Goal: Task Accomplishment & Management: Complete application form

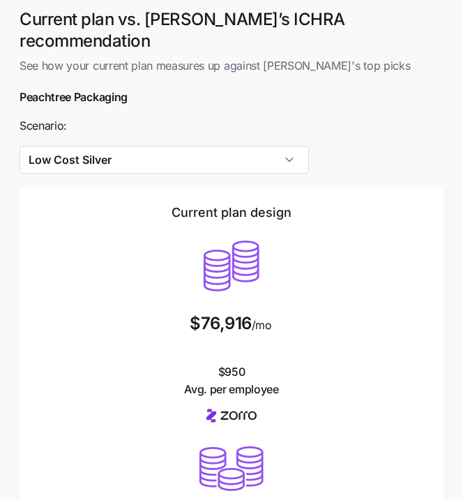
click at [115, 204] on div "Current plan design $76,916 /mo $950 Avg. per employee" at bounding box center [231, 301] width 390 height 194
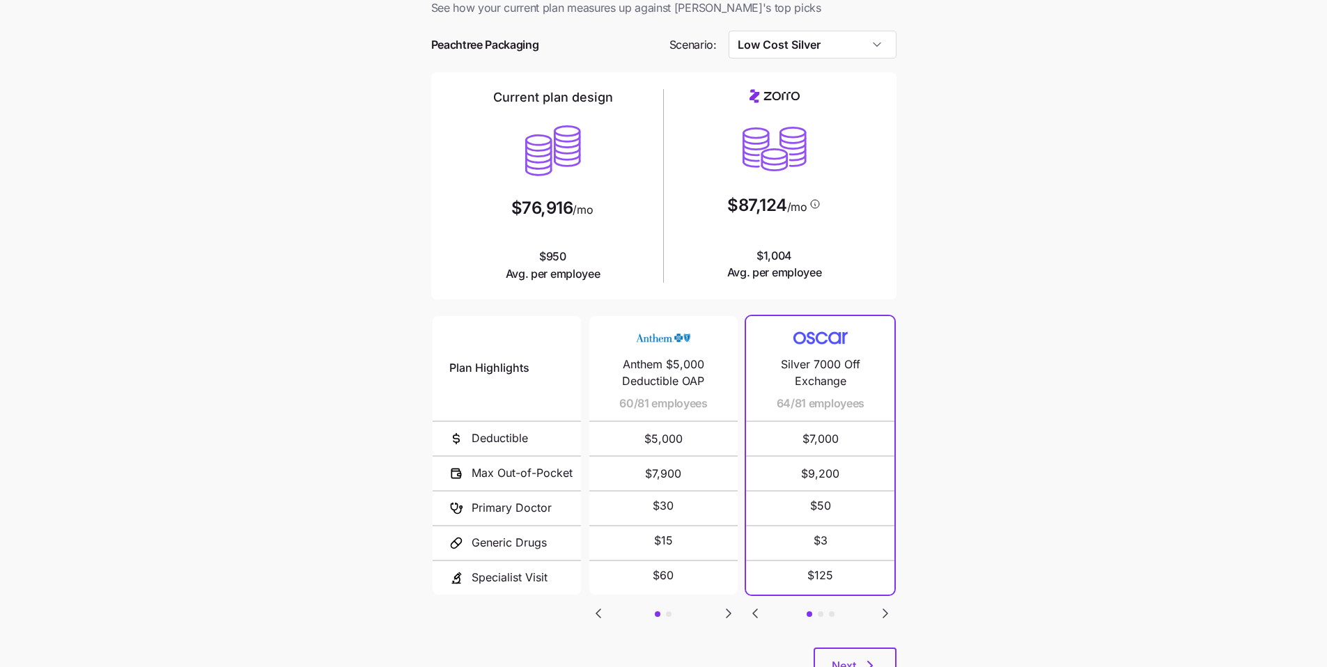
scroll to position [93, 0]
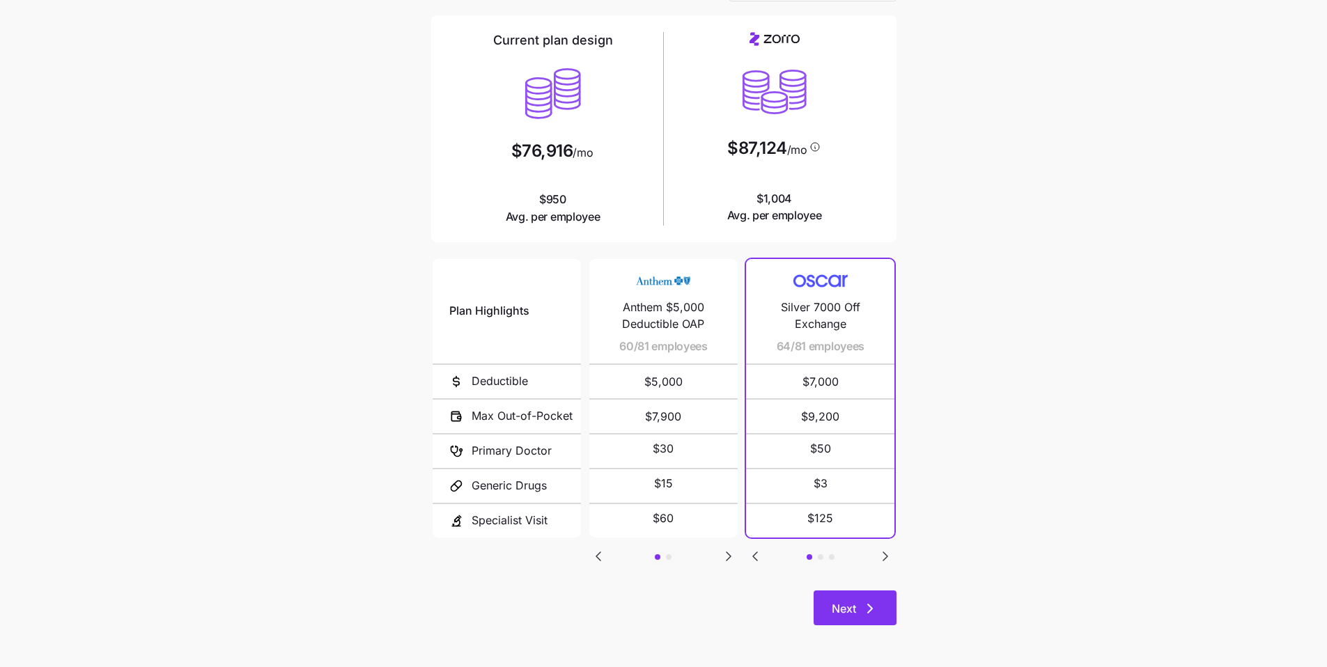
click at [462, 499] on span "Next" at bounding box center [844, 609] width 24 height 17
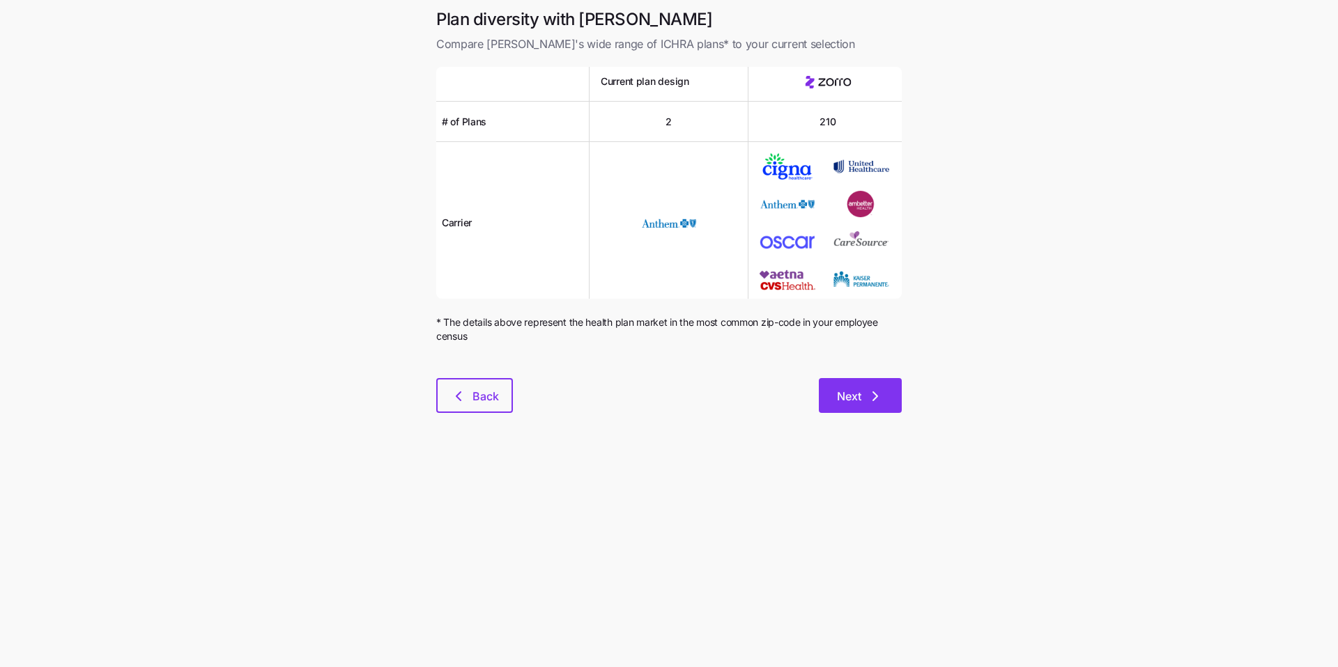
click at [462, 400] on button "Next" at bounding box center [860, 395] width 83 height 35
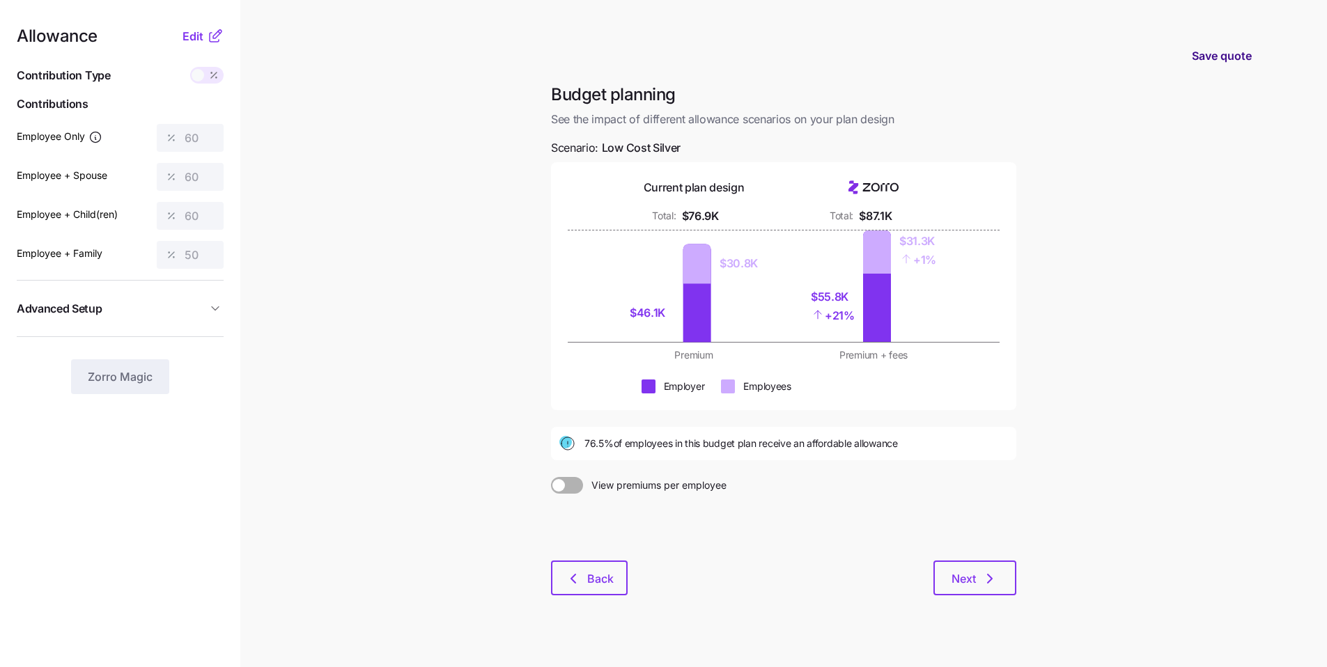
click at [462, 56] on span "Save quote" at bounding box center [1222, 55] width 60 height 17
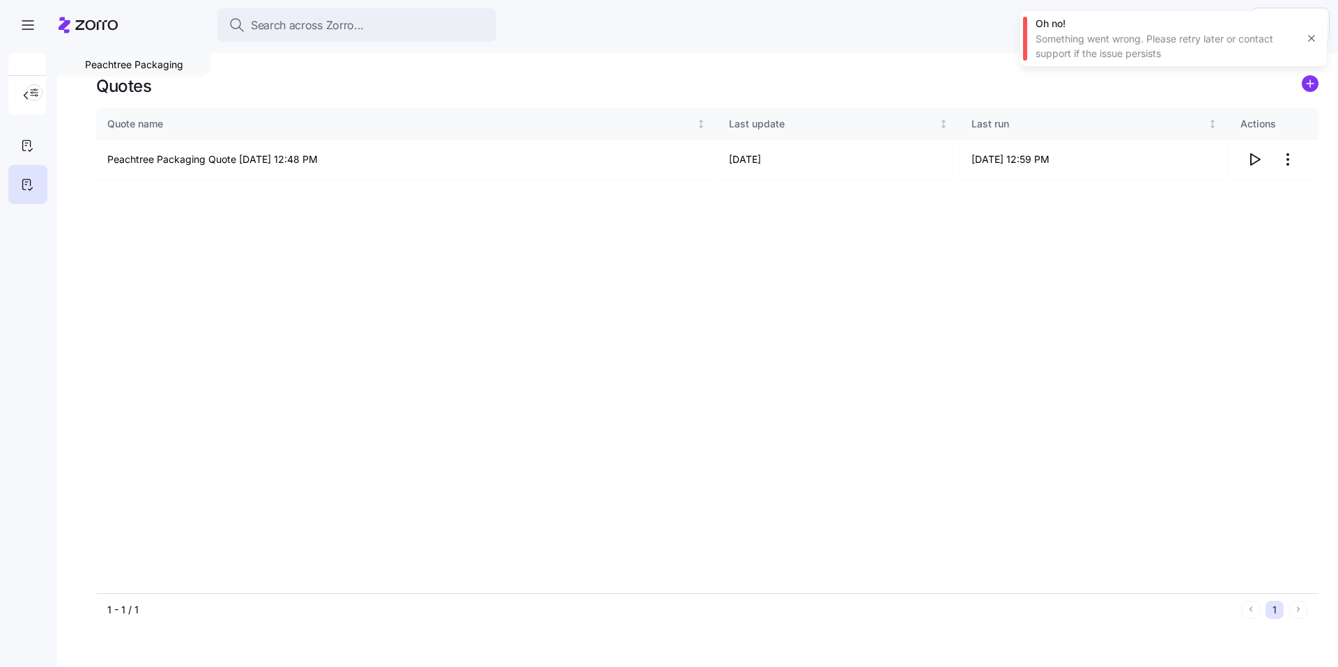
click at [54, 148] on nav at bounding box center [28, 356] width 57 height 623
click at [18, 146] on div at bounding box center [27, 145] width 39 height 39
click at [1297, 160] on html "Search across Zorro... Help Peachtree Packaging Quotes V2 Quote name Last updat…" at bounding box center [669, 329] width 1338 height 659
click at [1231, 219] on div "Delete quote" at bounding box center [1202, 215] width 59 height 15
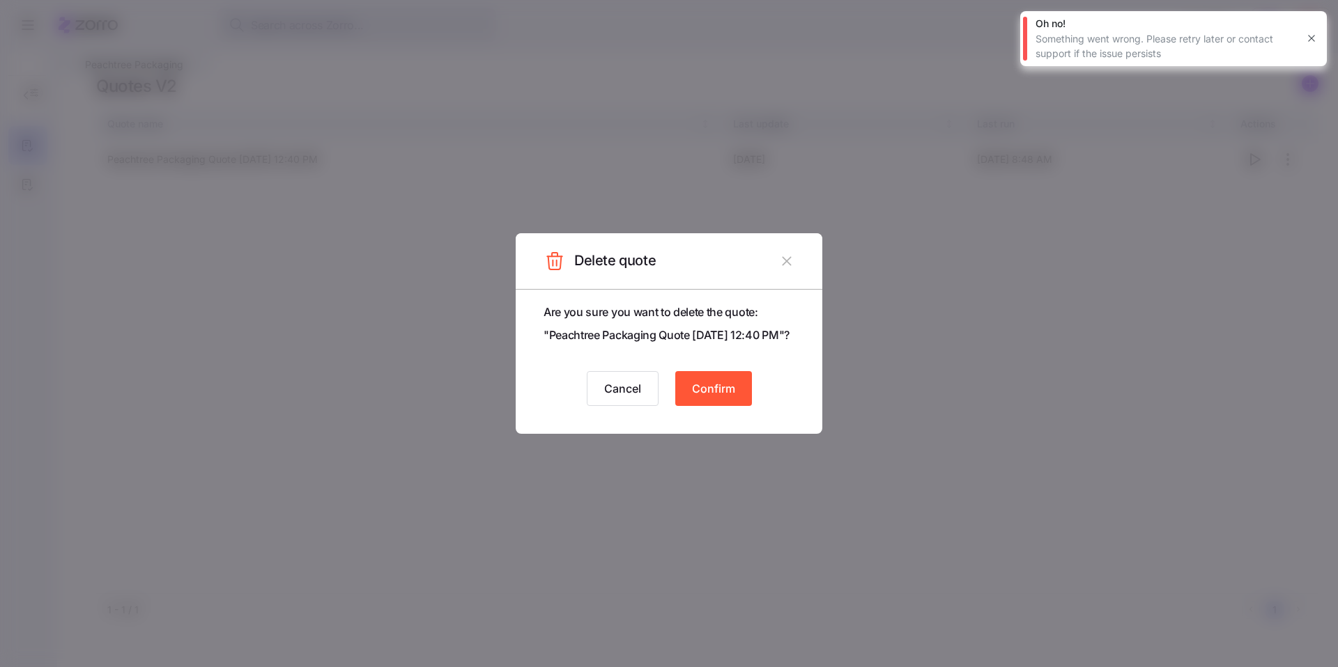
click at [707, 397] on span "Confirm" at bounding box center [713, 388] width 43 height 17
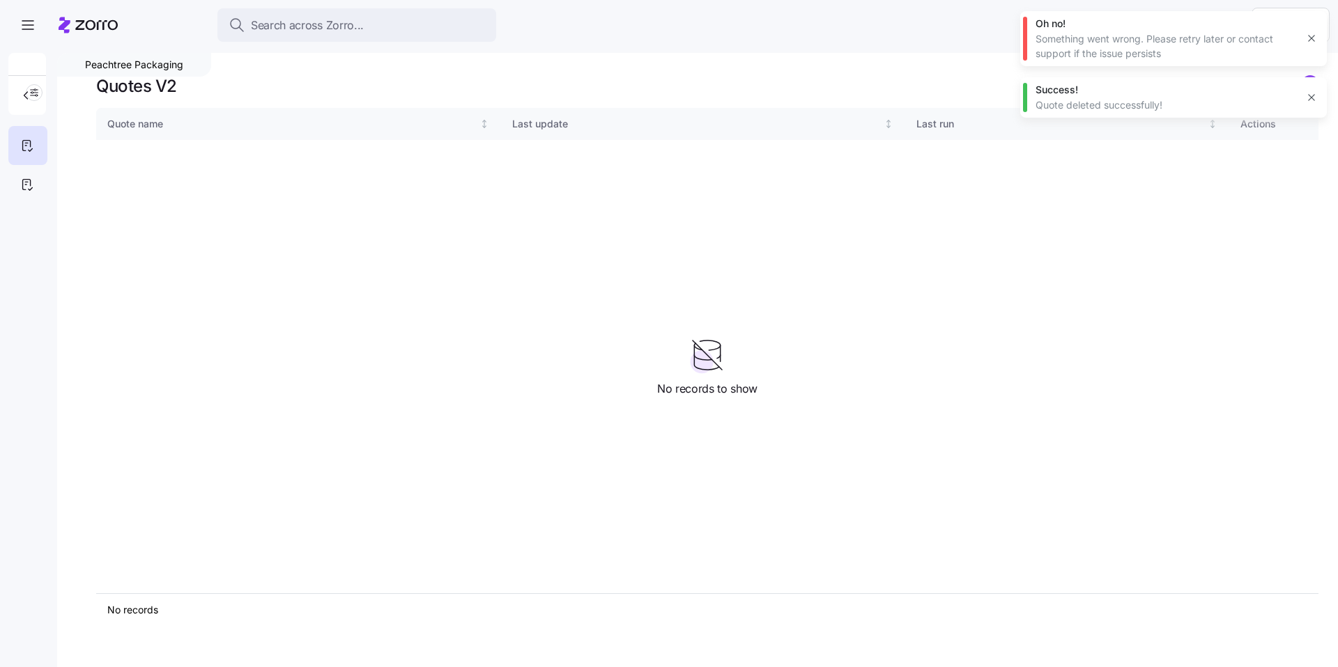
click at [1315, 99] on icon "button" at bounding box center [1311, 97] width 11 height 11
click at [1310, 88] on circle "add icon" at bounding box center [1309, 83] width 15 height 15
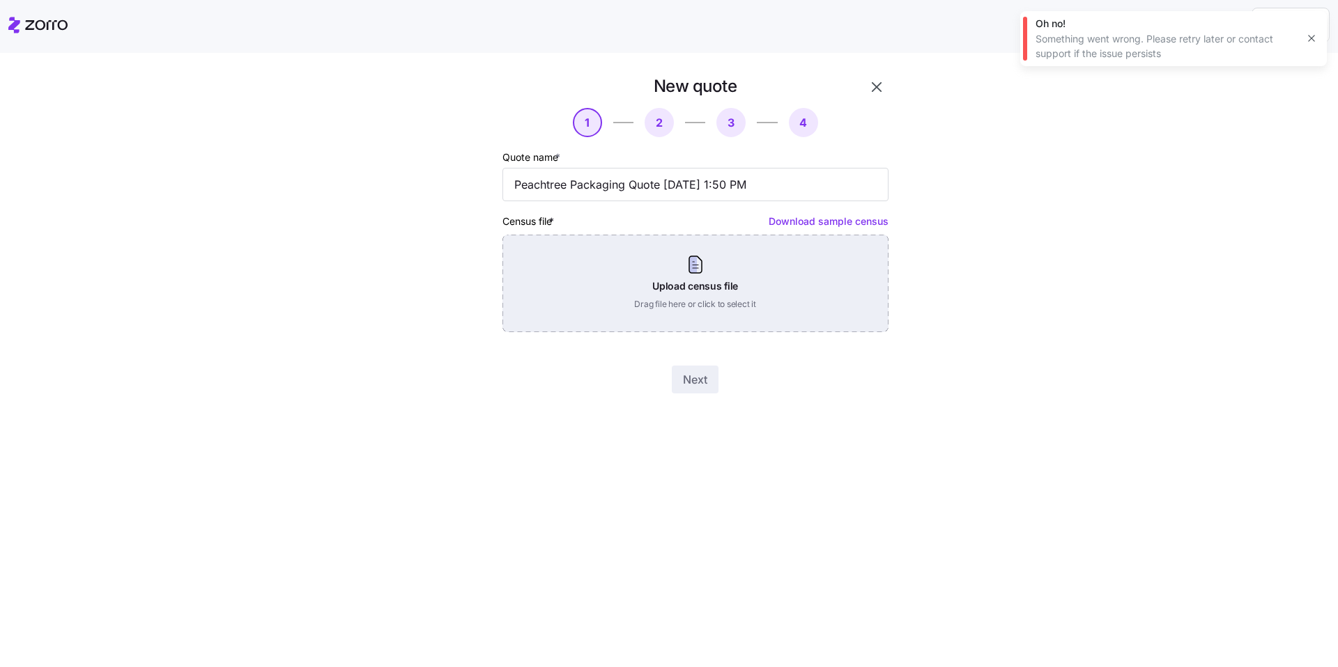
click at [781, 319] on div "Upload census file Drag file here or click to select it" at bounding box center [695, 284] width 386 height 98
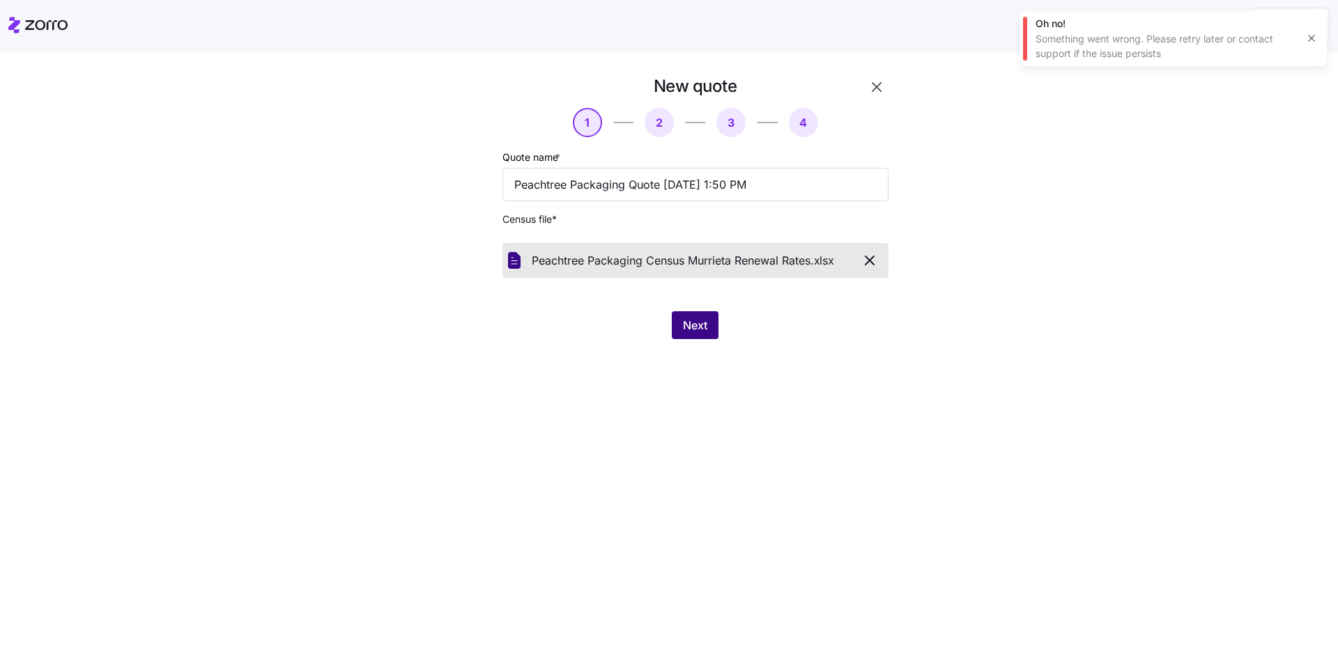
click at [696, 329] on span "Next" at bounding box center [695, 325] width 24 height 17
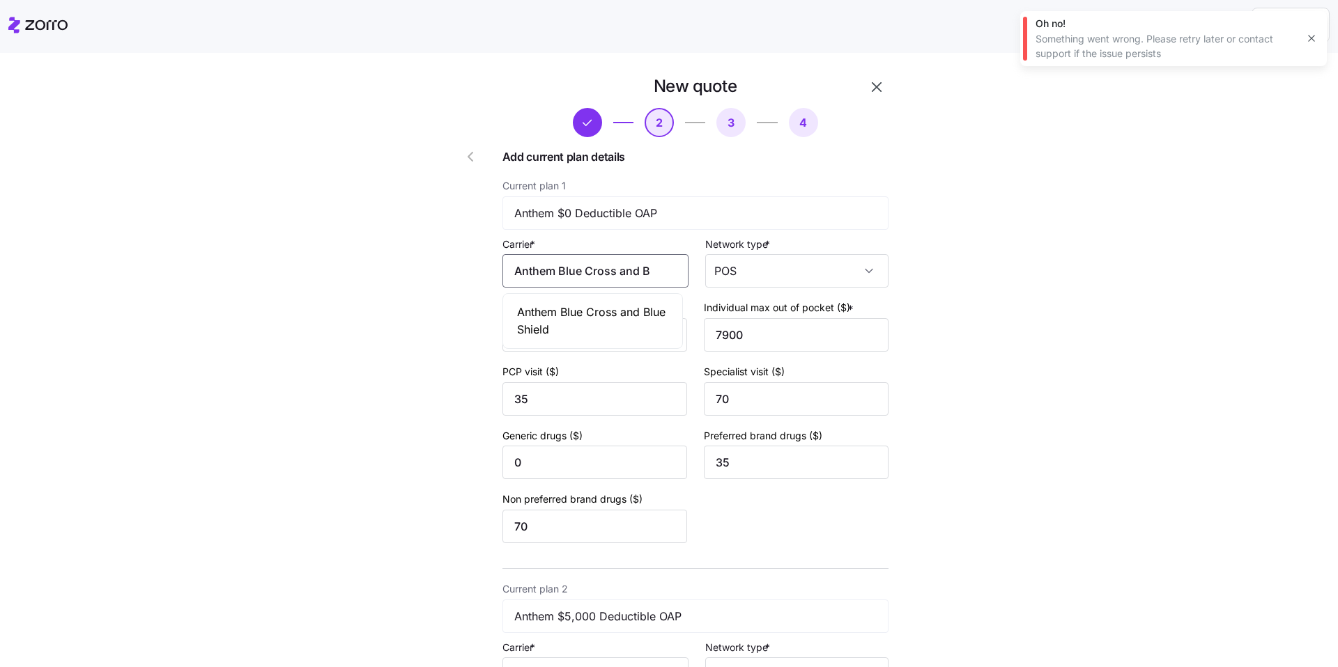
drag, startPoint x: 634, startPoint y: 265, endPoint x: 634, endPoint y: 273, distance: 7.7
click at [634, 265] on input "Anthem Blue Cross and Blue Shield" at bounding box center [595, 270] width 186 height 33
click at [633, 302] on div "Anthem Blue Cross and Blue Shield" at bounding box center [593, 321] width 174 height 49
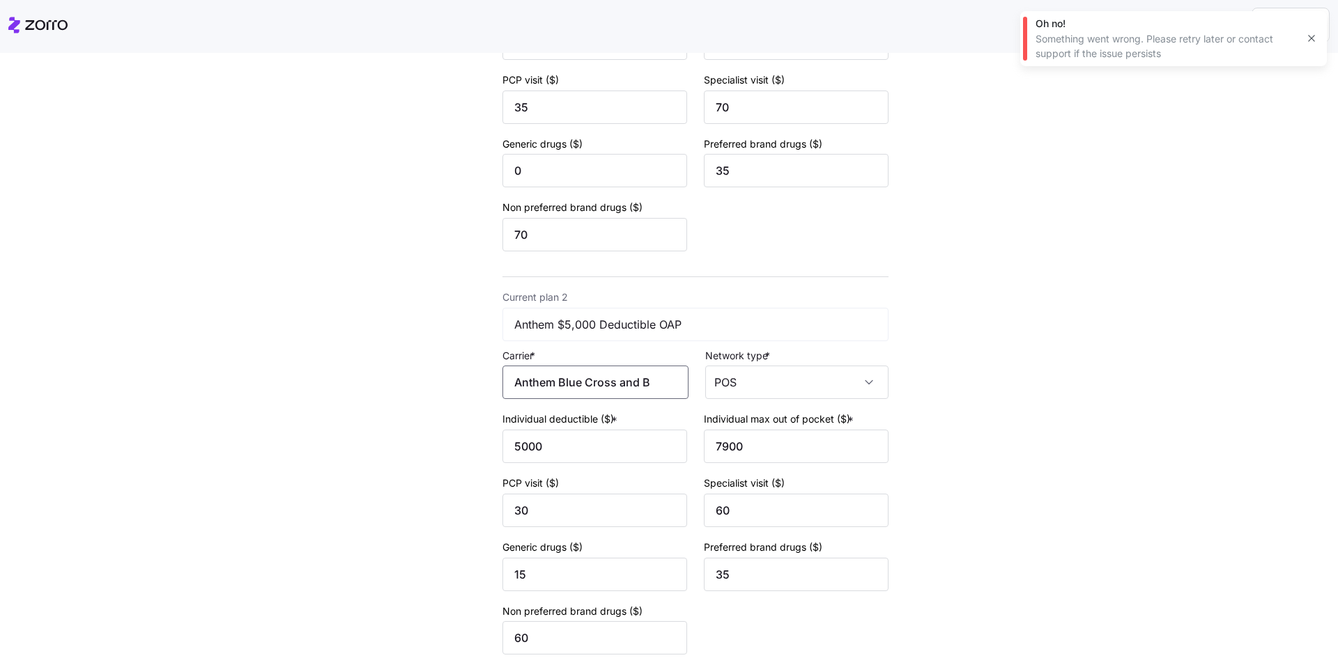
click at [617, 395] on input "Anthem Blue Cross and Blue Shield" at bounding box center [595, 382] width 186 height 33
click at [622, 419] on span "Anthem Blue Cross and Blue Shield" at bounding box center [593, 432] width 152 height 35
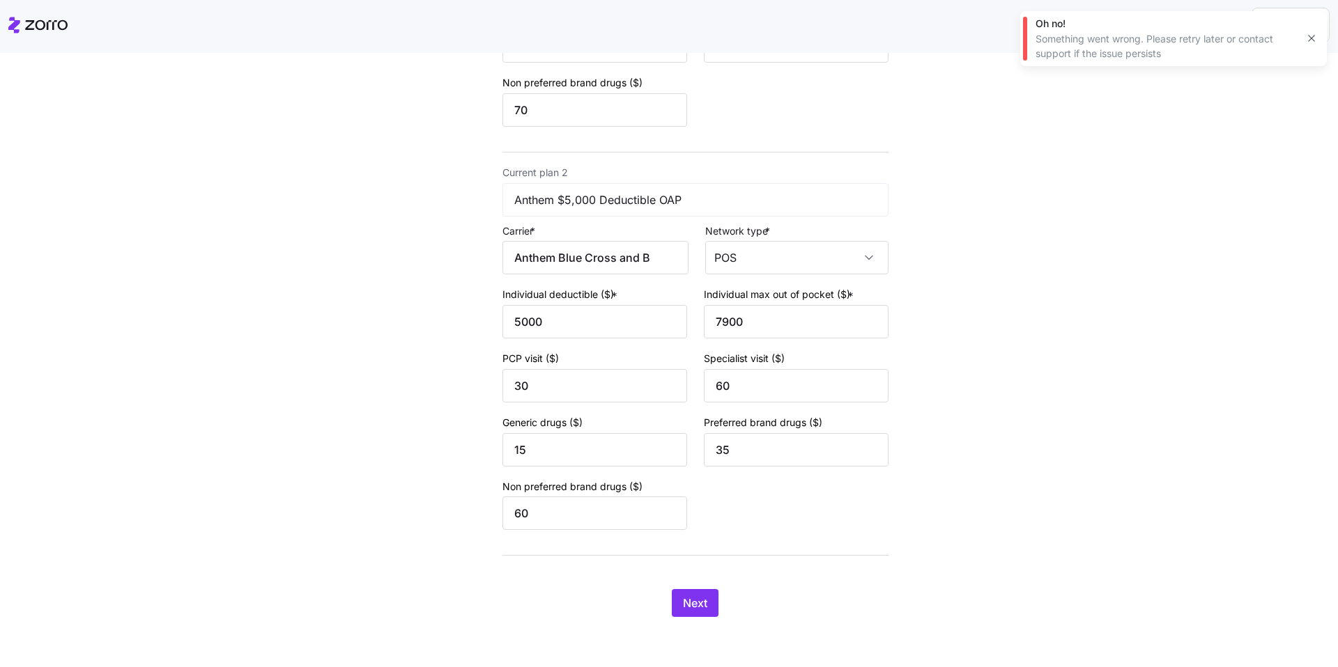
click at [716, 596] on div "Next" at bounding box center [695, 603] width 386 height 28
click at [702, 601] on button "Next" at bounding box center [695, 603] width 47 height 28
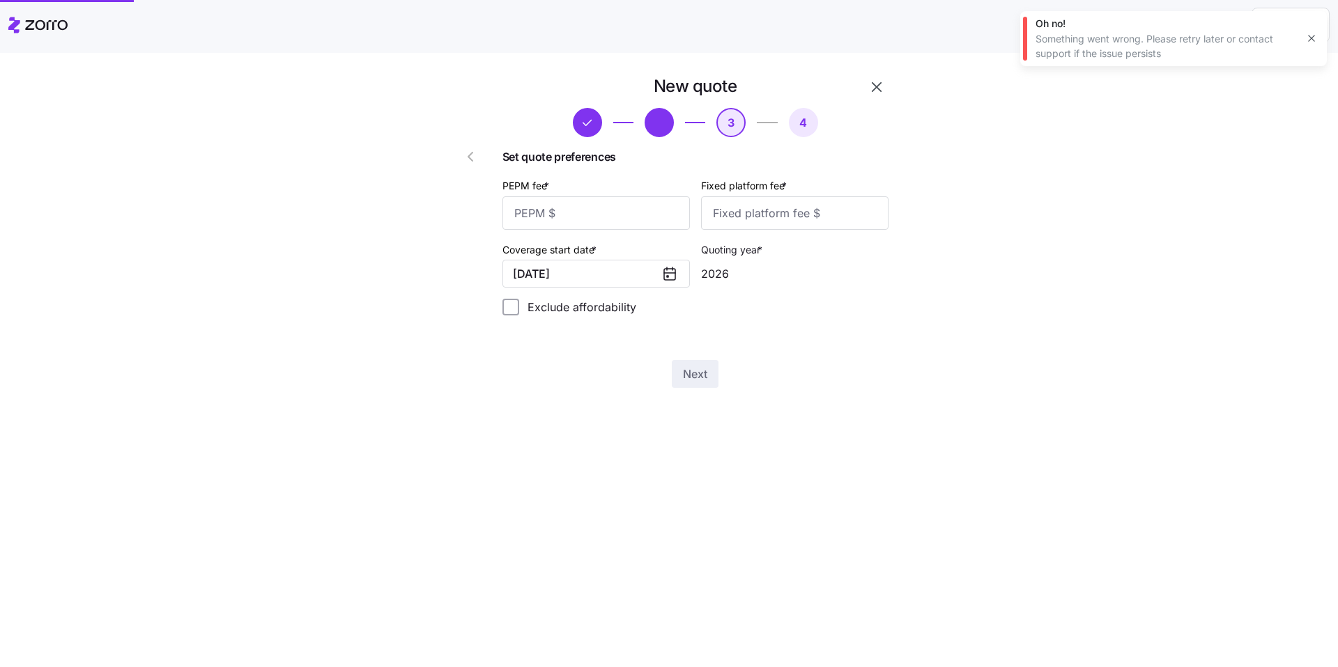
scroll to position [0, 0]
click at [598, 210] on input "PEPM fee *" at bounding box center [595, 212] width 187 height 33
type input "84"
type input "100"
click at [693, 366] on span "Next" at bounding box center [695, 374] width 24 height 17
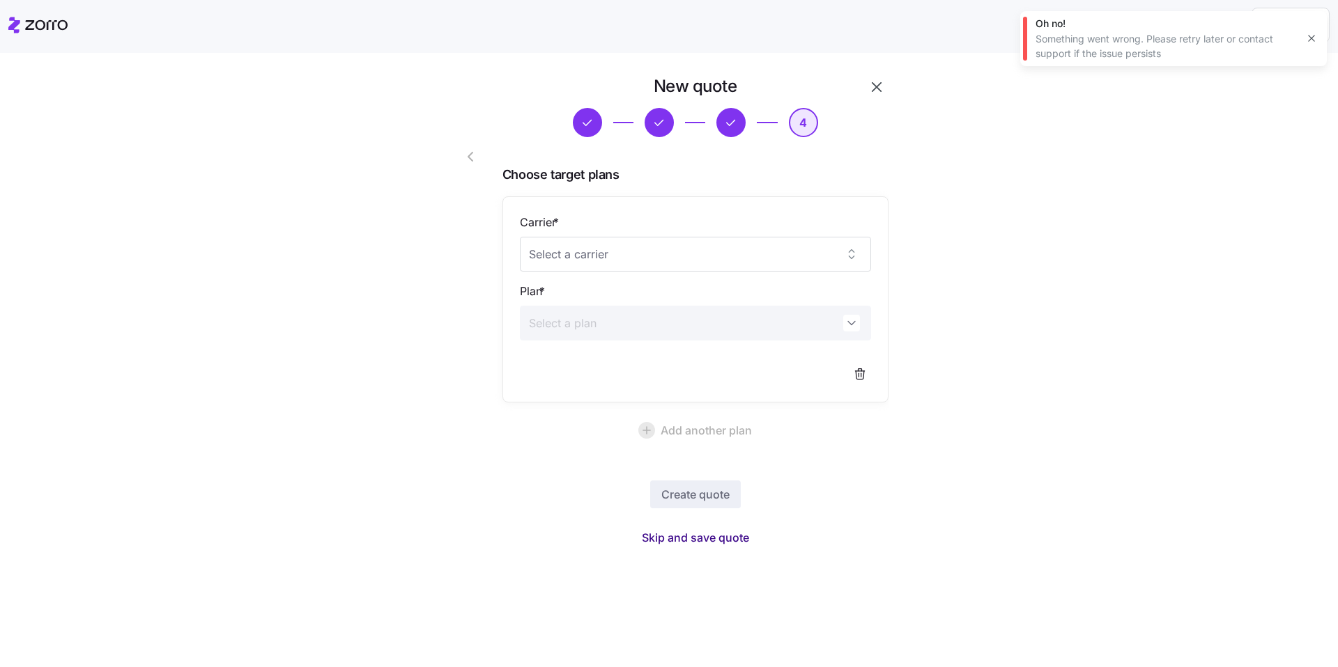
click at [724, 537] on span "Skip and save quote" at bounding box center [695, 538] width 107 height 17
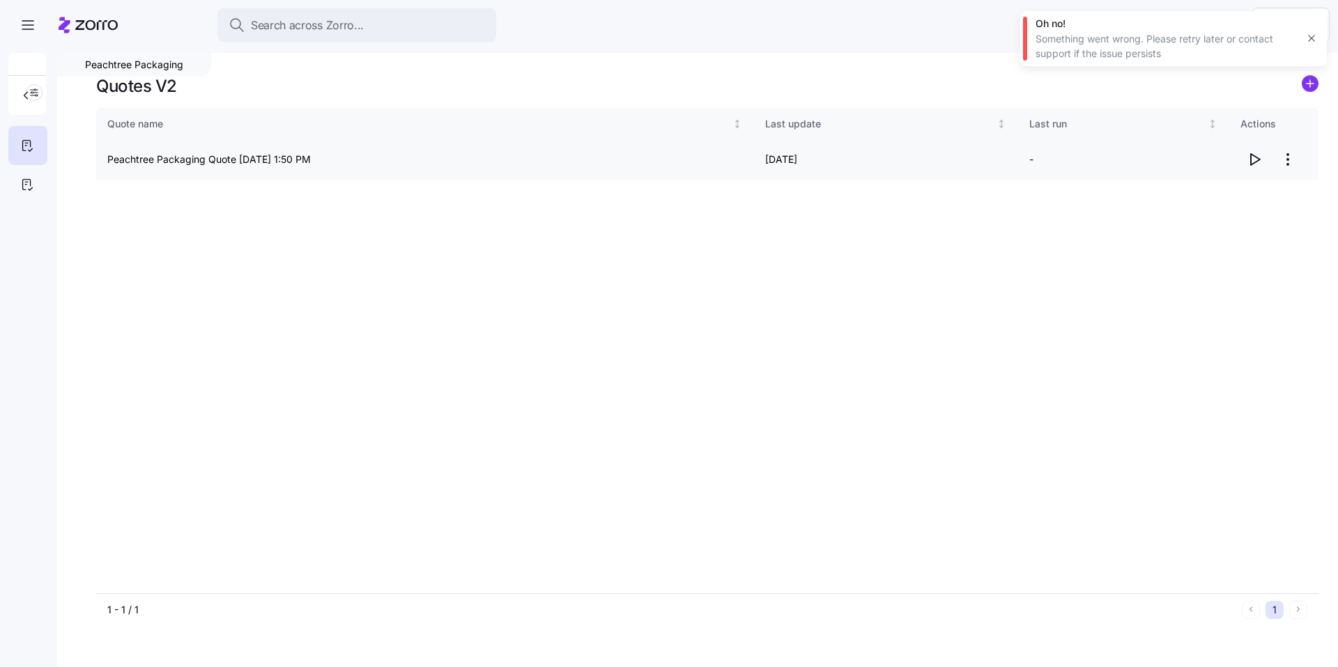
click at [1255, 162] on icon "button" at bounding box center [1255, 159] width 9 height 11
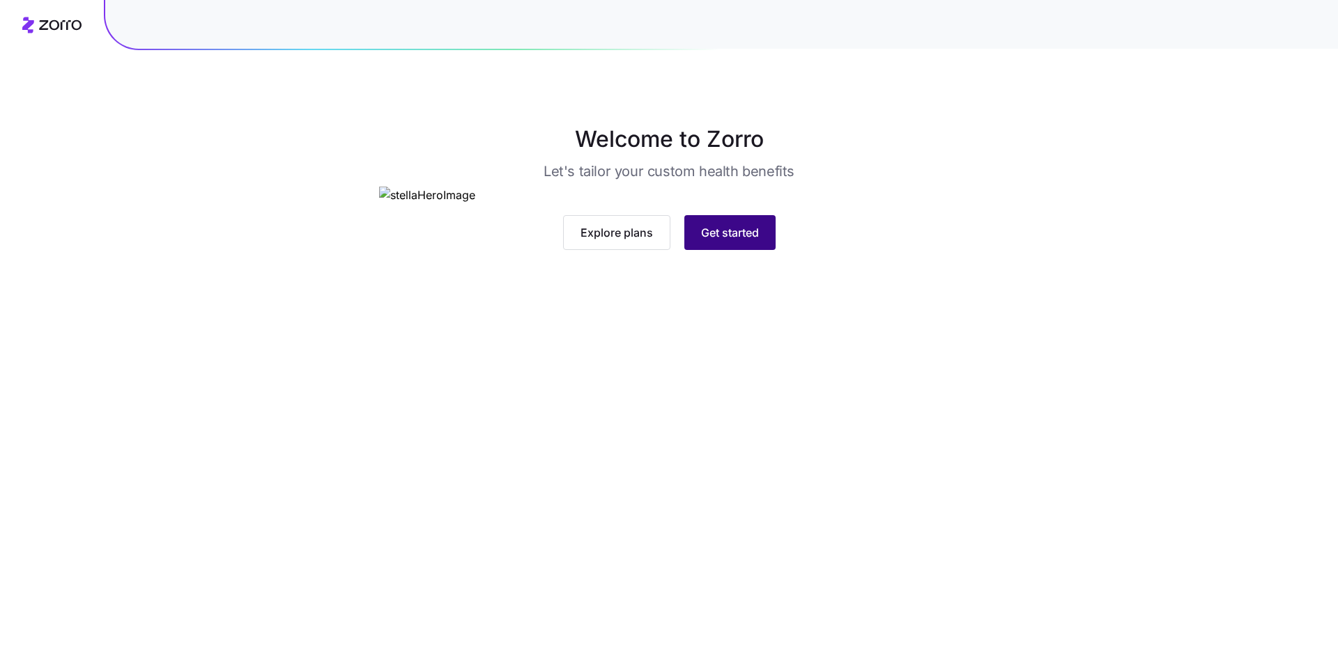
click at [724, 241] on span "Get started" at bounding box center [730, 232] width 58 height 17
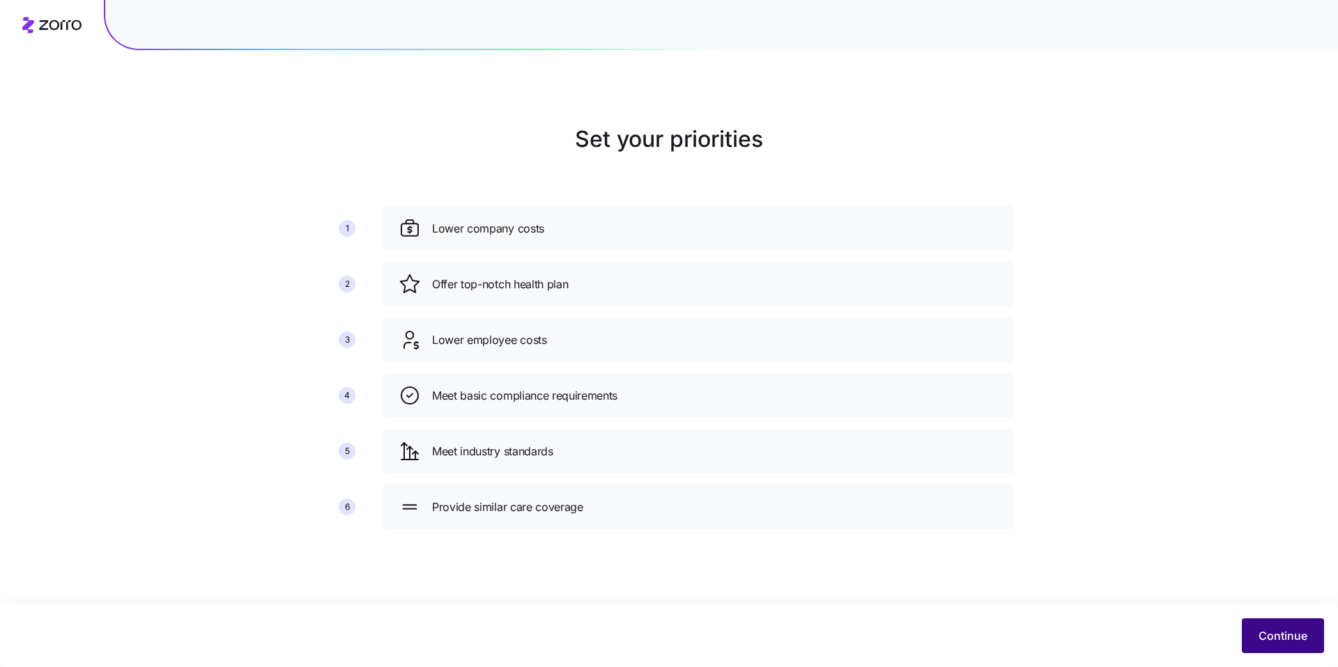
click at [1290, 644] on button "Continue" at bounding box center [1283, 636] width 82 height 35
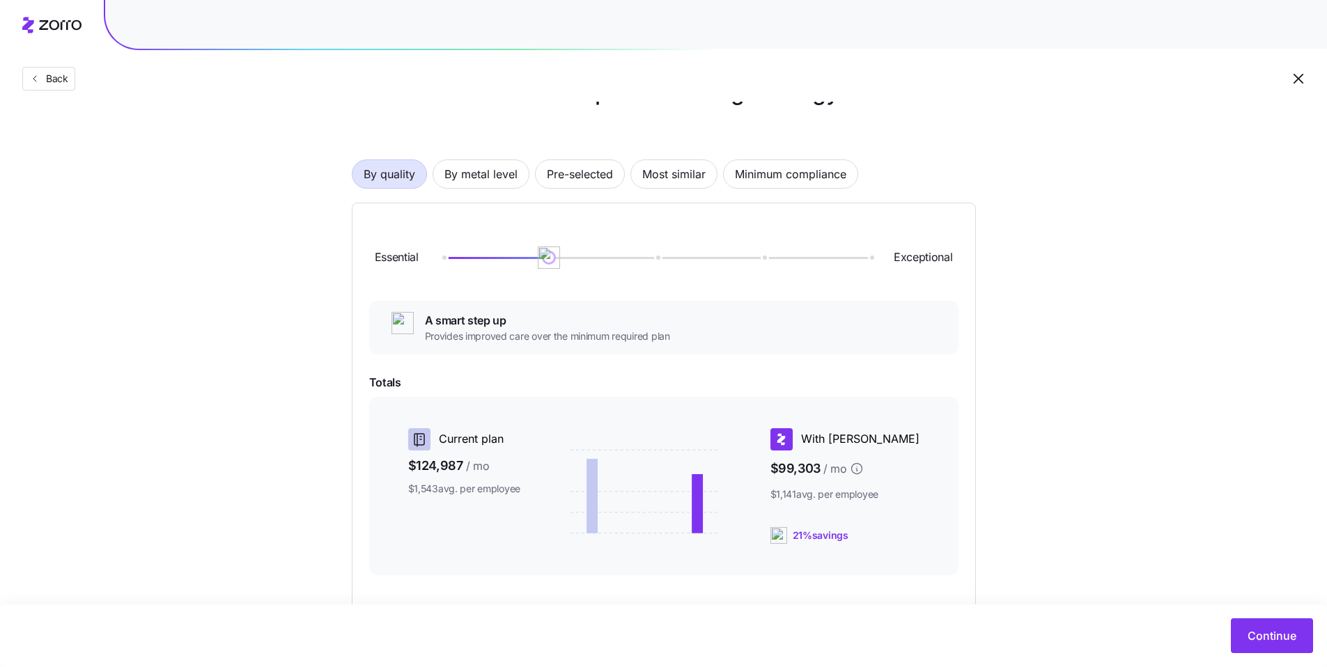
scroll to position [44, 0]
drag, startPoint x: 555, startPoint y: 266, endPoint x: 694, endPoint y: 279, distance: 139.9
click at [692, 279] on div "Essential Exceptional" at bounding box center [663, 260] width 589 height 75
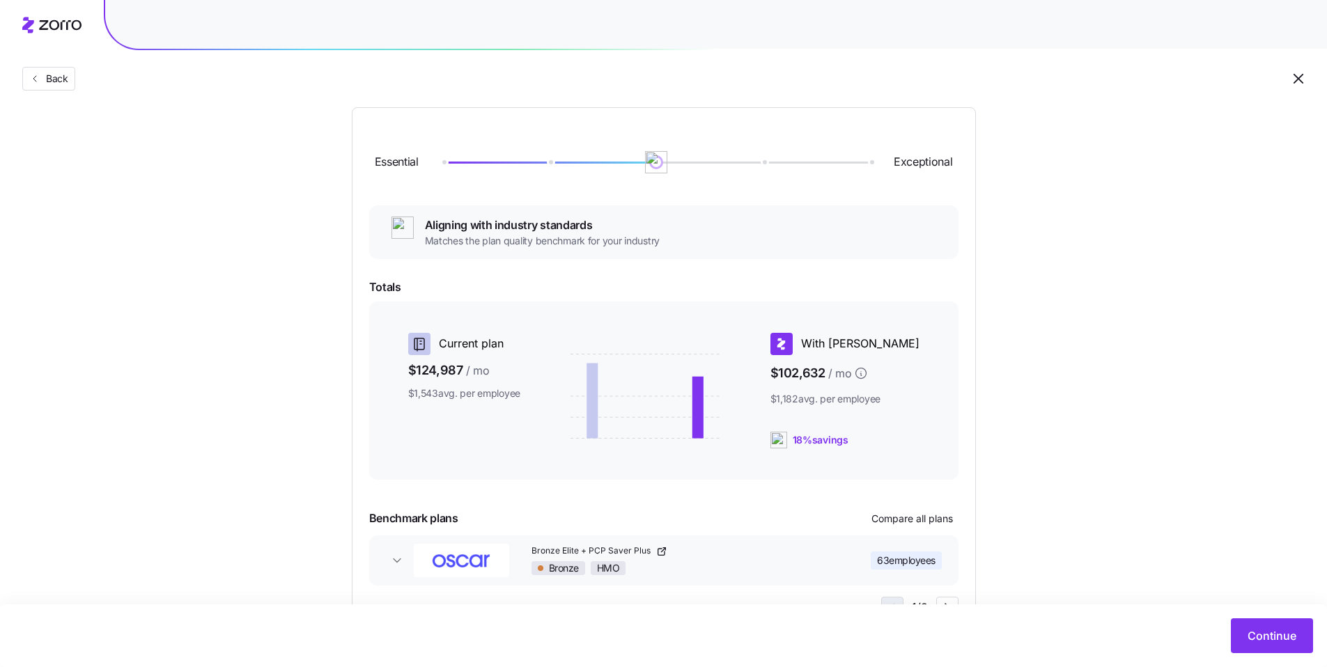
scroll to position [82, 0]
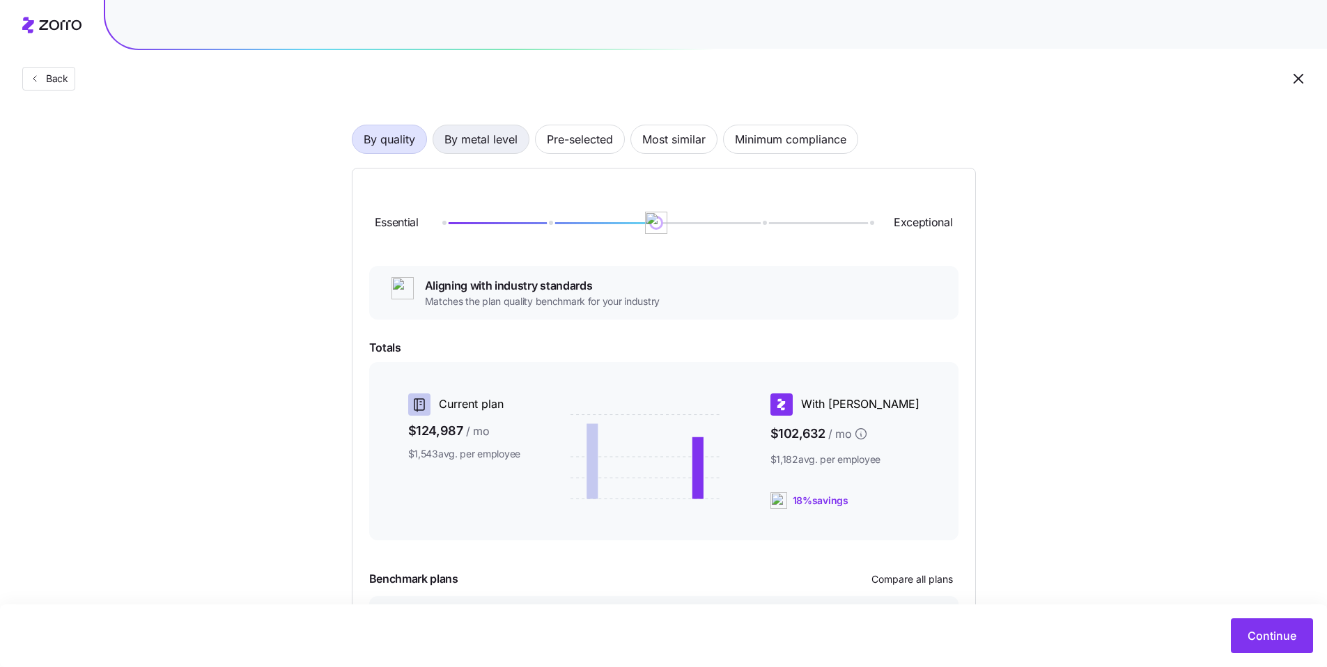
click at [491, 138] on span "By metal level" at bounding box center [481, 139] width 73 height 28
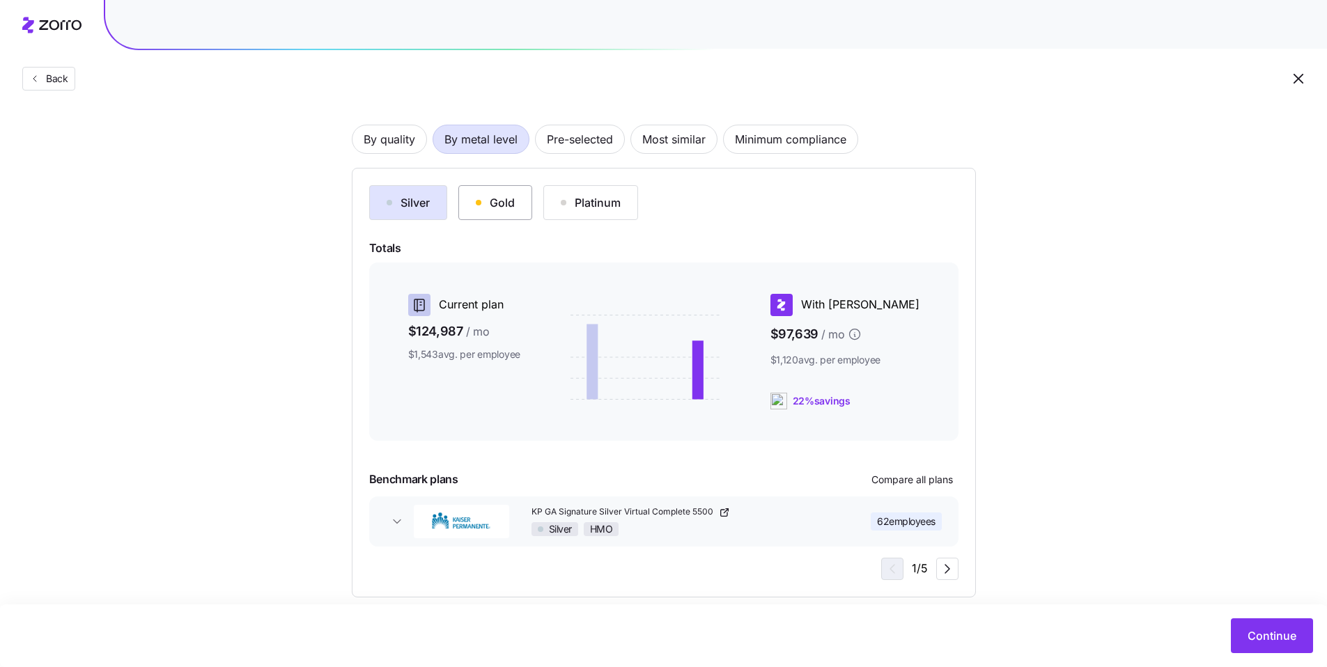
click at [497, 205] on div "Gold" at bounding box center [495, 202] width 39 height 17
click at [419, 202] on div "Silver" at bounding box center [408, 202] width 43 height 17
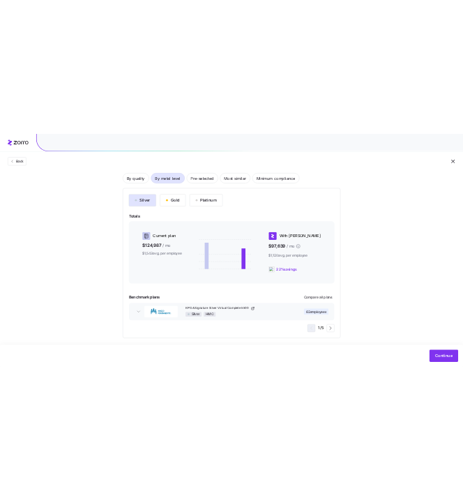
scroll to position [91, 0]
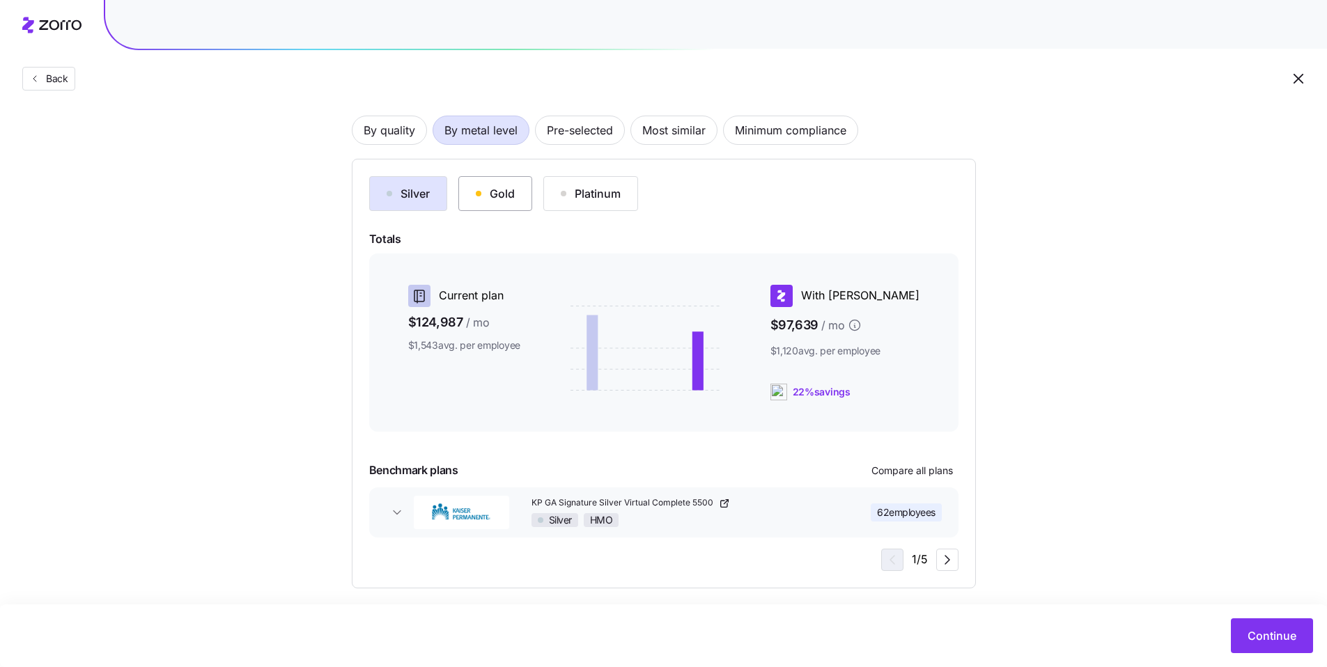
click at [506, 201] on div "Gold" at bounding box center [495, 193] width 39 height 17
click at [417, 189] on div "Silver" at bounding box center [408, 193] width 43 height 17
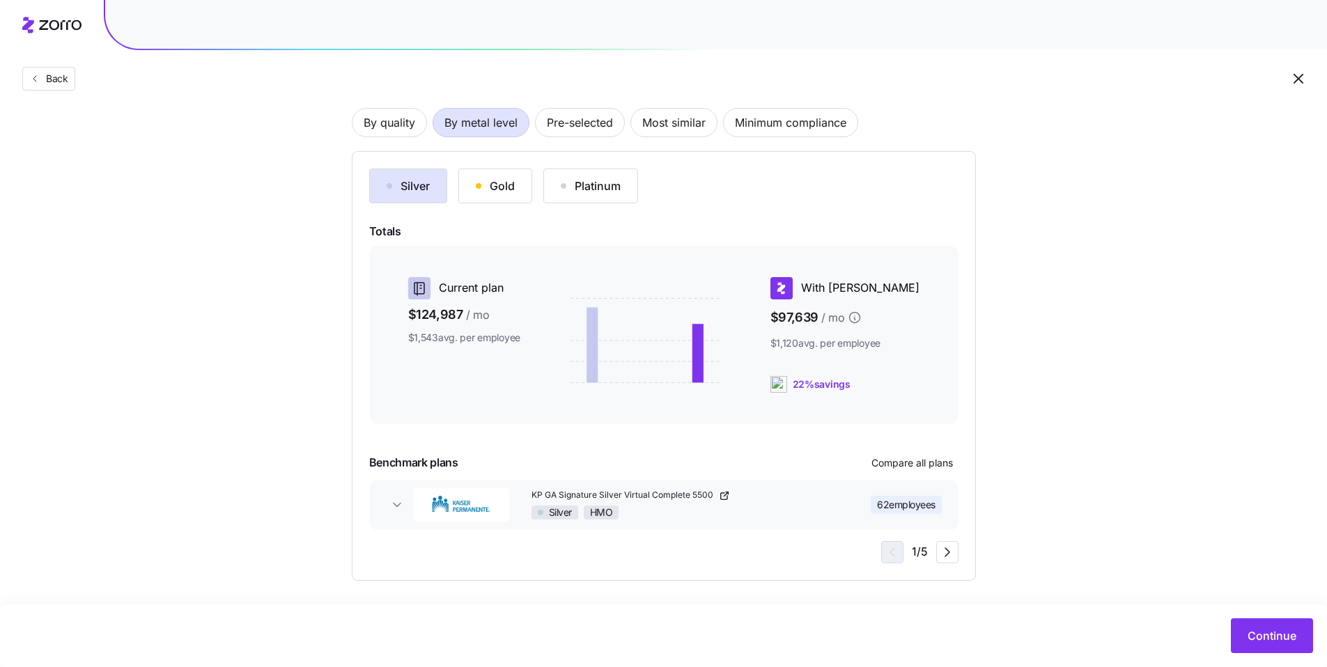
scroll to position [101, 0]
click at [1255, 635] on span "Continue" at bounding box center [1272, 636] width 49 height 17
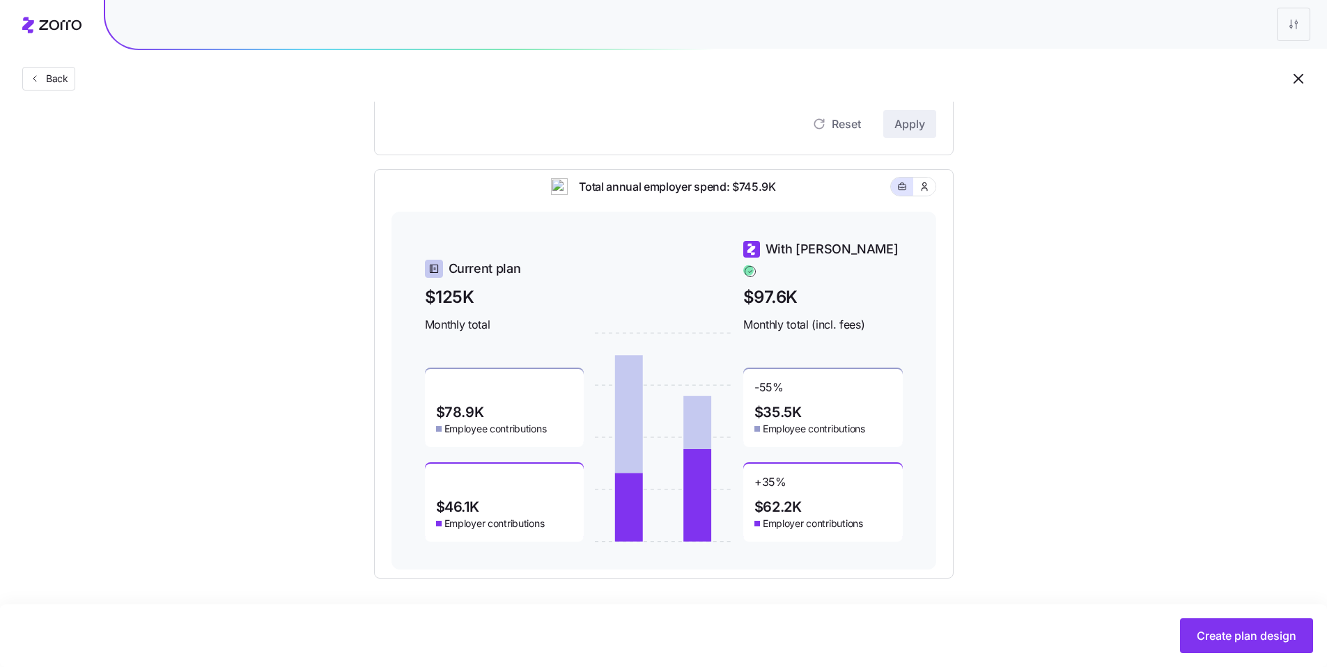
scroll to position [372, 0]
click at [926, 195] on button "button" at bounding box center [924, 186] width 22 height 18
click at [902, 194] on icon "button" at bounding box center [902, 186] width 10 height 17
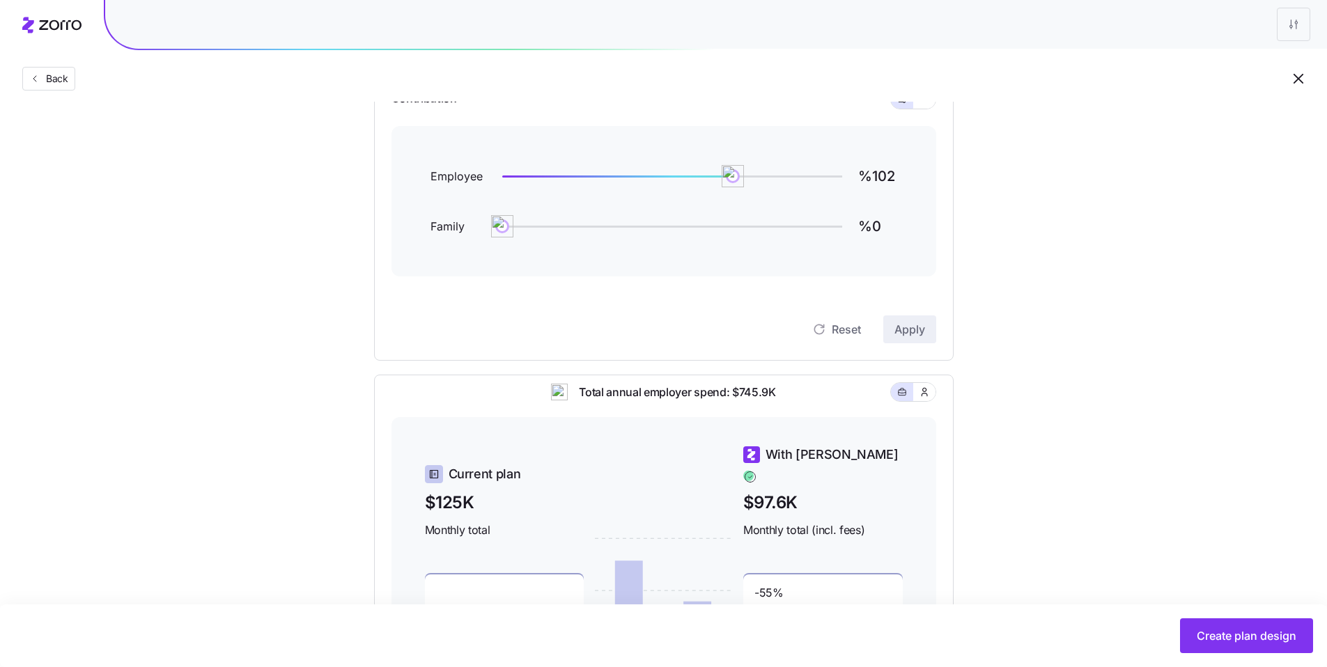
scroll to position [159, 0]
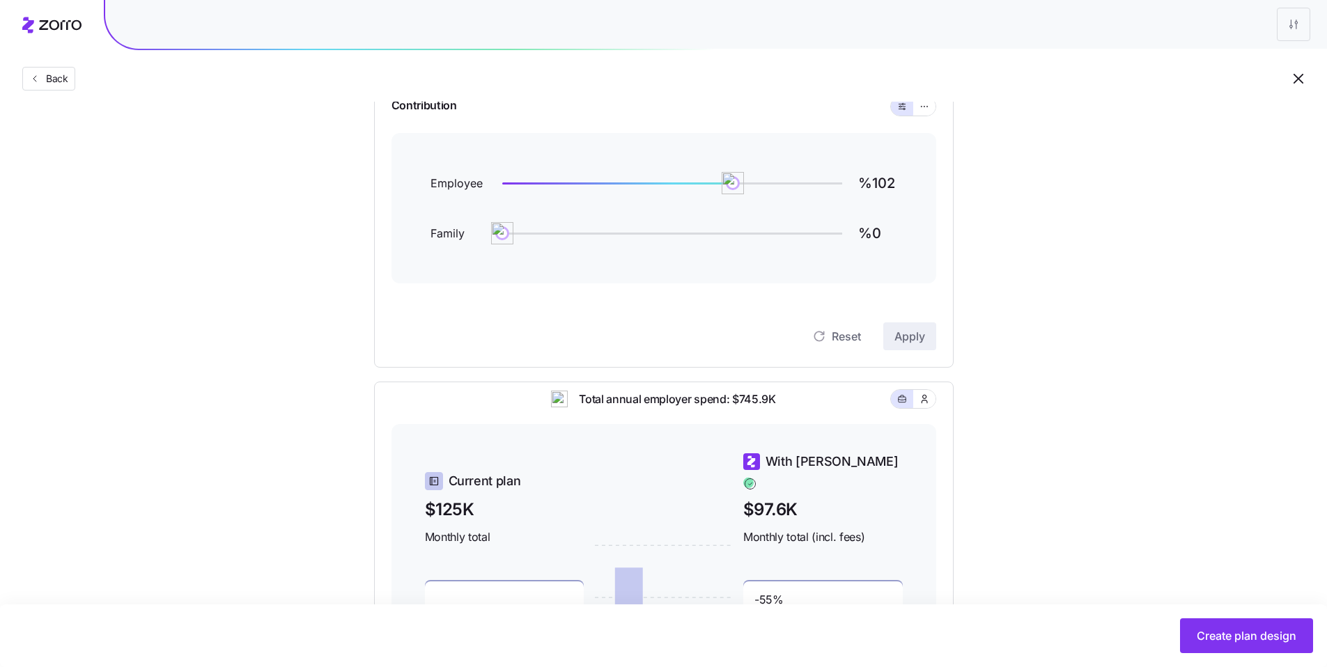
click at [734, 187] on img at bounding box center [733, 183] width 22 height 22
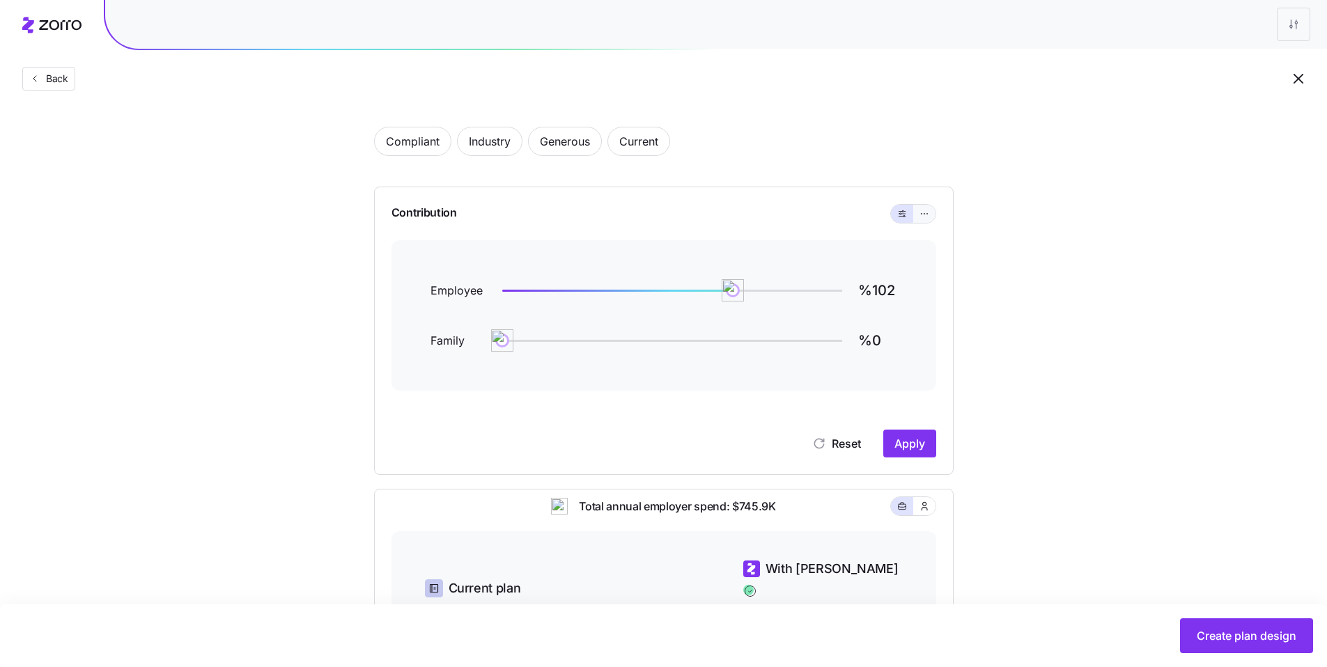
click at [920, 212] on icon "button" at bounding box center [925, 214] width 10 height 17
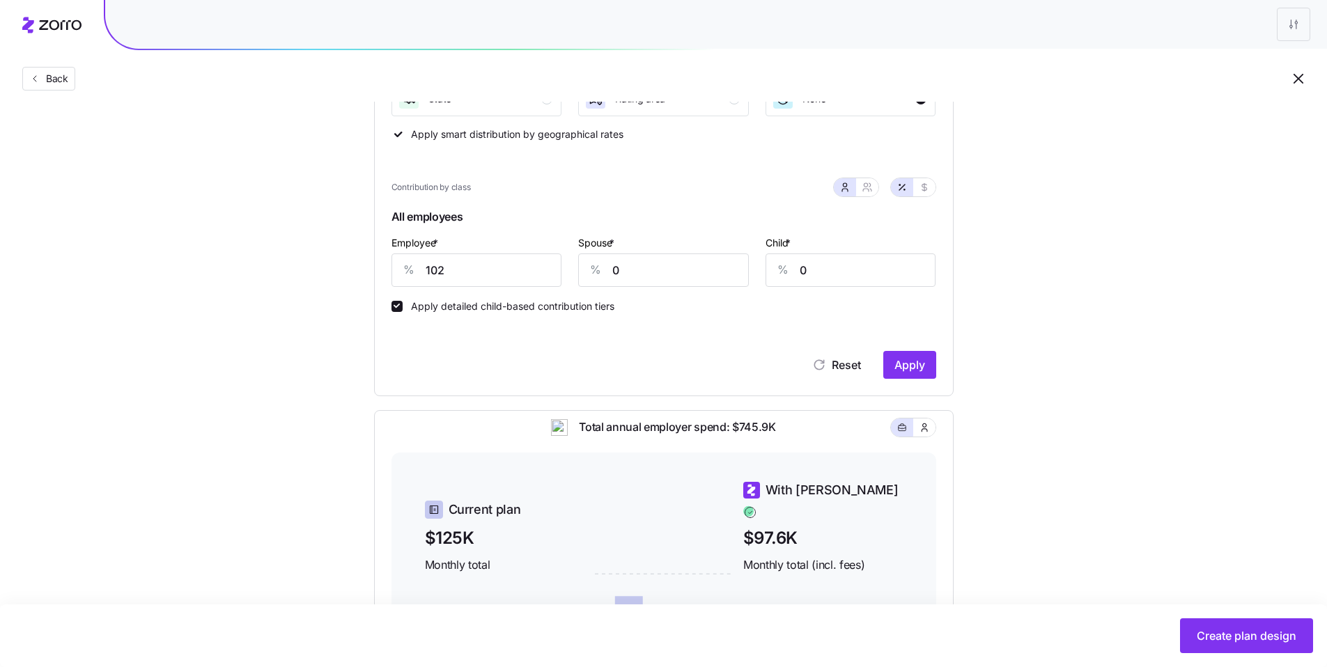
scroll to position [259, 0]
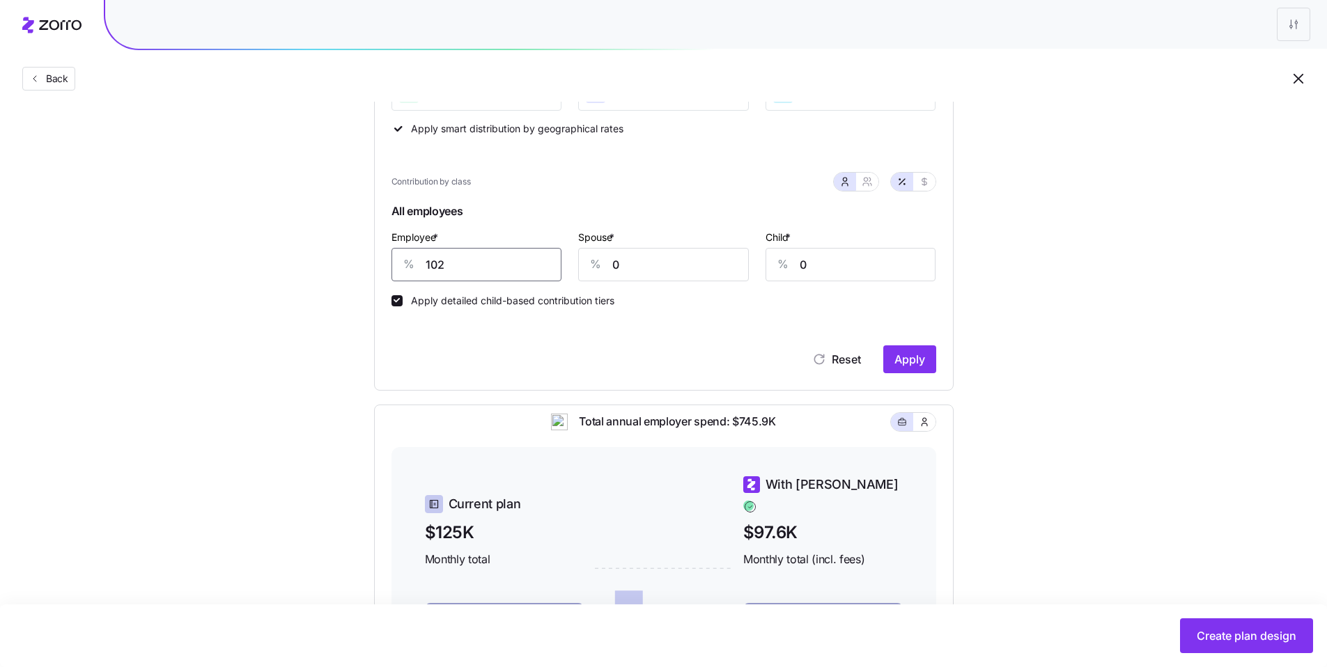
drag, startPoint x: 442, startPoint y: 273, endPoint x: 392, endPoint y: 261, distance: 51.5
click at [394, 263] on div "% 102" at bounding box center [477, 264] width 171 height 33
type input "80"
type input "30"
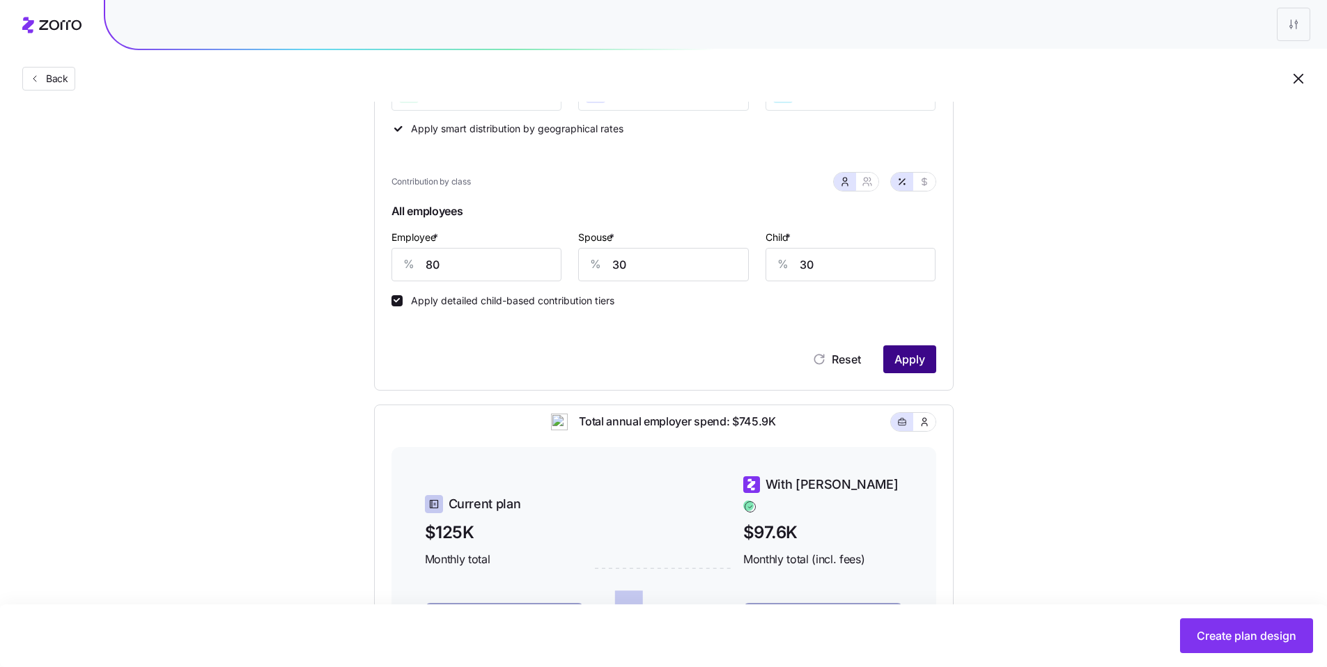
click at [904, 353] on span "Apply" at bounding box center [910, 359] width 31 height 17
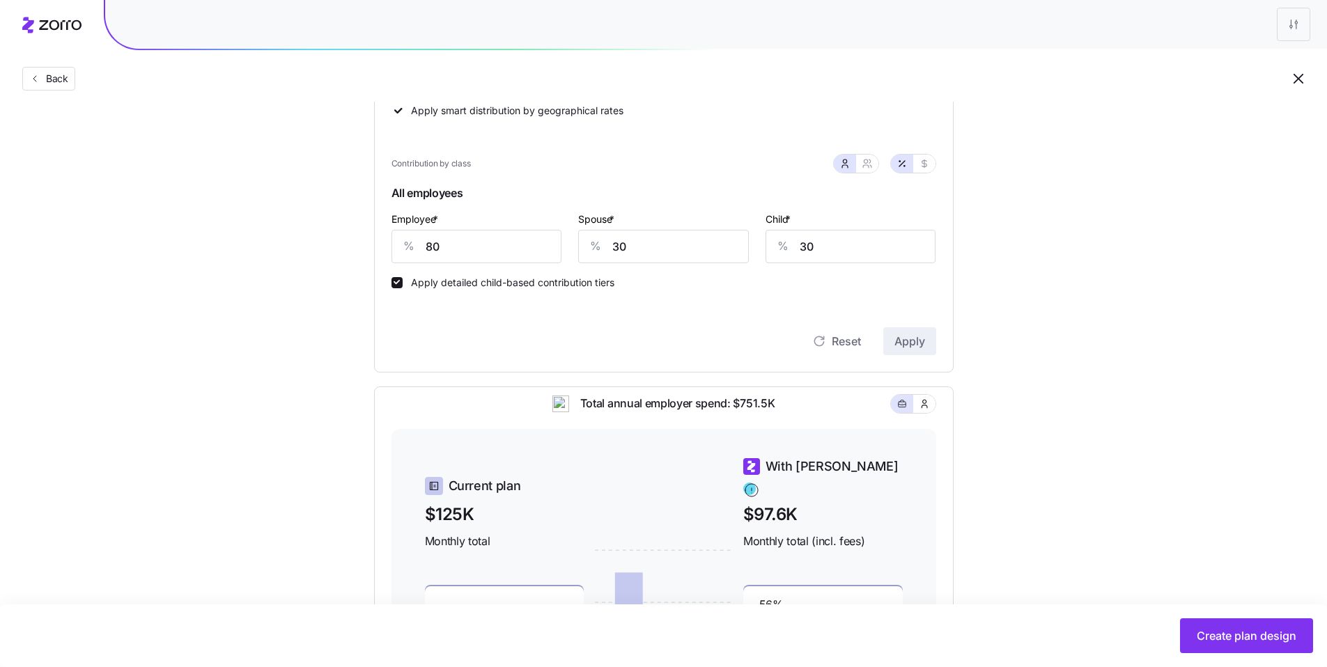
scroll to position [277, 0]
click at [864, 167] on icon "button" at bounding box center [867, 164] width 11 height 11
type input "55"
type input "59"
drag, startPoint x: 565, startPoint y: 243, endPoint x: 488, endPoint y: 234, distance: 77.9
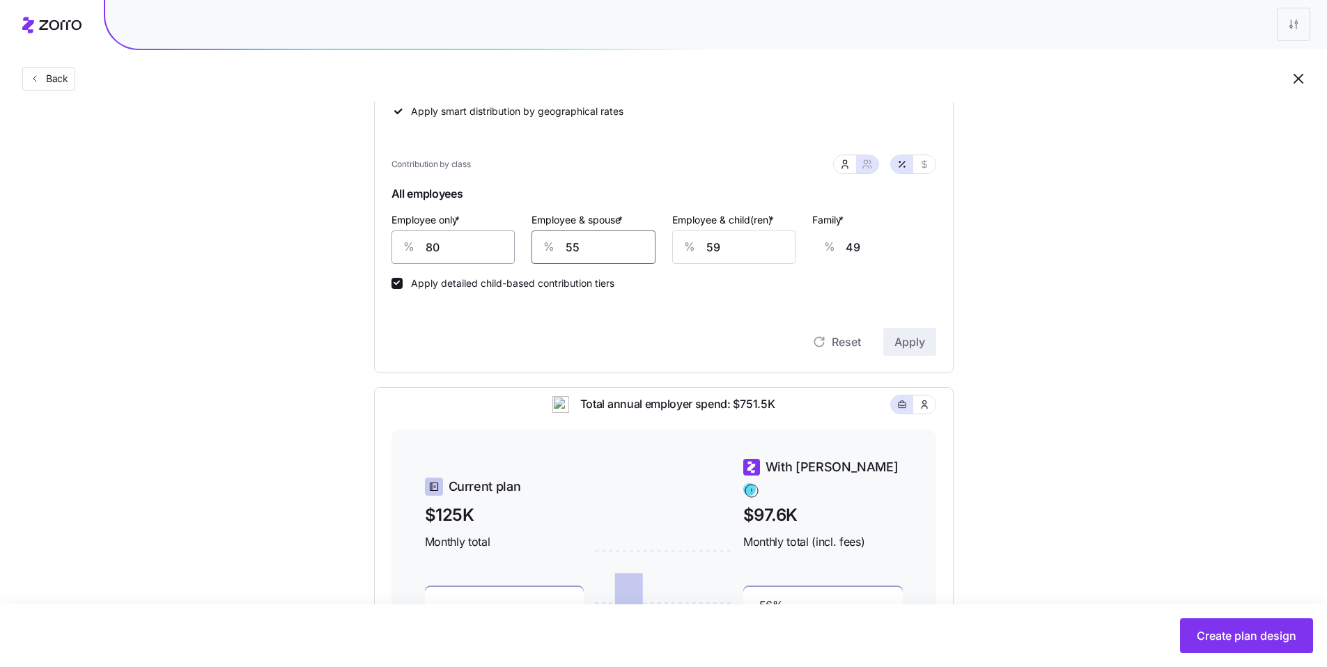
click at [498, 238] on div "Employee only * % 80 Employee & spouse * % 55 Employee & child(ren) * % 59 Fami…" at bounding box center [664, 238] width 562 height 70
click at [844, 167] on icon "button" at bounding box center [845, 164] width 11 height 11
type input "30"
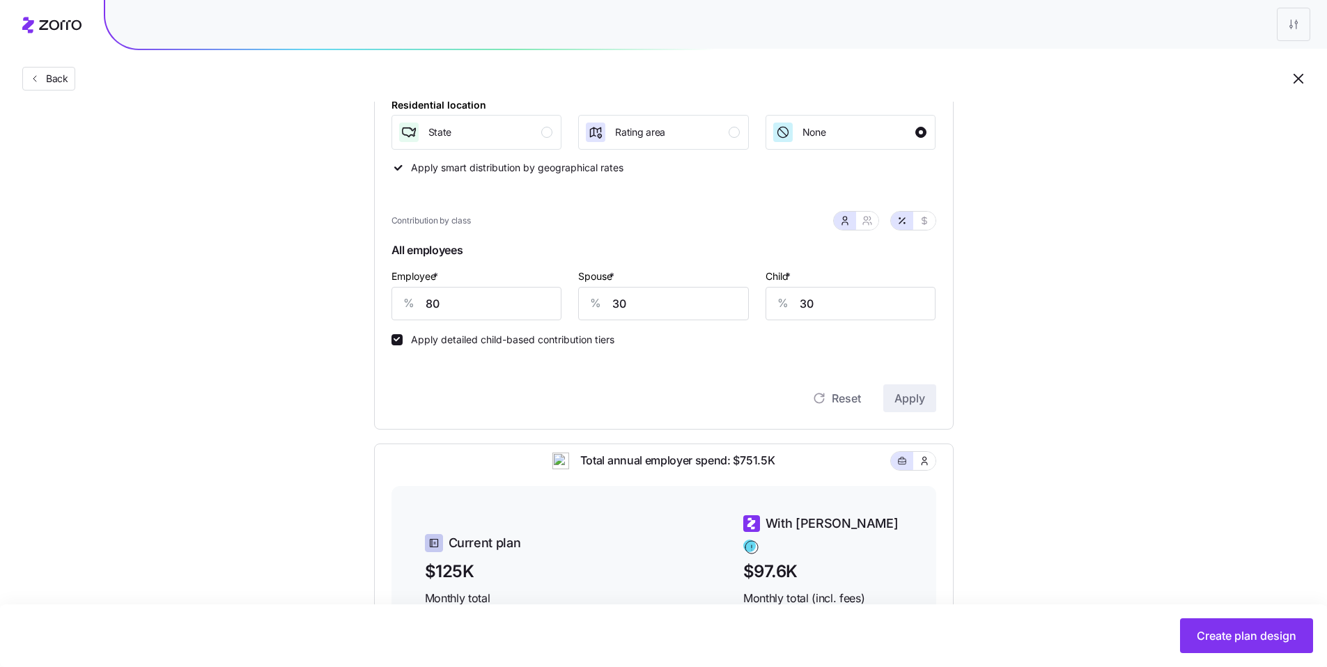
scroll to position [219, 0]
click at [865, 216] on button "button" at bounding box center [867, 221] width 22 height 18
type input "55"
type input "59"
click at [834, 223] on div at bounding box center [856, 221] width 45 height 18
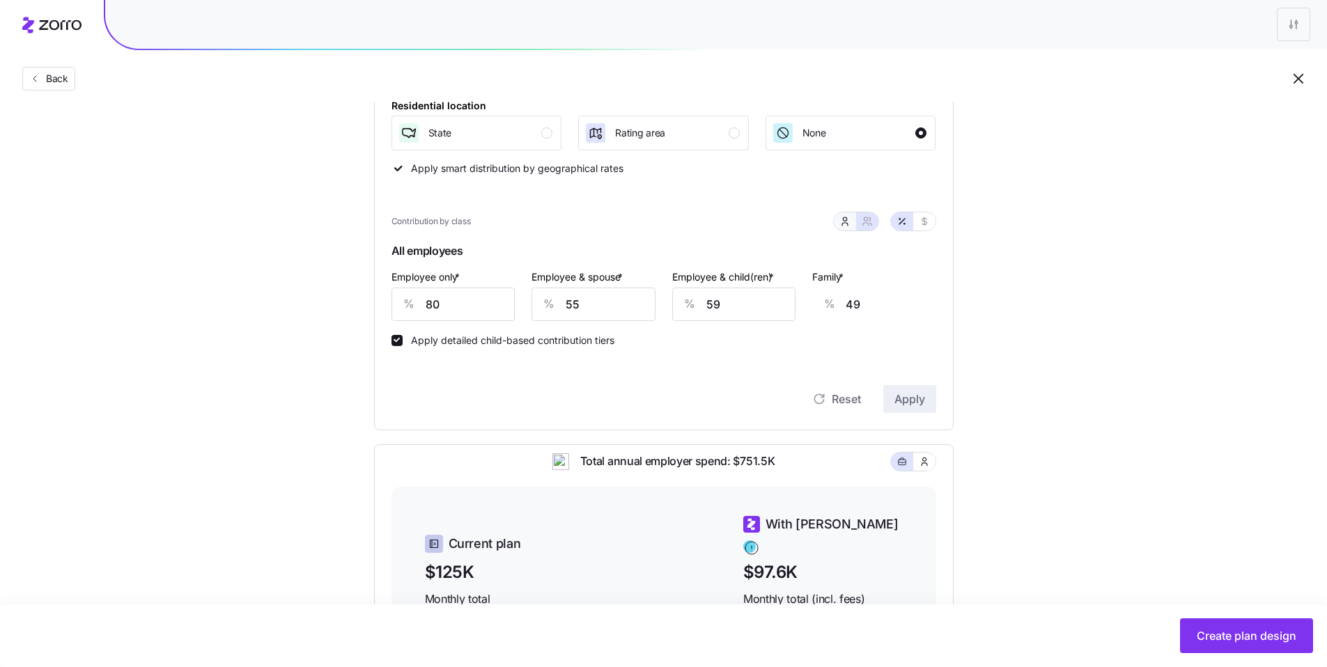
click at [841, 222] on icon "button" at bounding box center [845, 221] width 11 height 11
type input "30"
click at [863, 221] on icon "button" at bounding box center [867, 221] width 11 height 11
type input "55"
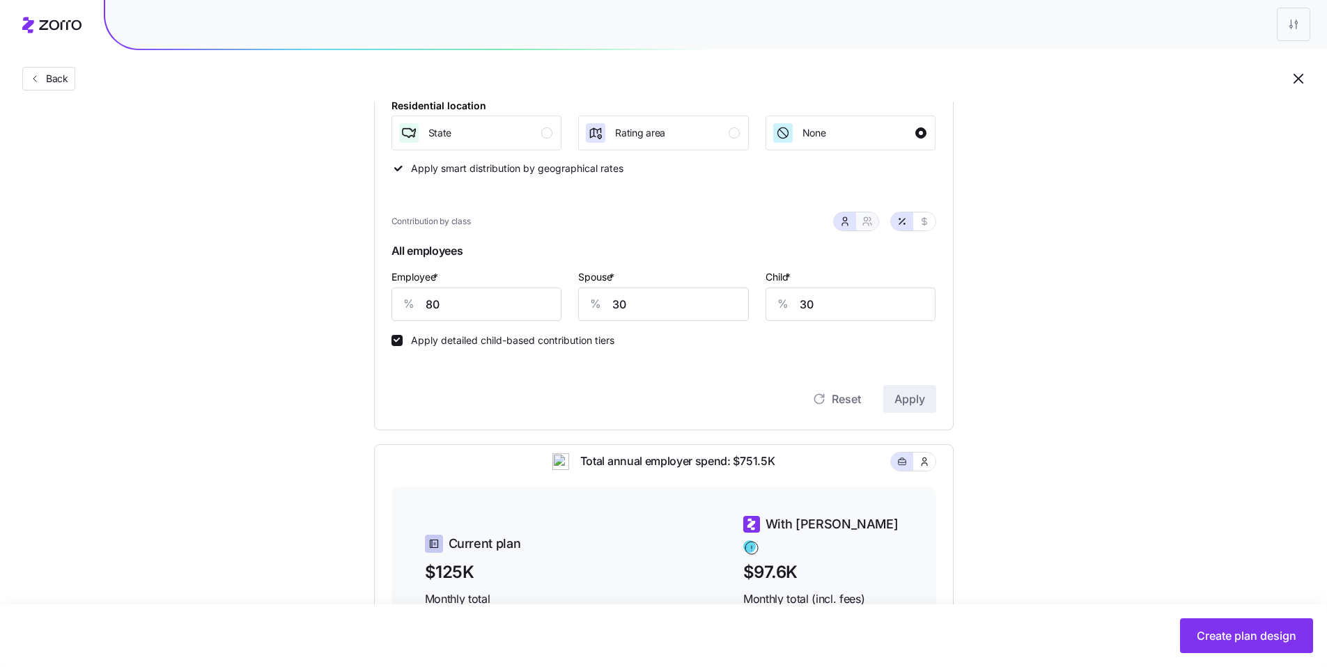
type input "59"
drag, startPoint x: 591, startPoint y: 309, endPoint x: 502, endPoint y: 288, distance: 91.8
click at [506, 288] on div "Employee only * % 80 Employee & spouse * % 55 Employee & child(ren) * % 59 Fami…" at bounding box center [664, 295] width 562 height 70
type input "3"
type input "10"
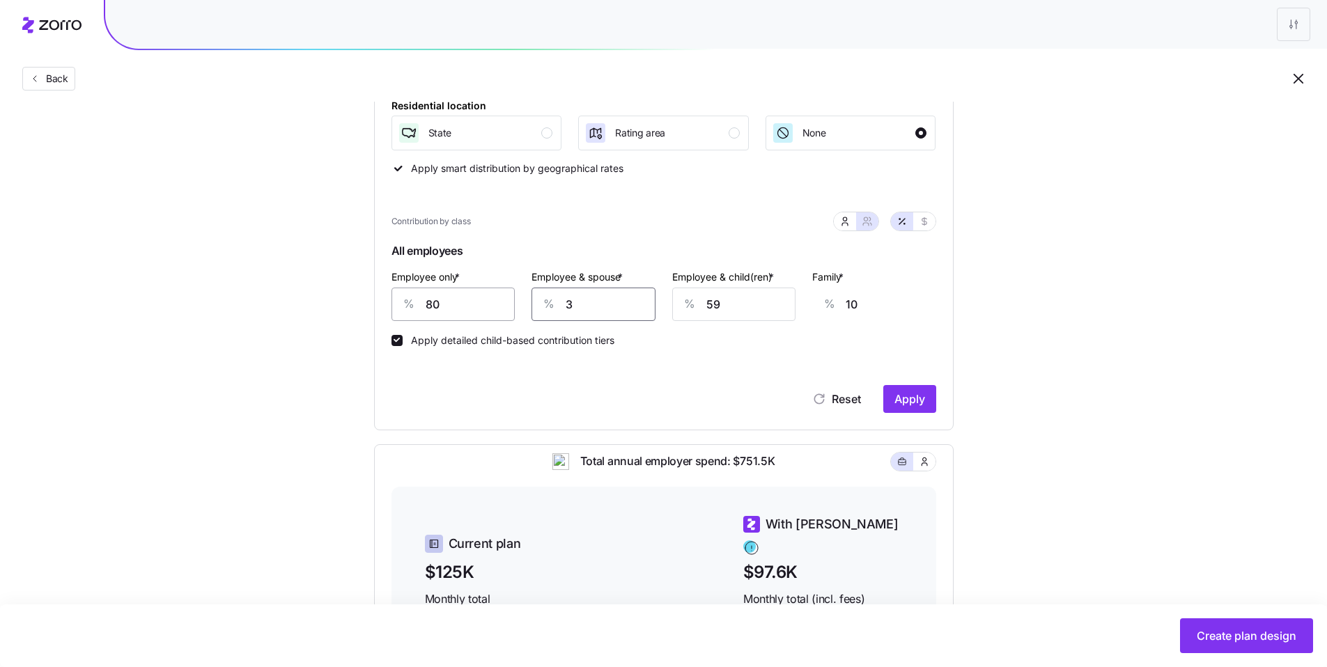
type input "30"
type input "3"
type input "0"
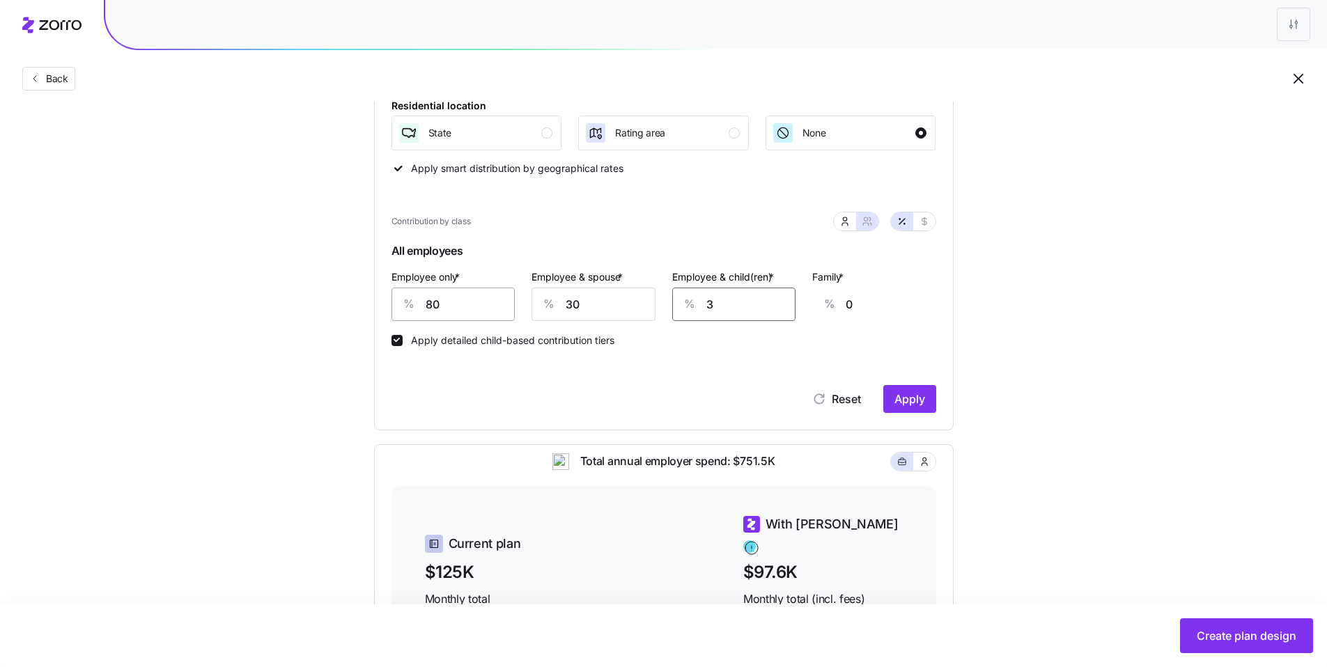
type input "30"
type input "11"
type input "30"
drag, startPoint x: 441, startPoint y: 303, endPoint x: 378, endPoint y: 298, distance: 62.9
click at [387, 299] on div "Contribution Classes Residential location State Rating area None Apply smart di…" at bounding box center [664, 225] width 580 height 412
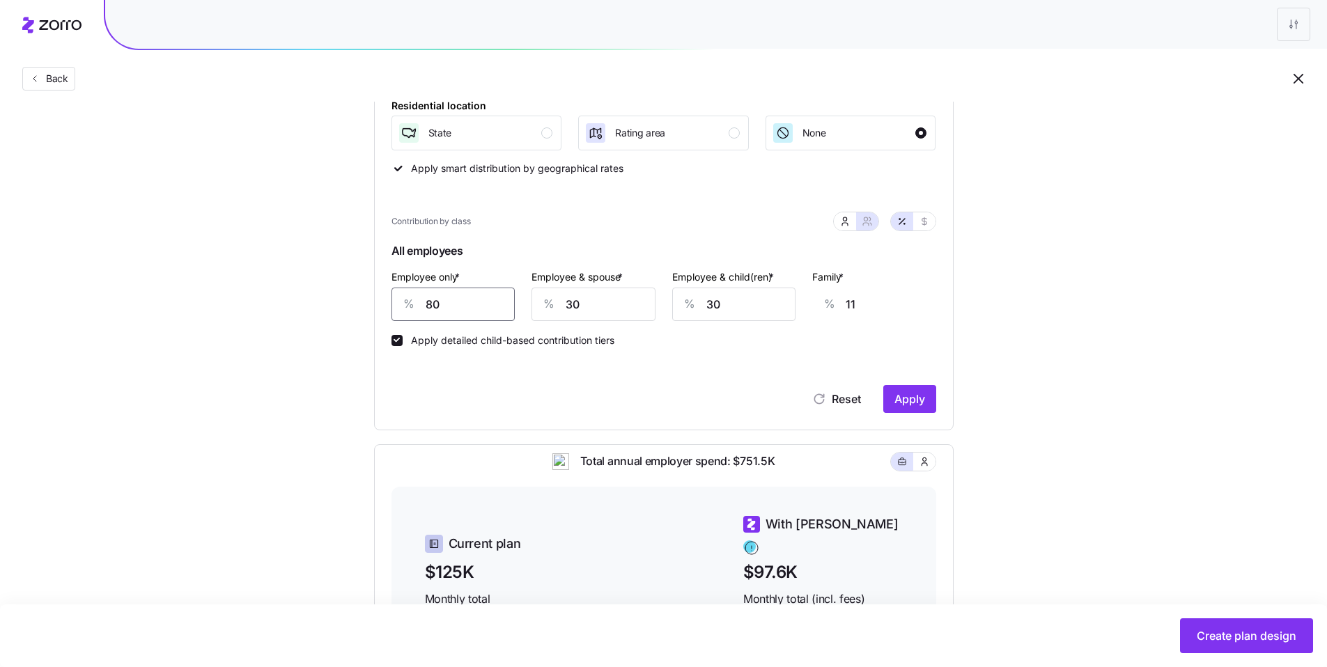
type input "7"
type input "39"
type input "70"
type input "15"
type input "70"
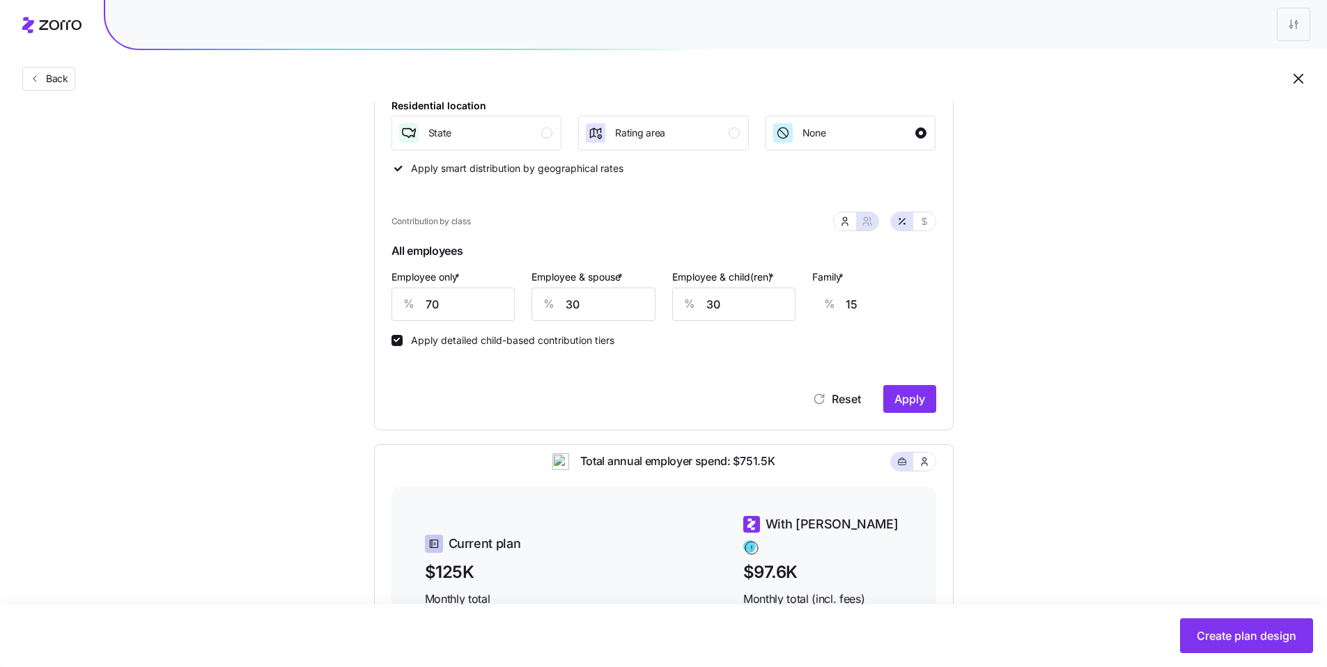
click at [905, 397] on span "Apply" at bounding box center [910, 399] width 31 height 17
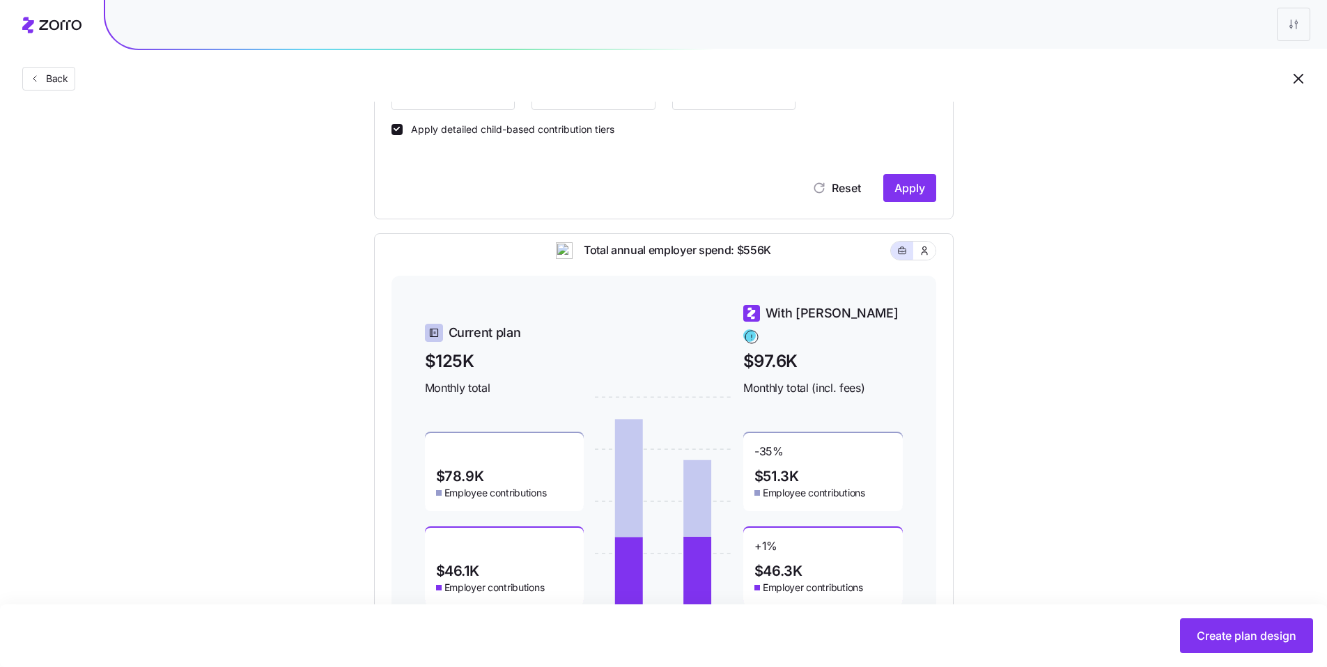
scroll to position [495, 0]
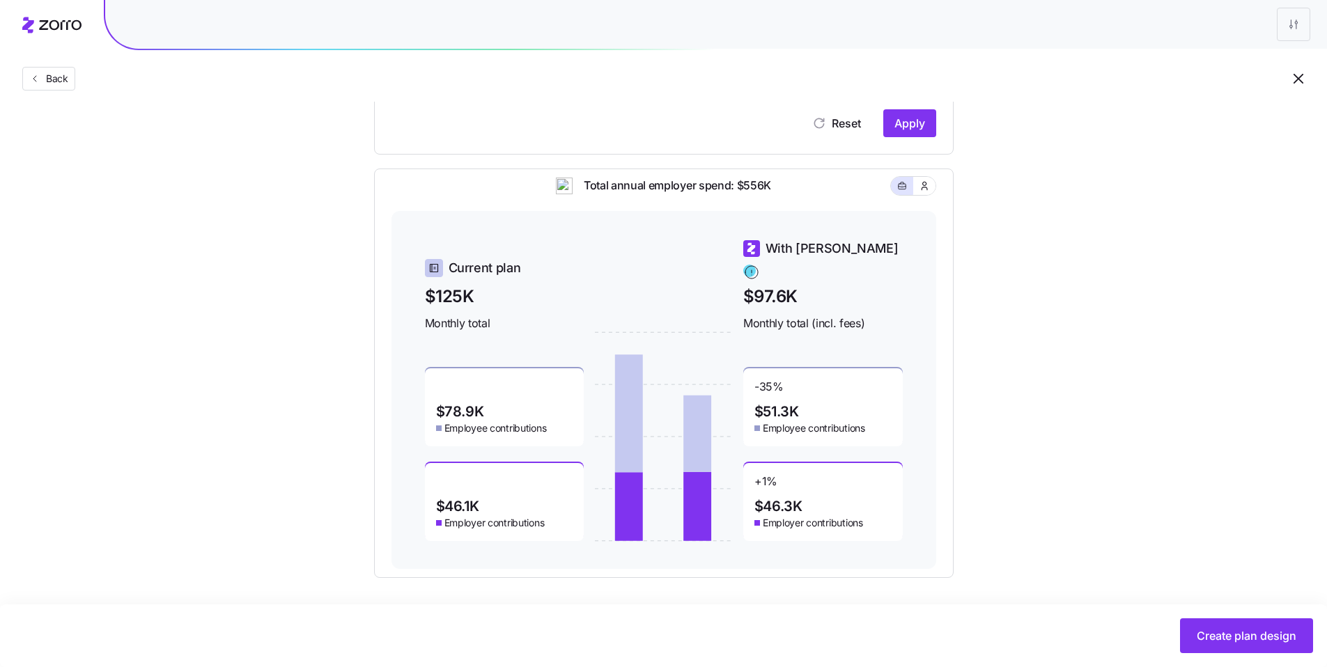
type input "35"
type input "41"
type input "26"
drag, startPoint x: 1234, startPoint y: 640, endPoint x: 1213, endPoint y: 616, distance: 31.6
click at [1234, 642] on span "Create plan design" at bounding box center [1247, 636] width 100 height 17
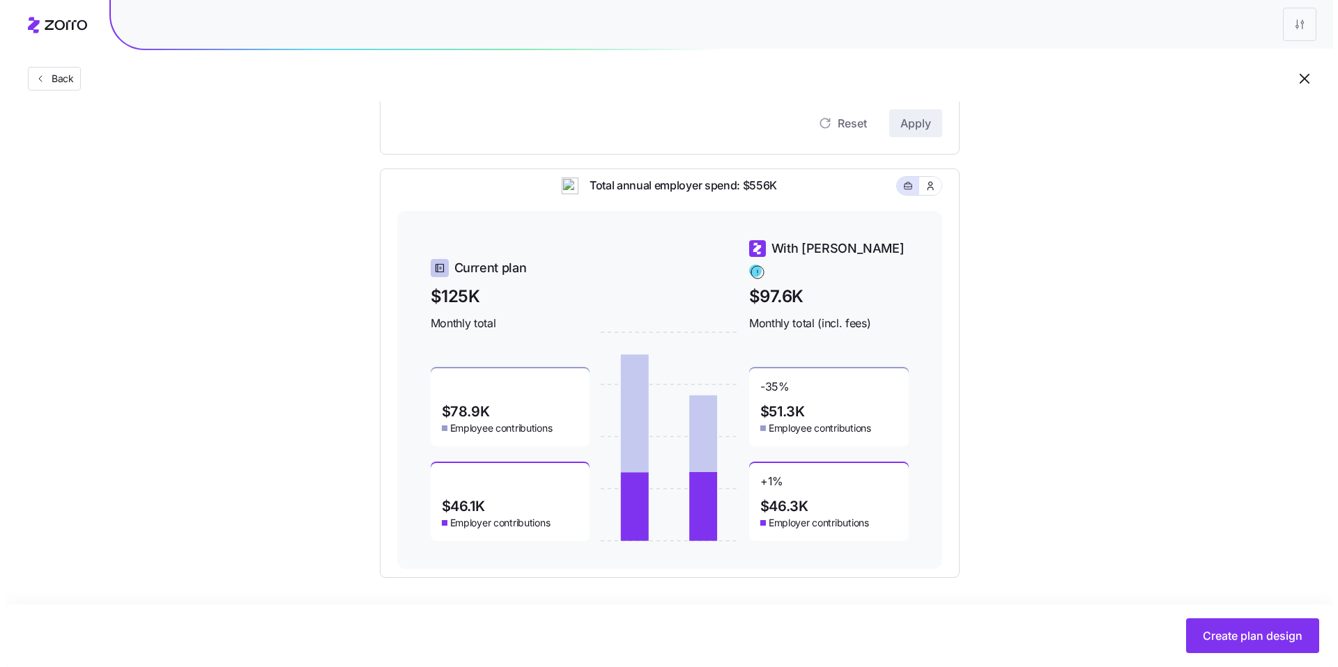
scroll to position [0, 0]
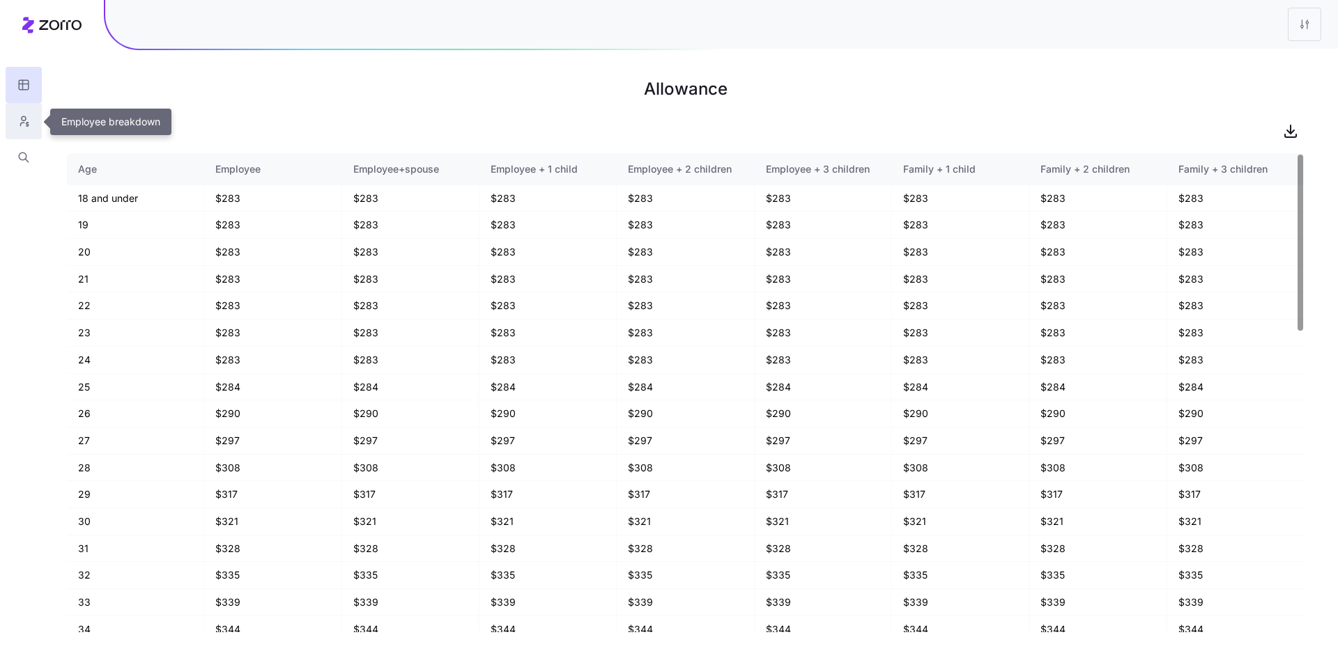
click at [26, 128] on button "button" at bounding box center [24, 121] width 36 height 36
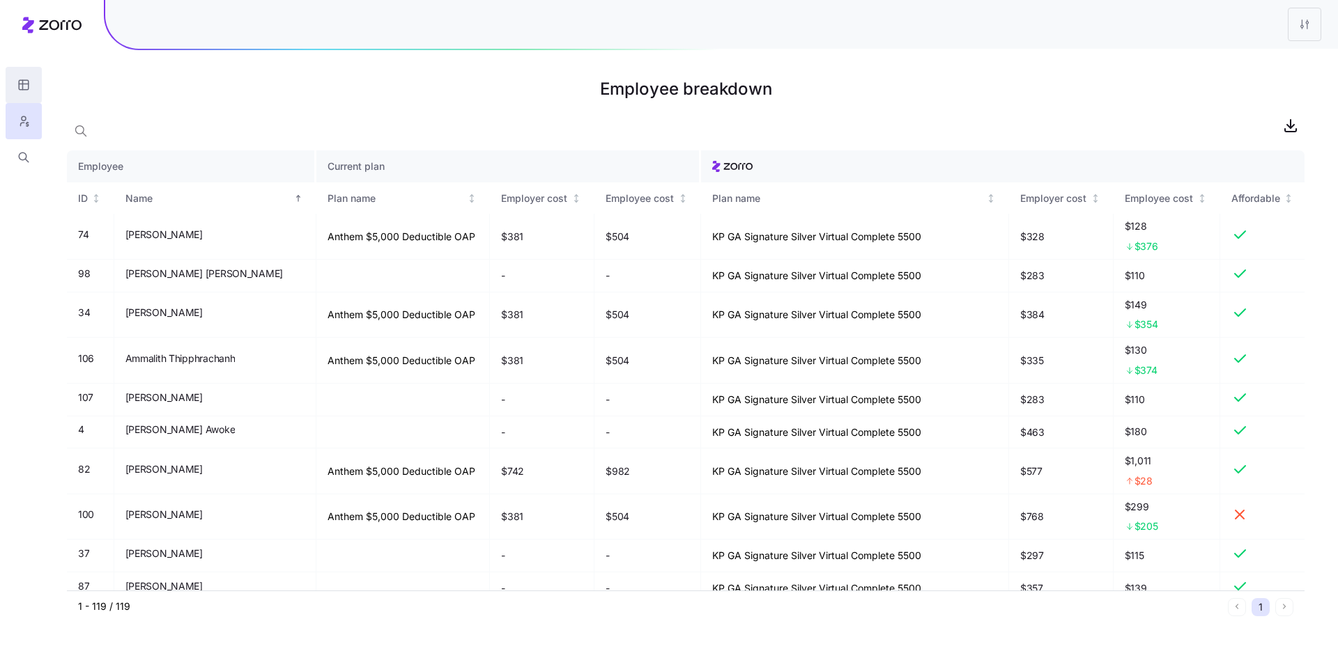
click at [33, 80] on button "button" at bounding box center [24, 85] width 36 height 36
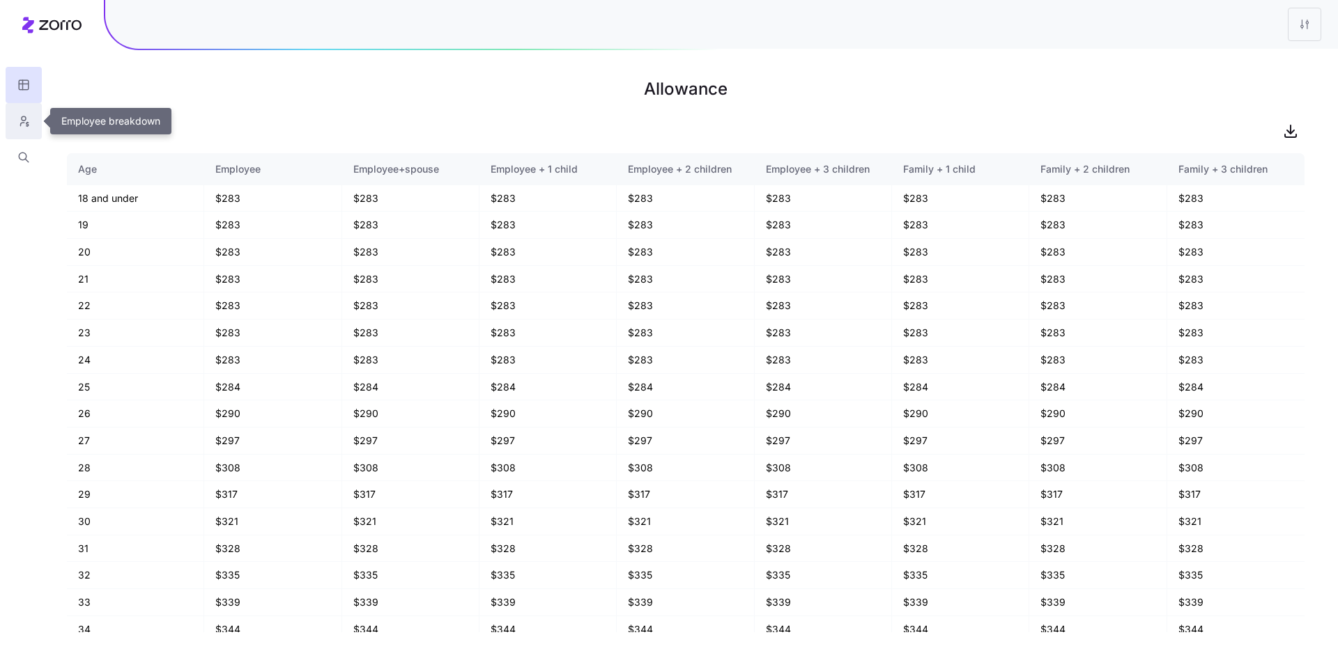
click at [31, 121] on button "button" at bounding box center [24, 121] width 36 height 36
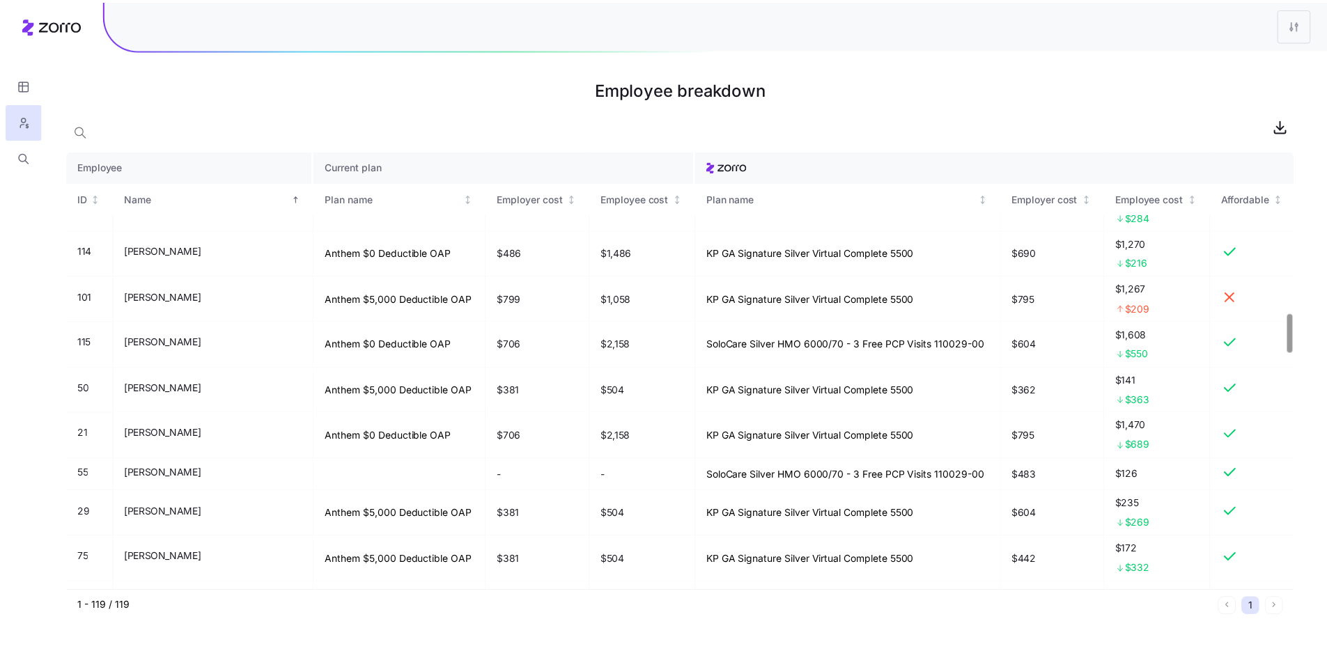
scroll to position [1860, 0]
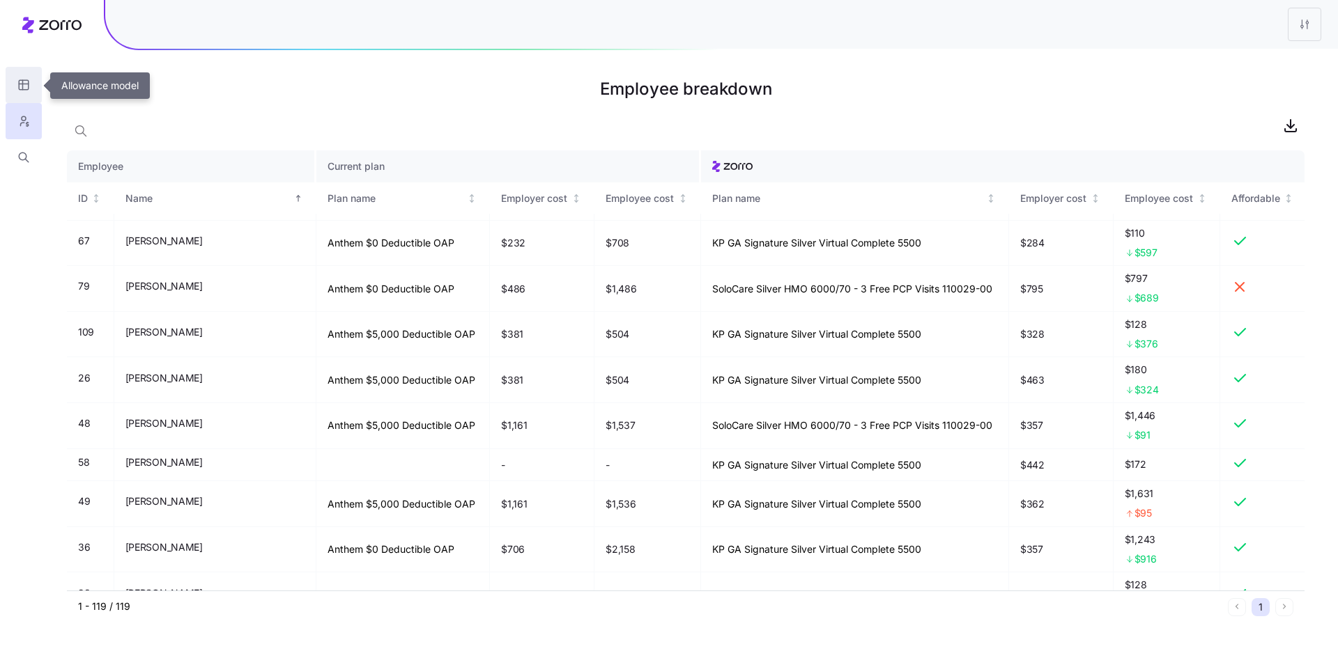
click at [34, 79] on button "button" at bounding box center [24, 85] width 36 height 36
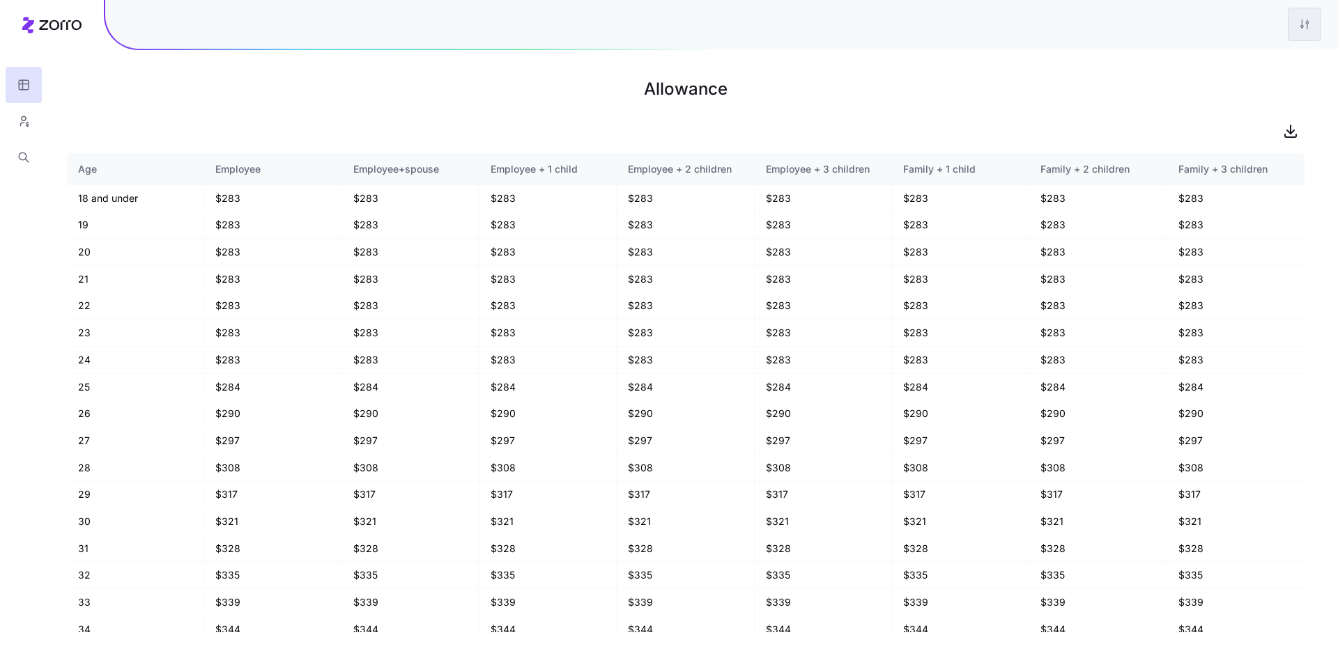
click at [1300, 28] on html "Allowance Age Employee Employee+spouse Employee + 1 child Employee + 2 children…" at bounding box center [669, 333] width 1338 height 667
click at [1285, 67] on div "Edit plan design" at bounding box center [1247, 61] width 139 height 22
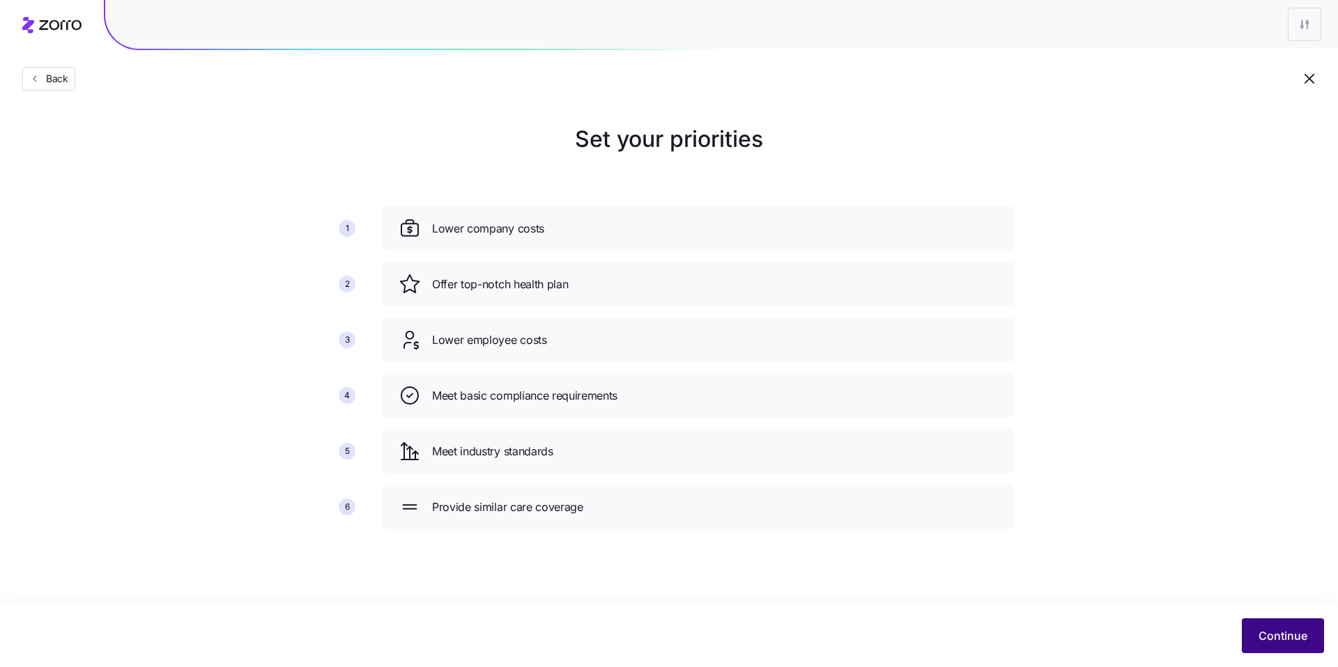
click at [1279, 621] on button "Continue" at bounding box center [1283, 636] width 82 height 35
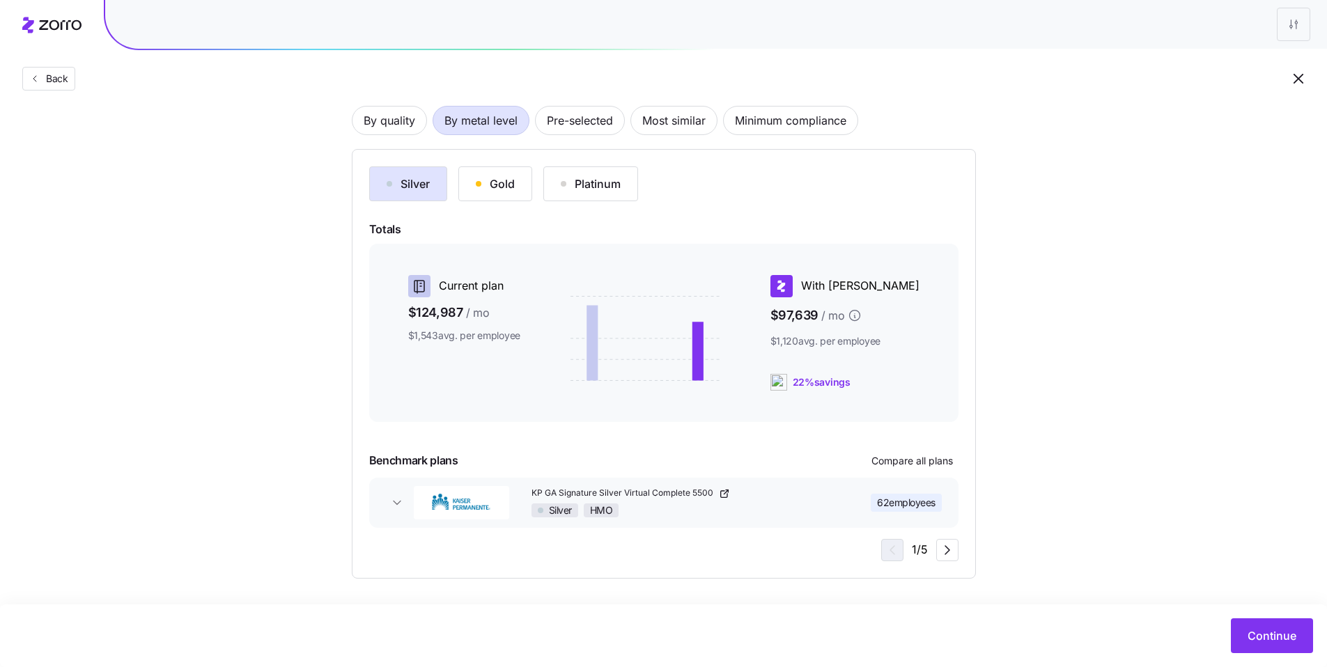
scroll to position [101, 0]
click at [1280, 641] on span "Continue" at bounding box center [1272, 636] width 49 height 17
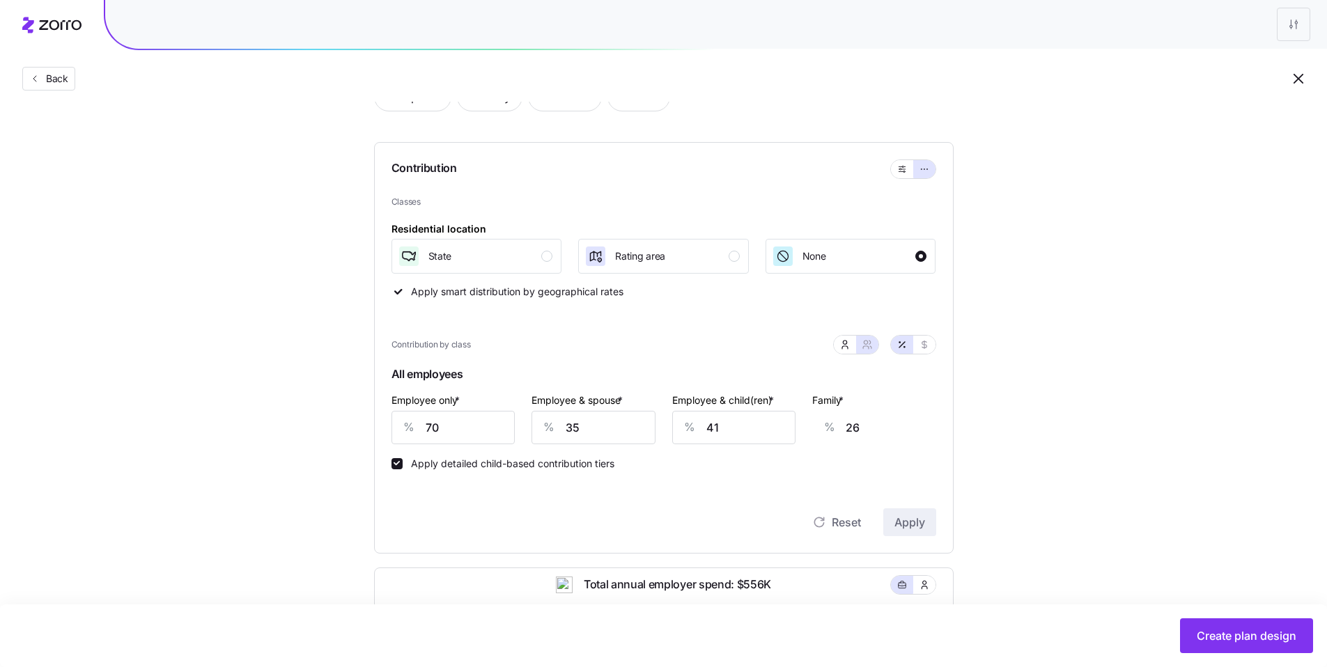
scroll to position [100, 0]
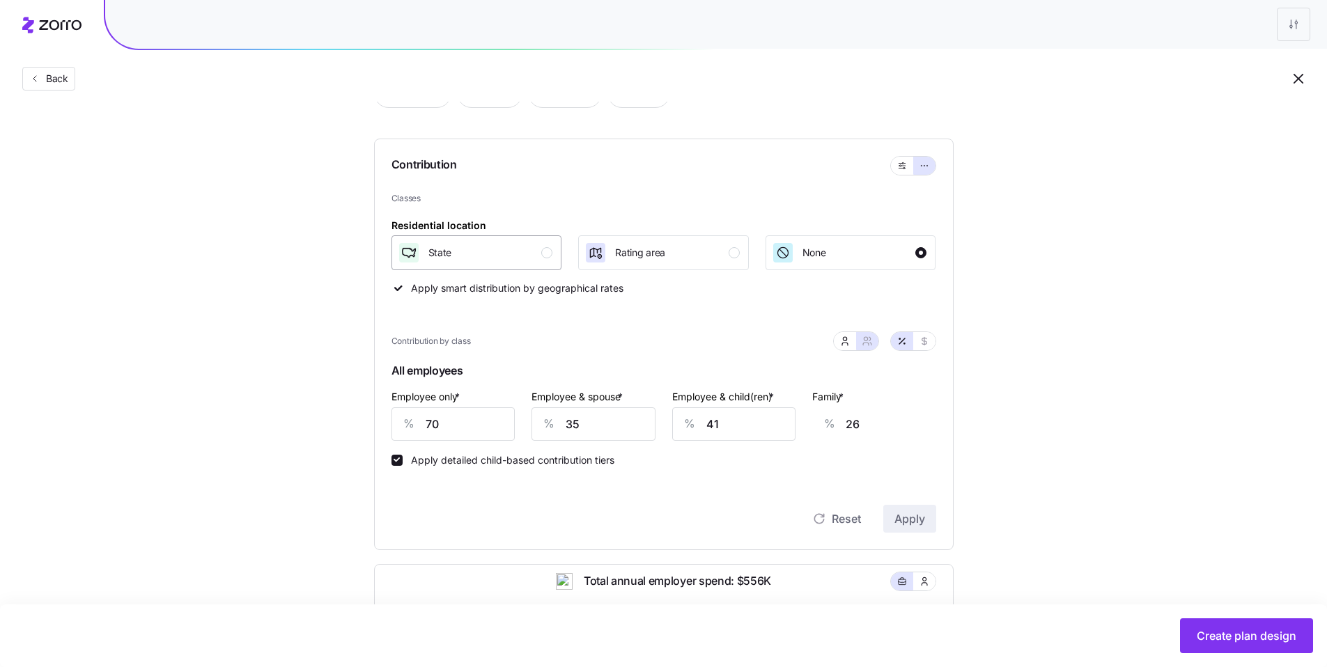
click at [545, 253] on div "button" at bounding box center [546, 252] width 11 height 11
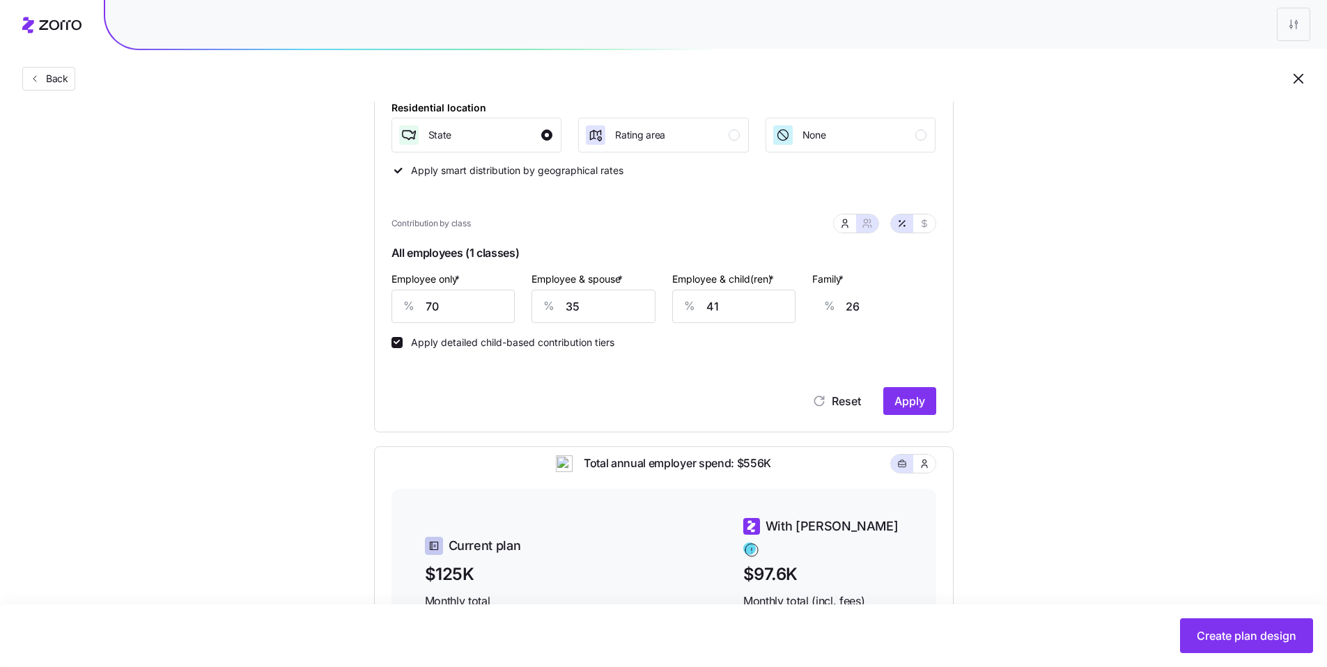
scroll to position [219, 0]
drag, startPoint x: 736, startPoint y: 308, endPoint x: 663, endPoint y: 291, distance: 75.2
click at [664, 291] on div "Employee & child(ren) * % 41" at bounding box center [734, 295] width 141 height 70
type input "3"
type input "2"
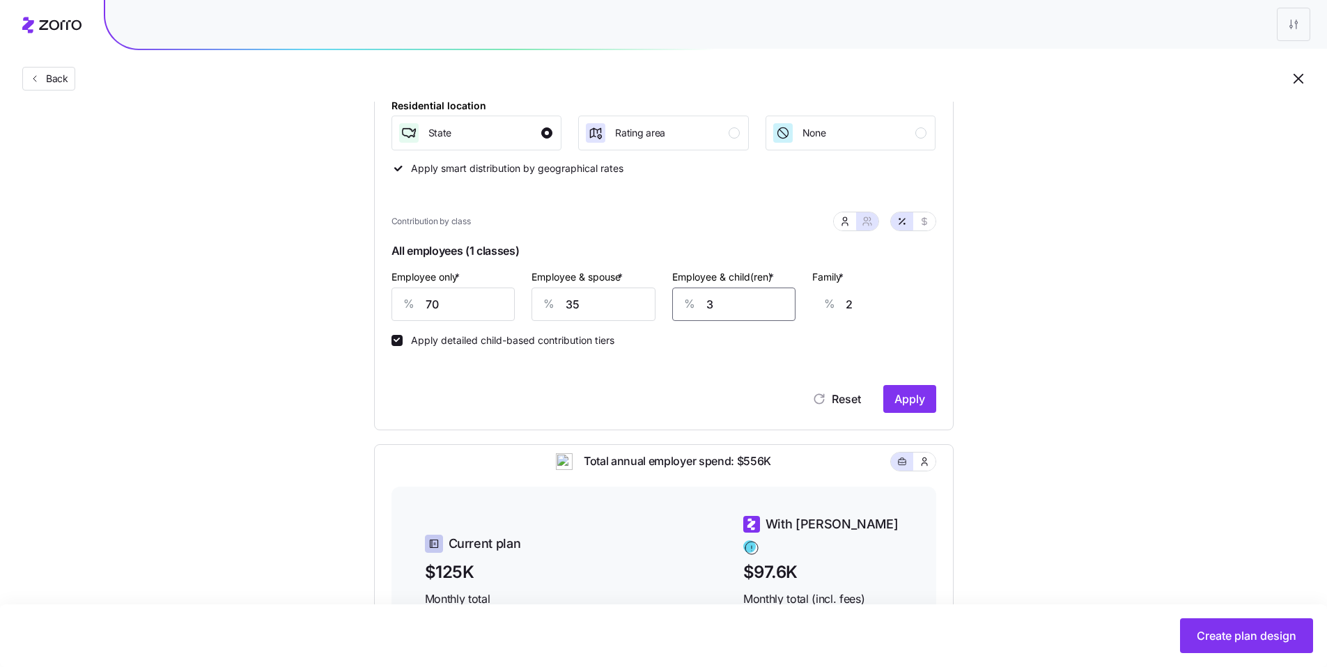
type input "35"
type input "22"
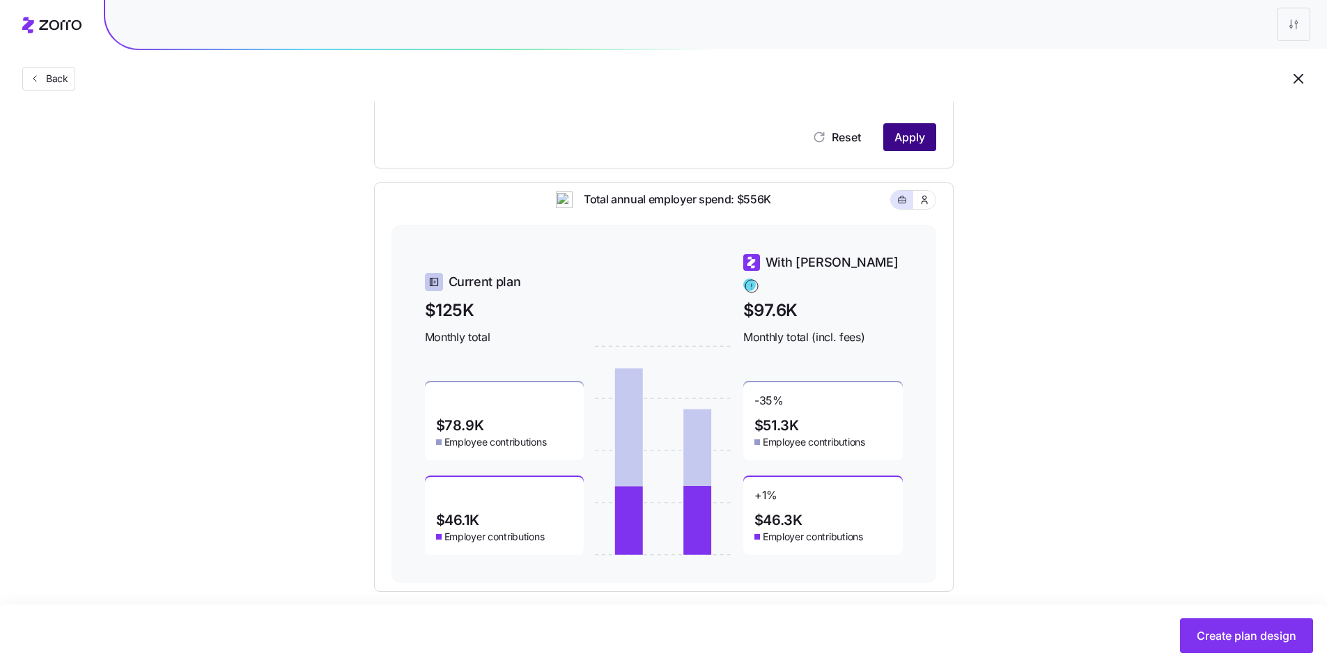
click at [911, 129] on span "Apply" at bounding box center [910, 137] width 31 height 17
type input "41"
type input "26"
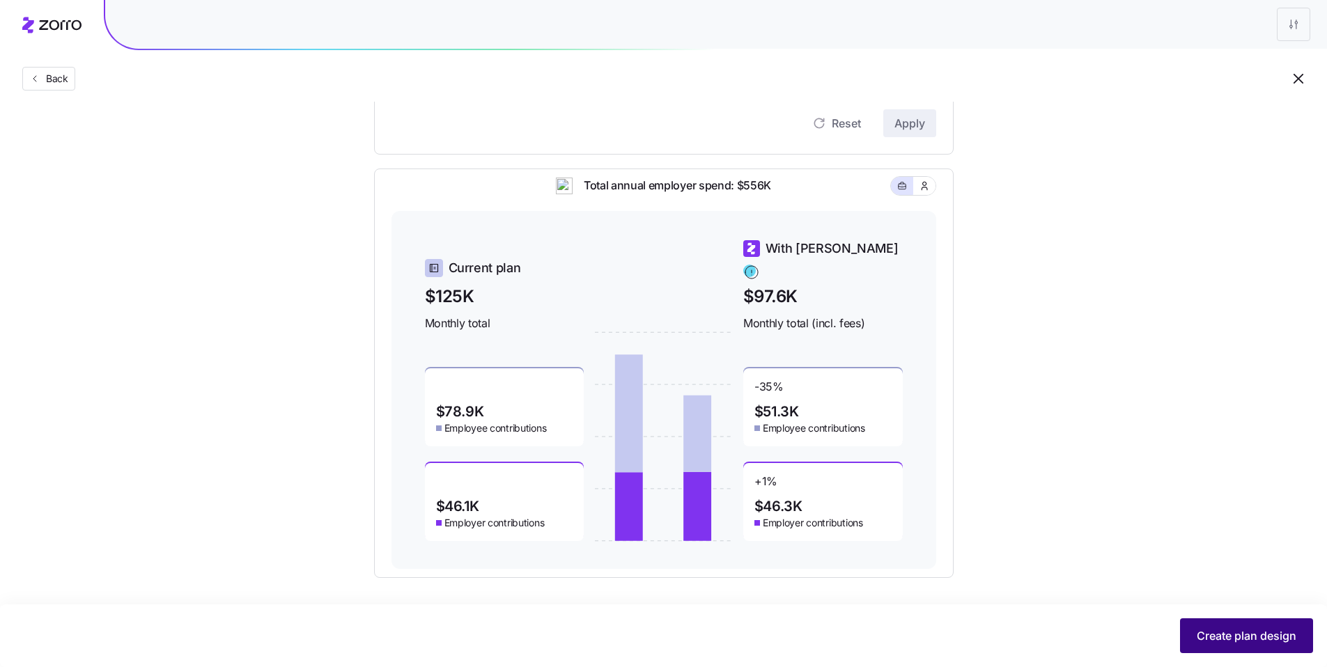
click at [1233, 644] on span "Create plan design" at bounding box center [1247, 636] width 100 height 17
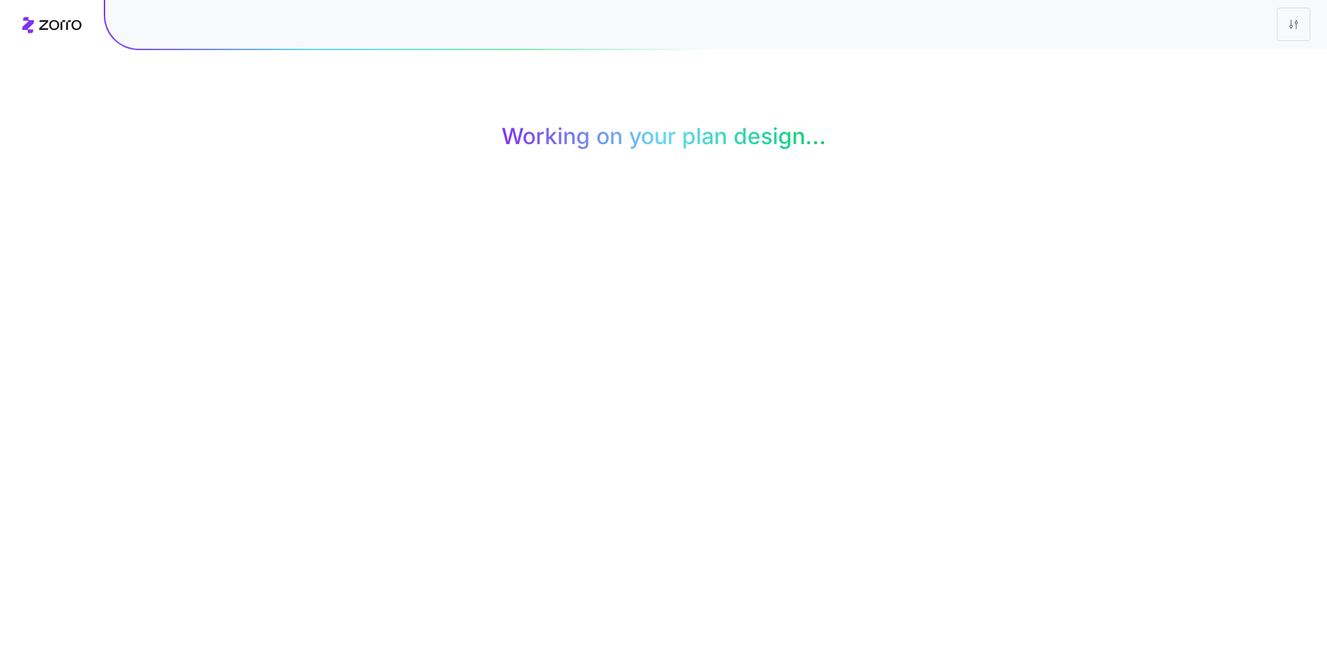
scroll to position [0, 0]
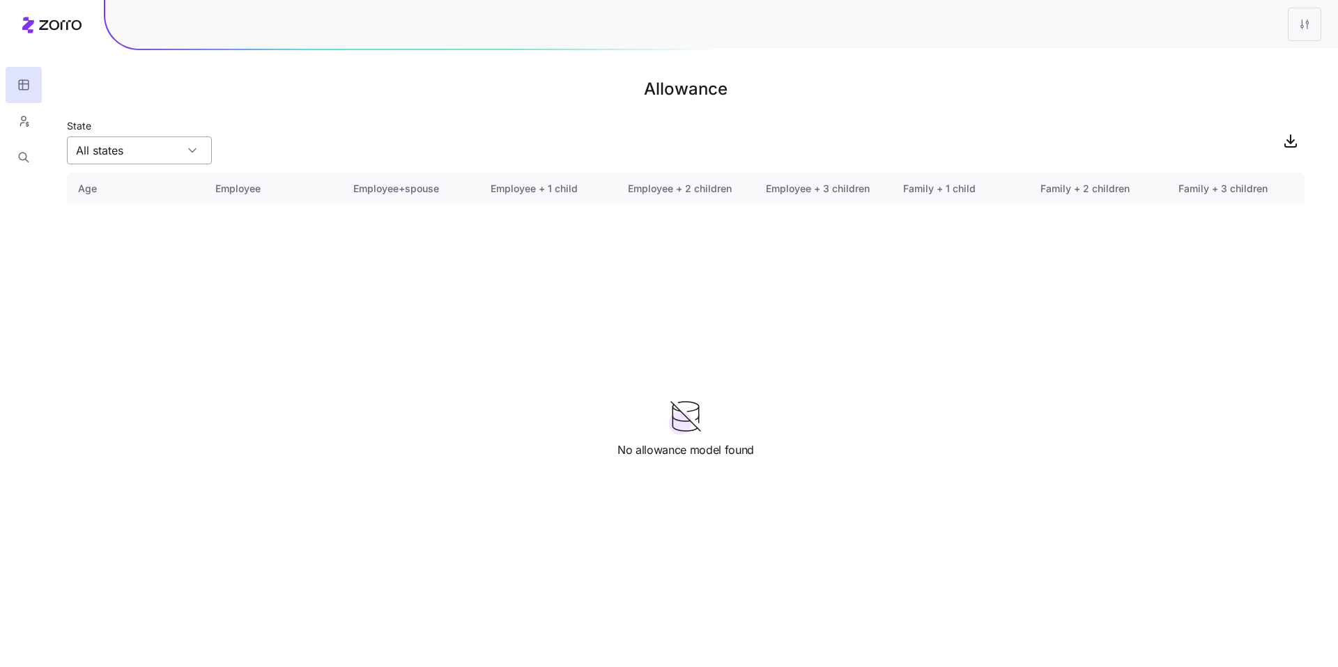
click at [174, 160] on input "All states" at bounding box center [139, 151] width 145 height 28
click at [256, 139] on div "State" at bounding box center [685, 140] width 1237 height 47
click at [196, 150] on div at bounding box center [139, 151] width 145 height 28
click at [366, 113] on main "Allowance State Age Employee Employee+spouse Employee + 1 child Employee + 2 ch…" at bounding box center [669, 333] width 1338 height 667
click at [1291, 37] on html "Allowance State Age Employee Employee+spouse Employee + 1 child Employee + 2 ch…" at bounding box center [669, 333] width 1338 height 667
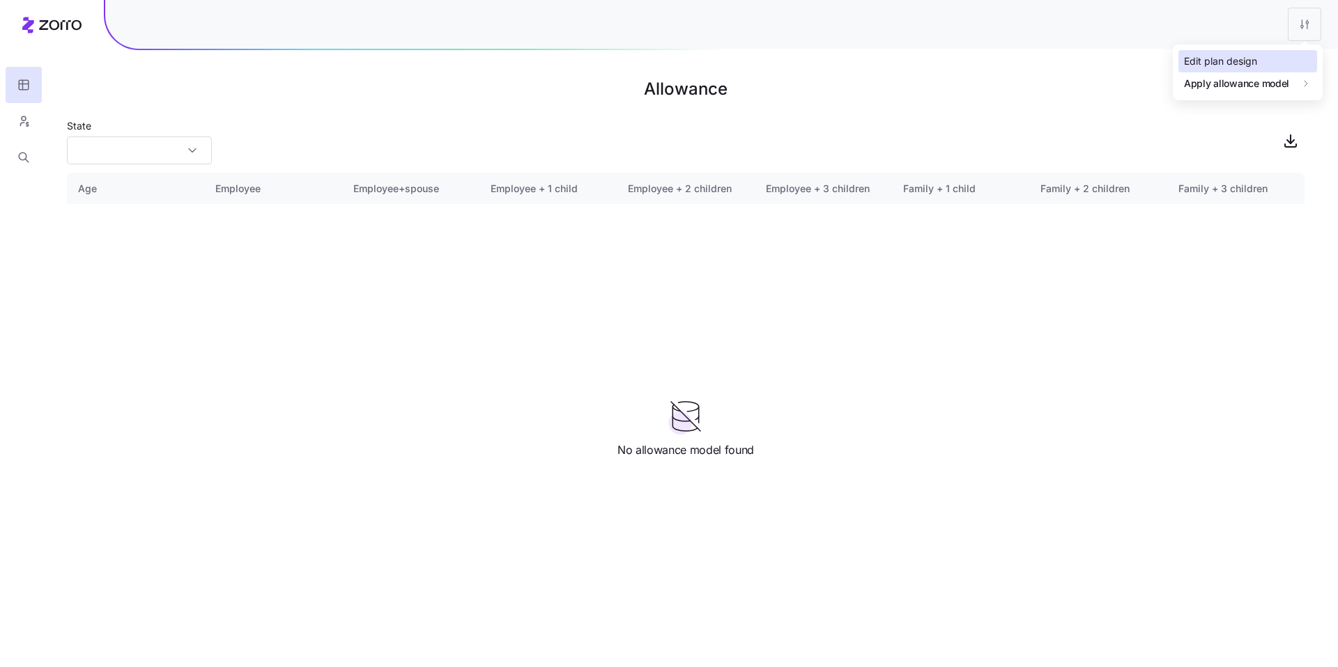
click at [1244, 59] on div "Edit plan design" at bounding box center [1220, 61] width 73 height 15
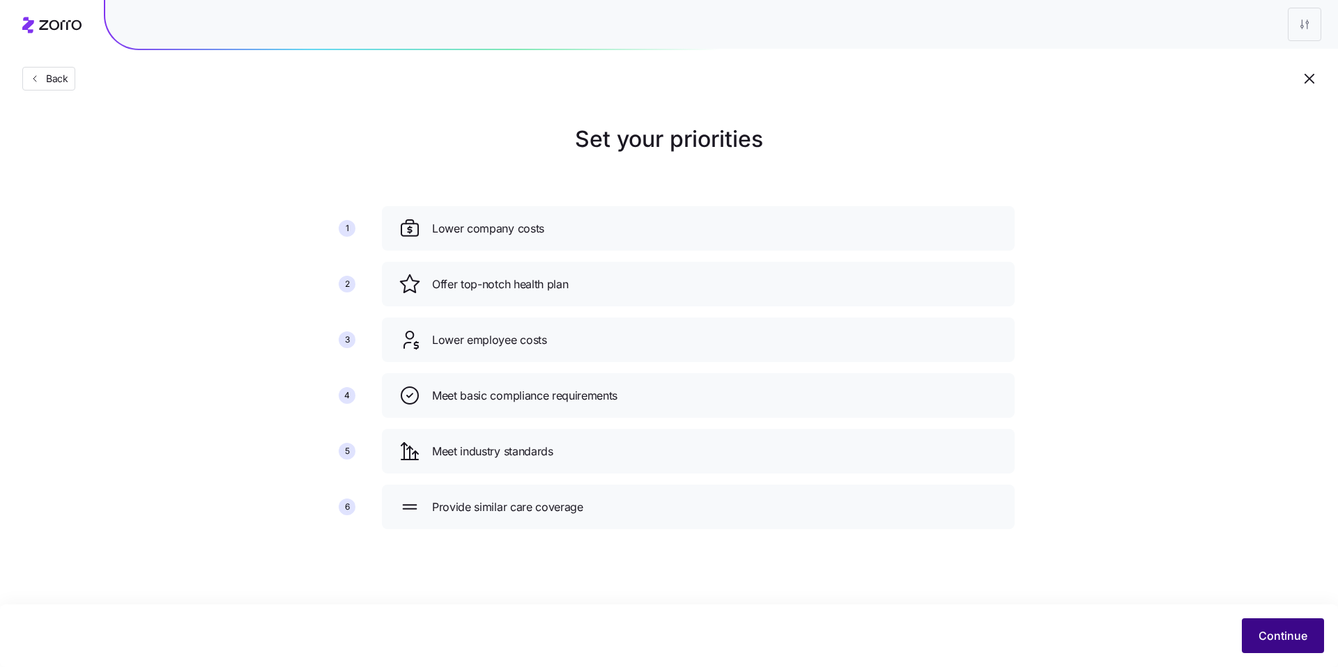
click at [1297, 635] on span "Continue" at bounding box center [1282, 636] width 49 height 17
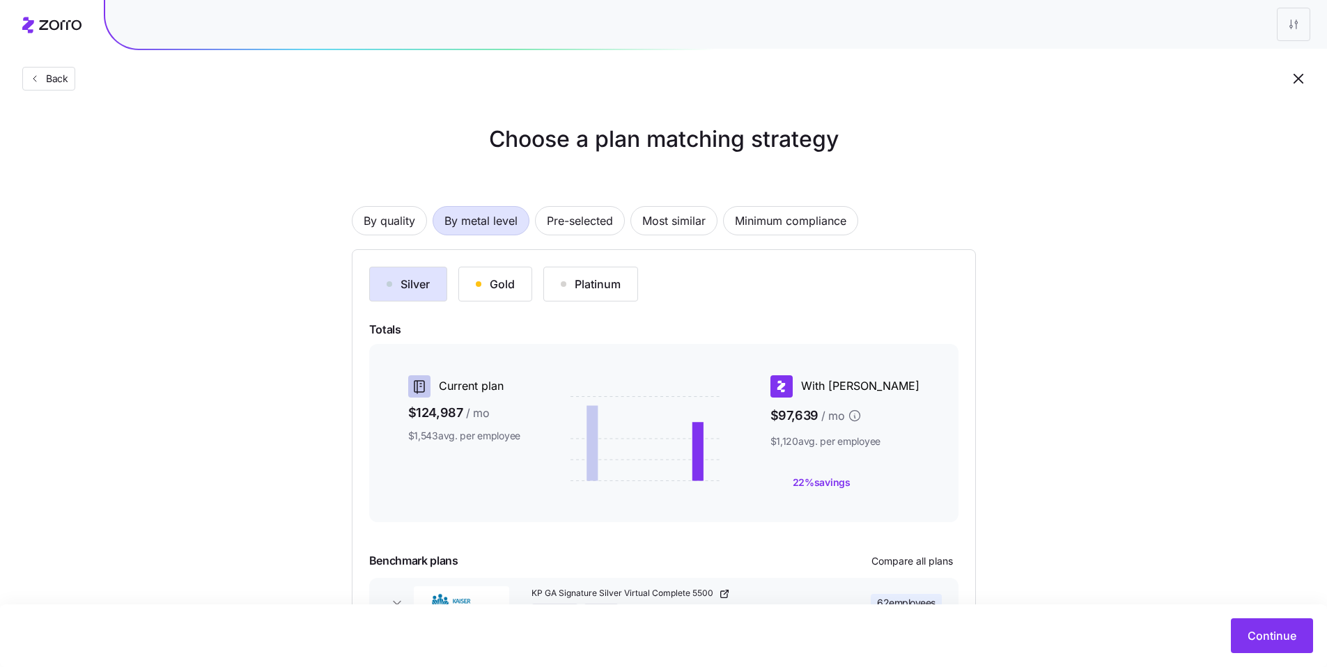
scroll to position [101, 0]
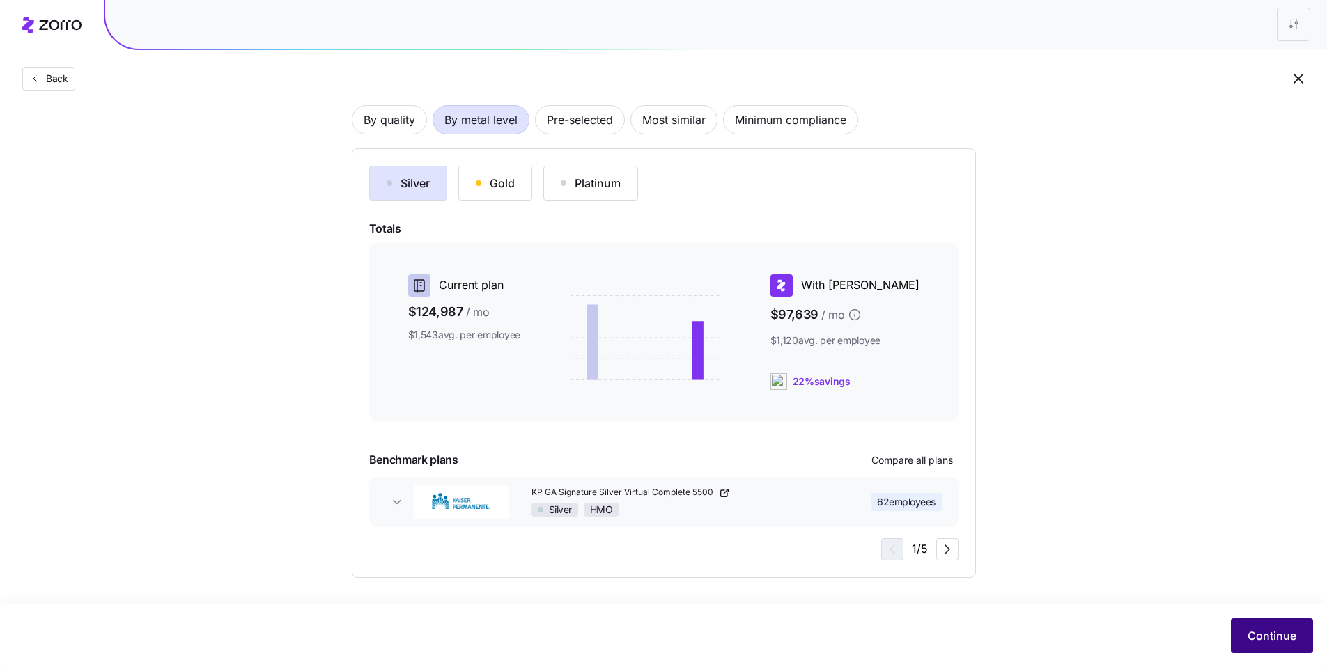
click at [1261, 637] on span "Continue" at bounding box center [1272, 636] width 49 height 17
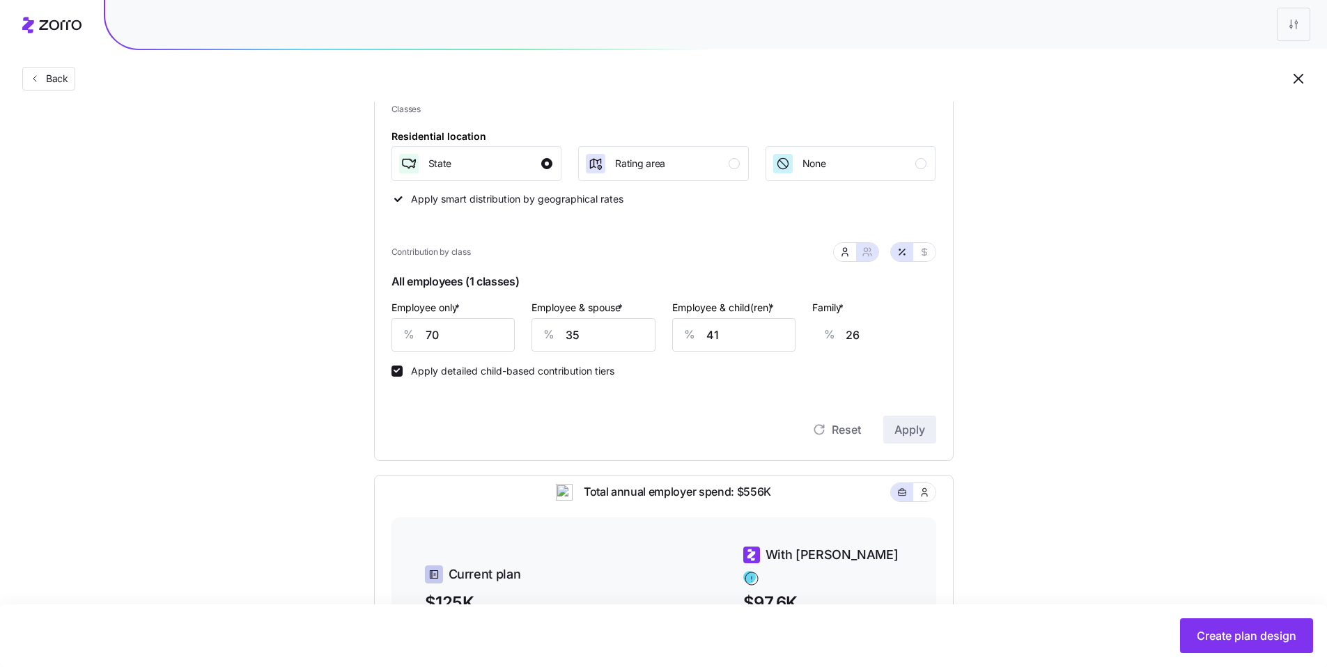
scroll to position [245, 0]
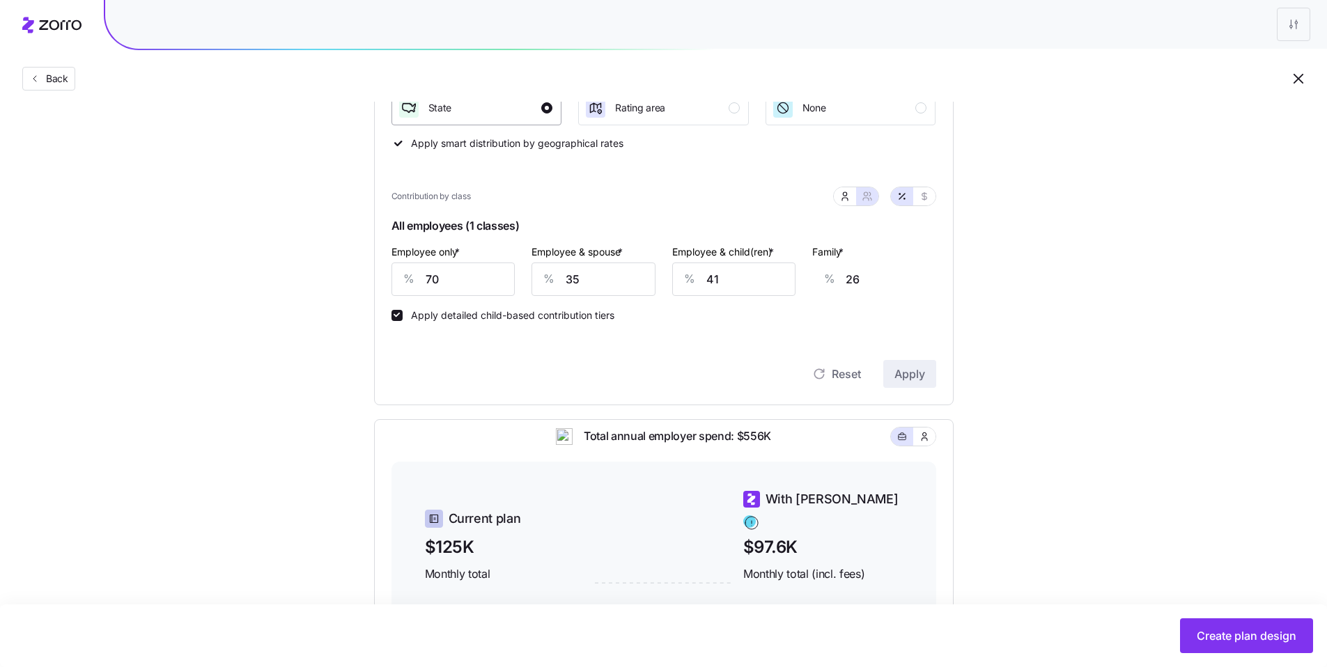
click at [543, 107] on div "button" at bounding box center [546, 107] width 11 height 11
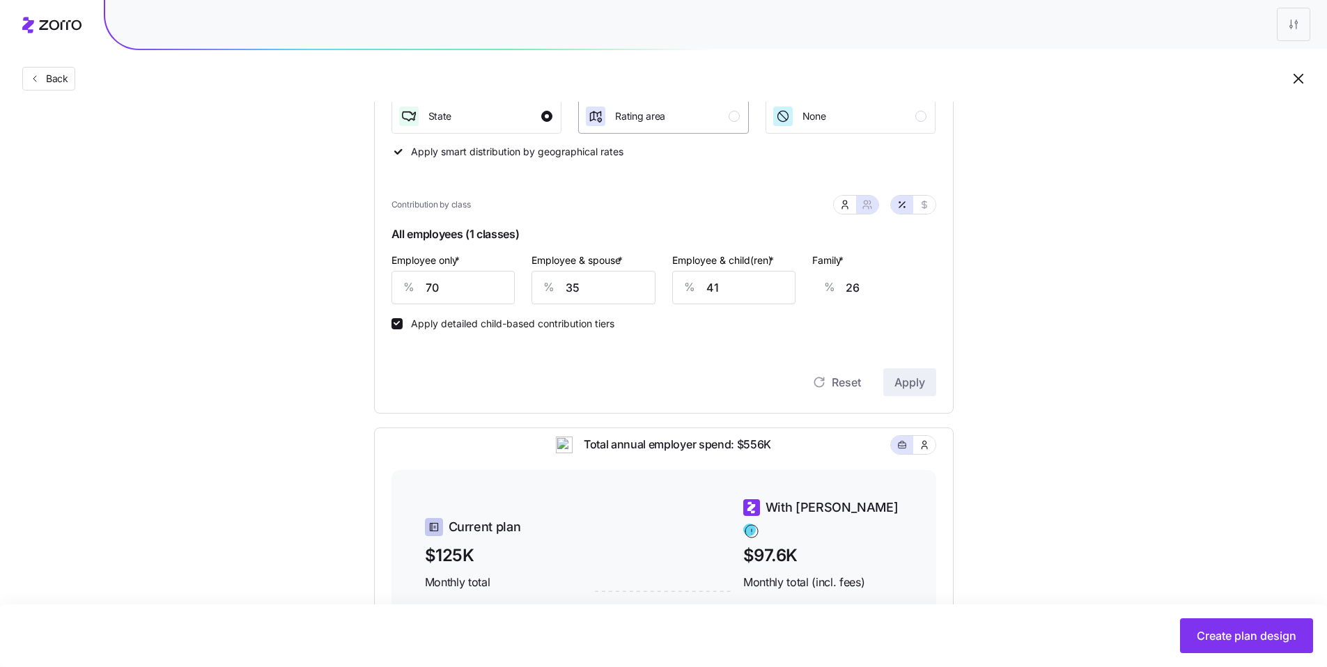
scroll to position [226, 0]
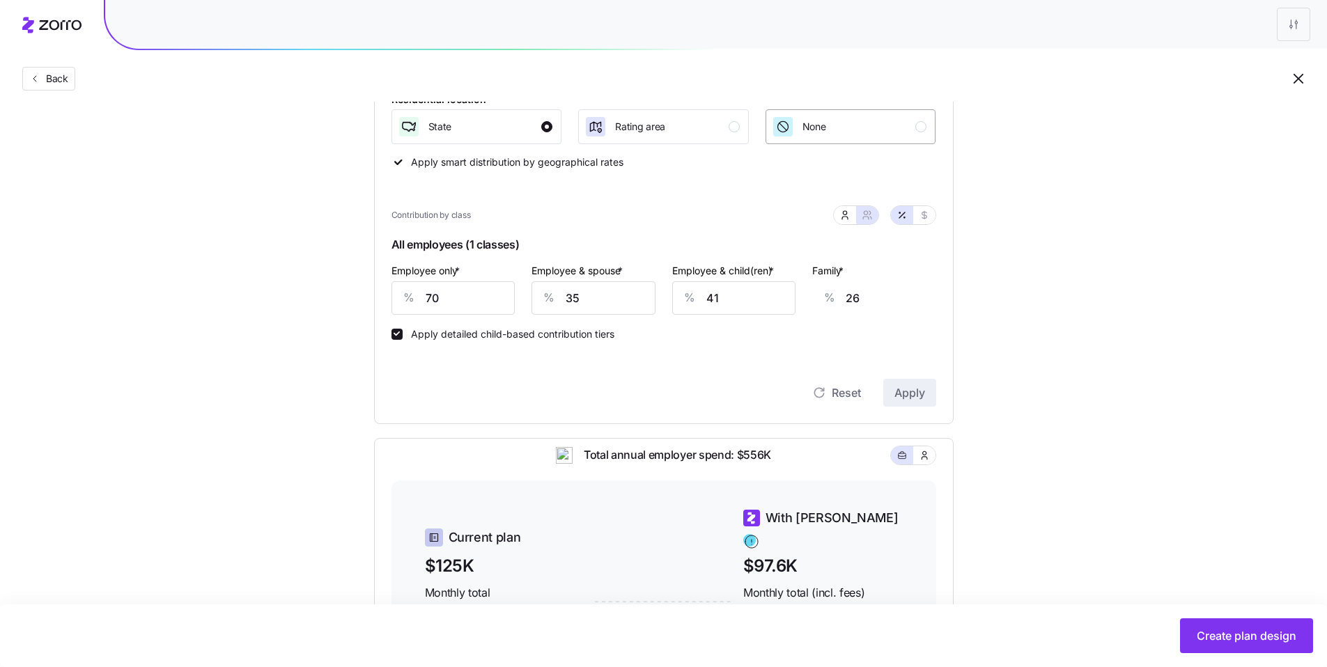
click at [872, 139] on button "None" at bounding box center [851, 126] width 171 height 35
drag, startPoint x: 609, startPoint y: 297, endPoint x: 550, endPoint y: 284, distance: 60.0
click at [552, 284] on div "% 35" at bounding box center [594, 297] width 124 height 33
type input "3"
type input "2"
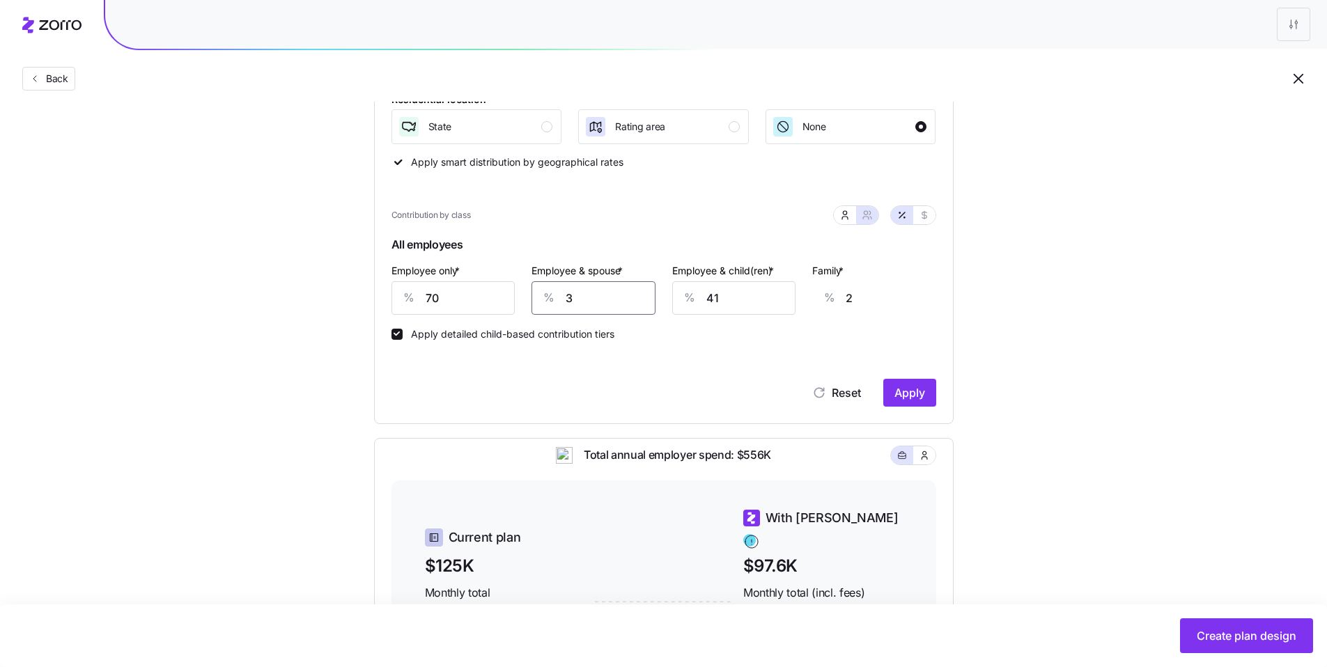
type input "30"
type input "22"
type input "30"
type input "3"
type input "0"
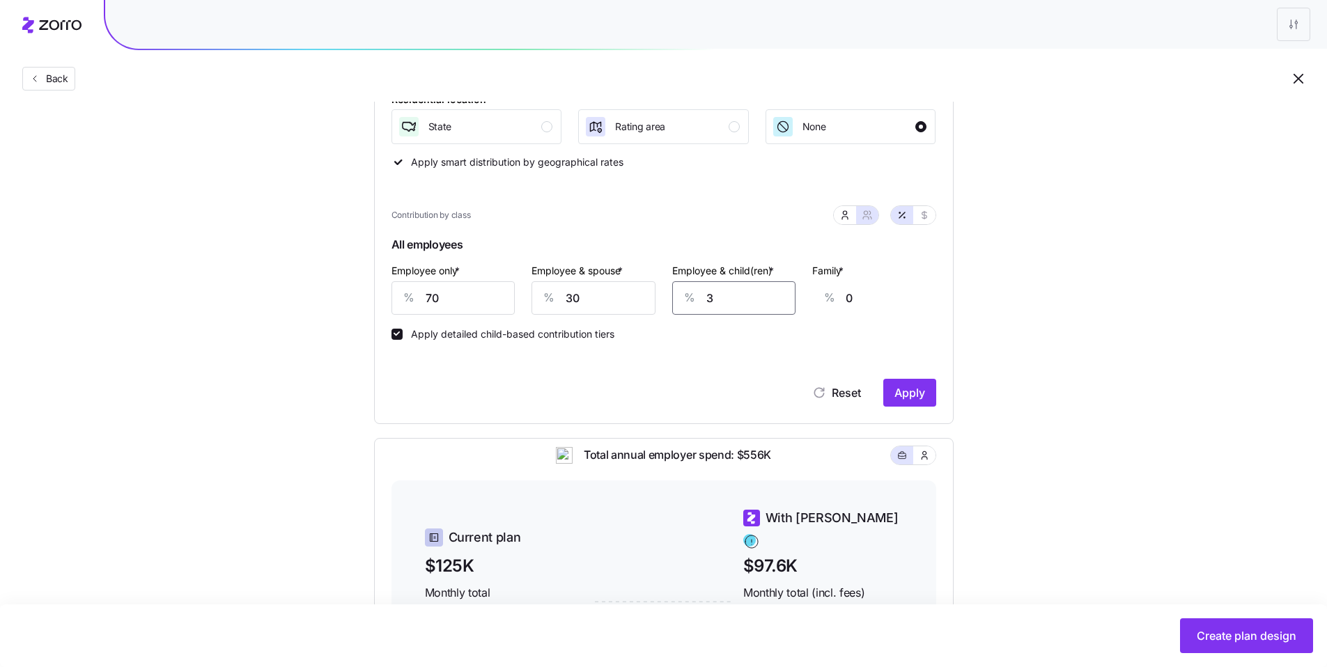
type input "30"
type input "15"
type input "30"
click at [684, 376] on div "Reset Apply" at bounding box center [664, 379] width 545 height 56
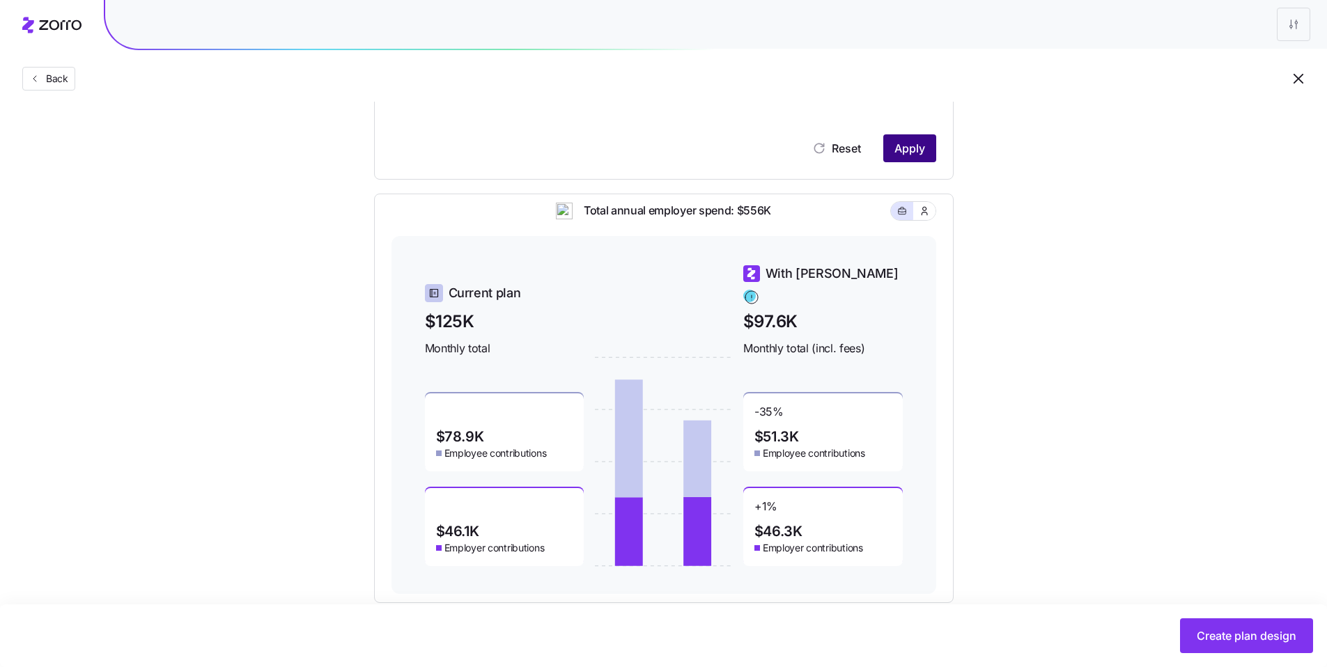
click at [917, 146] on span "Apply" at bounding box center [910, 148] width 31 height 17
type input "35"
type input "41"
type input "26"
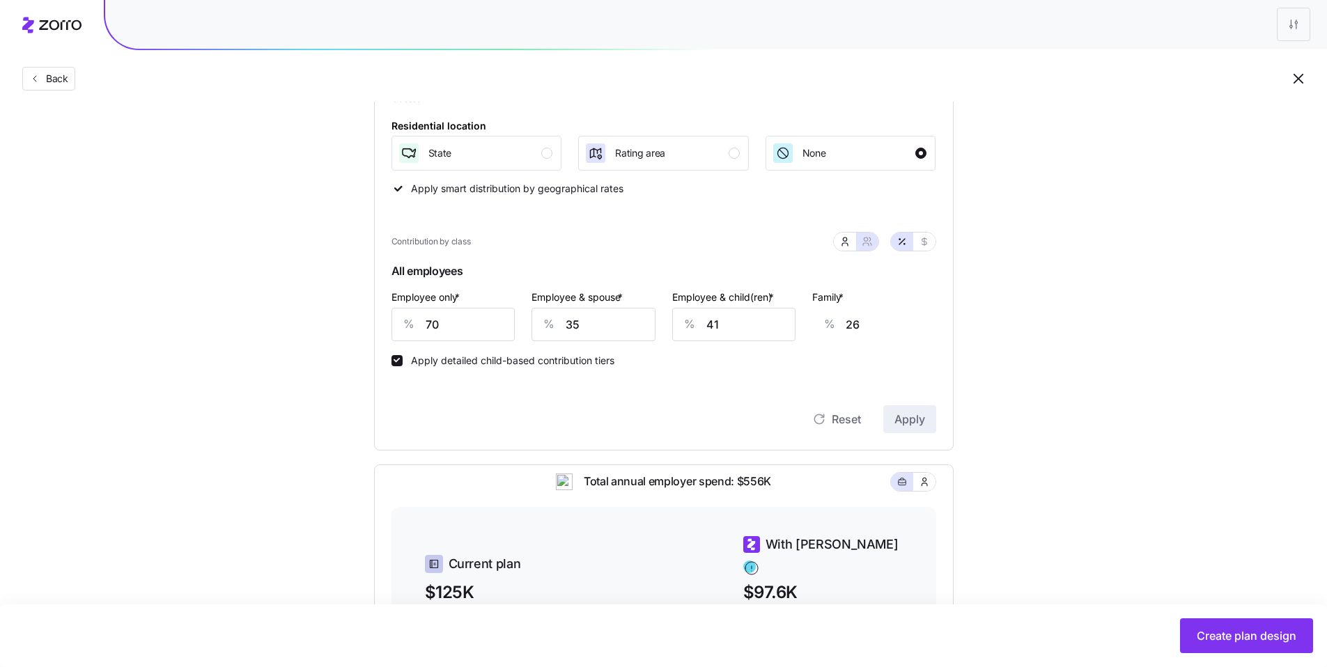
scroll to position [199, 0]
click at [401, 191] on div "Classes Residential location State Rating area None Apply smart distribution by…" at bounding box center [664, 144] width 545 height 103
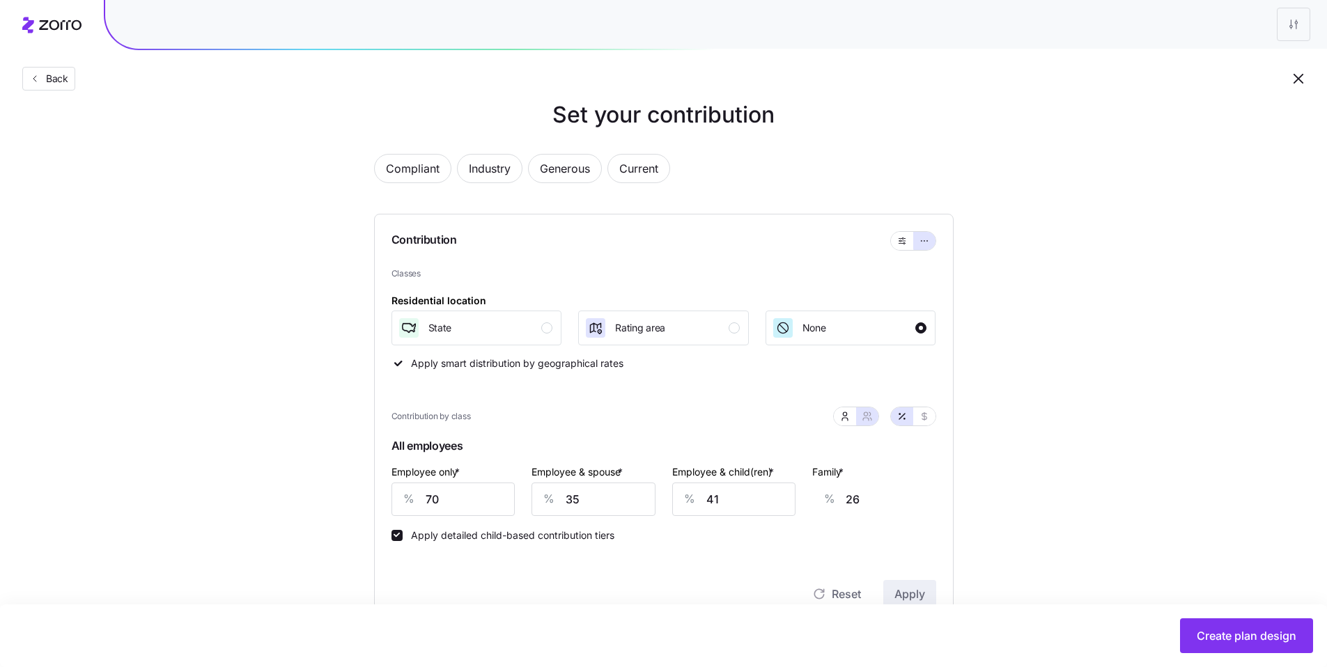
scroll to position [38, 0]
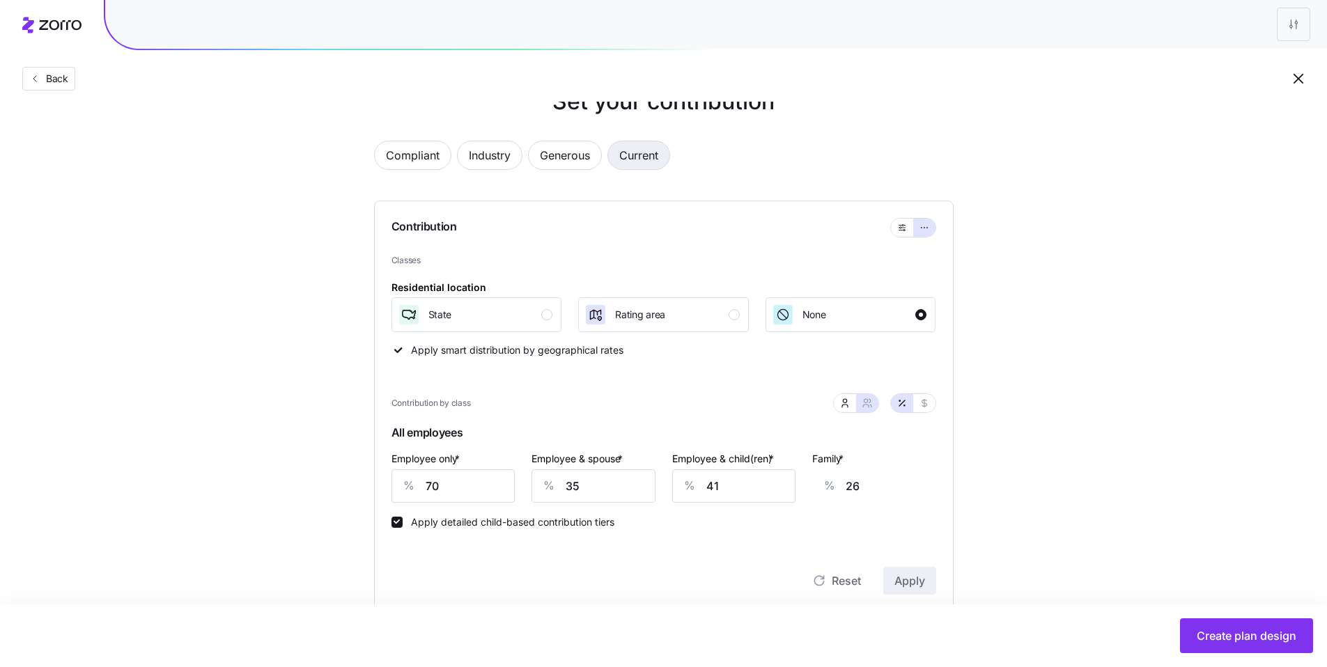
click at [651, 157] on span "Current" at bounding box center [638, 155] width 39 height 28
type input "50"
type input "49"
type input "57"
type input "54"
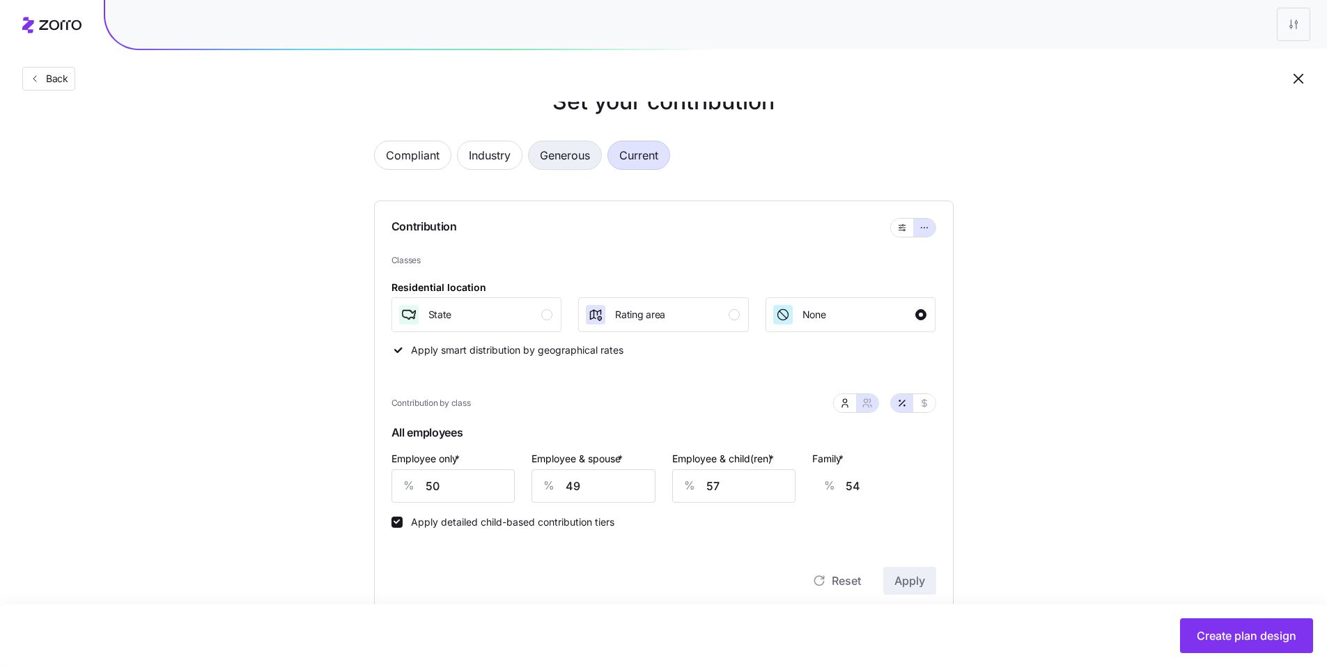
click at [575, 153] on span "Generous" at bounding box center [565, 155] width 50 height 28
type input "127"
type input "105"
type input "109"
type input "99"
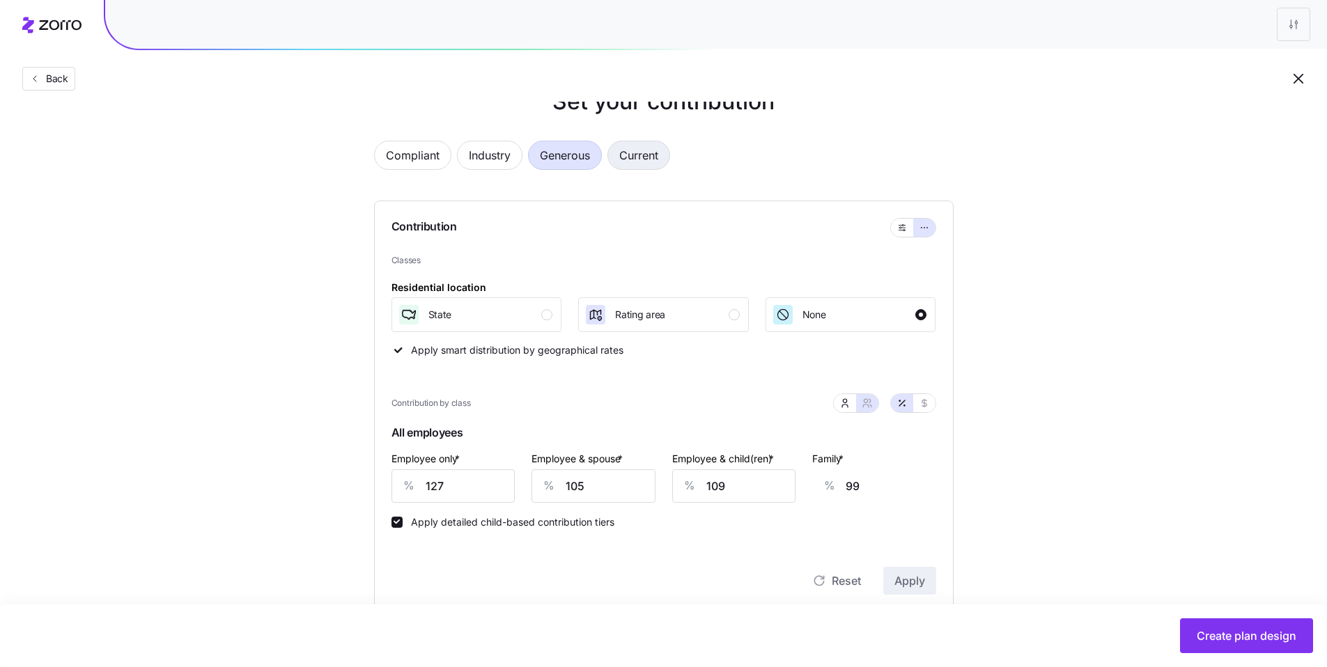
click at [647, 153] on span "Current" at bounding box center [638, 155] width 39 height 28
type input "50"
type input "49"
type input "57"
type input "54"
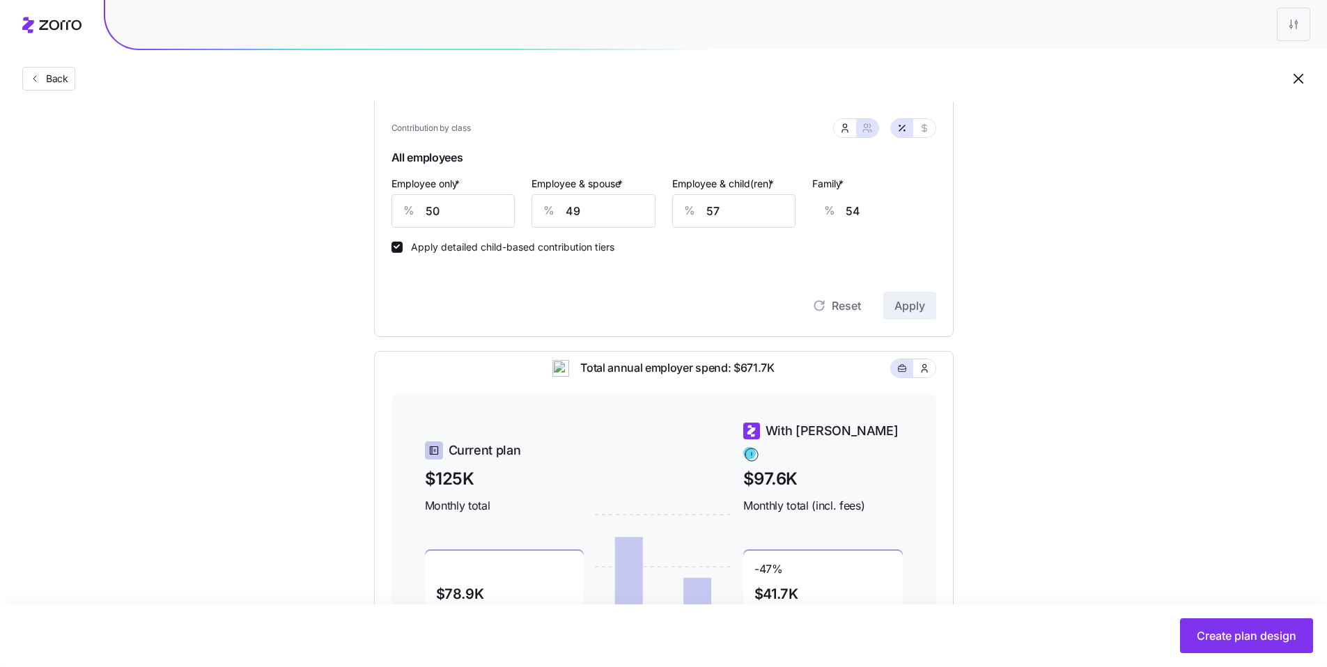
scroll to position [65, 0]
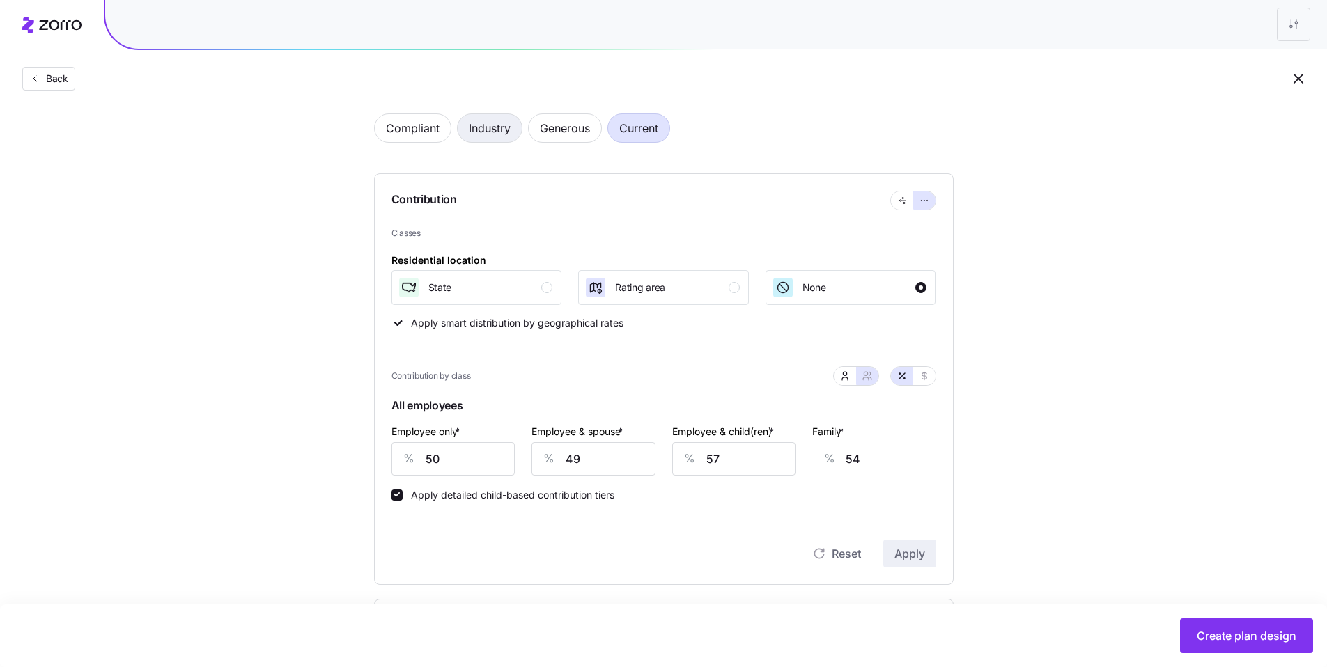
click at [493, 132] on span "Industry" at bounding box center [490, 128] width 42 height 28
type input "102"
type input "85"
type input "88"
type input "81"
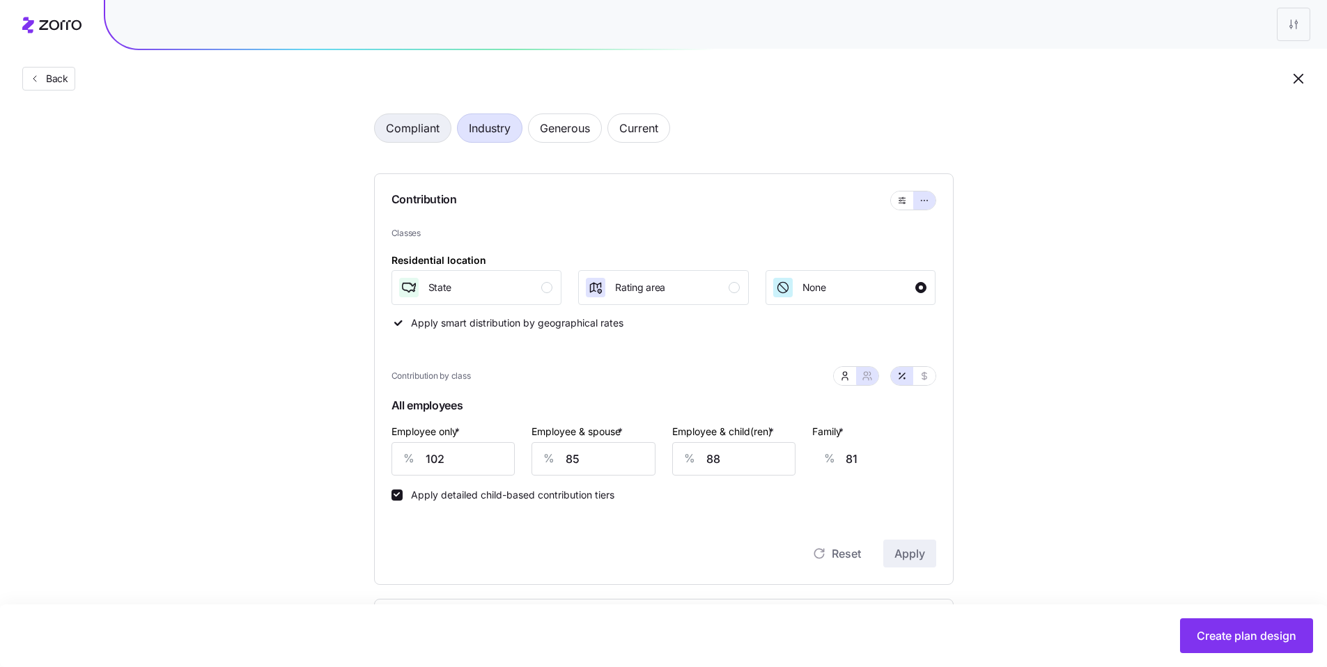
click at [431, 134] on span "Compliant" at bounding box center [413, 128] width 54 height 28
type input "51"
type input "60"
type input "38"
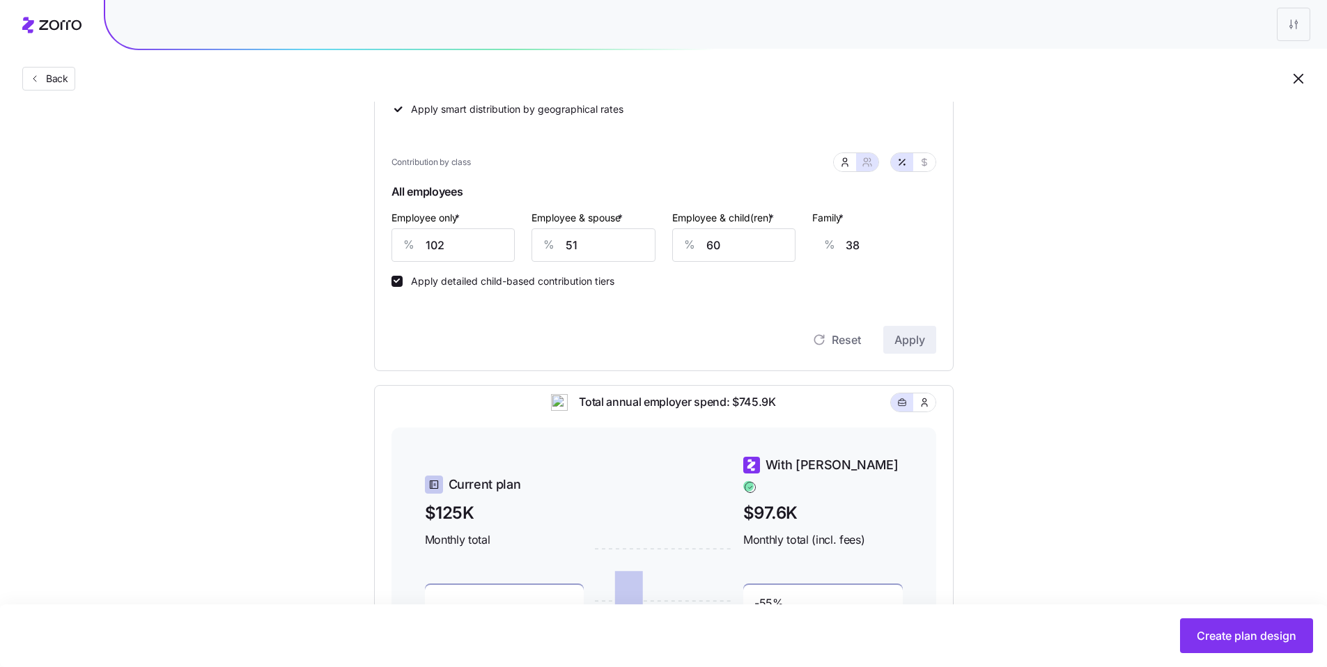
scroll to position [222, 0]
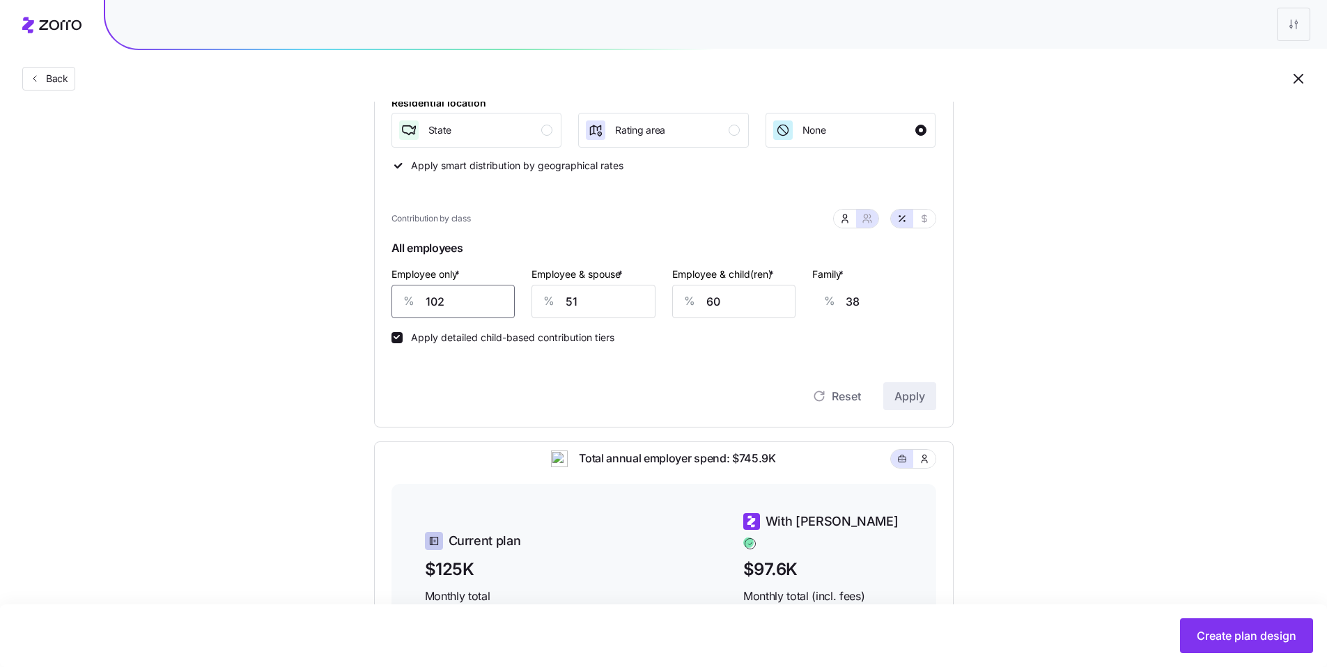
drag, startPoint x: 438, startPoint y: 295, endPoint x: 400, endPoint y: 289, distance: 38.7
click at [414, 291] on div "% 102" at bounding box center [454, 301] width 124 height 33
type input "8"
type input "73"
type input "80"
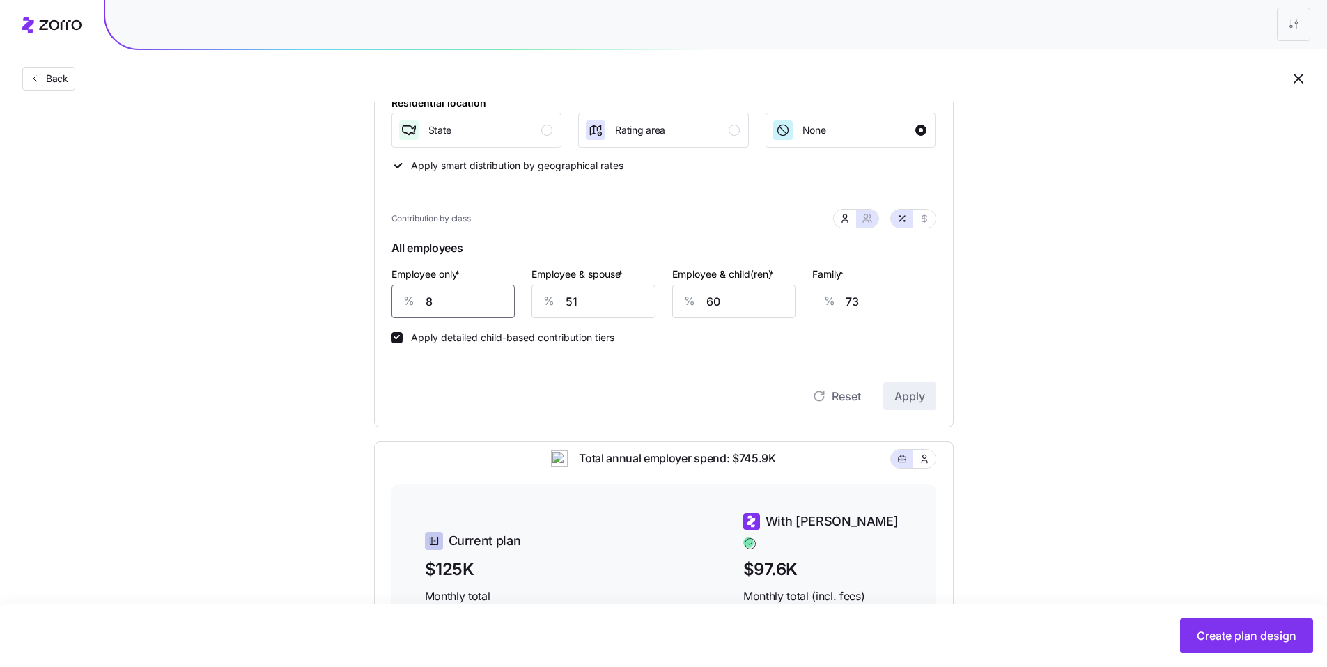
type input "46"
type input "80"
type input "3"
type input "10"
type input "30"
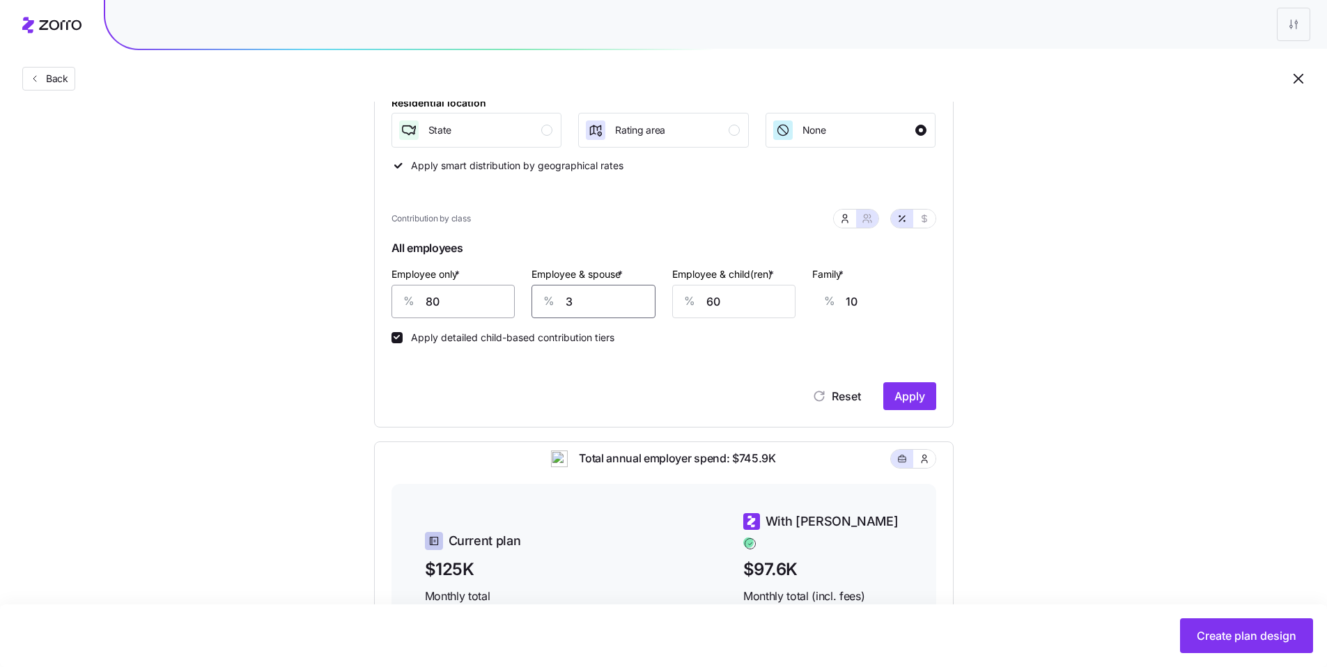
type input "30"
type input "3"
type input "0"
type input "30"
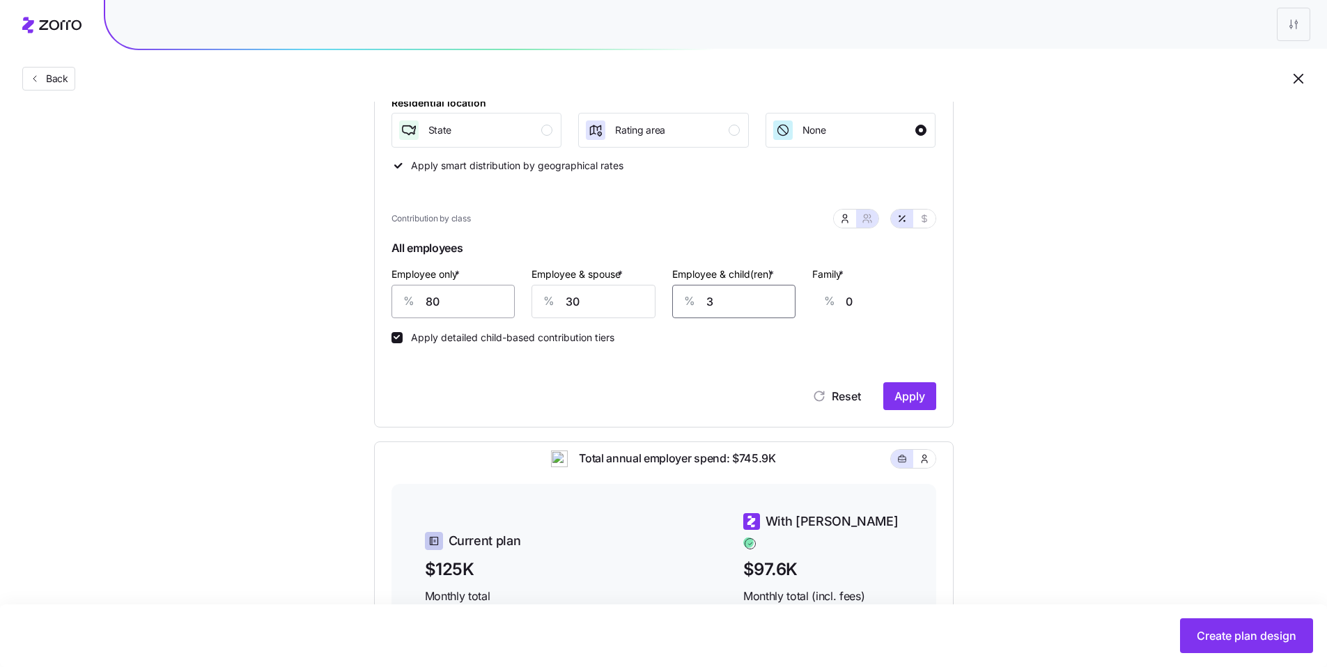
type input "11"
type input "30"
drag, startPoint x: 416, startPoint y: 300, endPoint x: 400, endPoint y: 298, distance: 16.1
click at [401, 298] on div "% 80" at bounding box center [454, 301] width 124 height 33
type input "7"
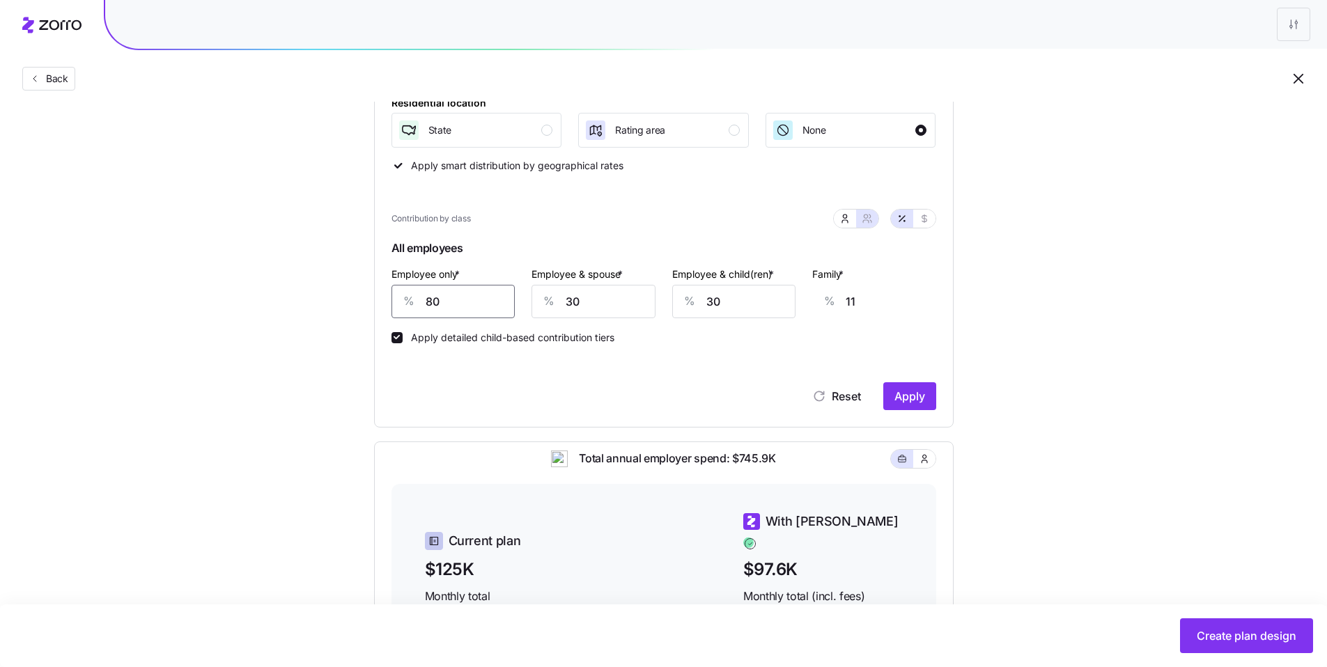
type input "39"
type input "75"
type input "13"
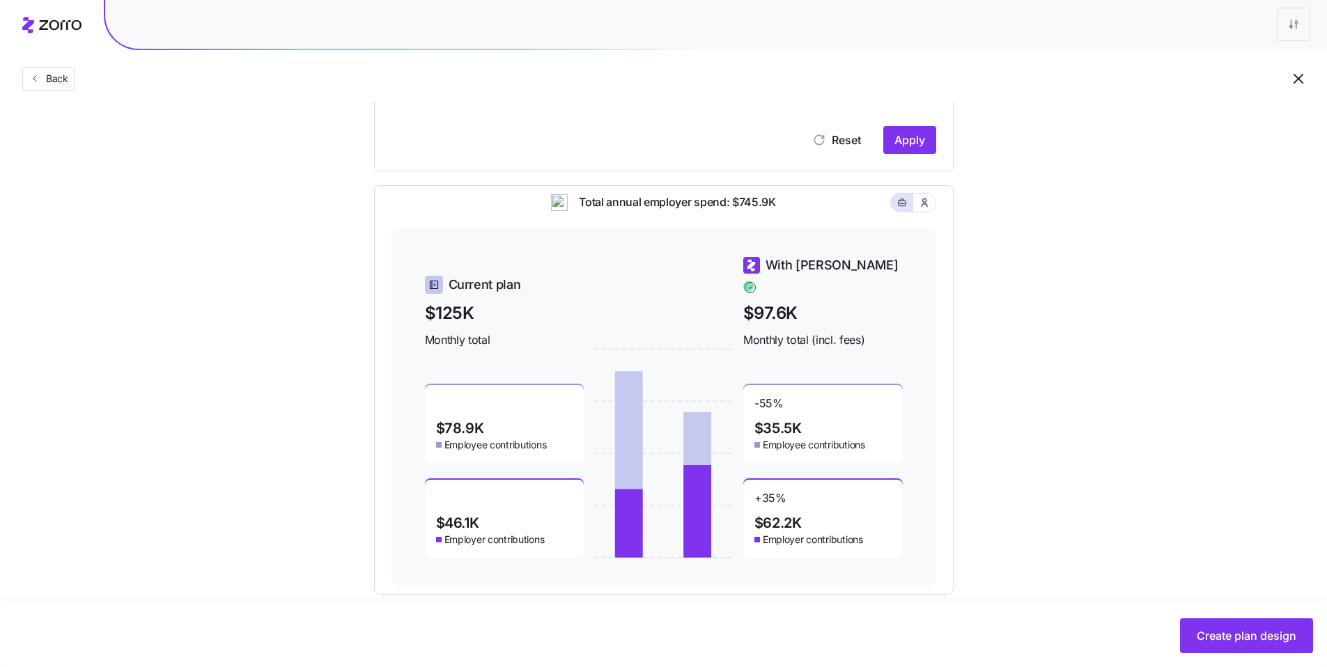
scroll to position [495, 0]
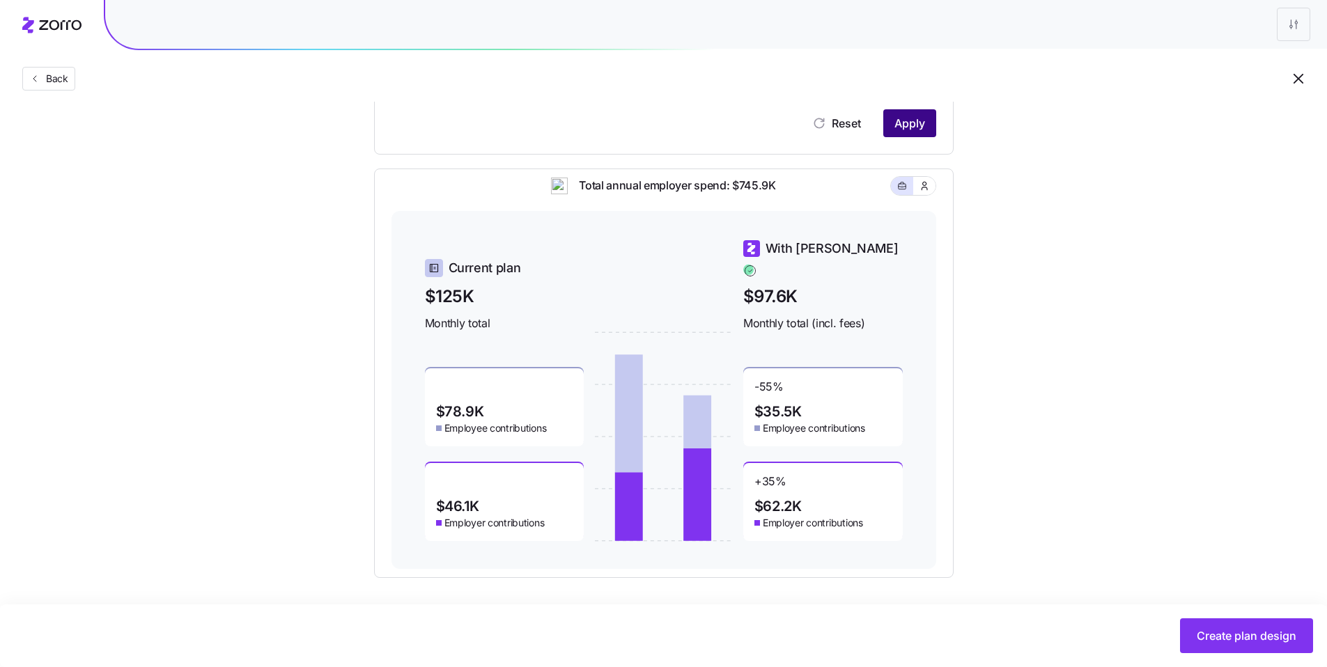
type input "75"
click at [906, 127] on span "Apply" at bounding box center [910, 123] width 31 height 17
type input "38"
type input "44"
type input "28"
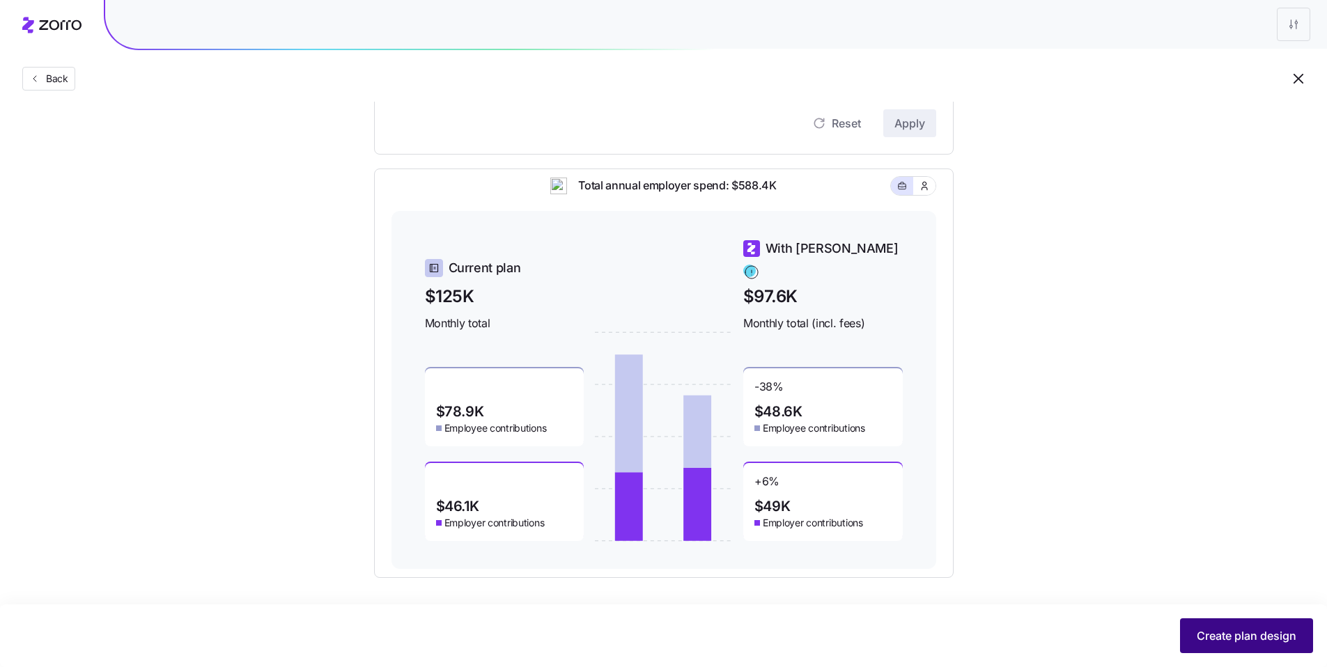
click at [1235, 625] on button "Create plan design" at bounding box center [1246, 636] width 133 height 35
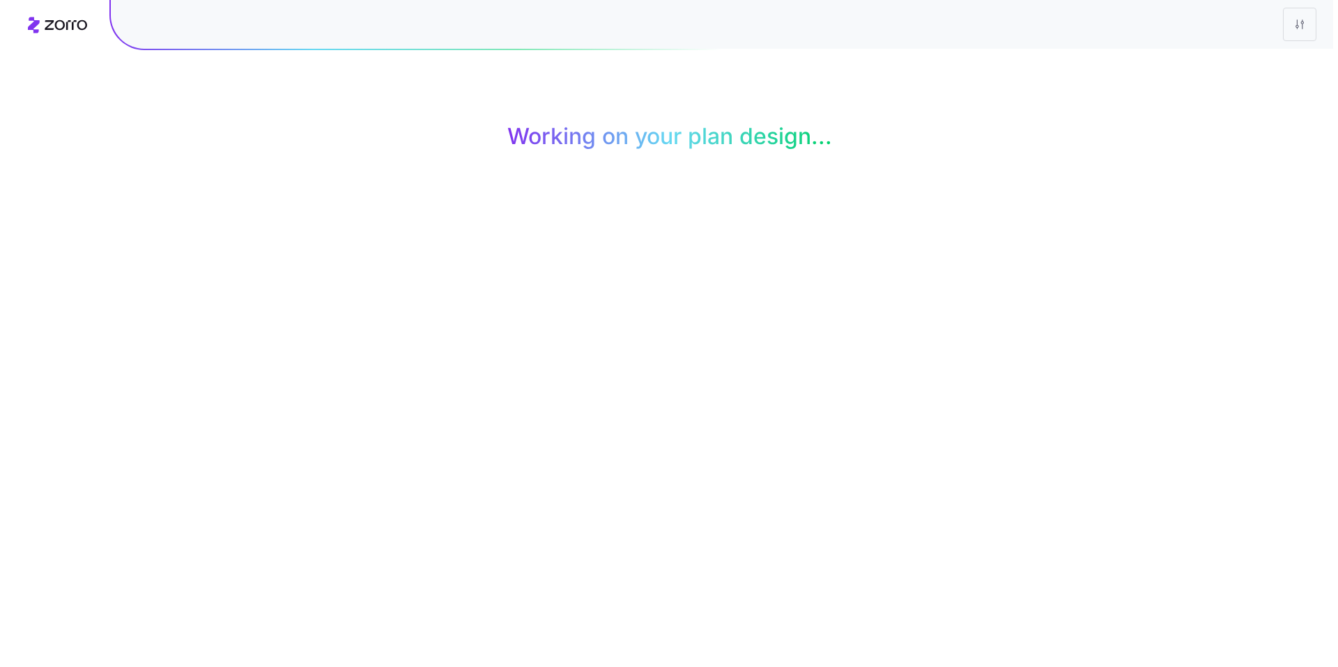
scroll to position [0, 0]
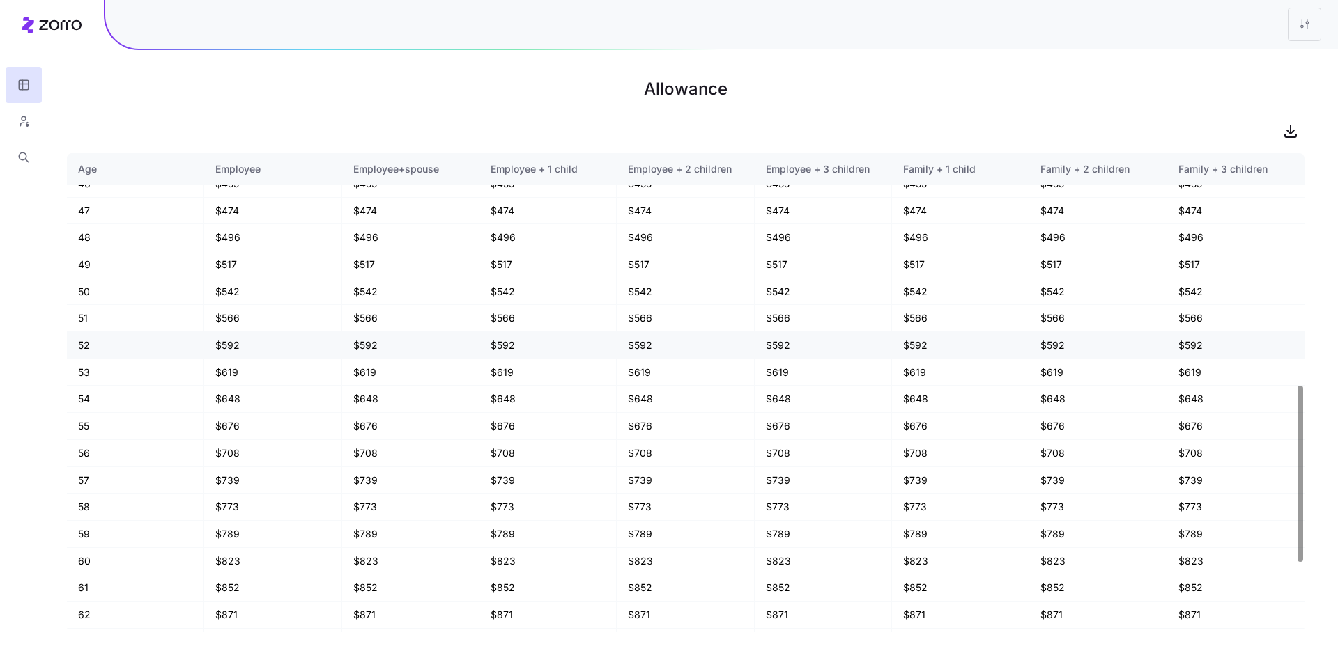
scroll to position [819, 0]
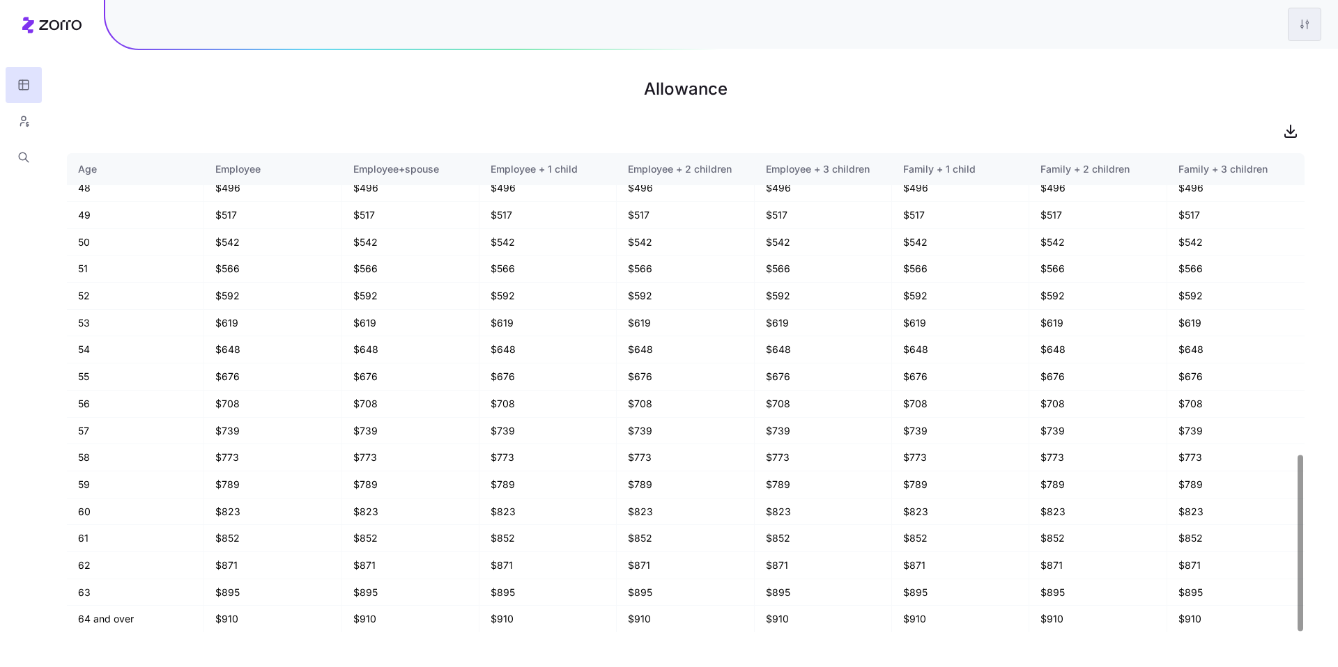
click at [1306, 36] on html "Allowance Age Employee Employee+spouse Employee + 1 child Employee + 2 children…" at bounding box center [669, 333] width 1338 height 667
click at [18, 127] on html "Allowance Age Employee Employee+spouse Employee + 1 child Employee + 2 children…" at bounding box center [669, 333] width 1338 height 667
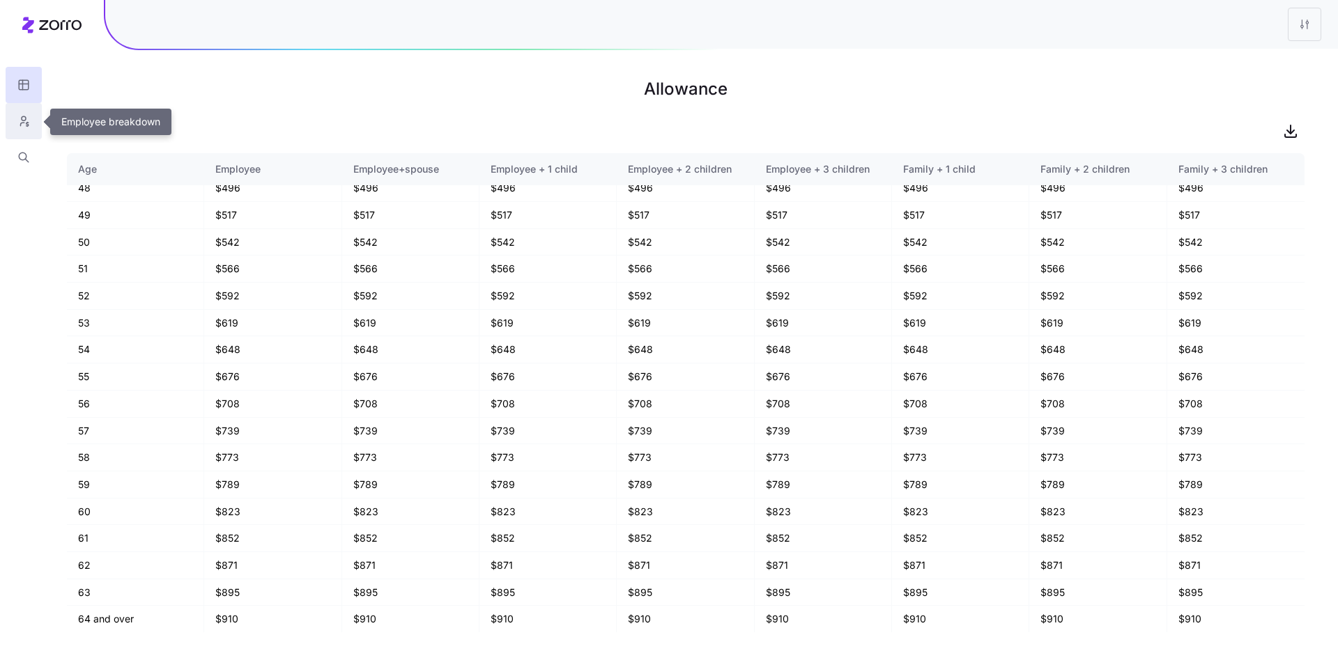
click at [26, 123] on icon "button" at bounding box center [27, 124] width 2 height 3
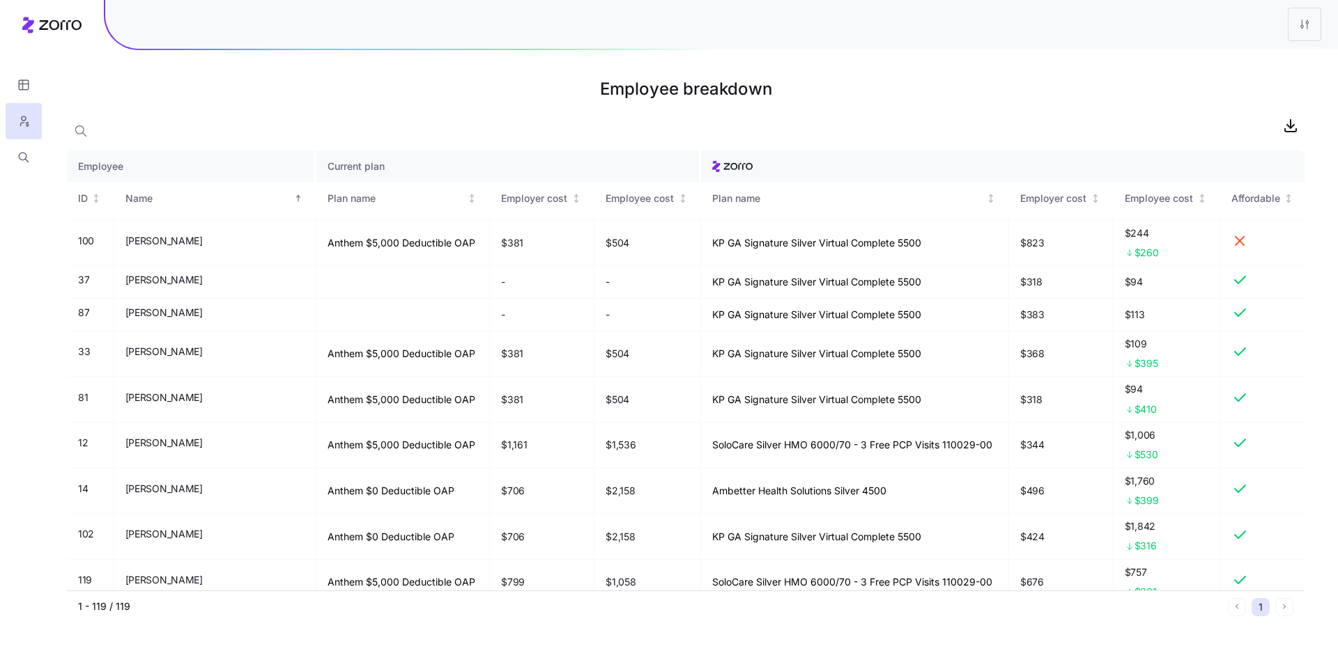
scroll to position [274, 0]
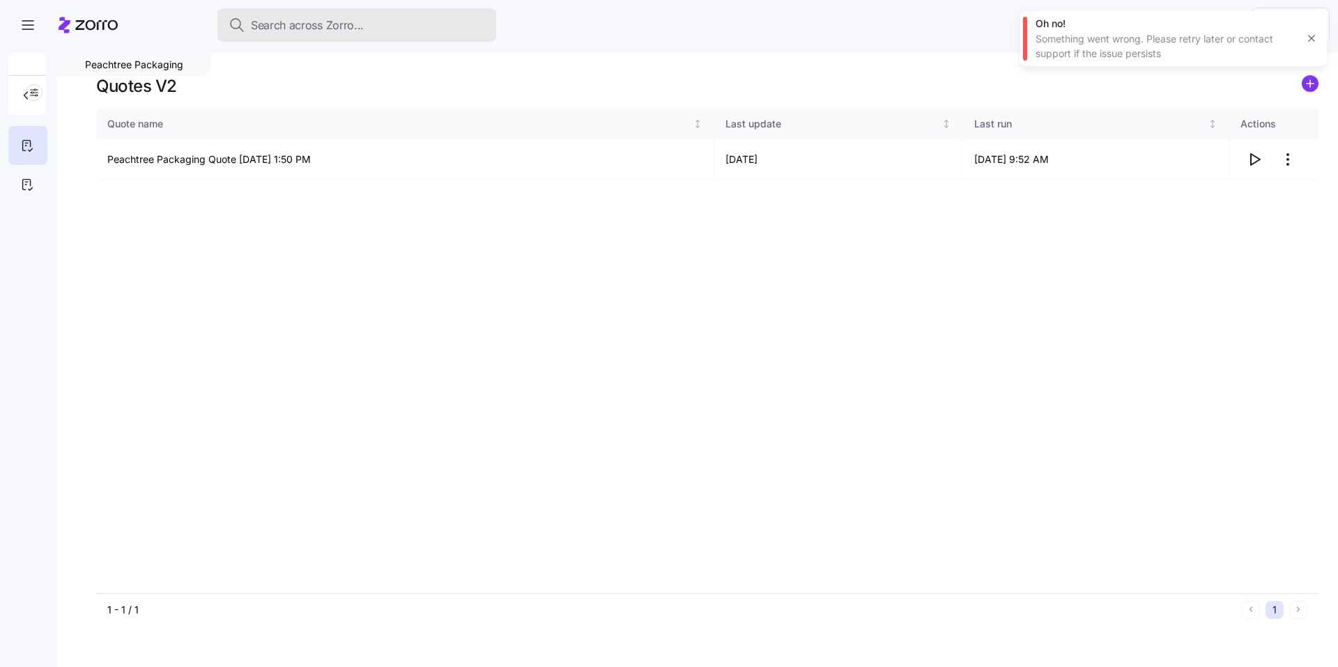
click at [332, 26] on span "Search across Zorro..." at bounding box center [307, 25] width 113 height 17
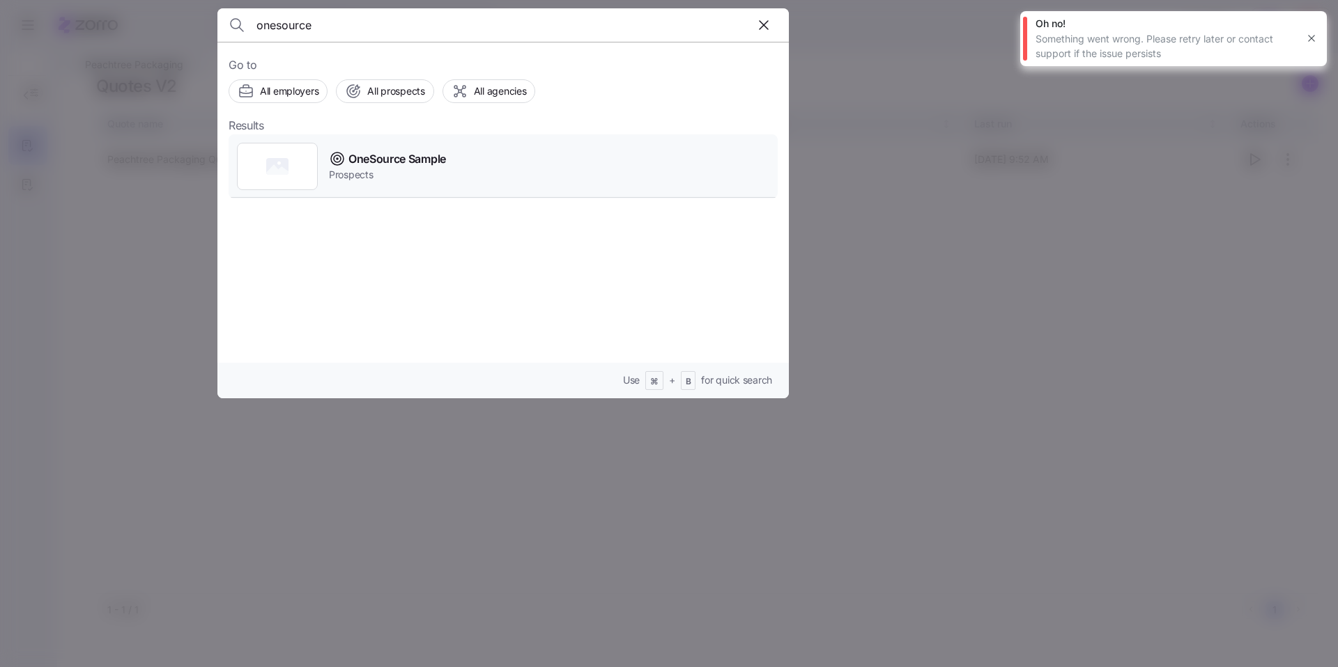
type input "onesource"
click at [396, 147] on div "OneSource Sample Prospects" at bounding box center [503, 166] width 549 height 64
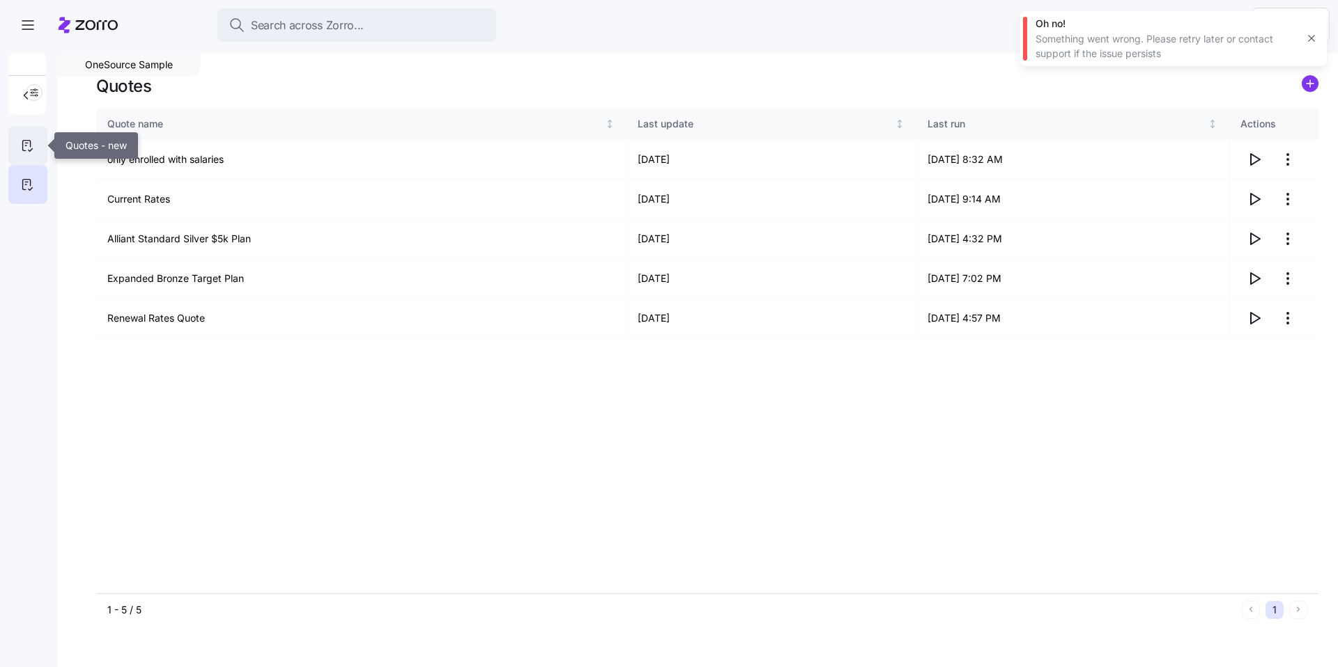
click at [37, 148] on div at bounding box center [27, 145] width 39 height 39
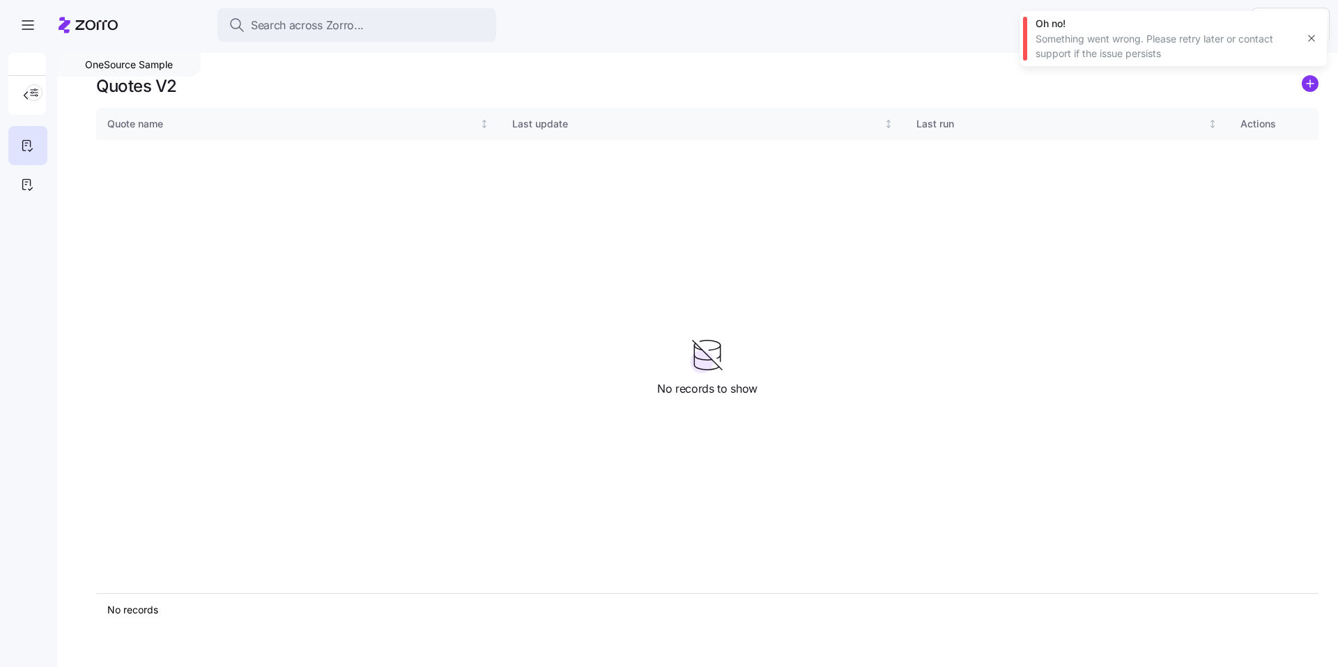
click at [472, 84] on icon "add icon" at bounding box center [1309, 84] width 7 height 0
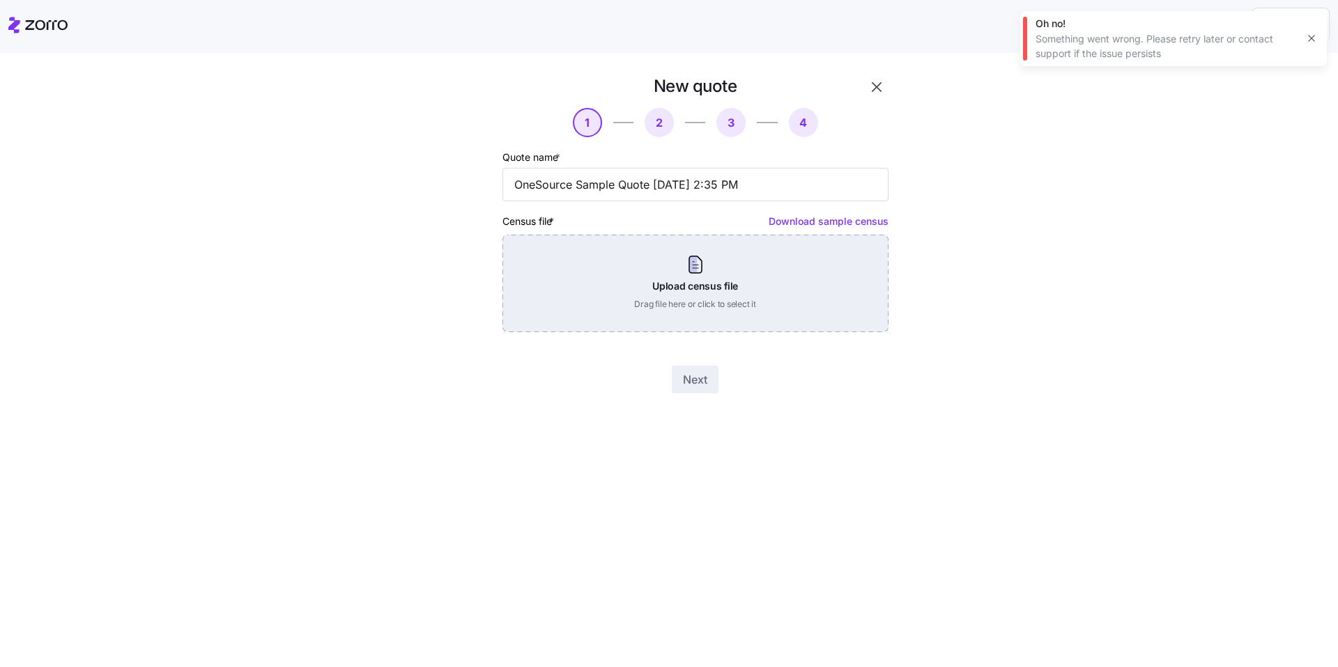
click at [472, 286] on div "Upload census file Drag file here or click to select it" at bounding box center [695, 284] width 386 height 98
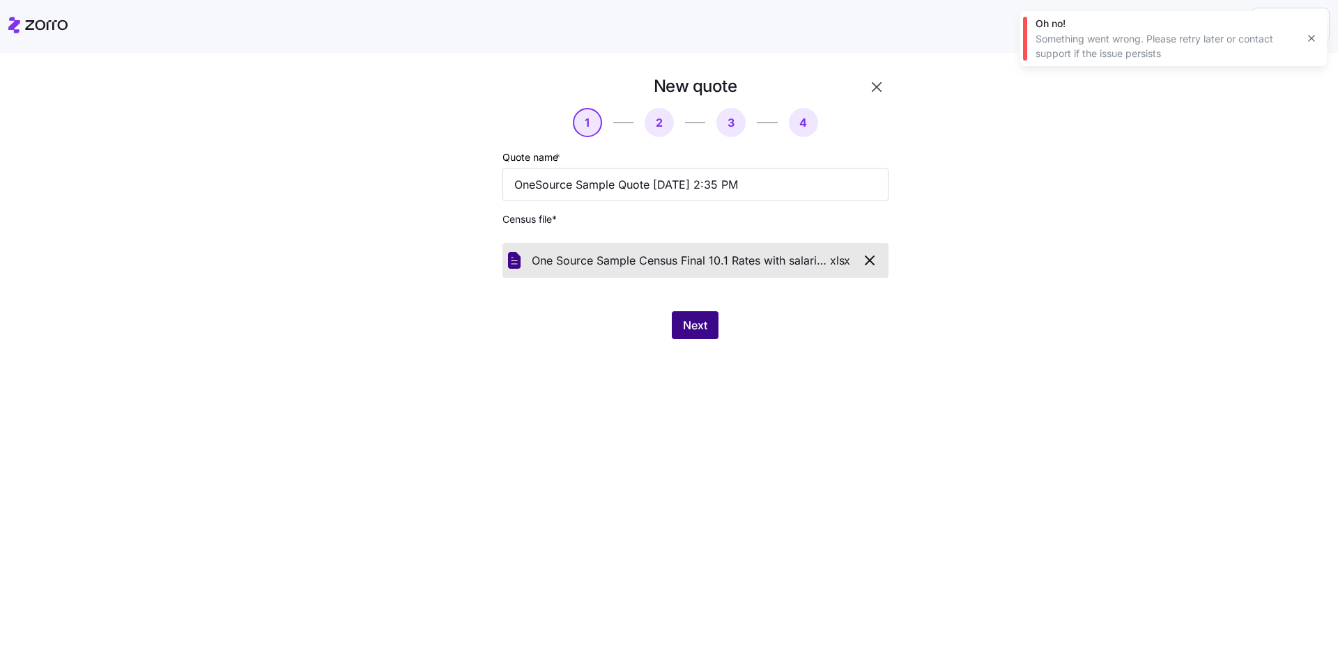
drag, startPoint x: 704, startPoint y: 328, endPoint x: 713, endPoint y: 323, distance: 10.6
click at [472, 329] on span "Next" at bounding box center [695, 325] width 24 height 17
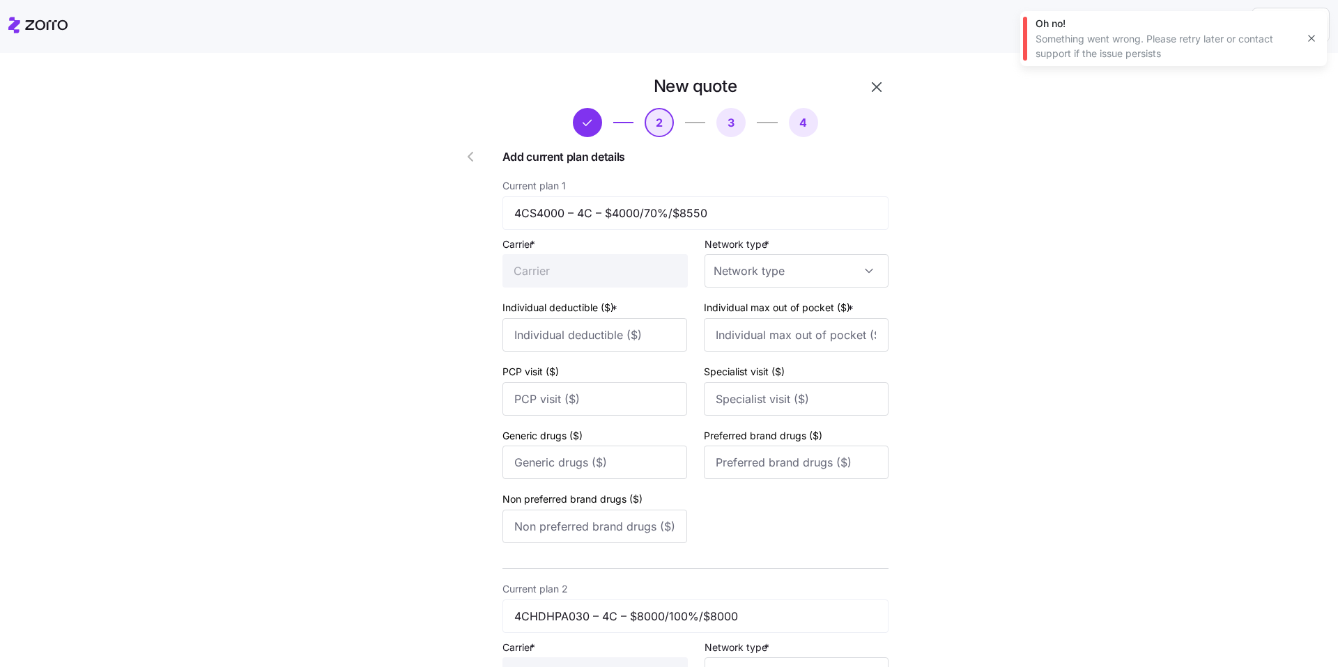
type input "Alliant"
type input "8000"
type input "Alliant"
type input "4000"
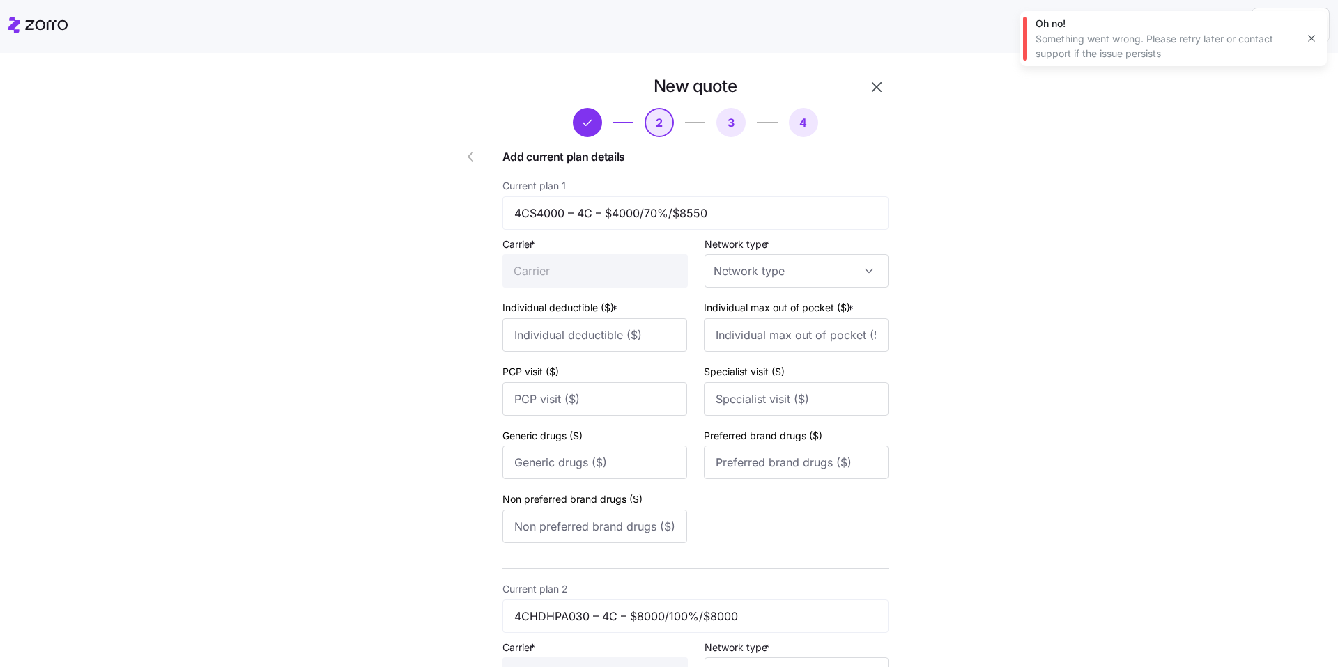
type input "8550"
type input "40"
type input "80"
type input "30"
type input "55"
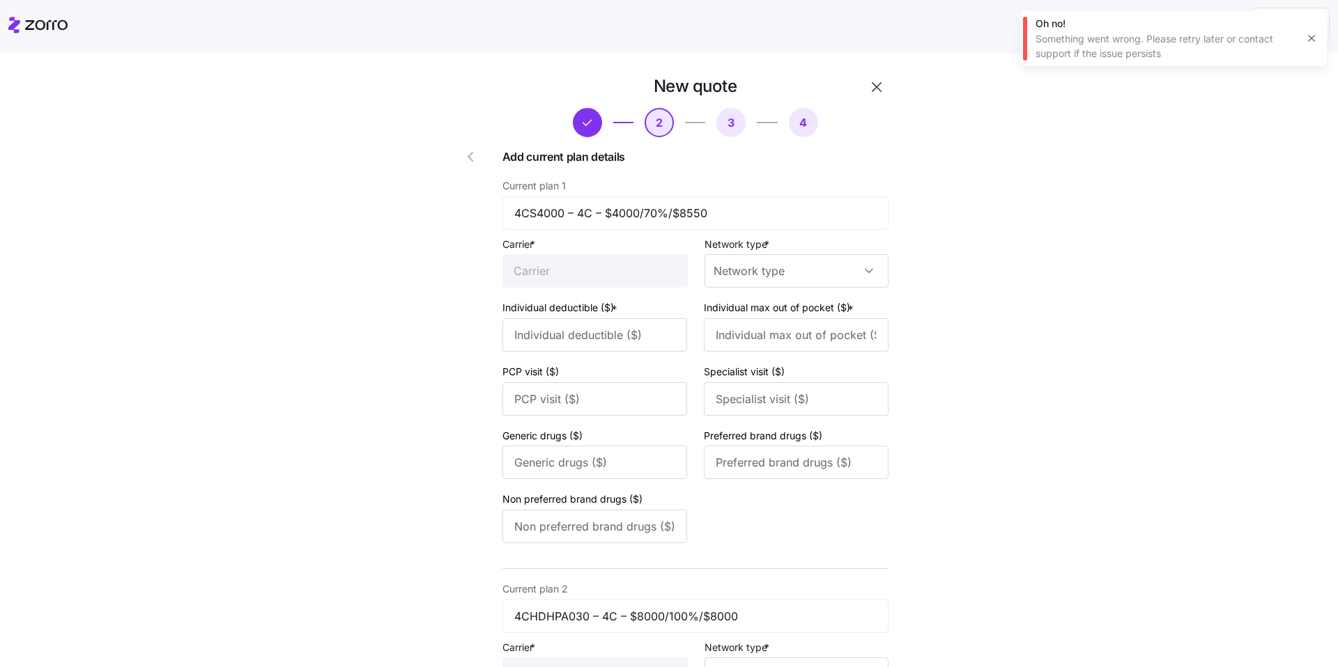
type input "100"
type input "PPO"
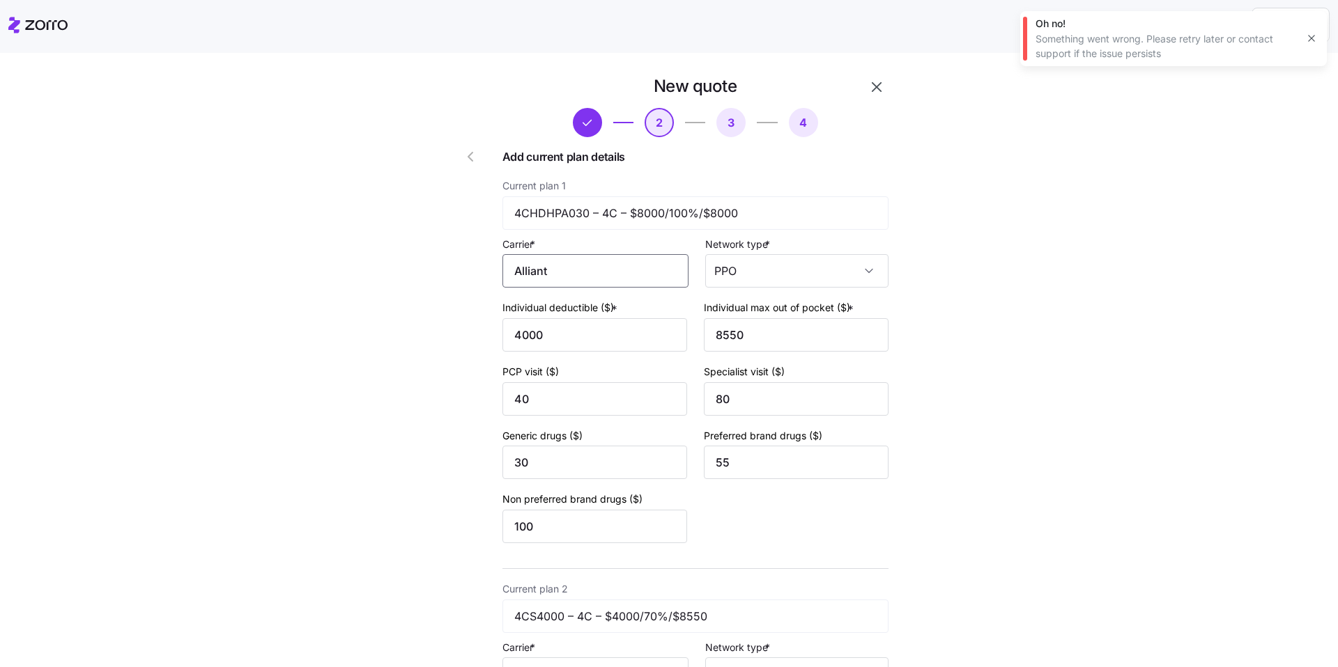
click at [472, 282] on input "Alliant" at bounding box center [595, 270] width 186 height 33
click at [472, 316] on span "Alliant Health Plans" at bounding box center [567, 312] width 100 height 17
type input "Alliant Health Plans"
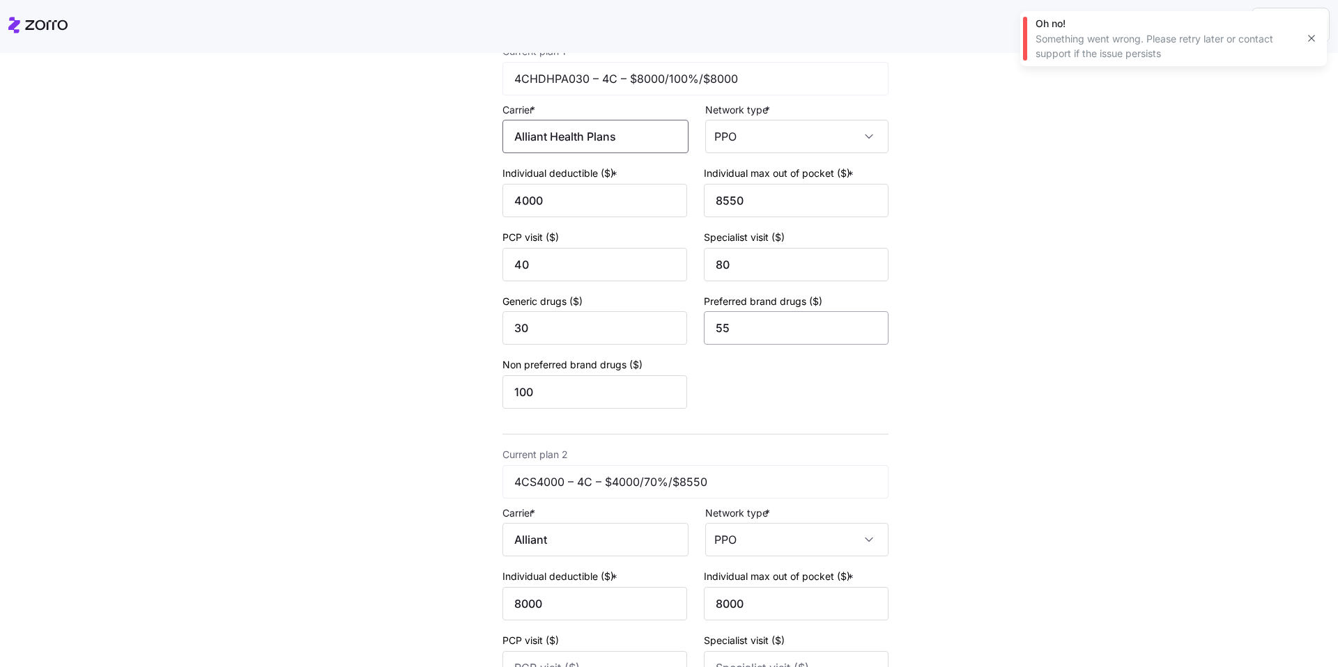
scroll to position [289, 0]
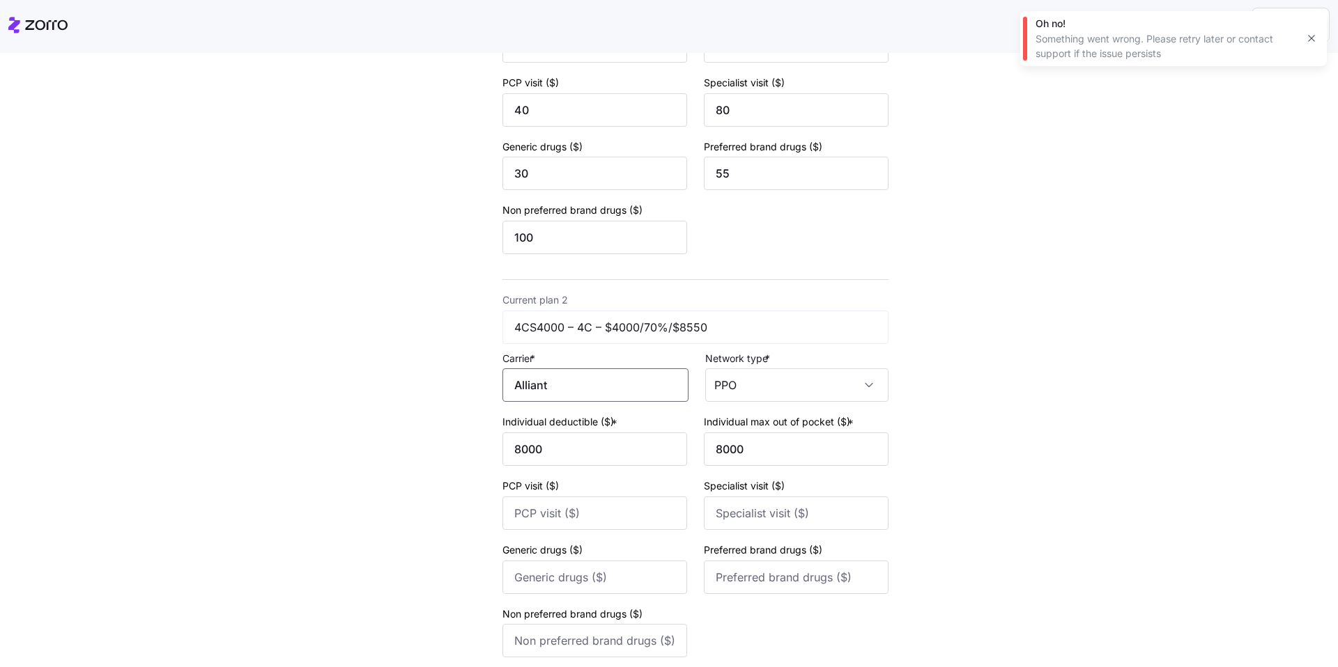
click at [472, 382] on input "Alliant" at bounding box center [595, 385] width 186 height 33
click at [472, 422] on span "Alliant Health Plans" at bounding box center [567, 426] width 100 height 17
type input "Alliant Health Plans"
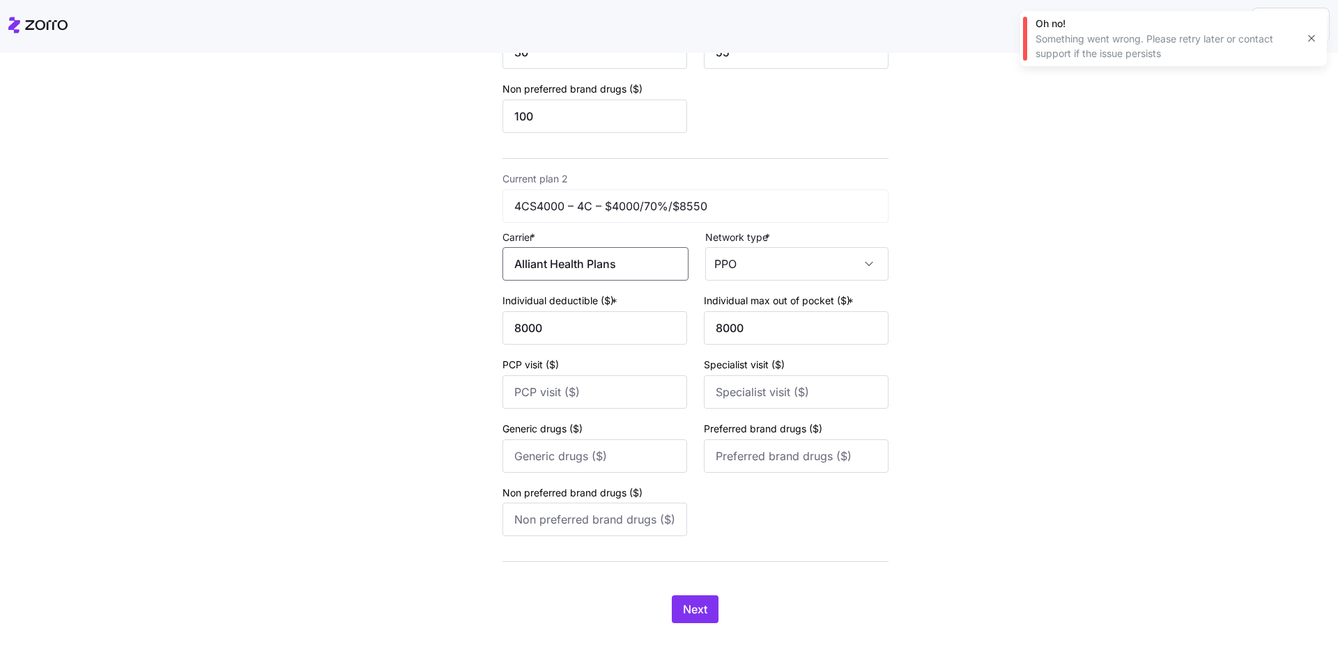
scroll to position [417, 0]
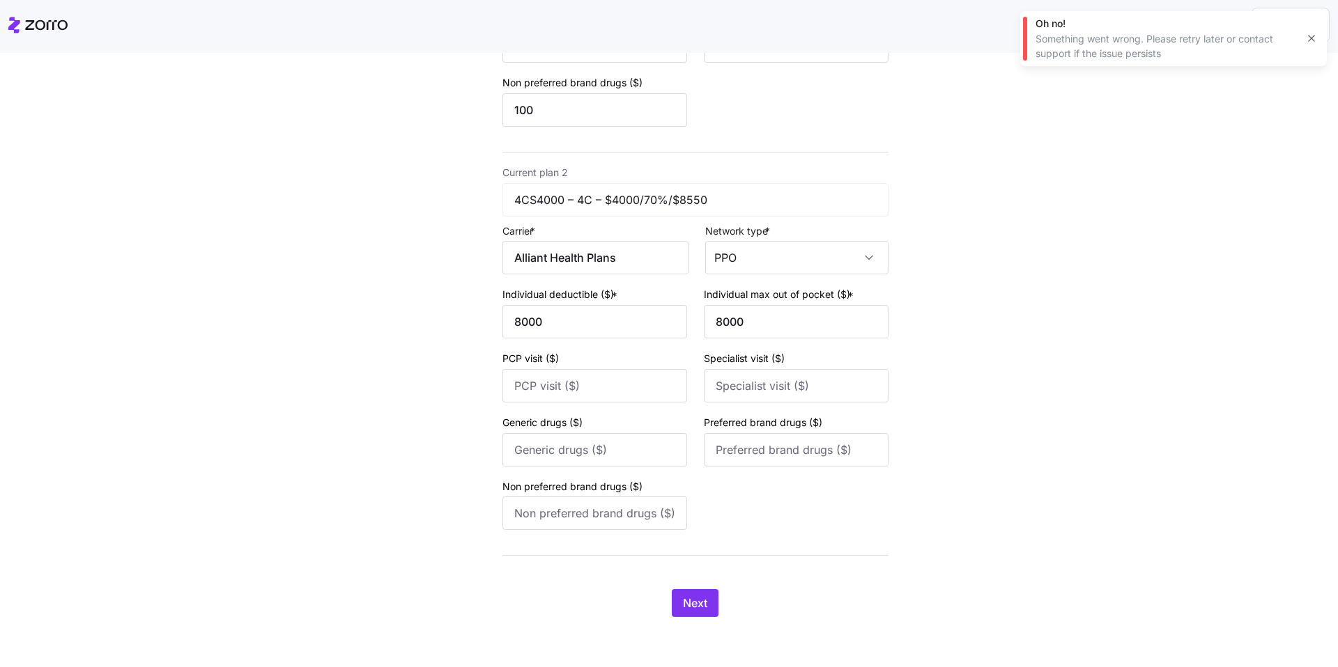
click at [472, 499] on div "New quote 2 3 4 Add current plan details Current plan 1 4CHDHPA030 – 4C – $8000…" at bounding box center [679, 146] width 488 height 975
click at [472, 499] on button "Next" at bounding box center [695, 603] width 47 height 28
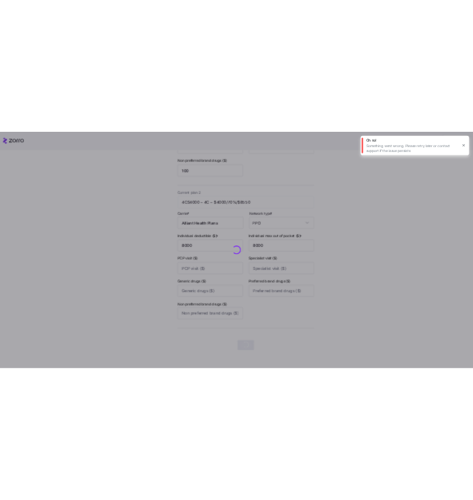
scroll to position [0, 0]
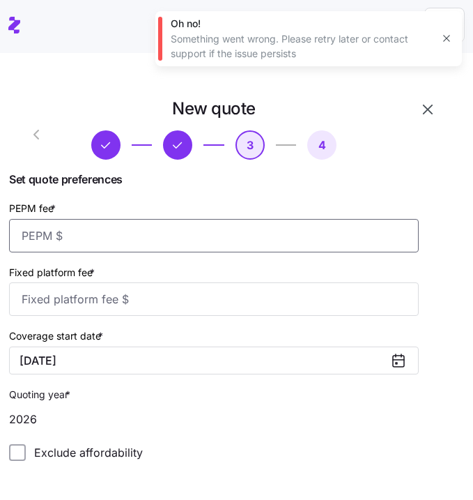
click at [153, 247] on input "PEPM fee *" at bounding box center [214, 235] width 410 height 33
type input "65"
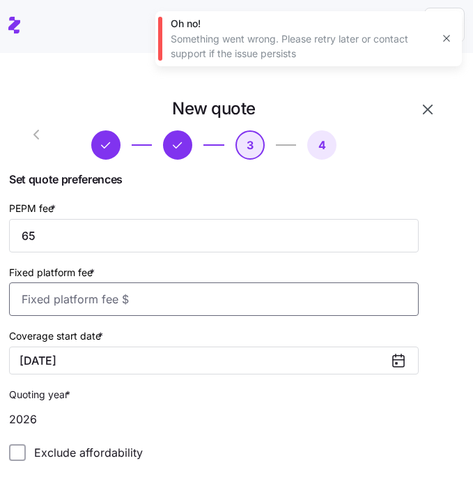
click at [127, 294] on input "Fixed platform fee *" at bounding box center [214, 298] width 410 height 33
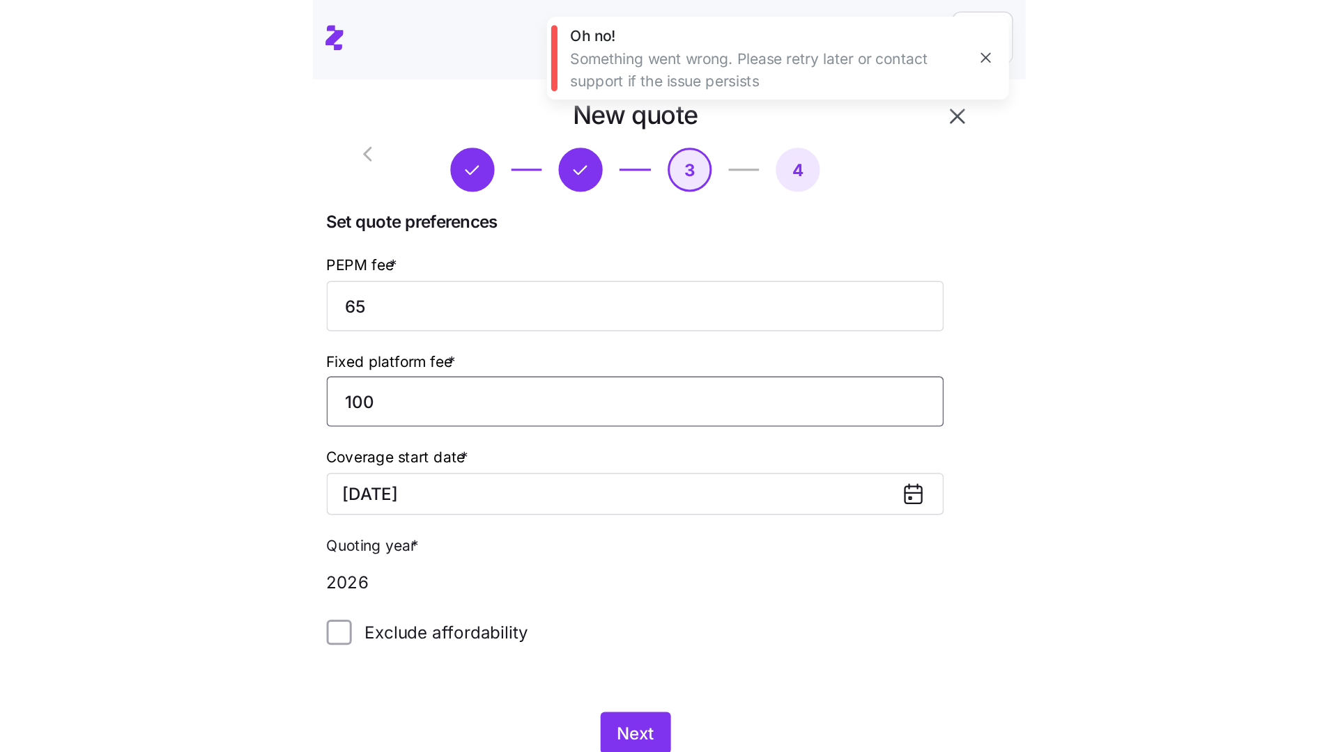
scroll to position [67, 0]
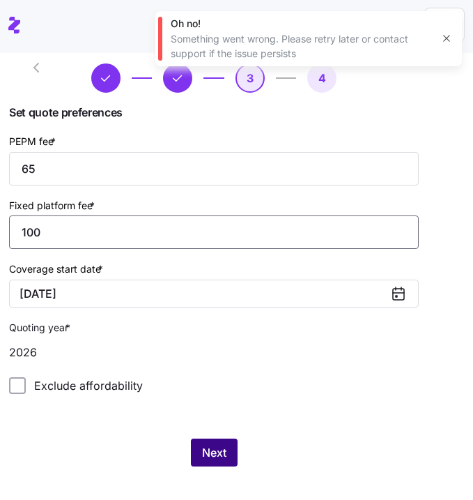
type input "100"
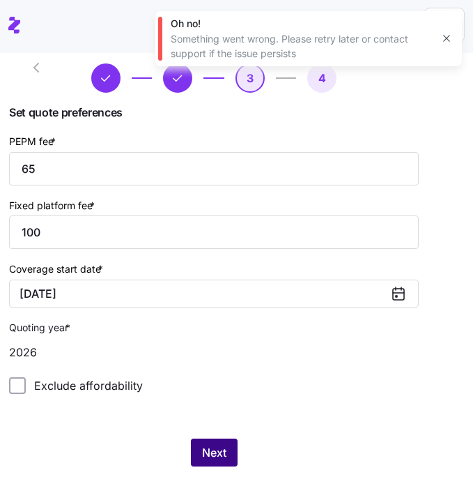
click at [221, 464] on button "Next" at bounding box center [214, 452] width 47 height 28
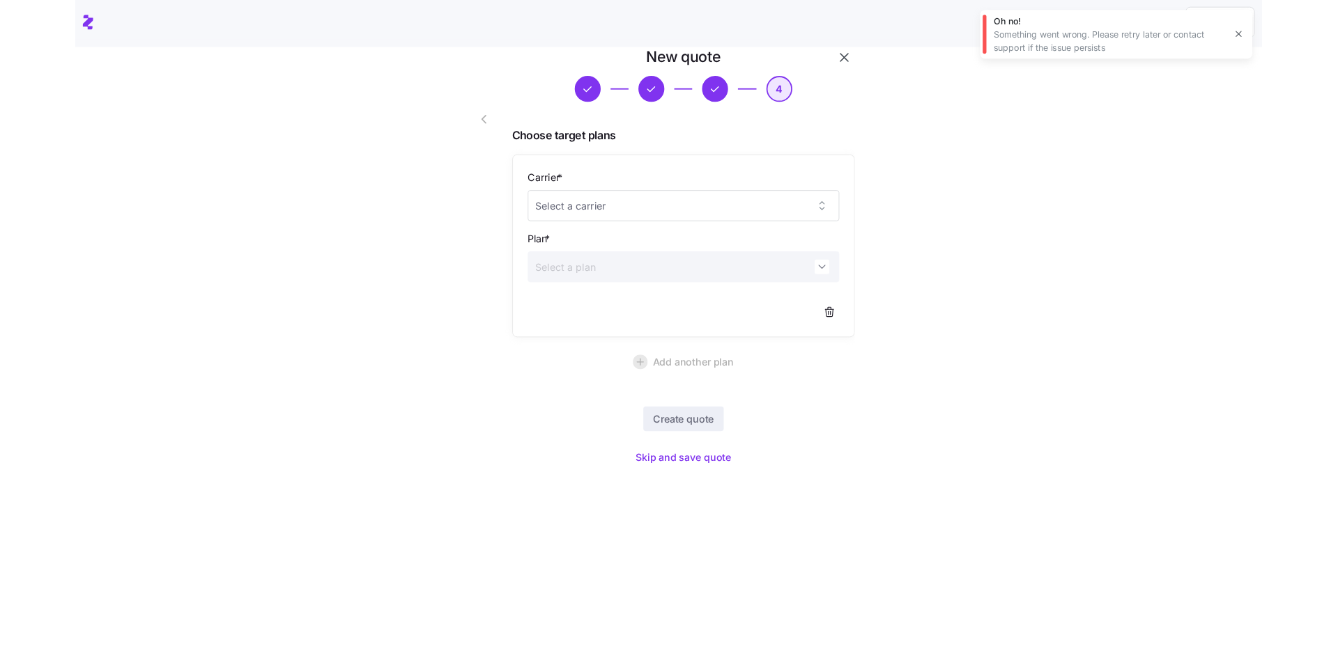
scroll to position [0, 0]
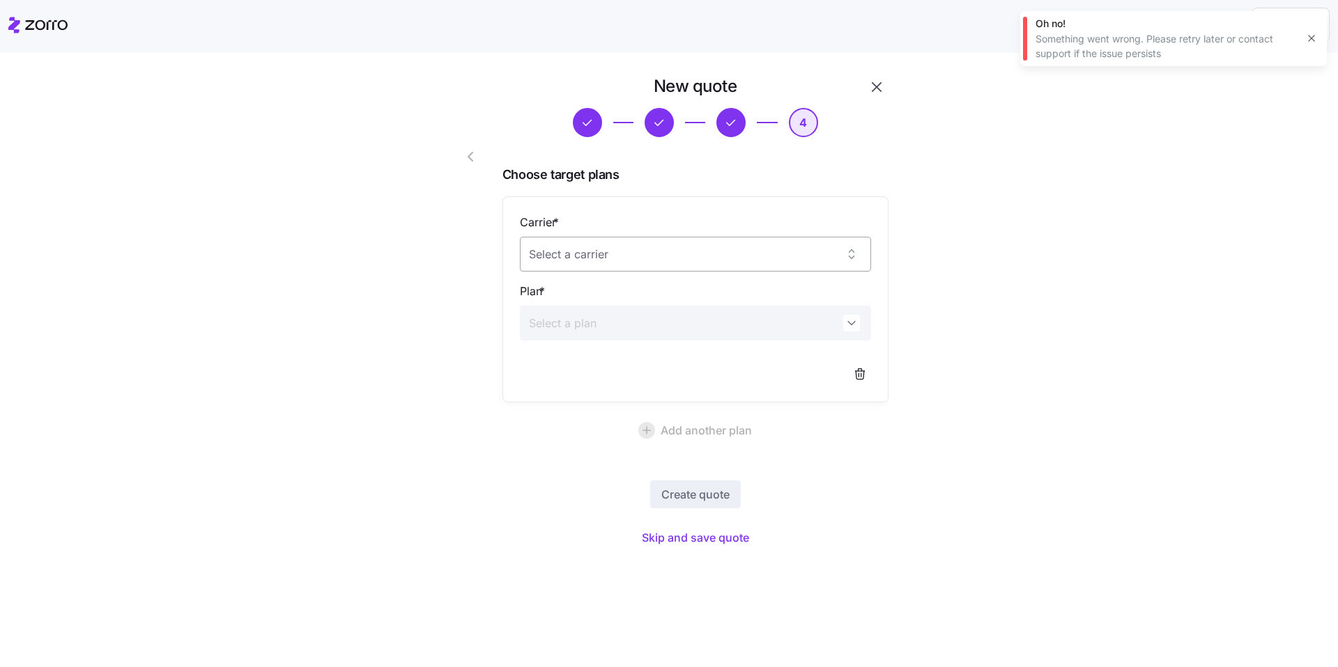
click at [472, 237] on input "Carrier *" at bounding box center [695, 254] width 351 height 35
click at [472, 297] on div "Alliant Health Plans" at bounding box center [695, 297] width 340 height 29
type input "Alliant Health Plans"
click at [472, 323] on input "Plan *" at bounding box center [695, 323] width 351 height 35
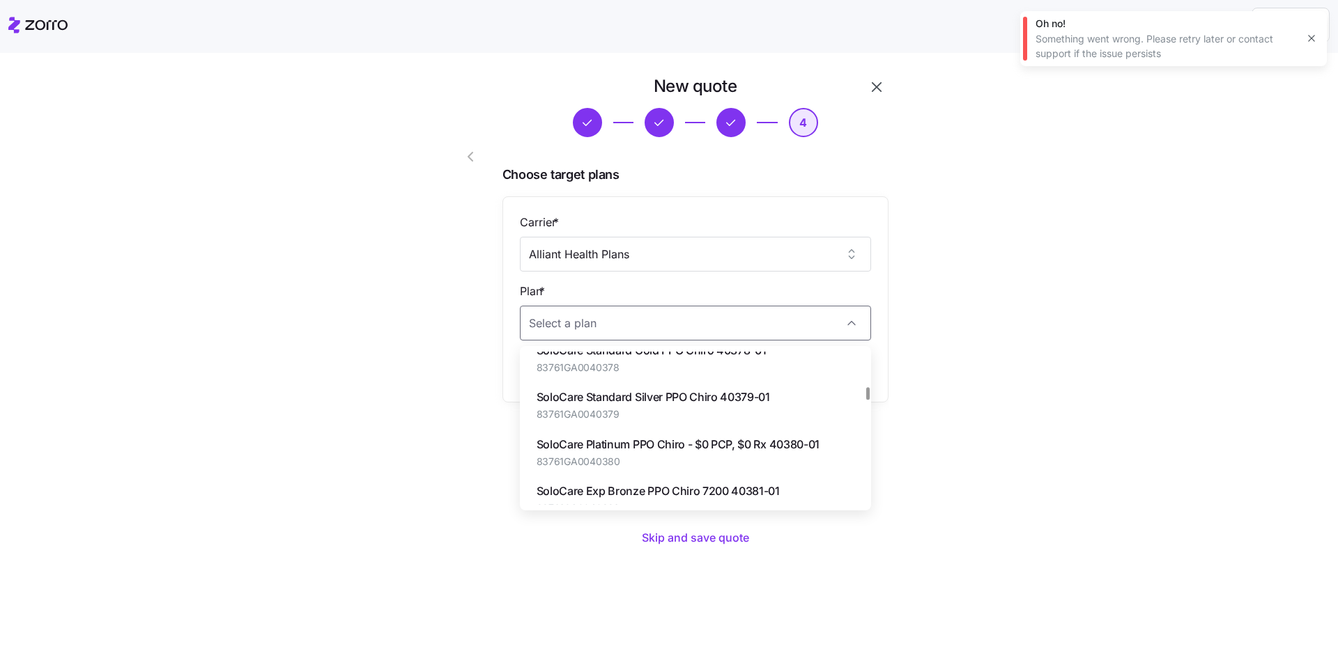
scroll to position [433, 0]
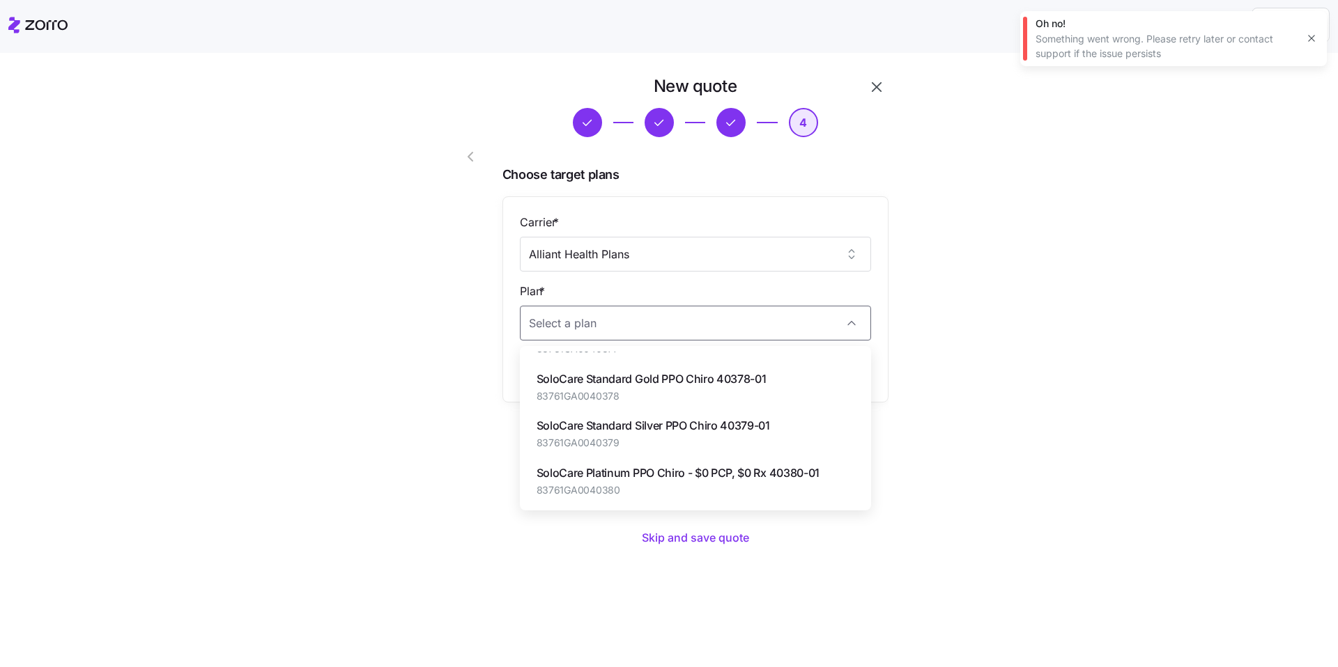
drag, startPoint x: 742, startPoint y: 428, endPoint x: 741, endPoint y: 435, distance: 7.8
click at [472, 438] on div "SoloCare Standard Silver PPO Chiro 40379-01 83761GA0040379" at bounding box center [652, 433] width 233 height 33
type input "SoloCare Standard Silver PPO Chiro 40379-01"
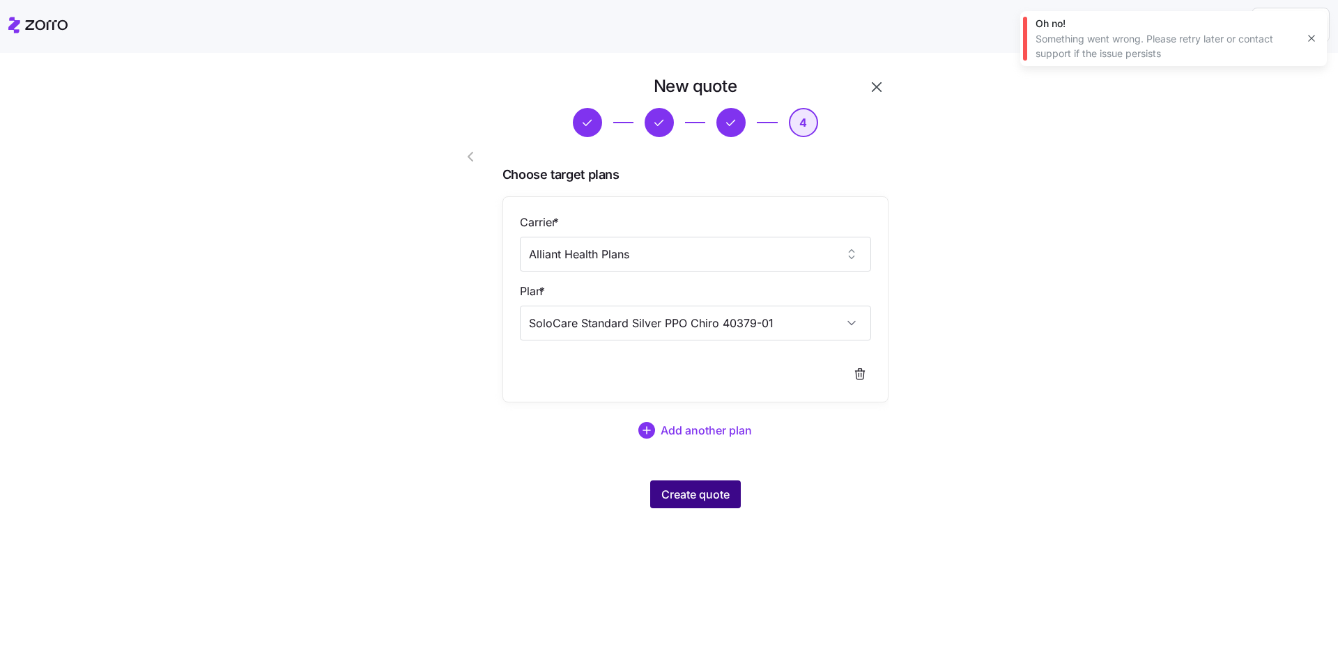
click at [472, 484] on button "Create quote" at bounding box center [695, 495] width 91 height 28
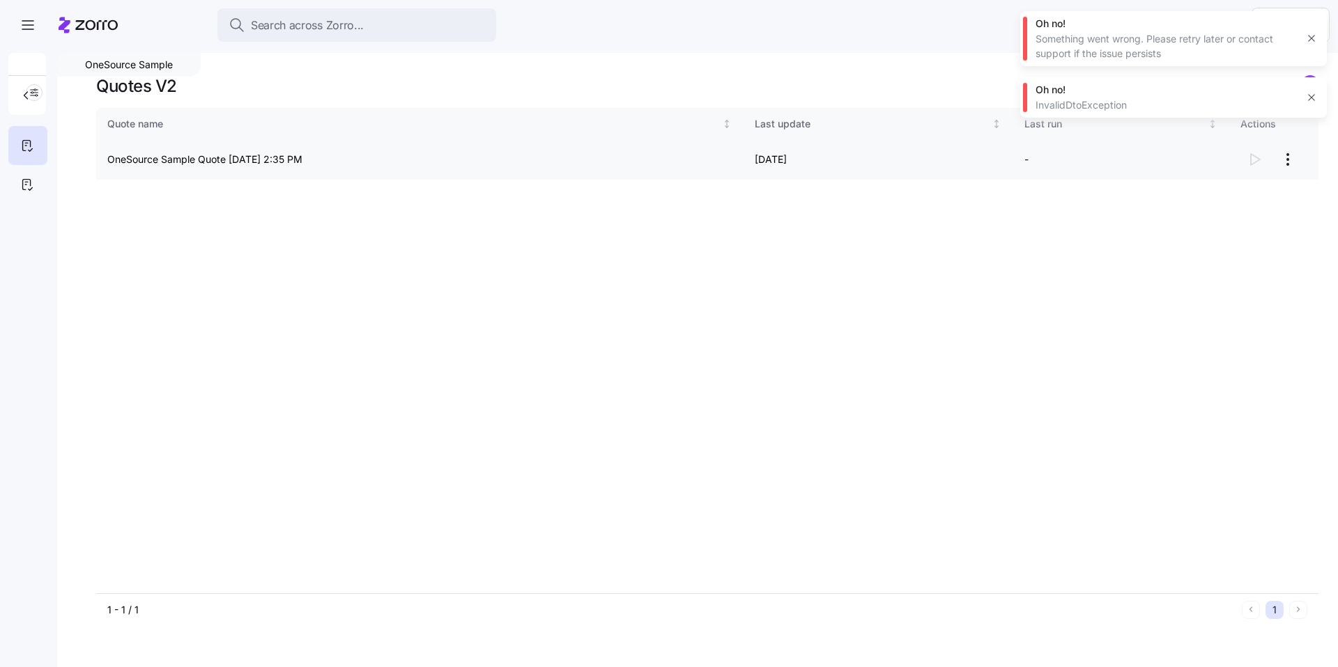
click at [472, 160] on html "Search across Zorro... Help OneSource Sample Quotes V2 Quote name Last update L…" at bounding box center [669, 329] width 1338 height 659
click at [472, 192] on div "Continue setup" at bounding box center [1207, 193] width 69 height 15
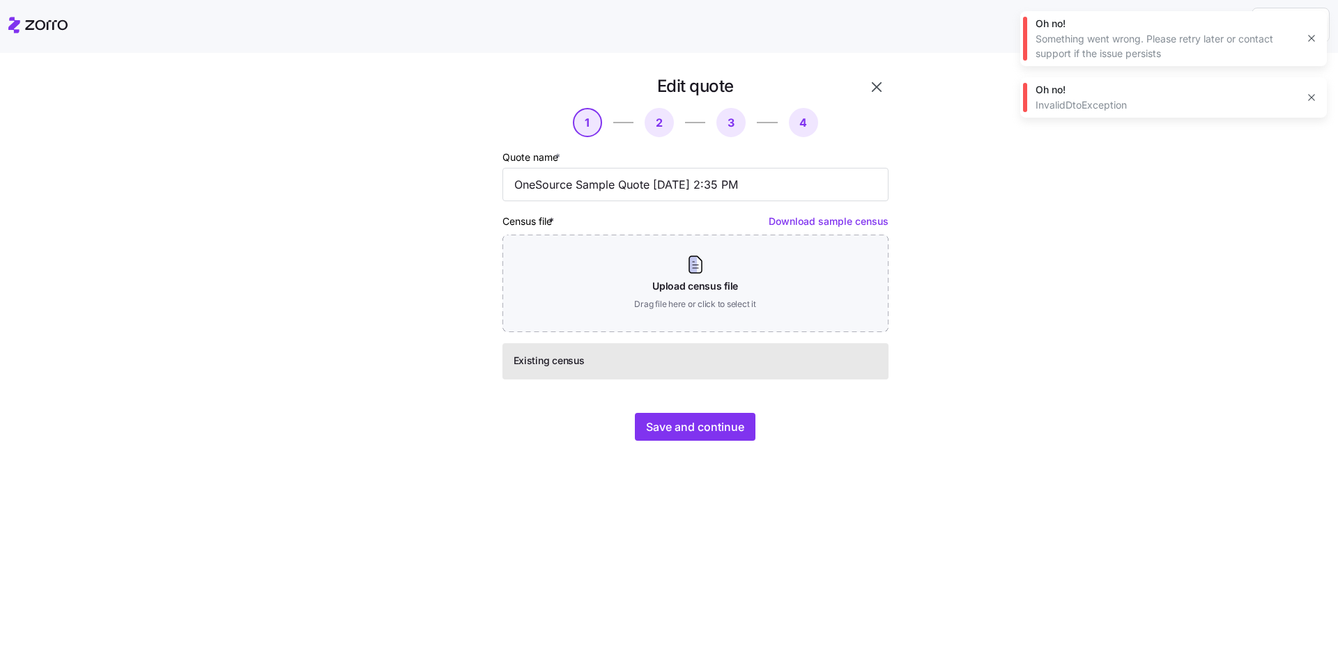
drag, startPoint x: 1311, startPoint y: 97, endPoint x: 1311, endPoint y: 70, distance: 27.2
click at [472, 96] on icon "button" at bounding box center [1311, 97] width 11 height 11
click at [472, 40] on icon "button" at bounding box center [1311, 38] width 11 height 11
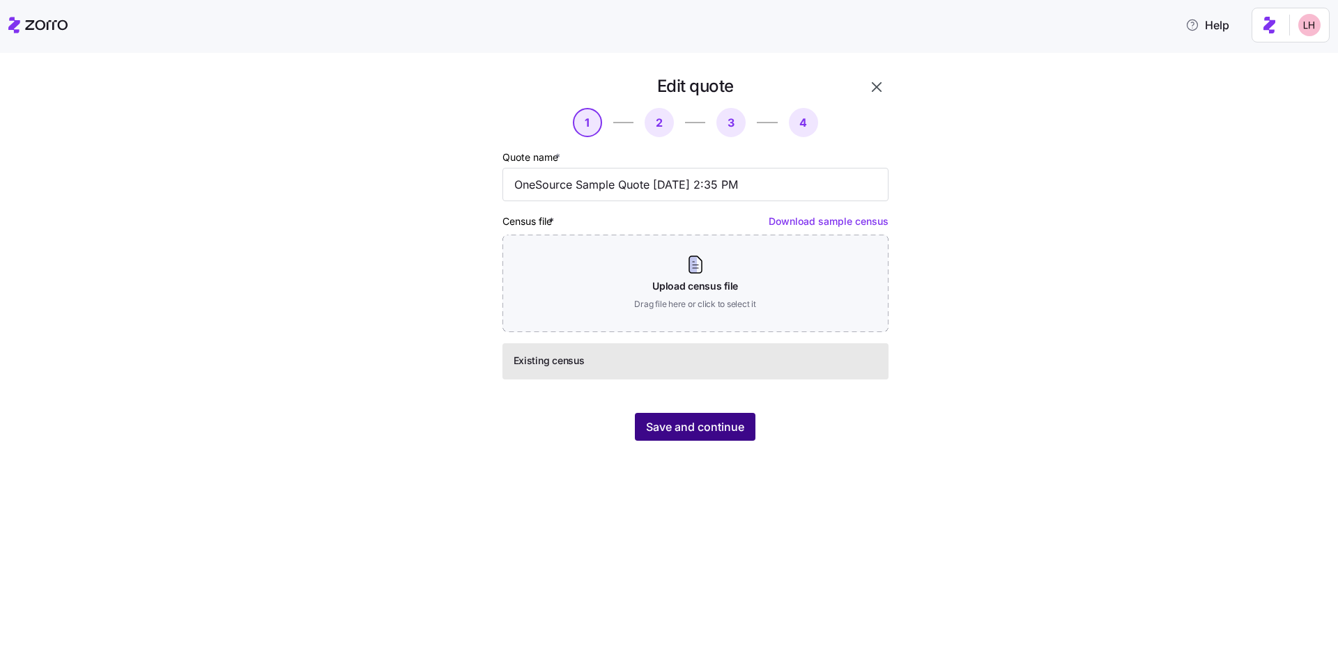
click at [472, 430] on span "Save and continue" at bounding box center [695, 427] width 98 height 17
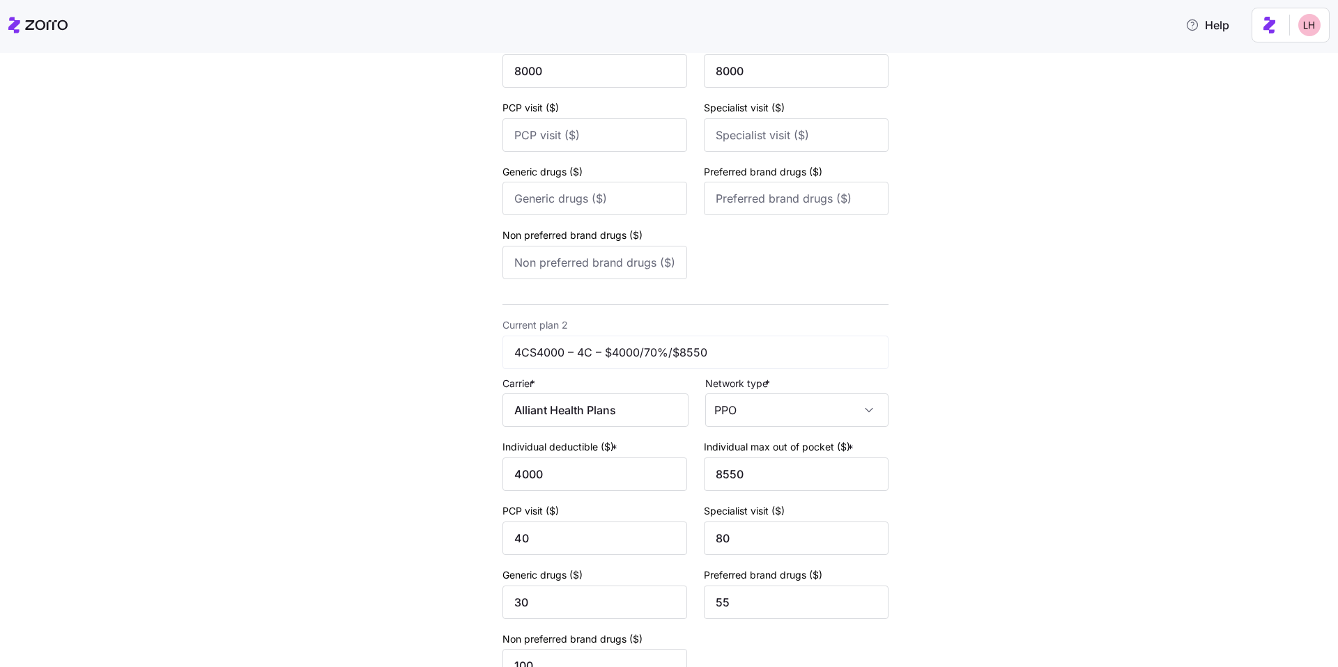
scroll to position [417, 0]
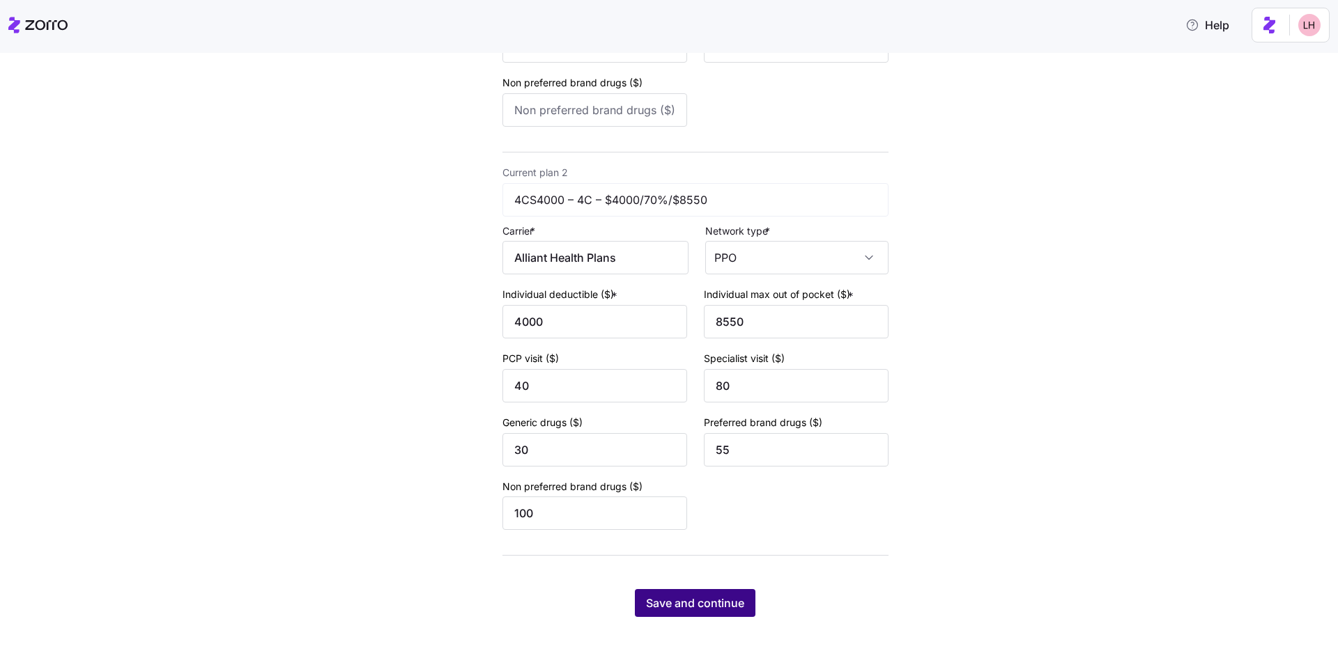
click at [472, 499] on span "Save and continue" at bounding box center [695, 603] width 98 height 17
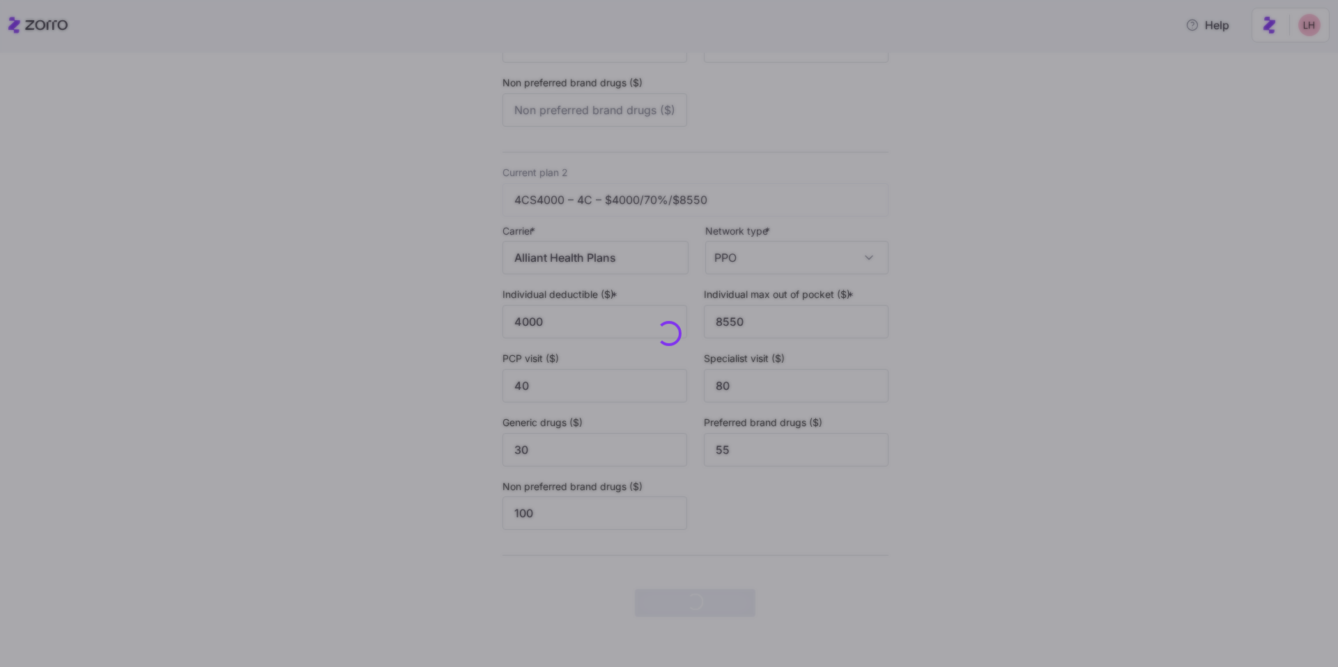
scroll to position [0, 0]
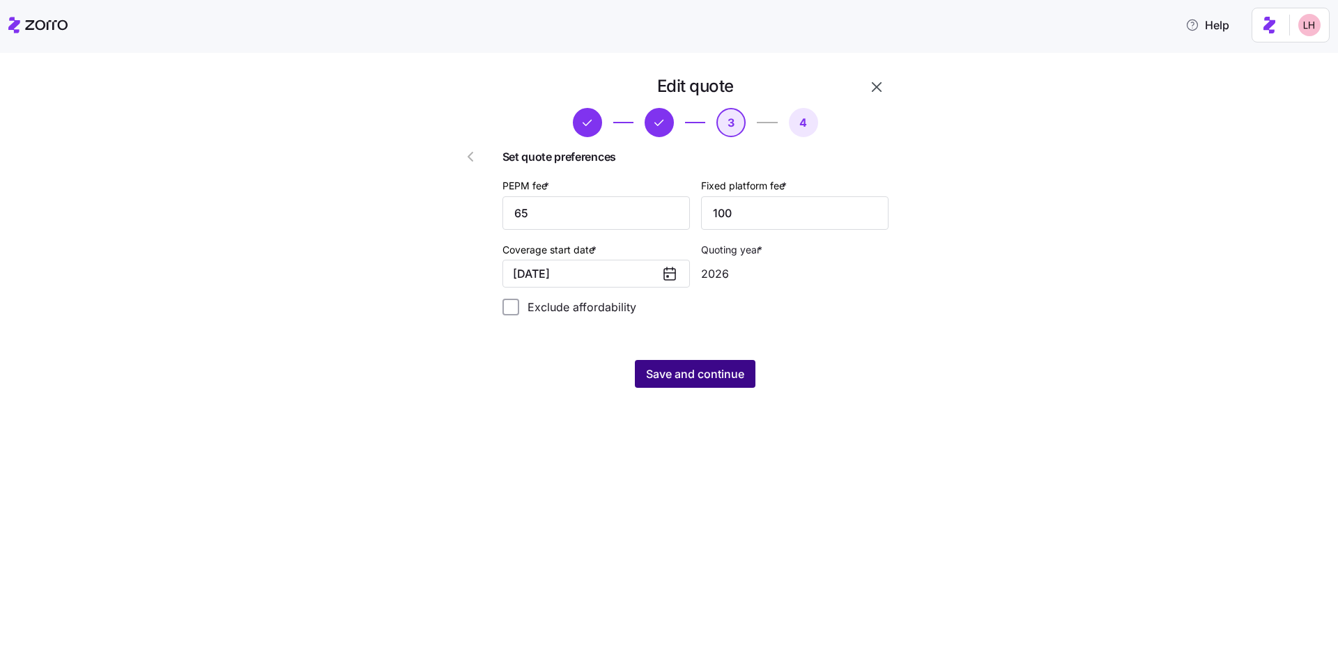
click at [472, 384] on button "Save and continue" at bounding box center [695, 374] width 121 height 28
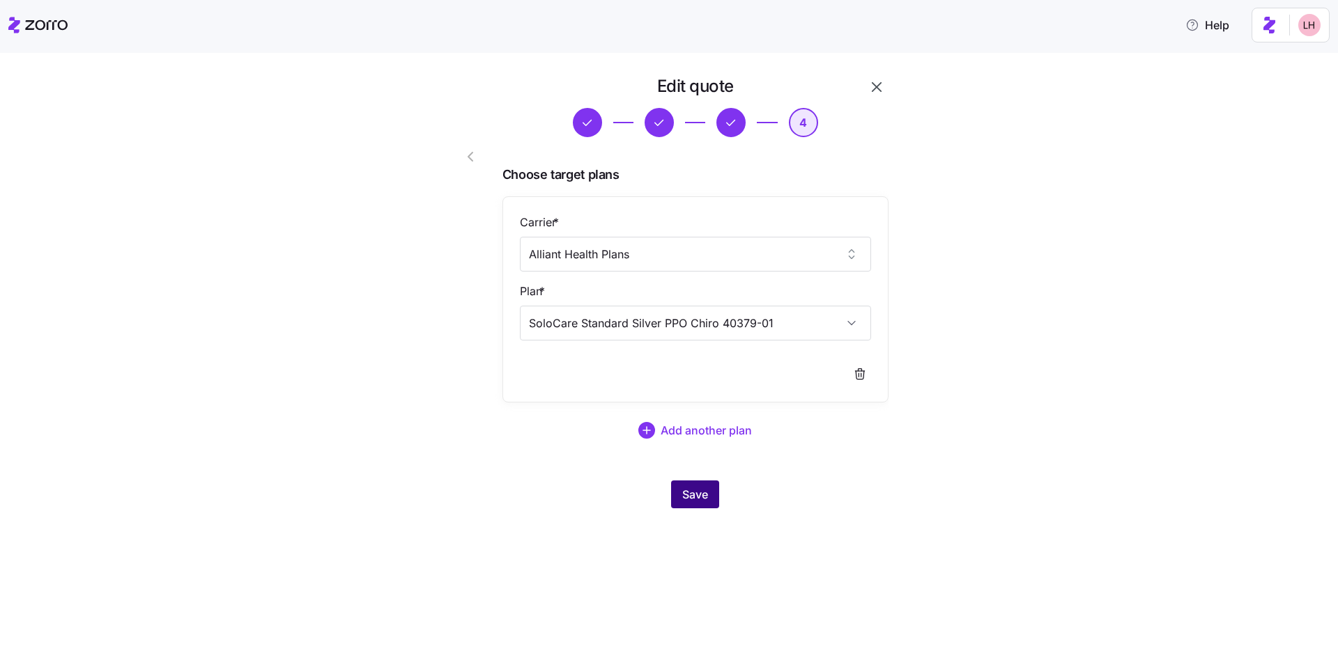
click at [472, 499] on button "Save" at bounding box center [695, 495] width 48 height 28
click at [472, 116] on span "button" at bounding box center [659, 122] width 26 height 26
click at [472, 121] on icon "button" at bounding box center [658, 122] width 15 height 15
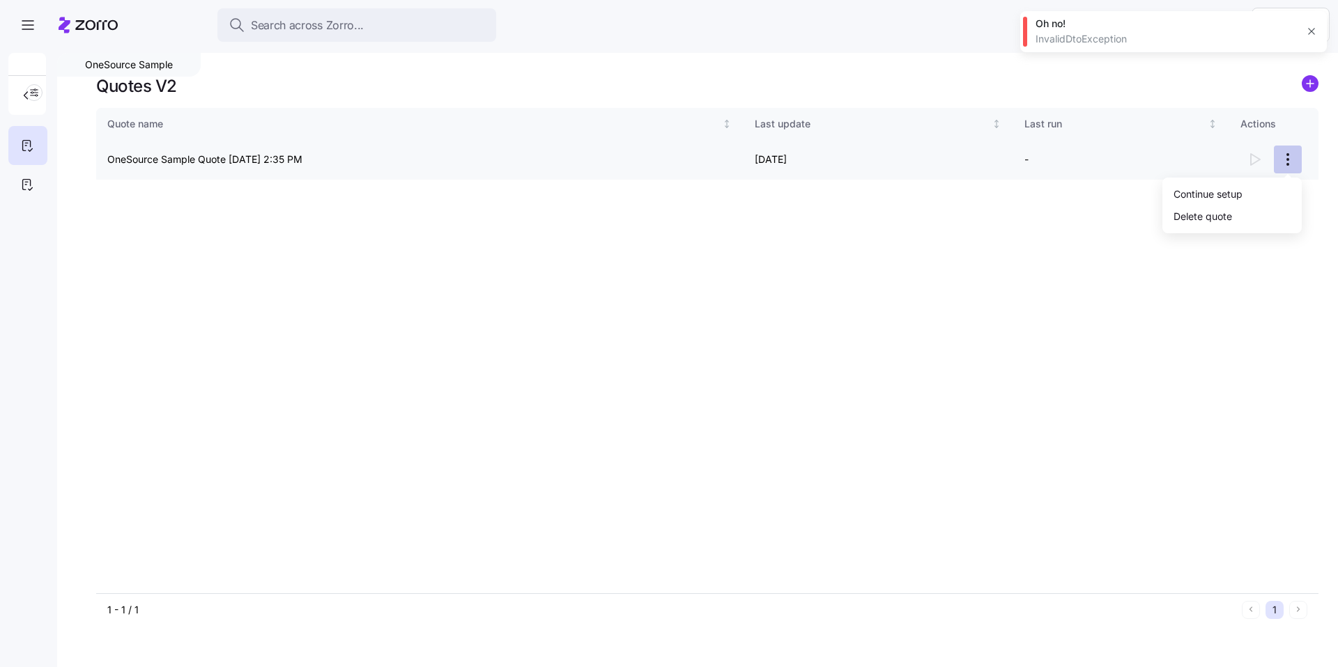
click at [472, 161] on html "Search across Zorro... Help OneSource Sample Quotes V2 Quote name Last update L…" at bounding box center [669, 329] width 1338 height 659
click at [472, 186] on div "Continue setup" at bounding box center [1232, 194] width 128 height 22
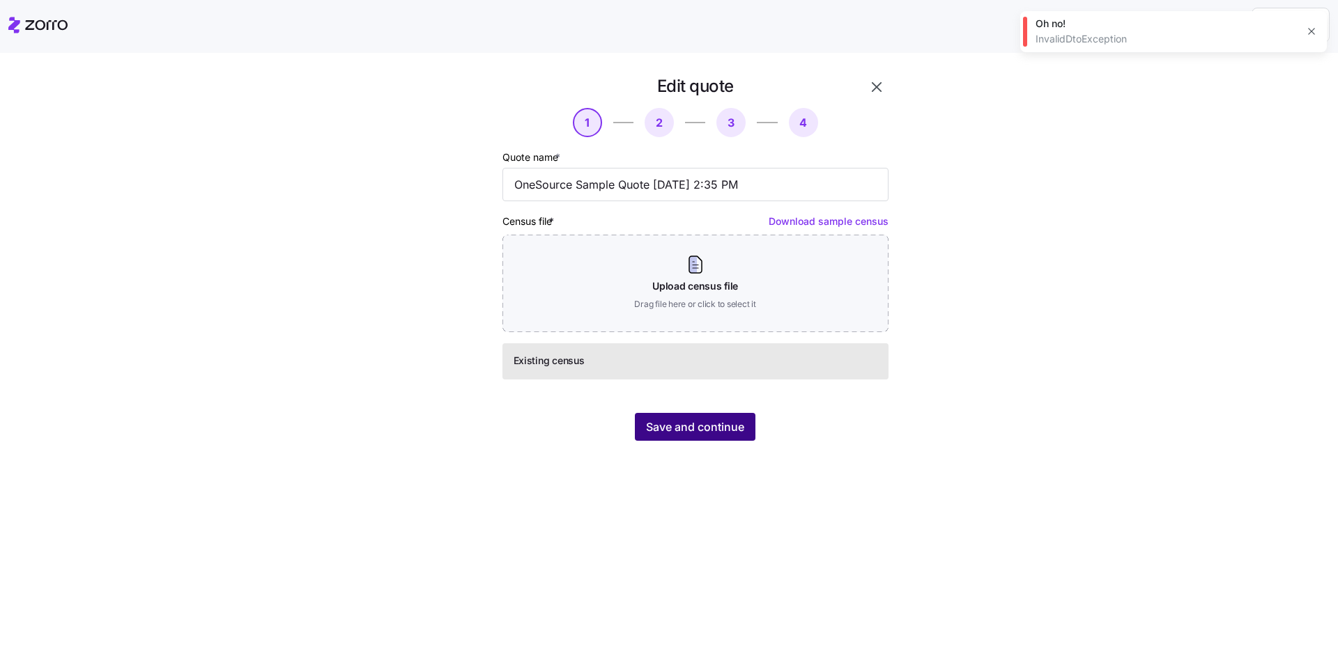
click at [472, 420] on span "Save and continue" at bounding box center [695, 427] width 98 height 17
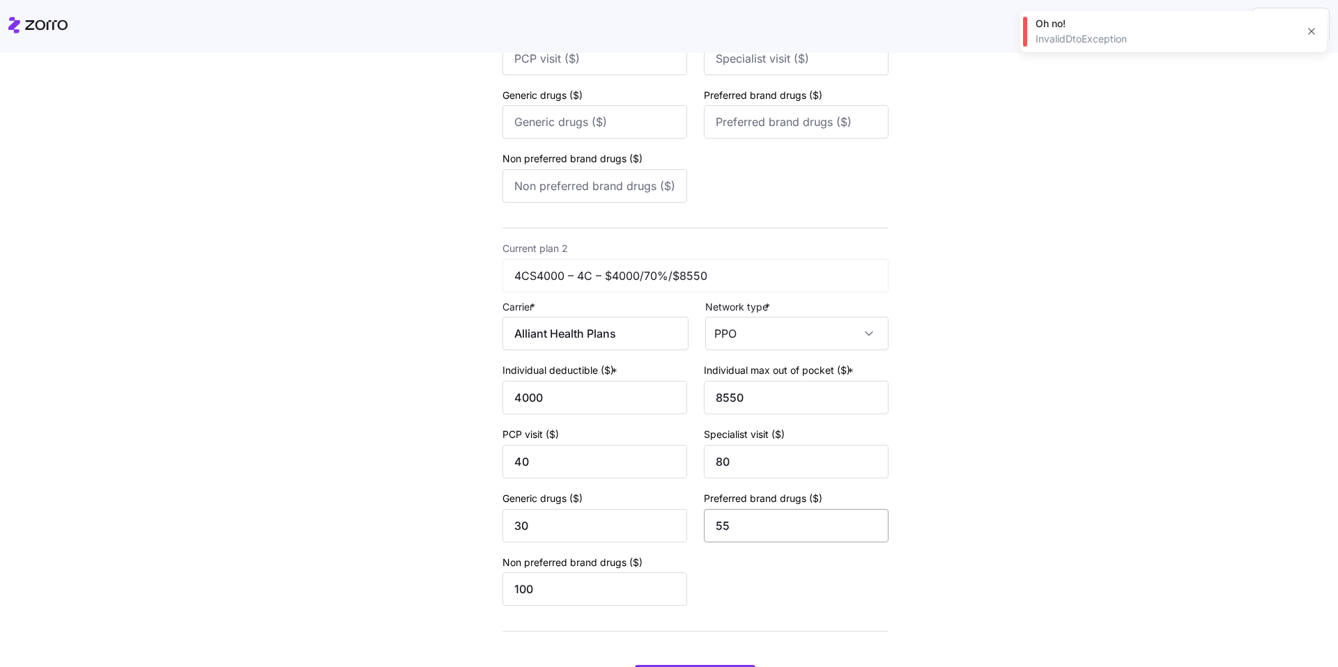
scroll to position [417, 0]
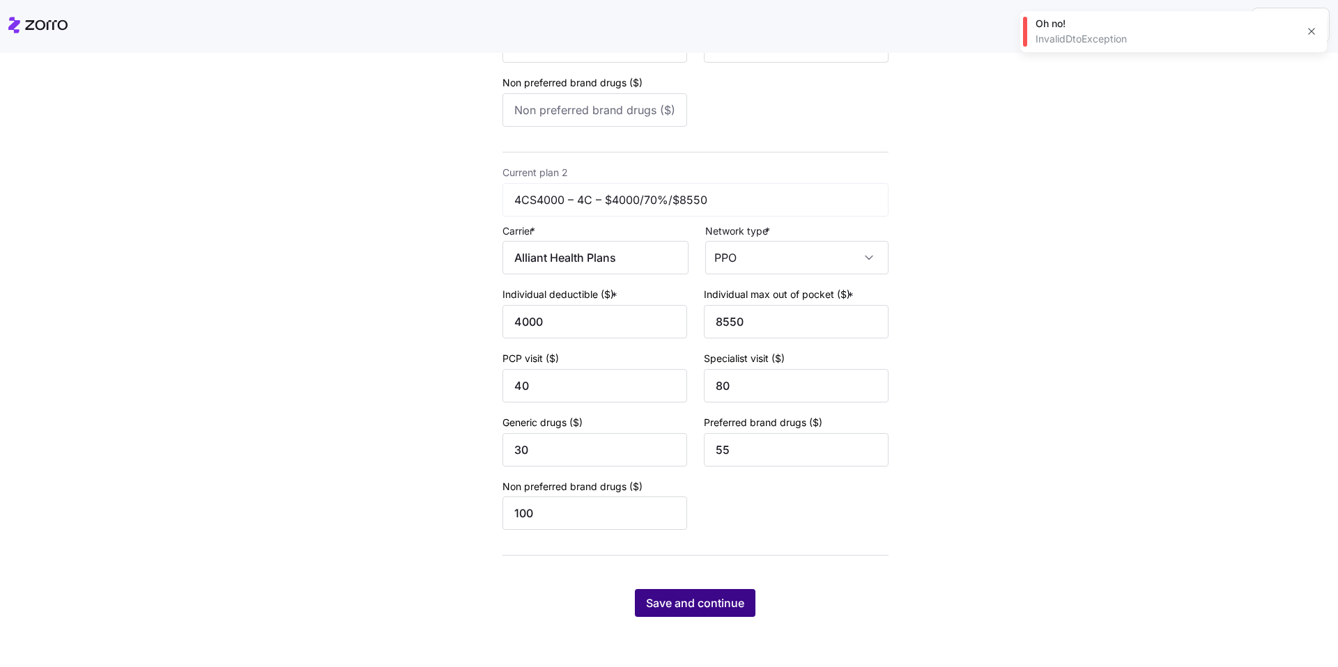
click at [472, 499] on span "Save and continue" at bounding box center [695, 603] width 98 height 17
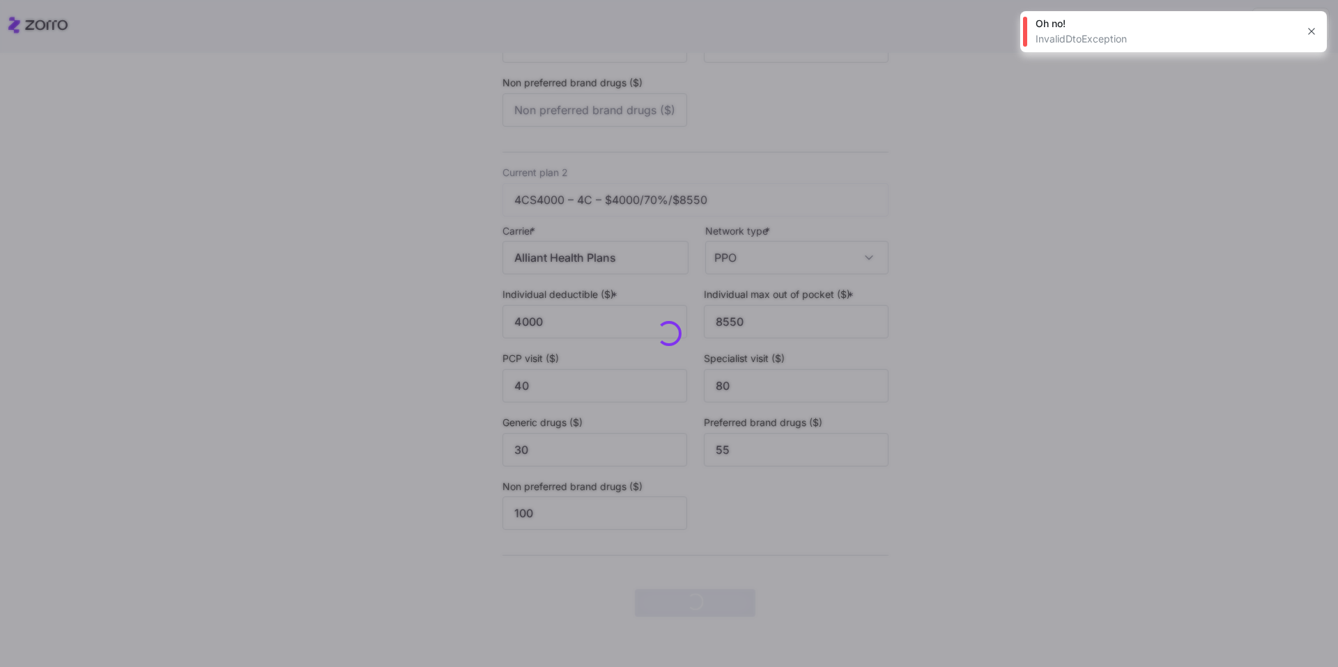
scroll to position [0, 0]
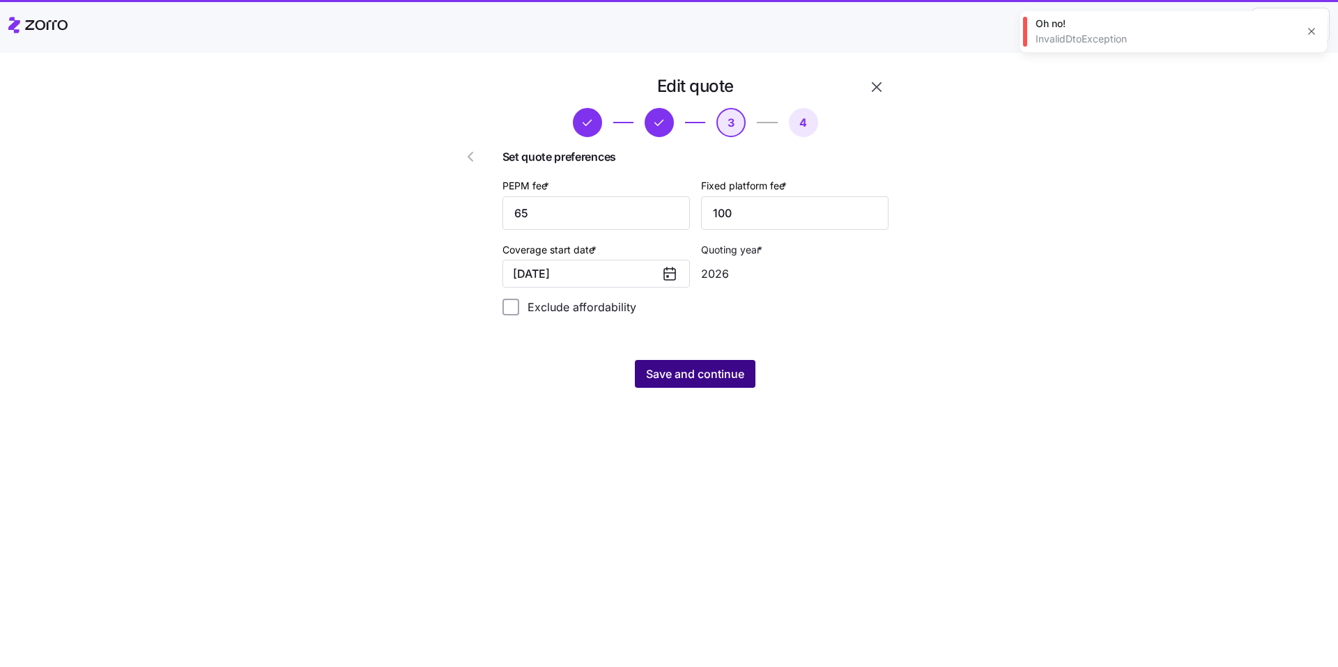
click at [472, 385] on button "Save and continue" at bounding box center [695, 374] width 121 height 28
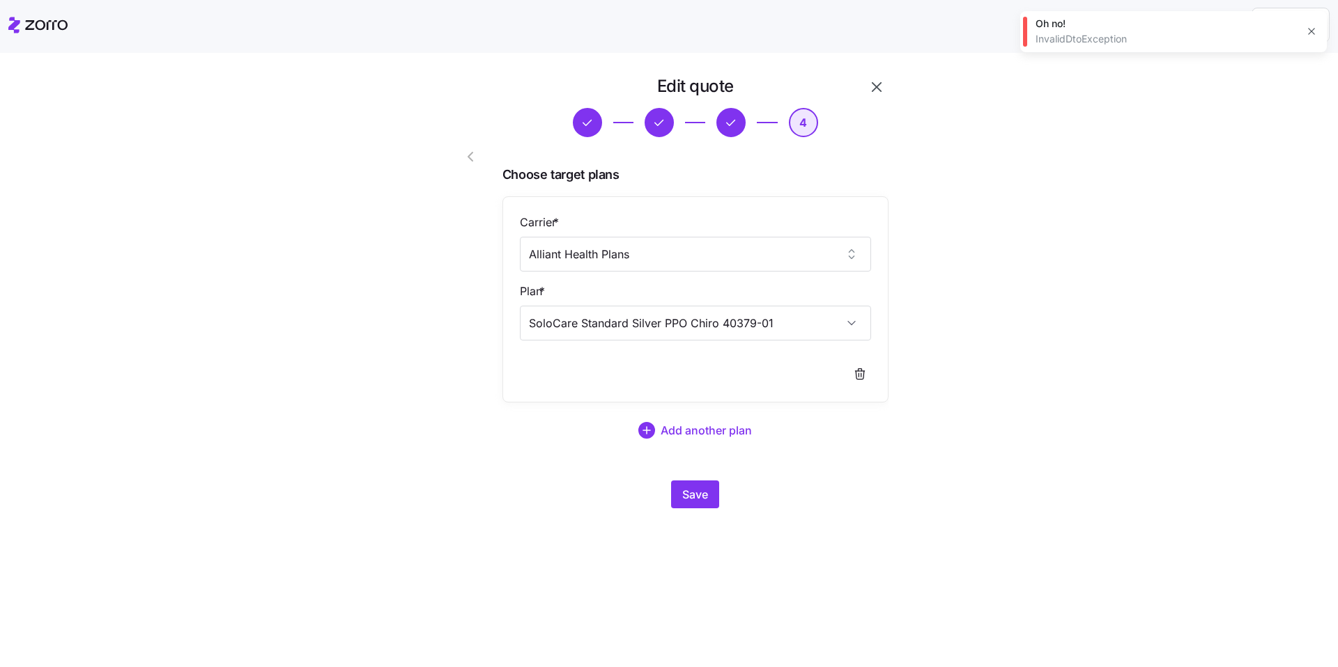
click at [472, 369] on icon "button" at bounding box center [860, 374] width 14 height 14
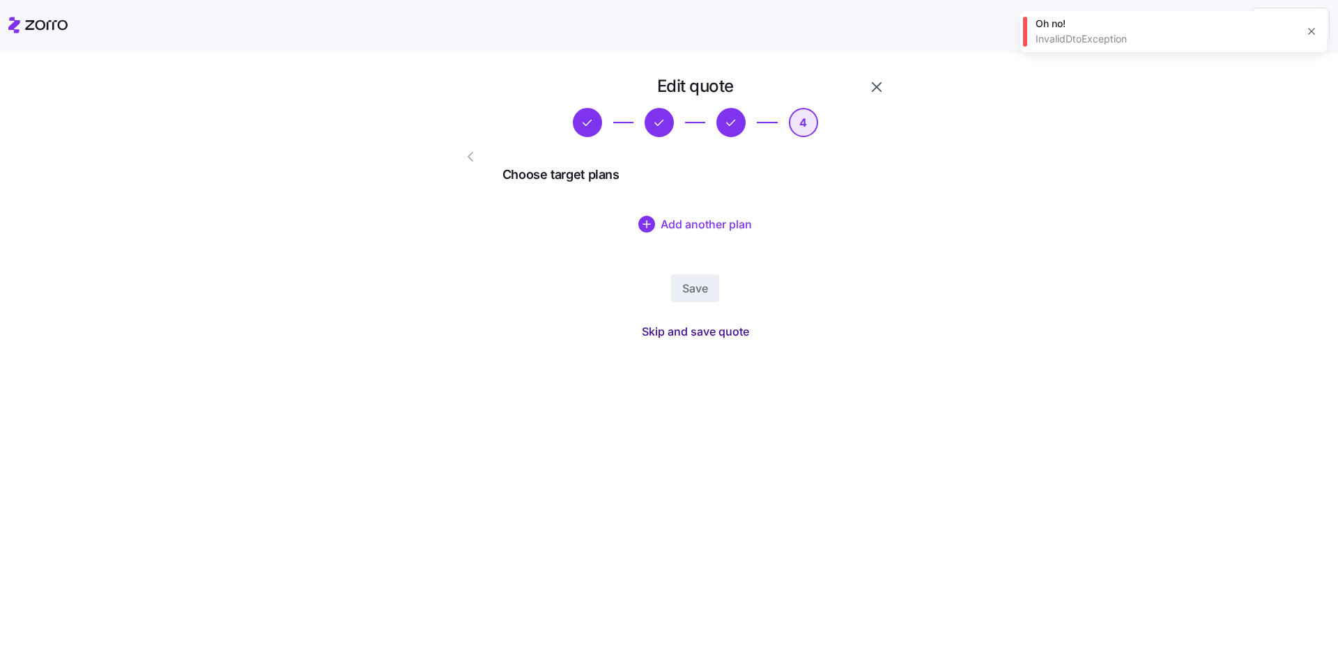
click at [472, 331] on span "Skip and save quote" at bounding box center [695, 331] width 107 height 17
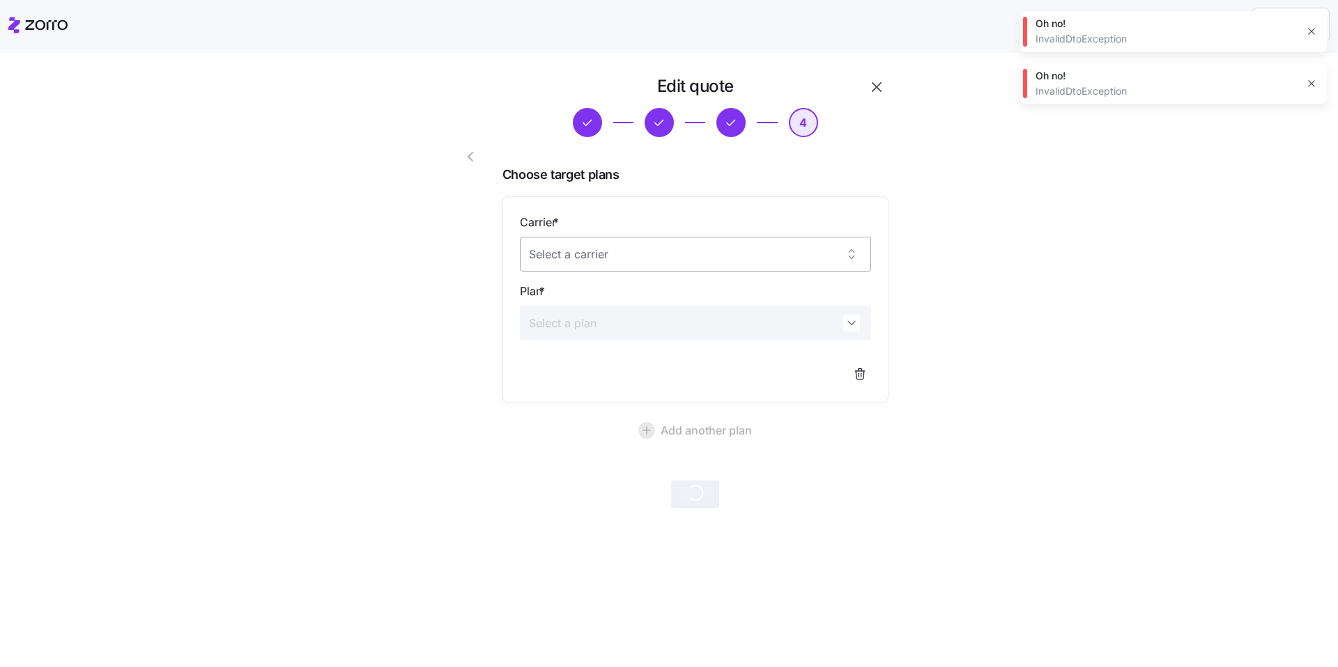
click at [472, 249] on input "Carrier *" at bounding box center [695, 254] width 351 height 35
click at [472, 304] on span "Alliant Health Plans" at bounding box center [579, 297] width 87 height 15
type input "Alliant Health Plans"
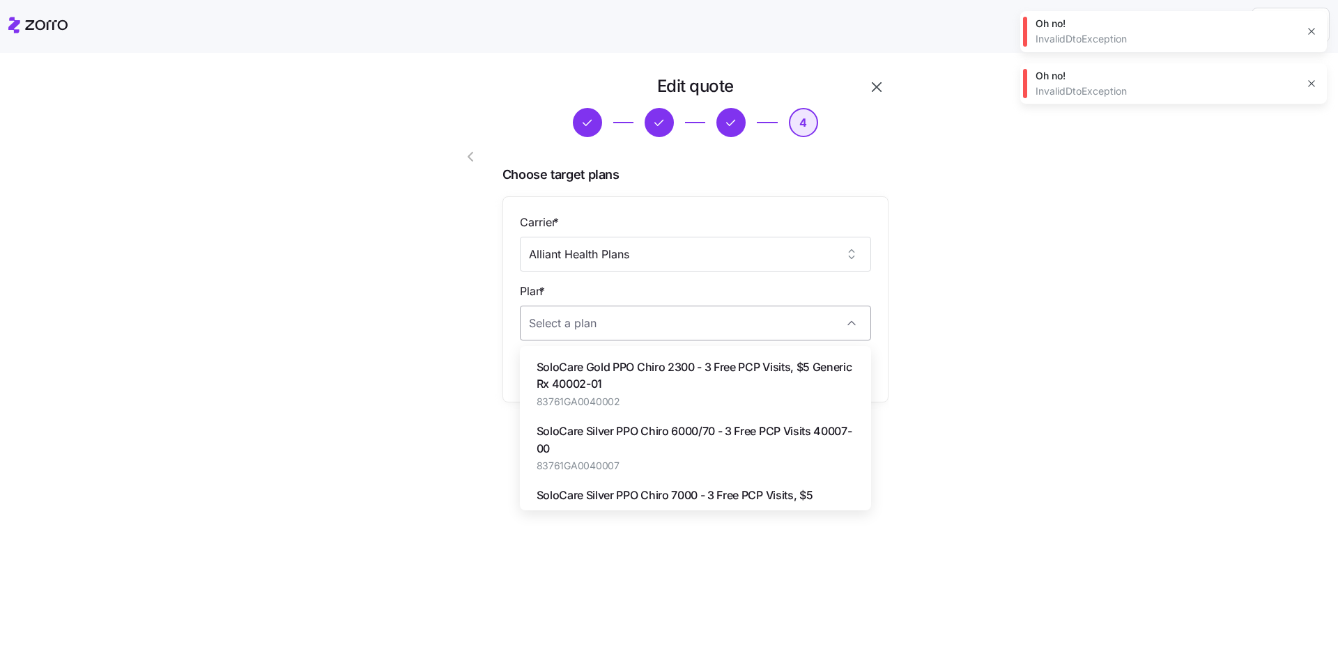
click at [472, 321] on input "Plan *" at bounding box center [695, 323] width 351 height 35
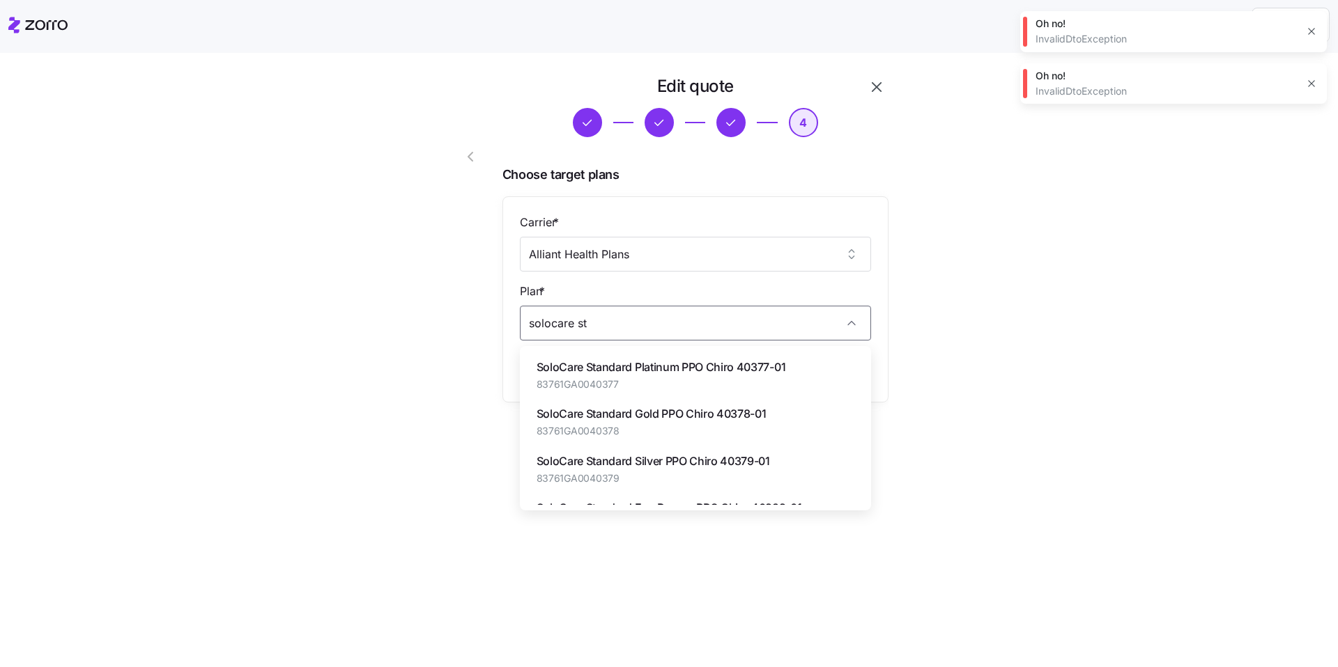
click at [472, 470] on div "SoloCare Standard Silver PPO Chiro 40379-01 83761GA0040379" at bounding box center [652, 469] width 233 height 33
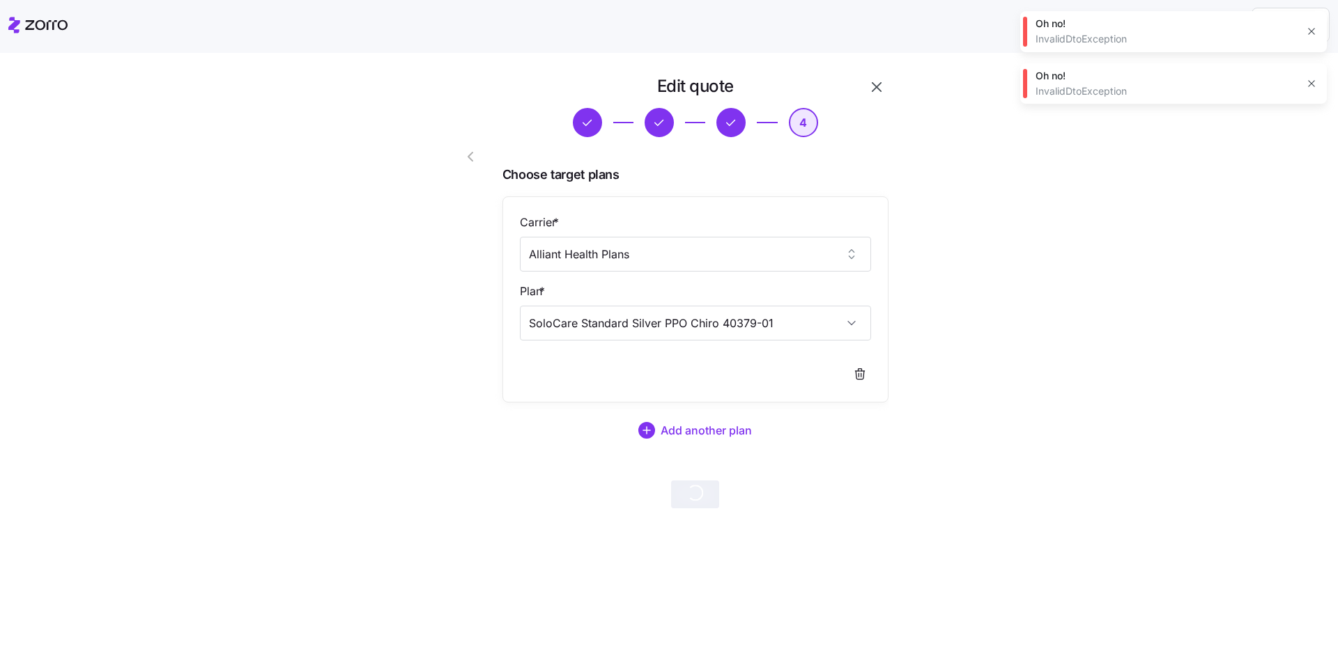
type input "SoloCare Standard Silver PPO Chiro 40379-01"
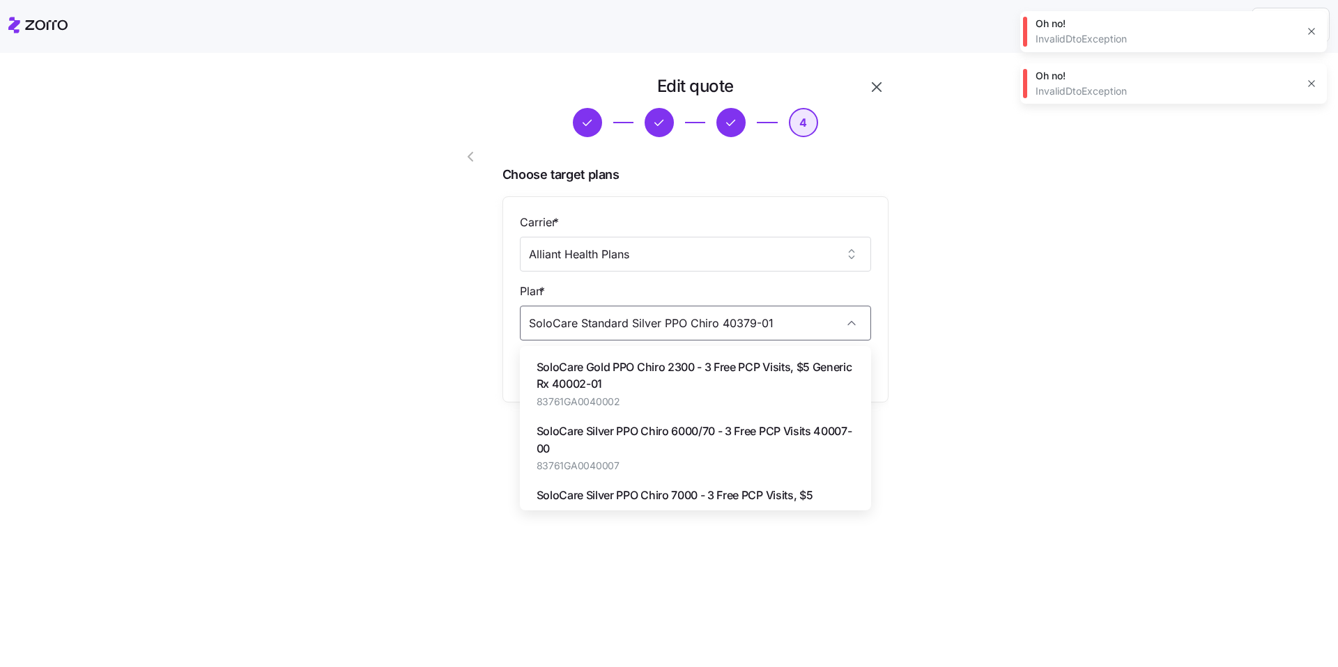
scroll to position [386, 0]
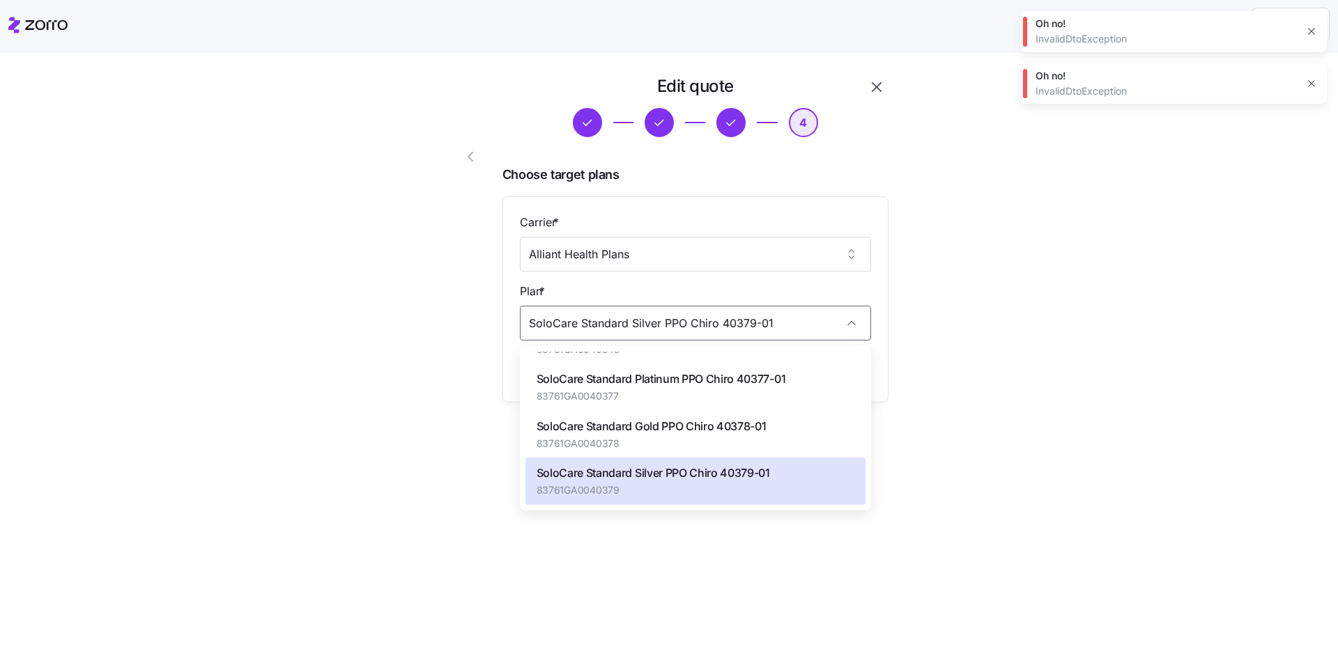
click at [472, 473] on span "SoloCare Standard Silver PPO Chiro 40379-01" at bounding box center [652, 473] width 233 height 17
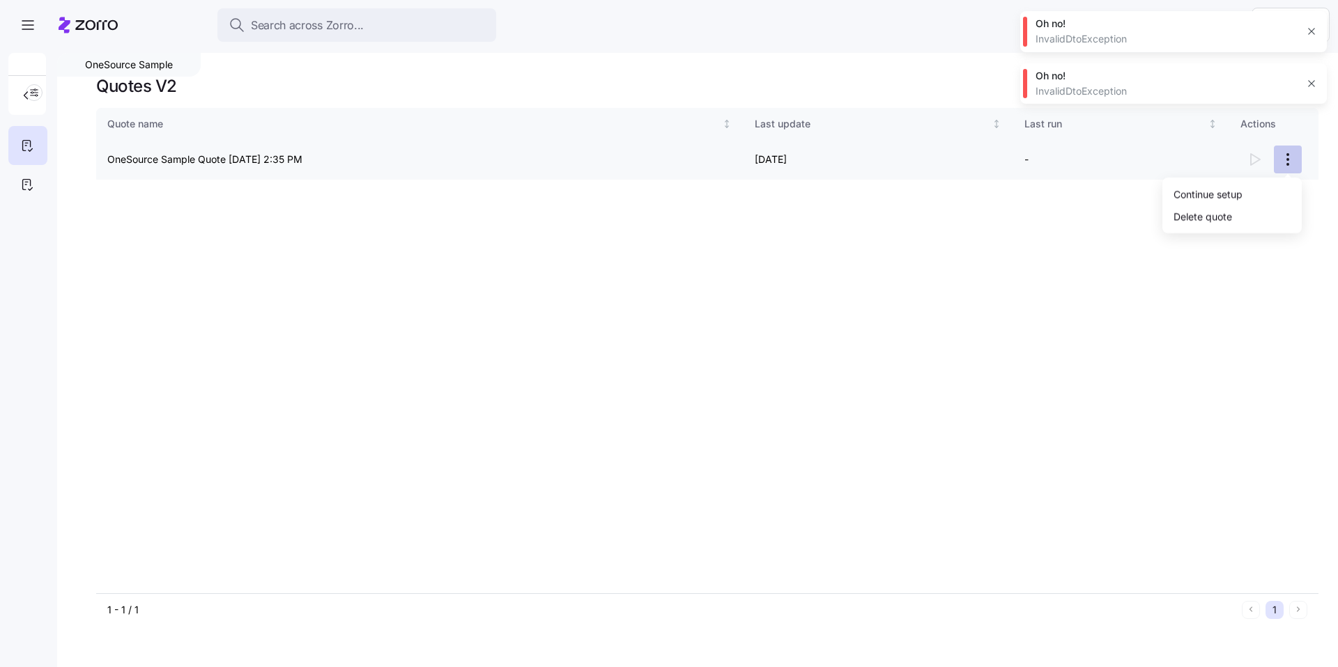
click at [472, 161] on html "Search across Zorro... Help OneSource Sample Quotes V2 Quote name Last update L…" at bounding box center [669, 329] width 1338 height 659
click at [472, 193] on div "Continue setup" at bounding box center [1232, 194] width 128 height 22
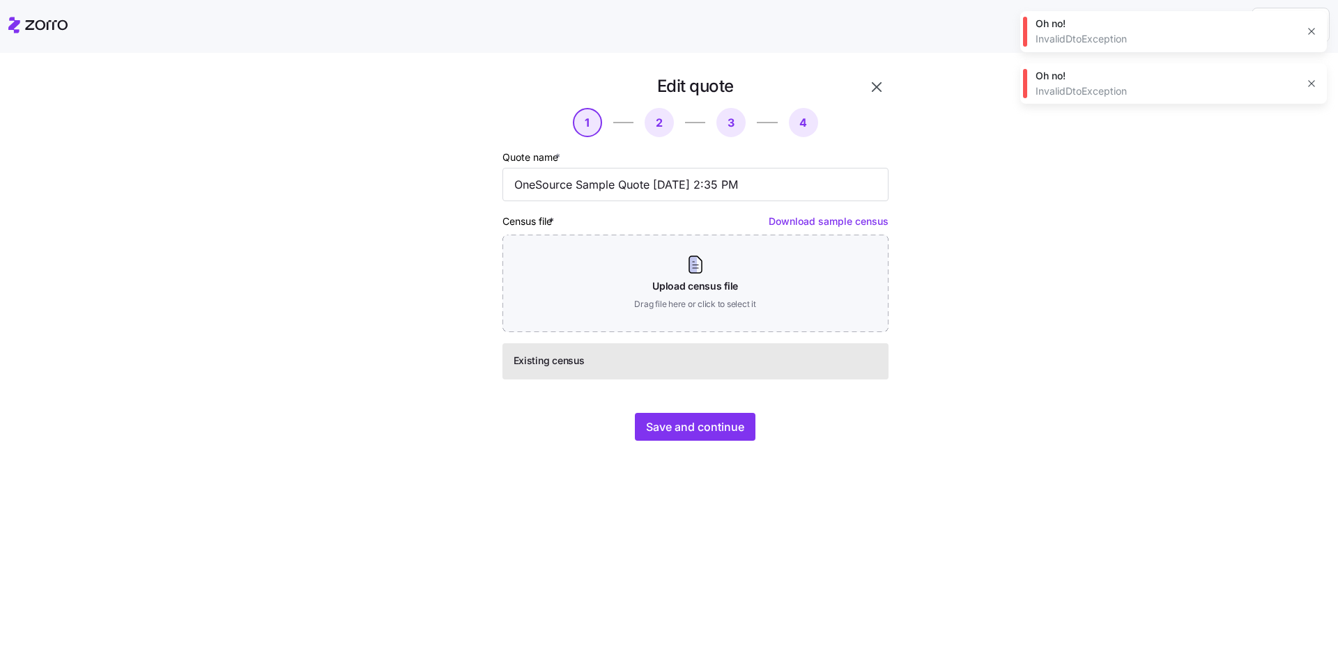
click at [472, 422] on div "Save and continue" at bounding box center [695, 427] width 386 height 28
click at [472, 430] on span "Save and continue" at bounding box center [695, 427] width 98 height 17
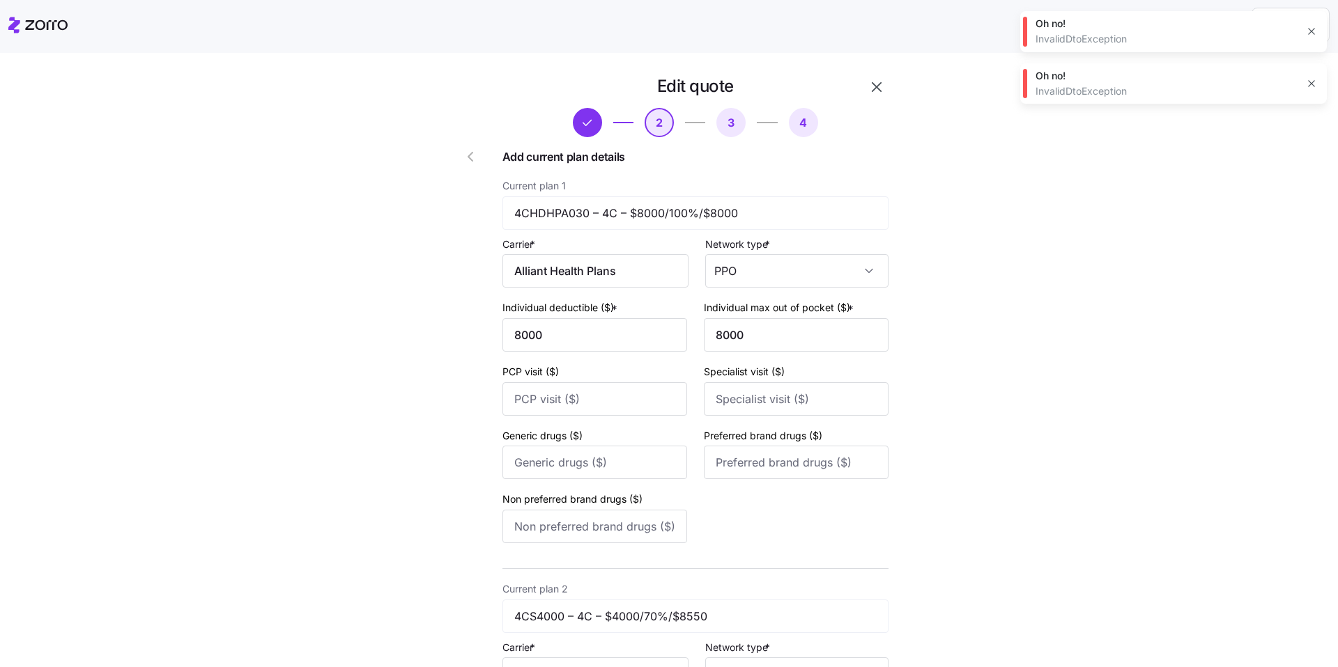
scroll to position [417, 0]
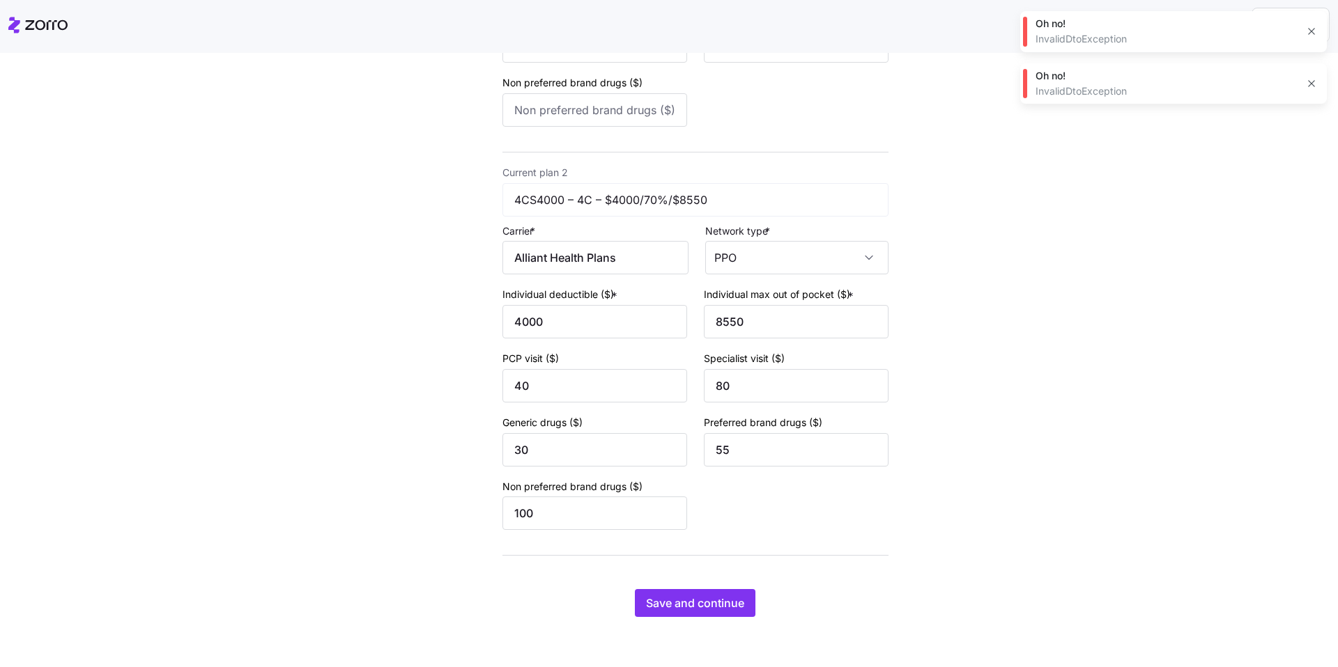
click at [472, 499] on div "Edit quote 2 3 4 Add current plan details Current plan 1 4CHDHPA030 – 4C – $800…" at bounding box center [679, 146] width 488 height 975
click at [472, 499] on span "Save and continue" at bounding box center [695, 603] width 98 height 17
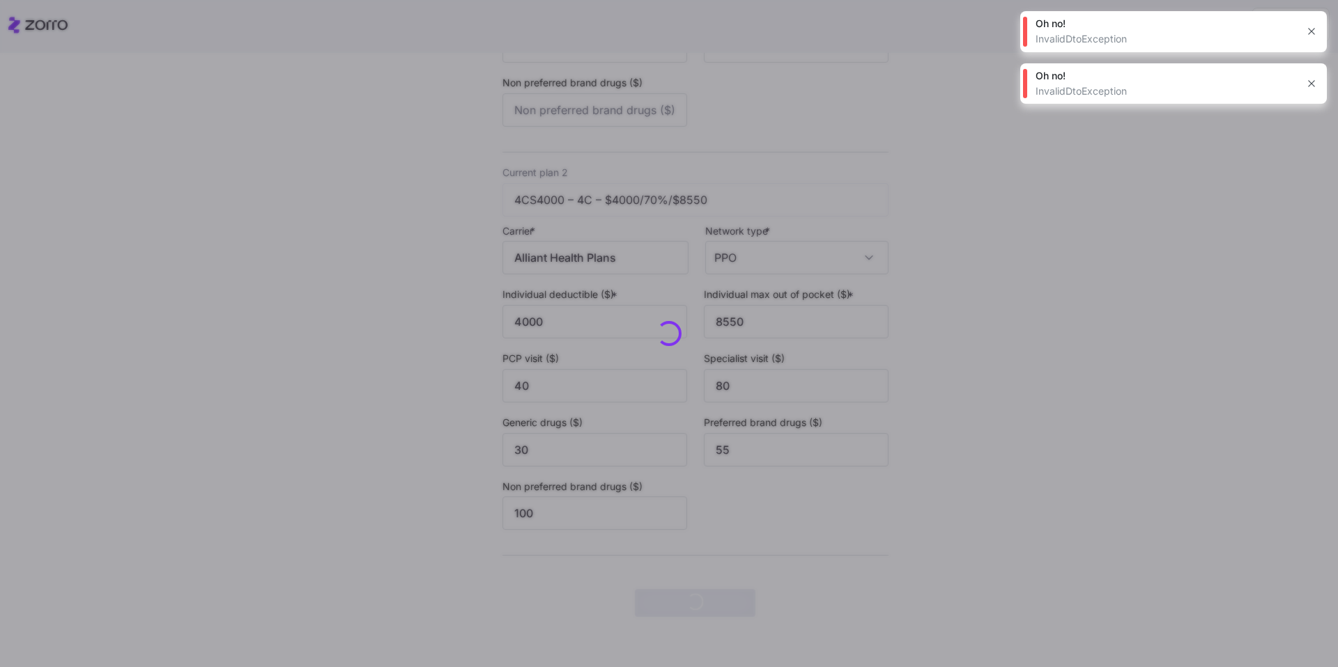
scroll to position [0, 0]
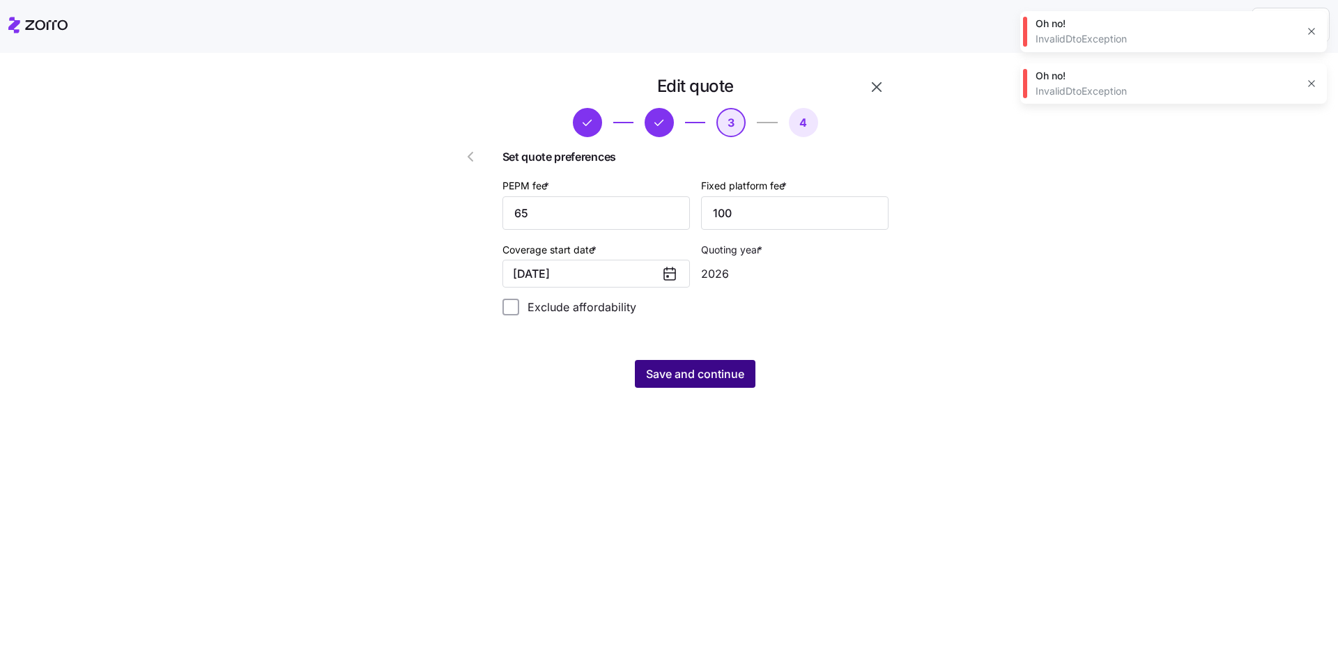
click at [472, 370] on span "Save and continue" at bounding box center [695, 374] width 98 height 17
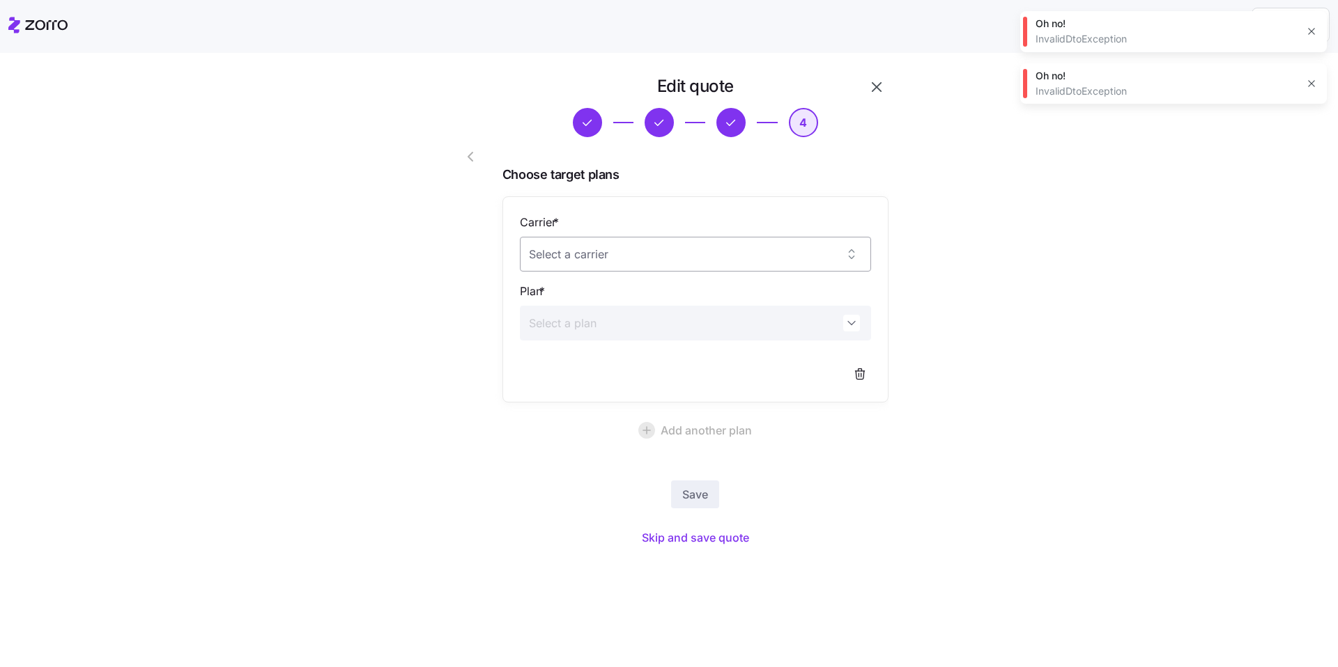
click at [472, 259] on input "Carrier *" at bounding box center [695, 254] width 351 height 35
click at [472, 298] on div "Alliant Health Plans" at bounding box center [695, 297] width 340 height 29
type input "Alliant Health Plans"
click at [472, 318] on input "Plan *" at bounding box center [695, 323] width 351 height 35
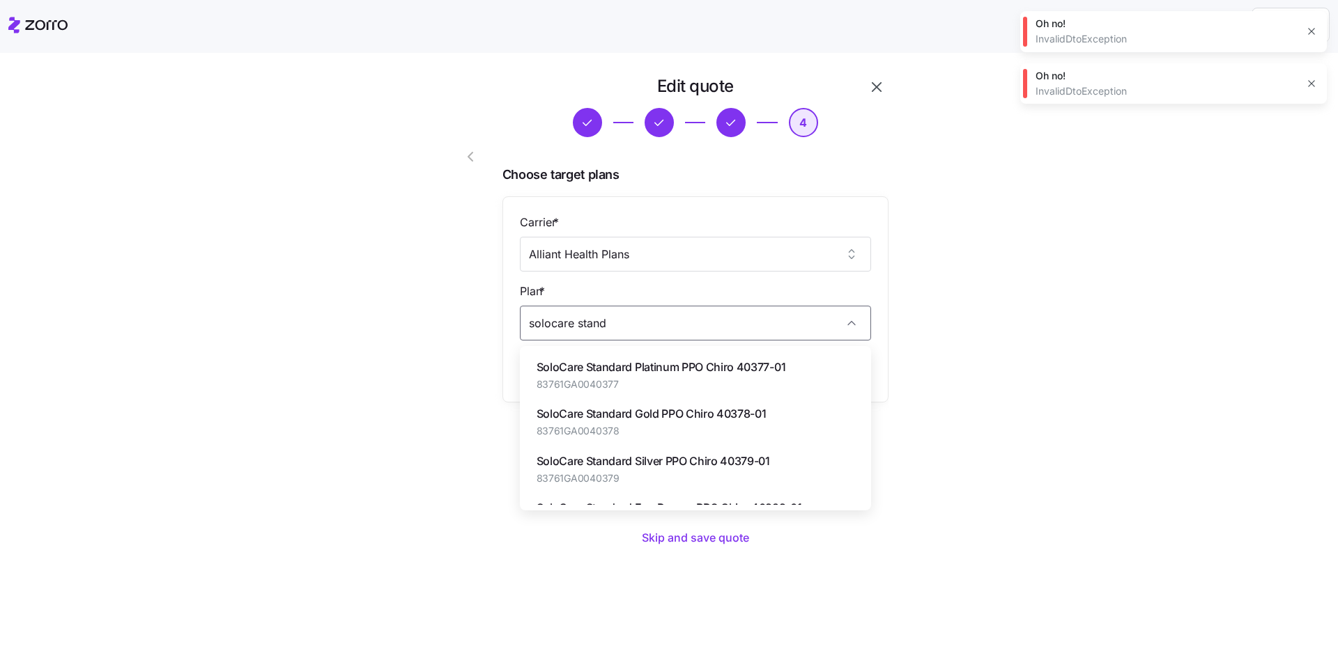
click at [472, 456] on span "SoloCare Standard Silver PPO Chiro 40379-01" at bounding box center [652, 461] width 233 height 17
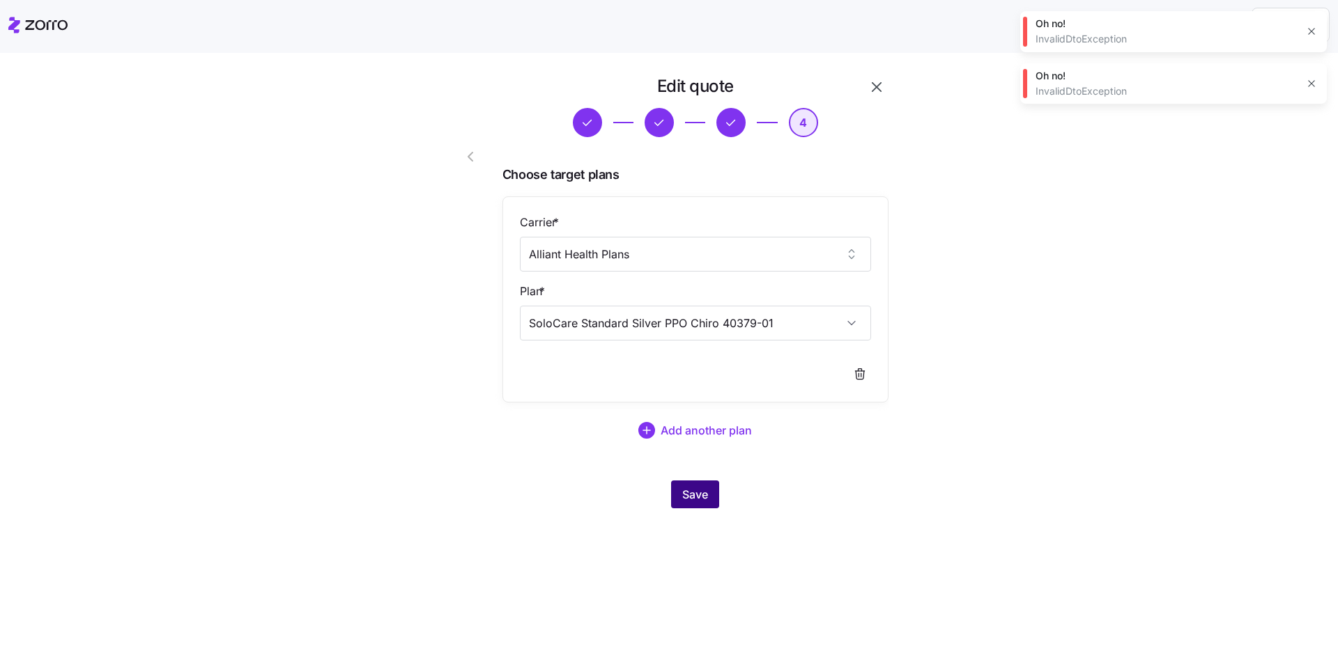
type input "SoloCare Standard Silver PPO Chiro 40379-01"
click at [472, 496] on span "Save" at bounding box center [695, 494] width 26 height 17
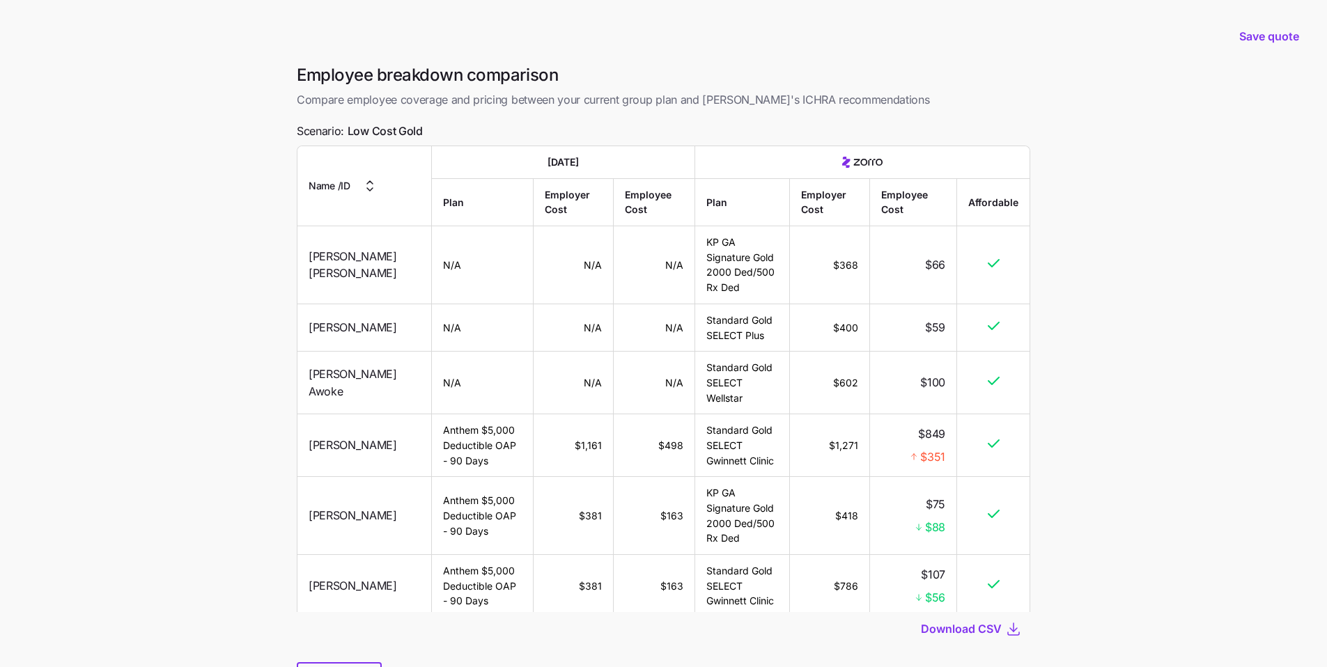
scroll to position [1414, 0]
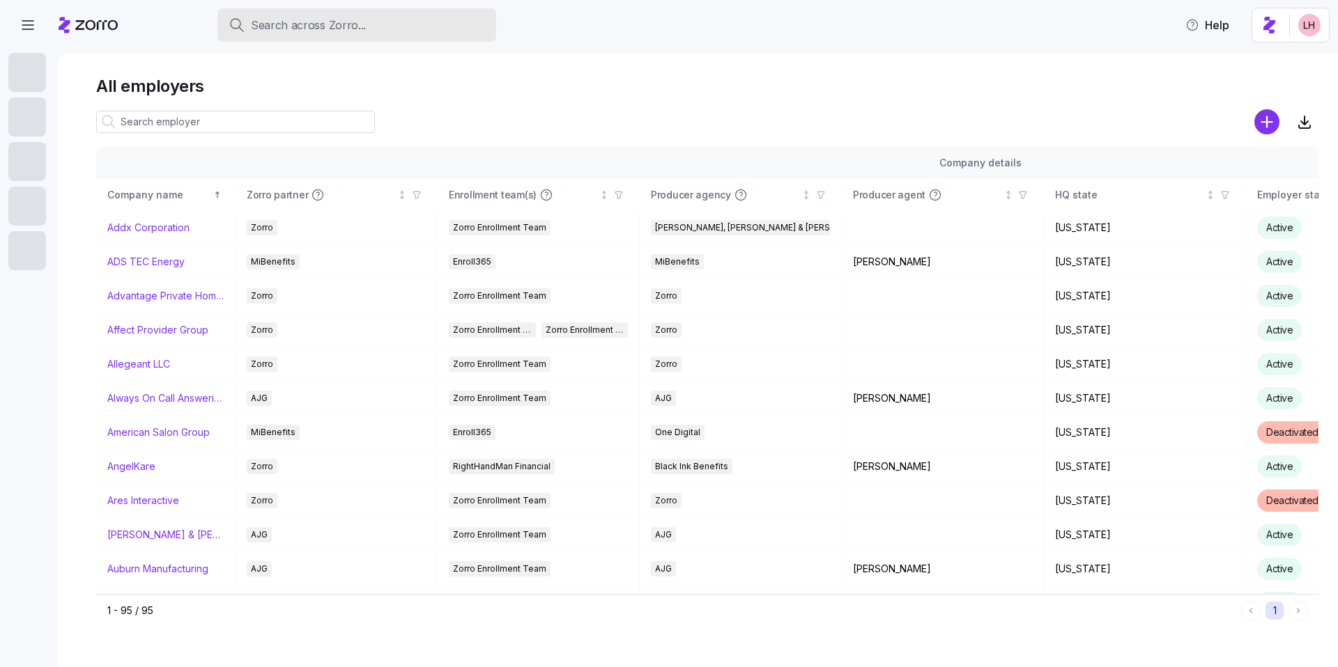
click at [346, 26] on span "Search across Zorro..." at bounding box center [308, 25] width 115 height 17
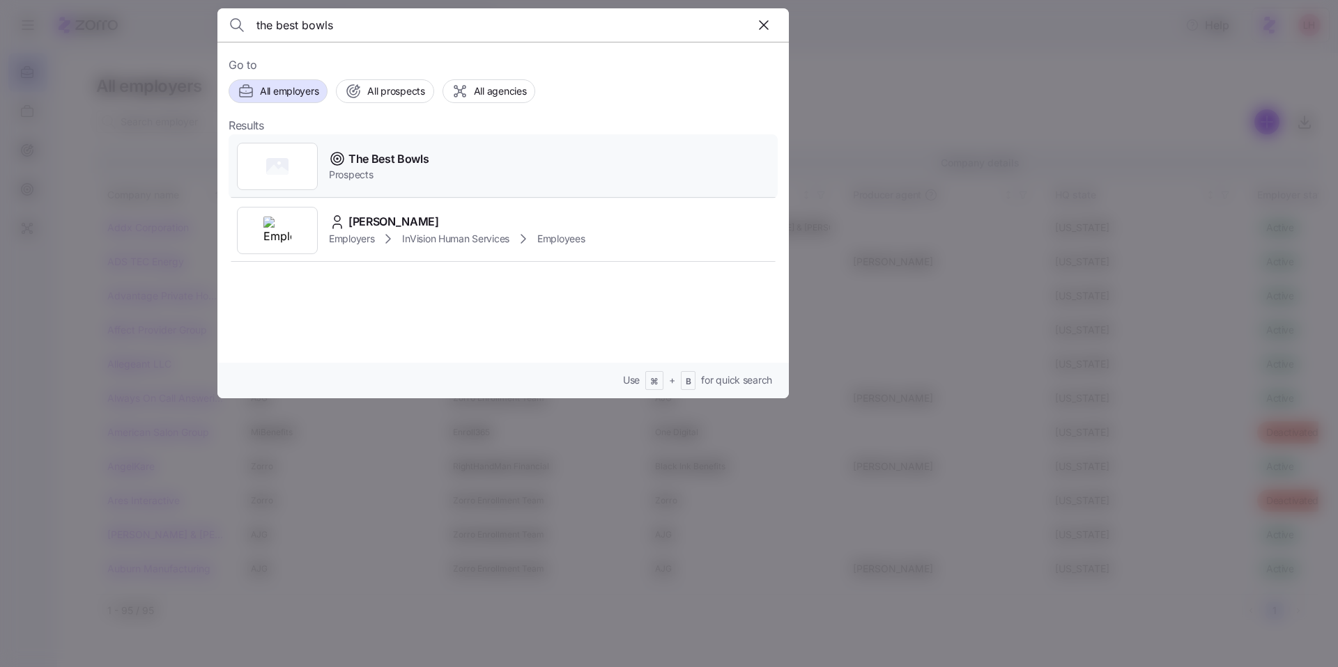
type input "the best bowls"
click at [428, 185] on div "The Best Bowls Prospects" at bounding box center [503, 166] width 549 height 64
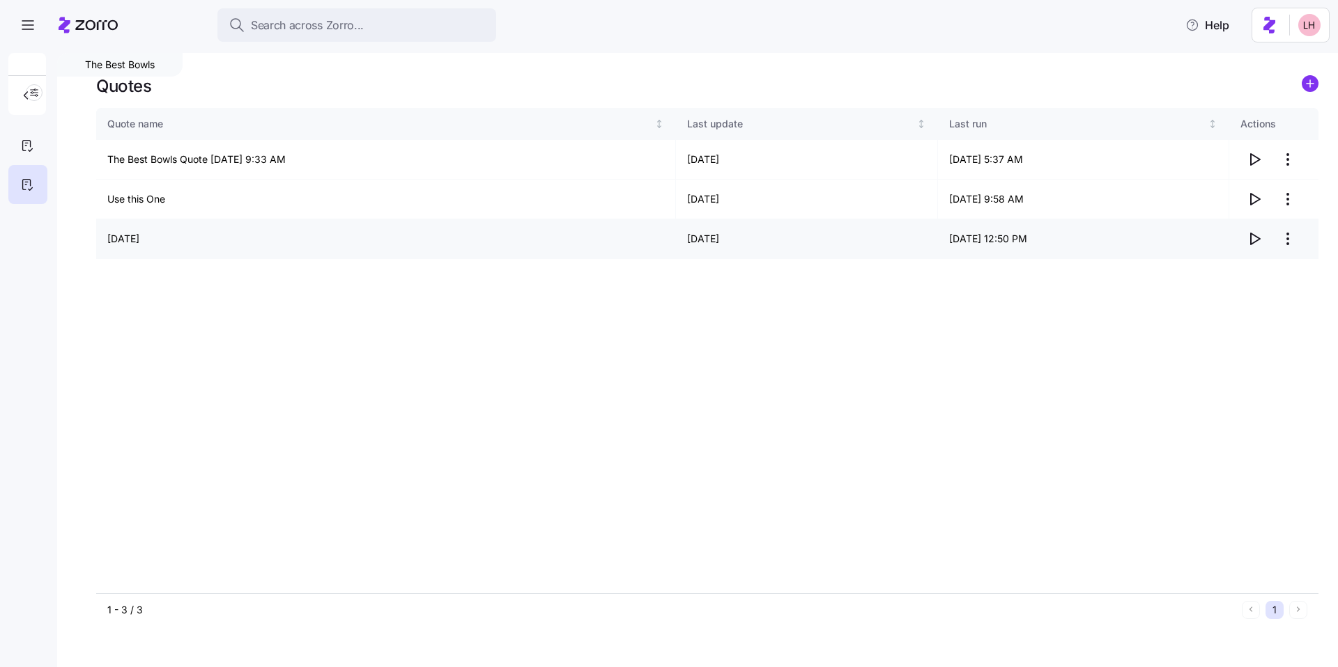
click at [1255, 244] on icon "button" at bounding box center [1254, 239] width 17 height 17
click at [310, 24] on span "Search across Zorro..." at bounding box center [307, 25] width 113 height 17
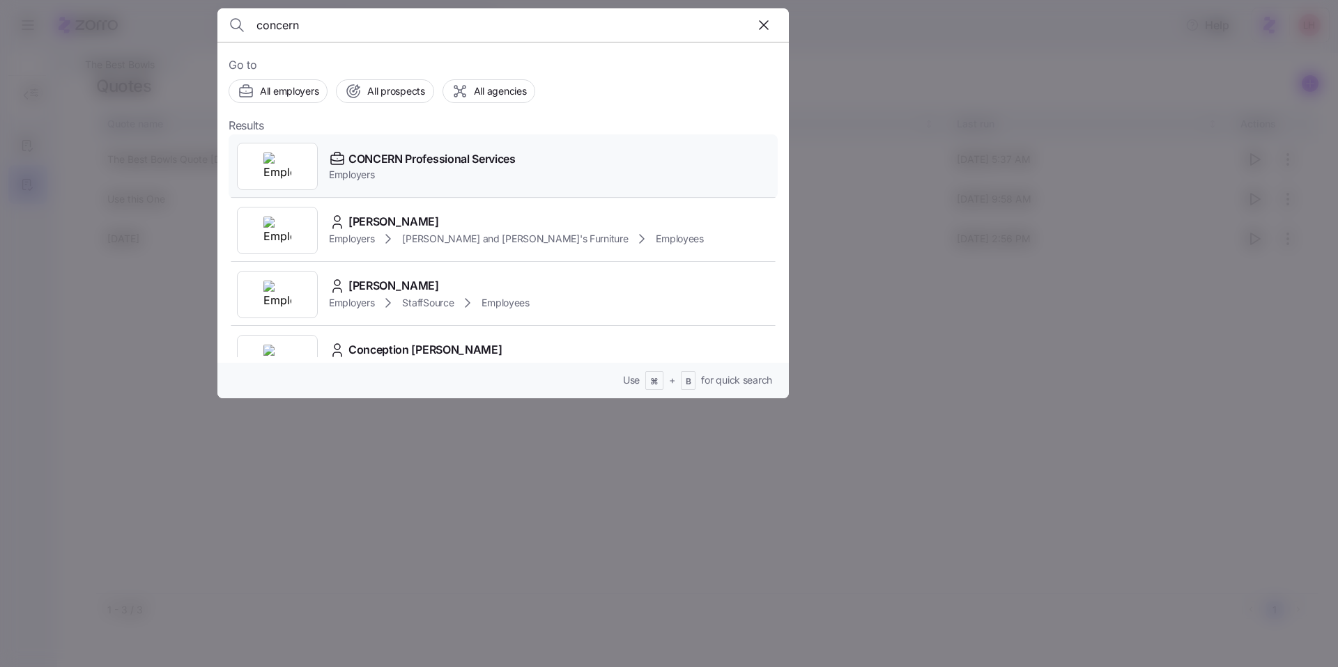
type input "concern"
click at [438, 166] on span "CONCERN Professional Services" at bounding box center [431, 158] width 167 height 17
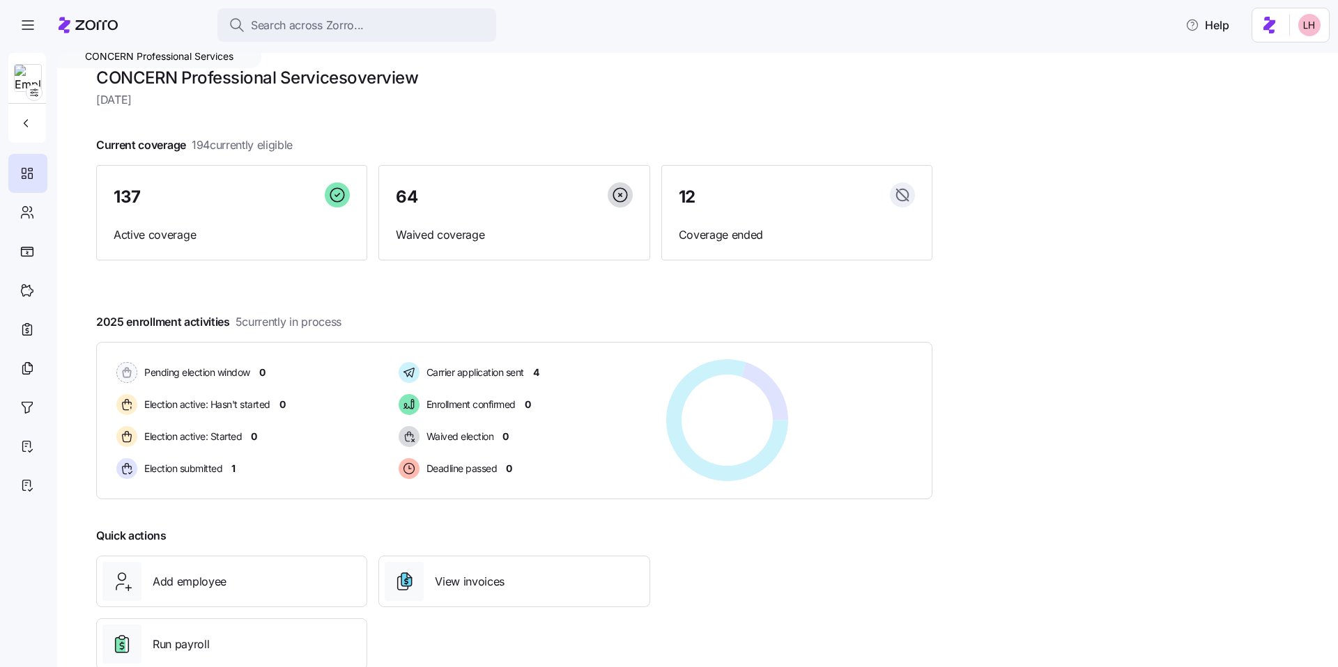
scroll to position [19, 0]
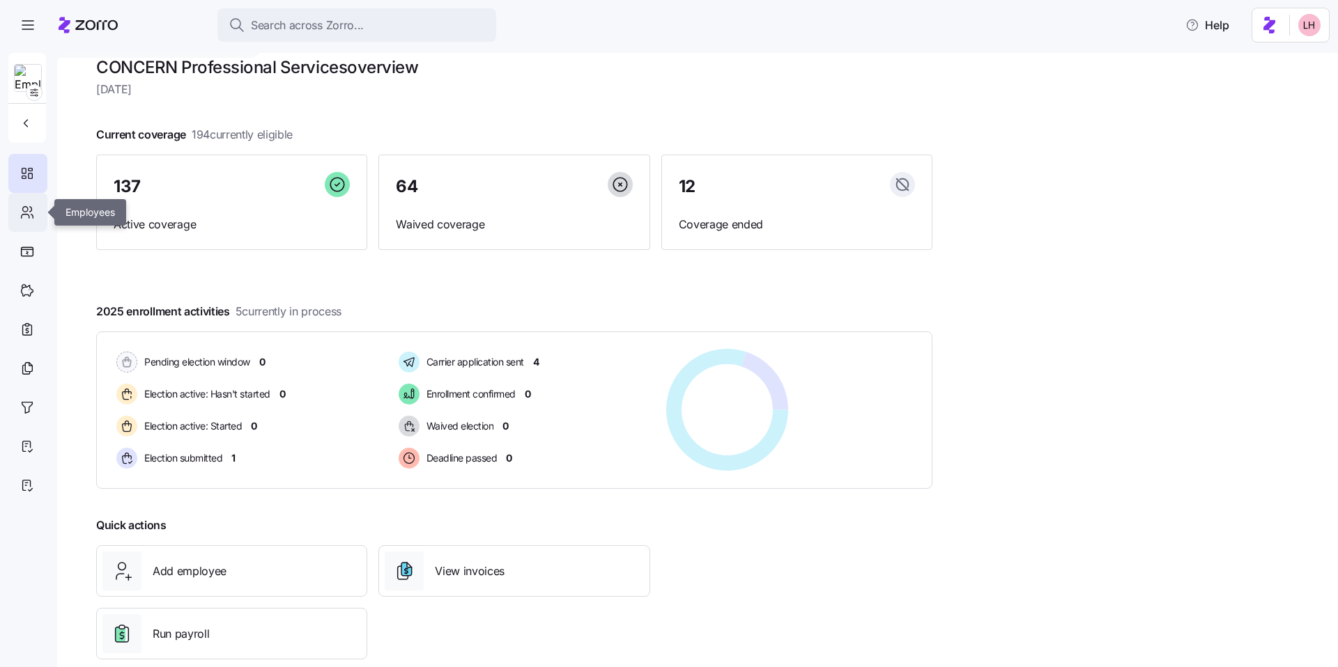
click at [31, 215] on icon at bounding box center [27, 212] width 15 height 17
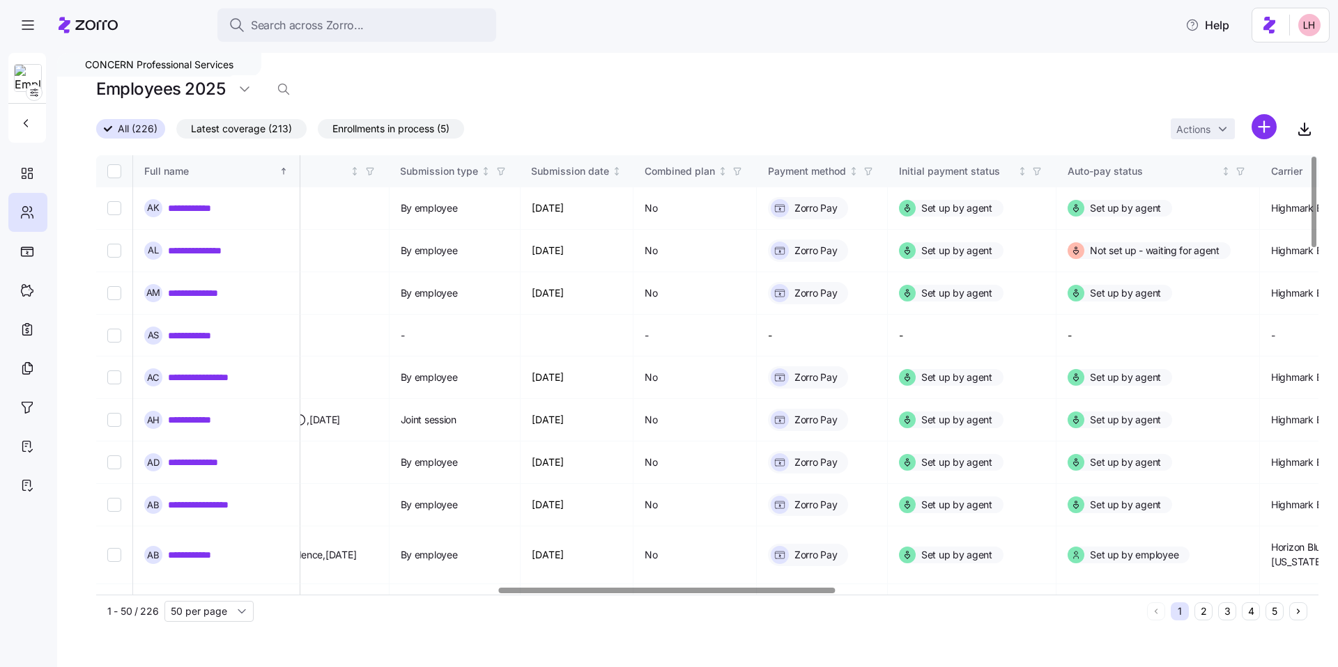
click at [817, 588] on div at bounding box center [667, 590] width 337 height 5
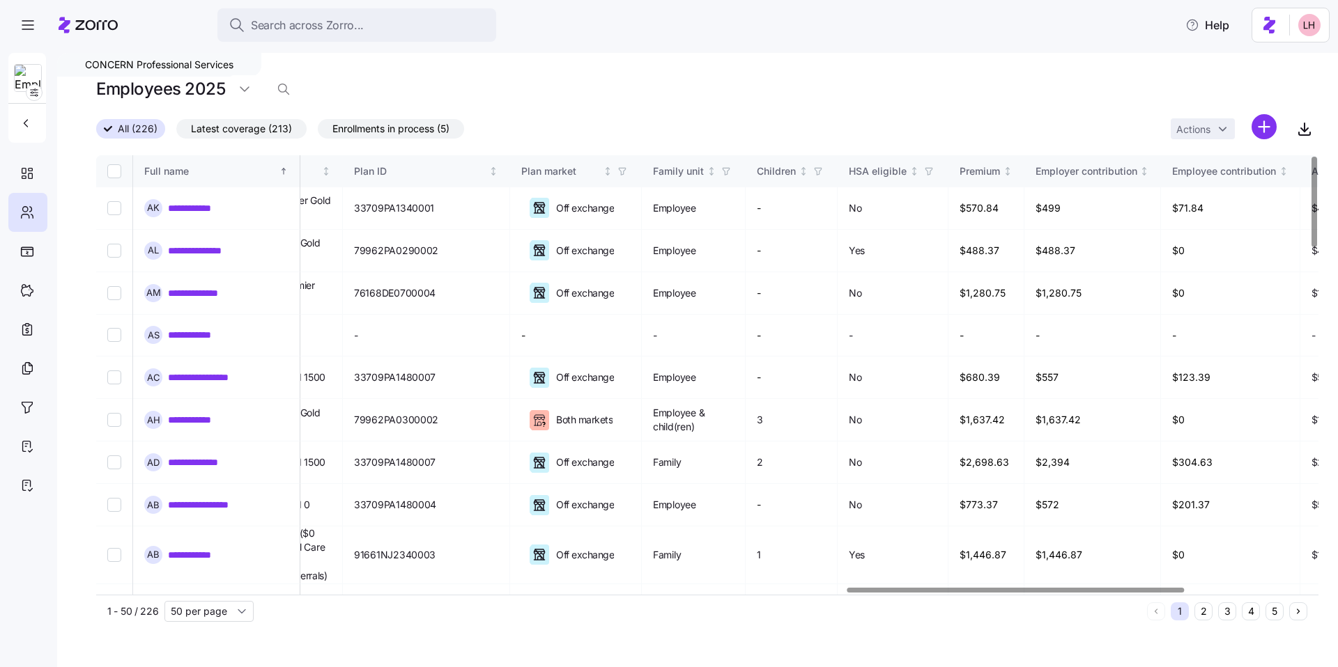
click at [1182, 590] on div at bounding box center [1015, 590] width 337 height 5
click at [196, 208] on link "**********" at bounding box center [198, 208] width 61 height 14
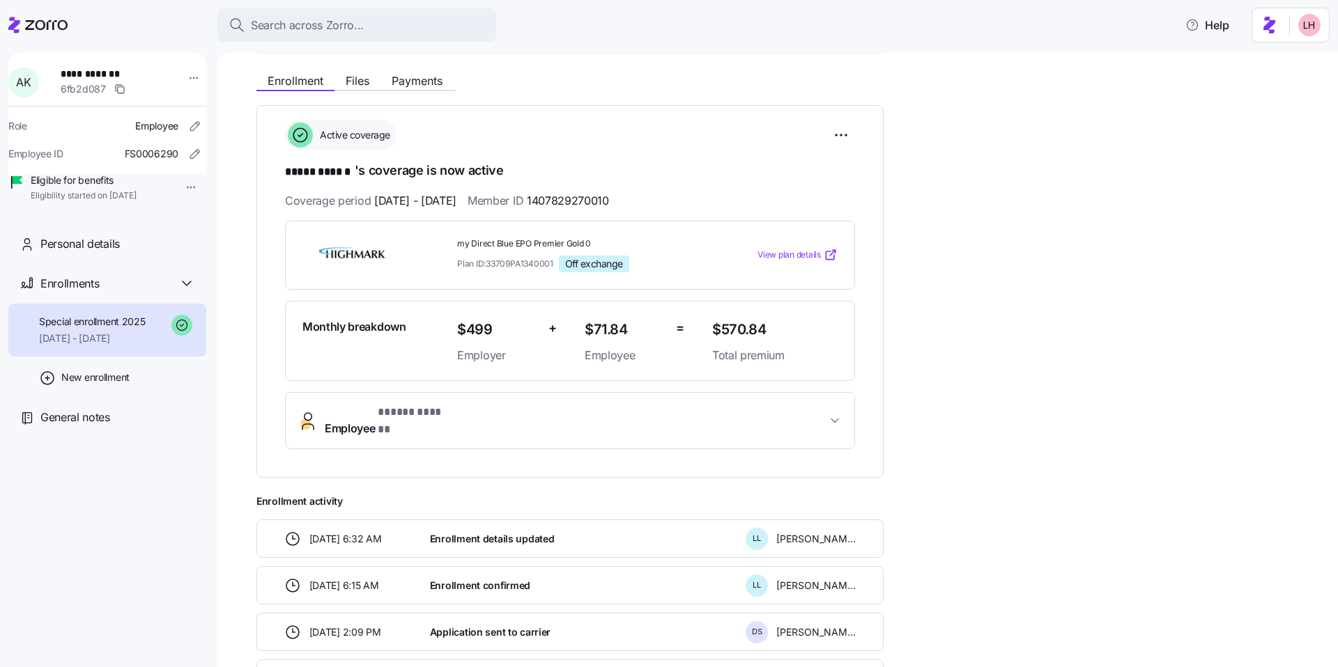
scroll to position [171, 0]
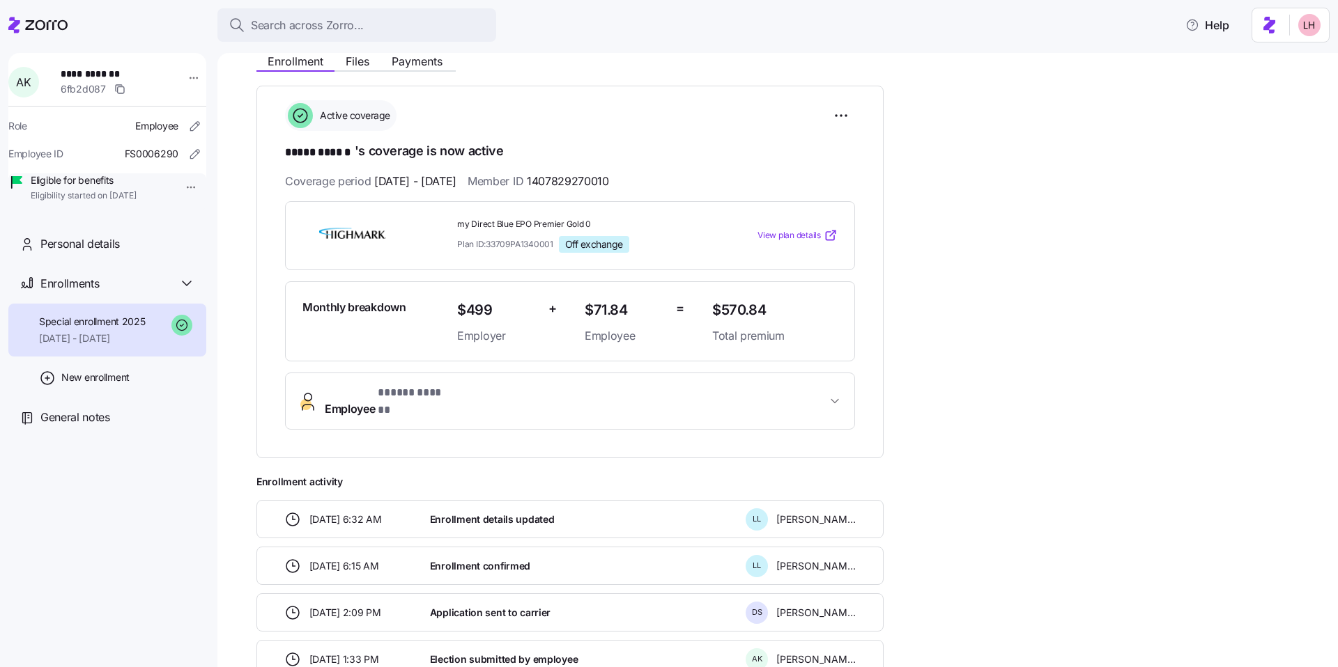
click at [790, 235] on span "View plan details" at bounding box center [788, 235] width 63 height 13
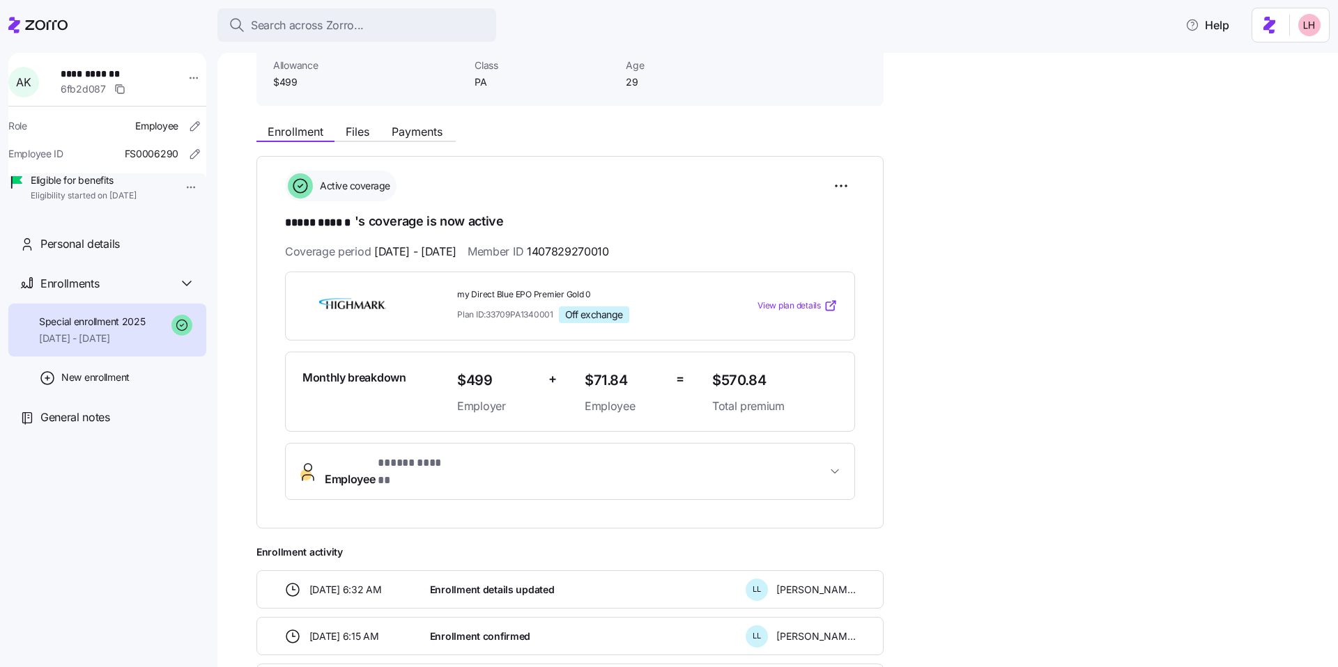
scroll to position [87, 0]
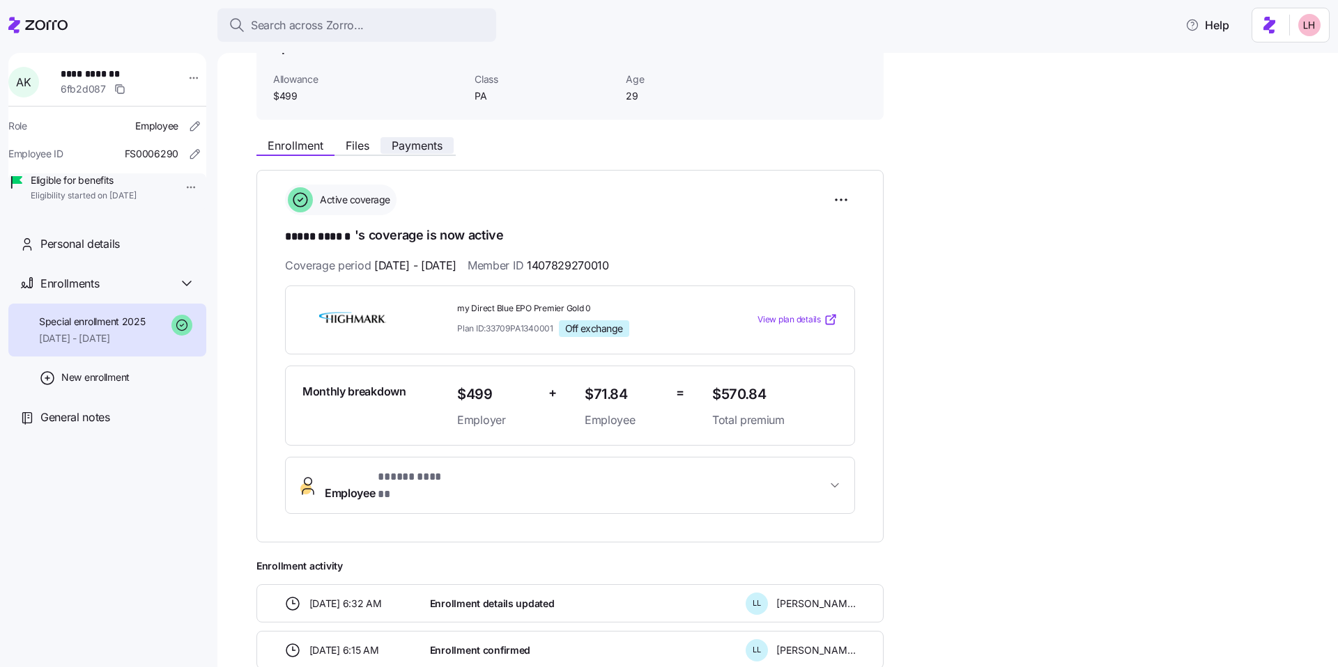
click at [412, 146] on span "Payments" at bounding box center [417, 145] width 51 height 11
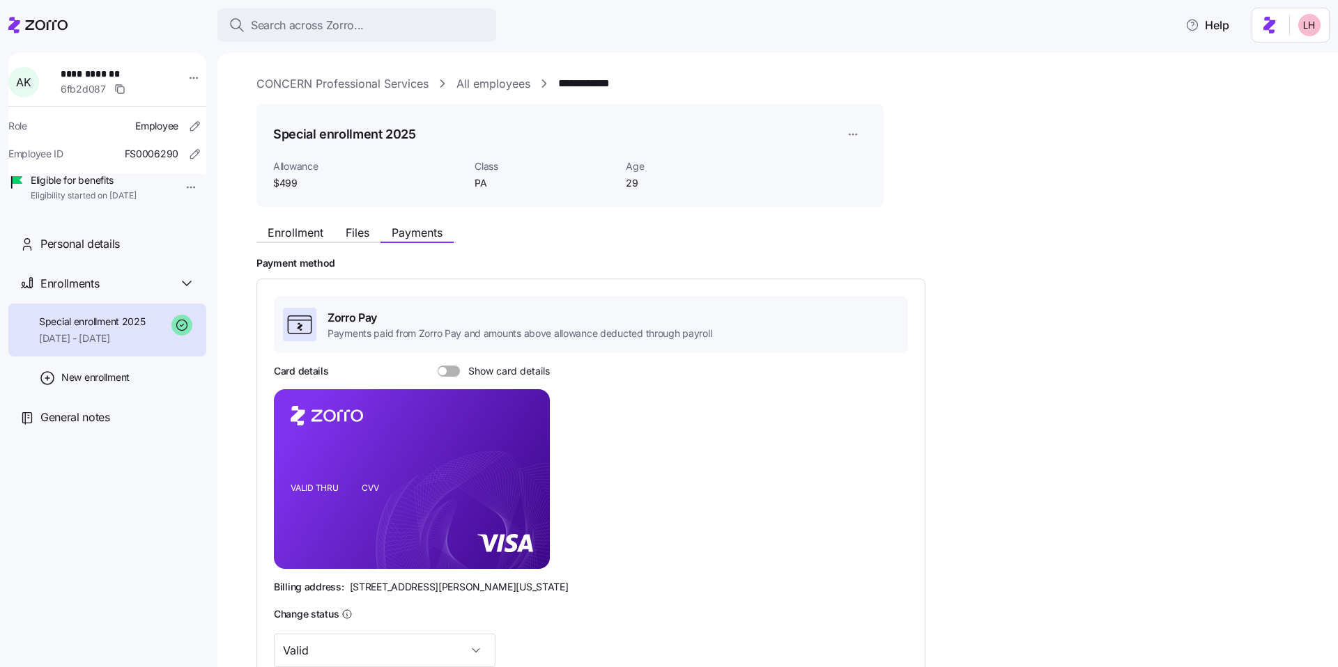
click at [376, 82] on link "CONCERN Professional Services" at bounding box center [342, 83] width 172 height 17
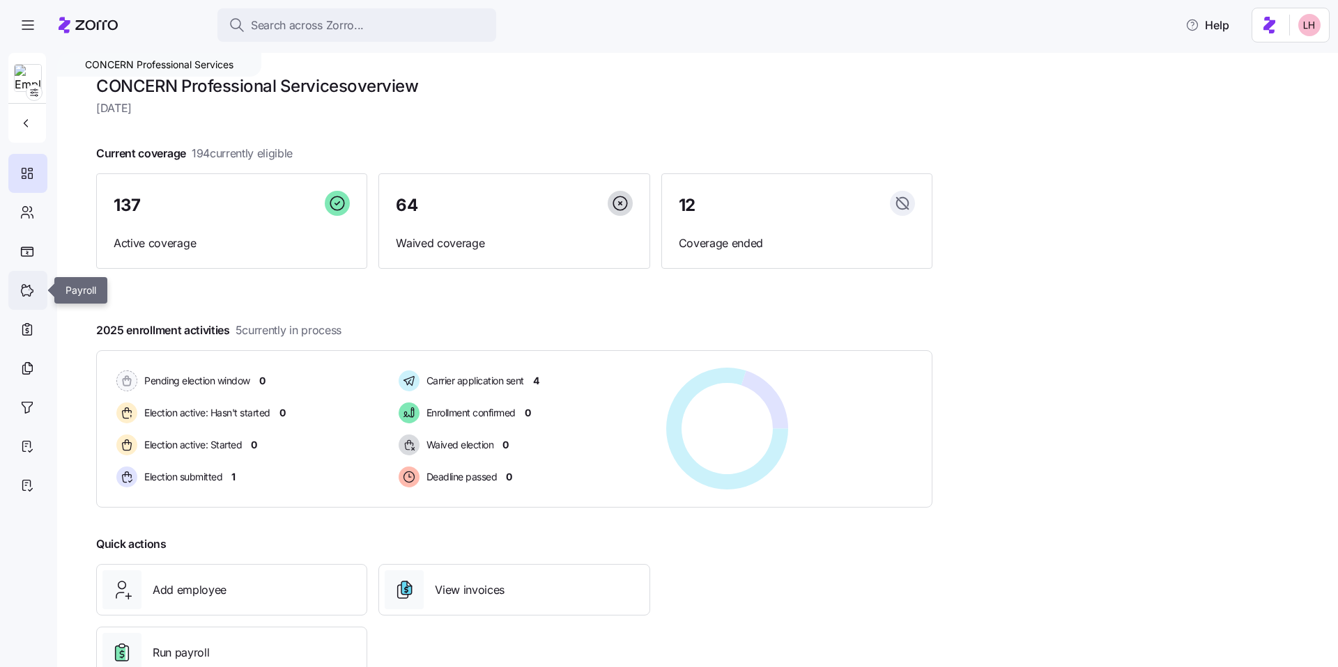
click at [27, 302] on div at bounding box center [27, 290] width 39 height 39
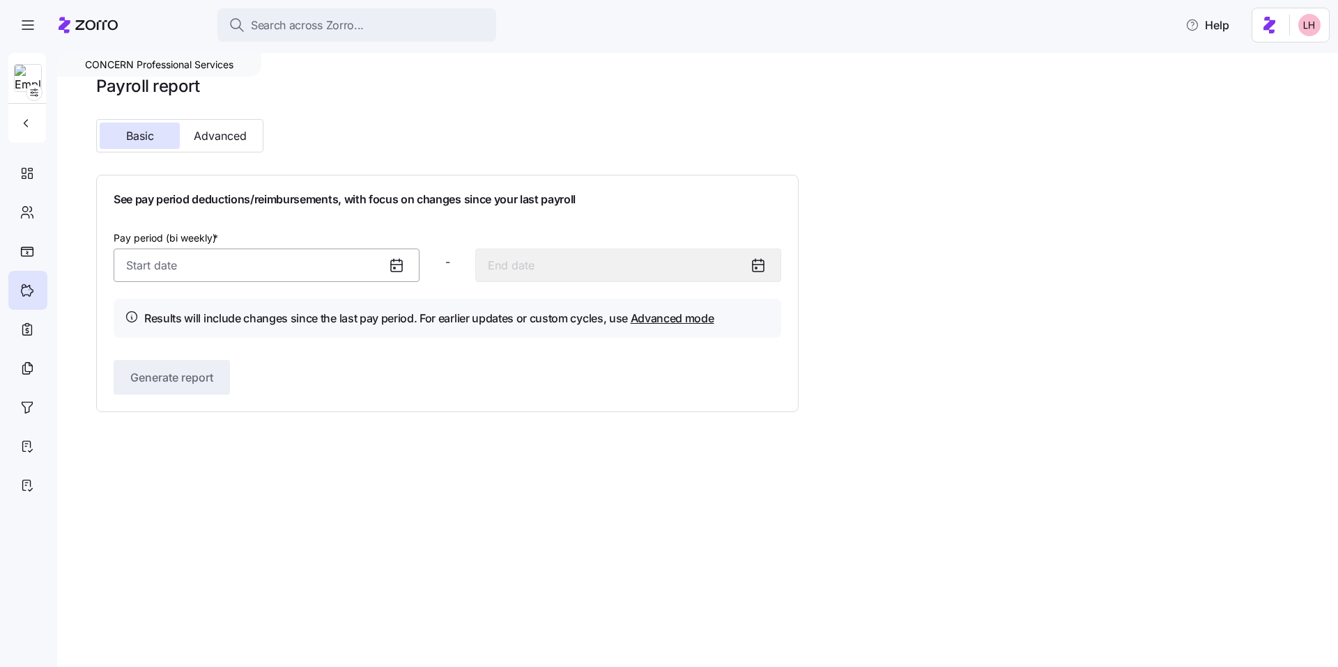
click at [249, 269] on input "Pay period (bi weekly) *" at bounding box center [267, 265] width 306 height 33
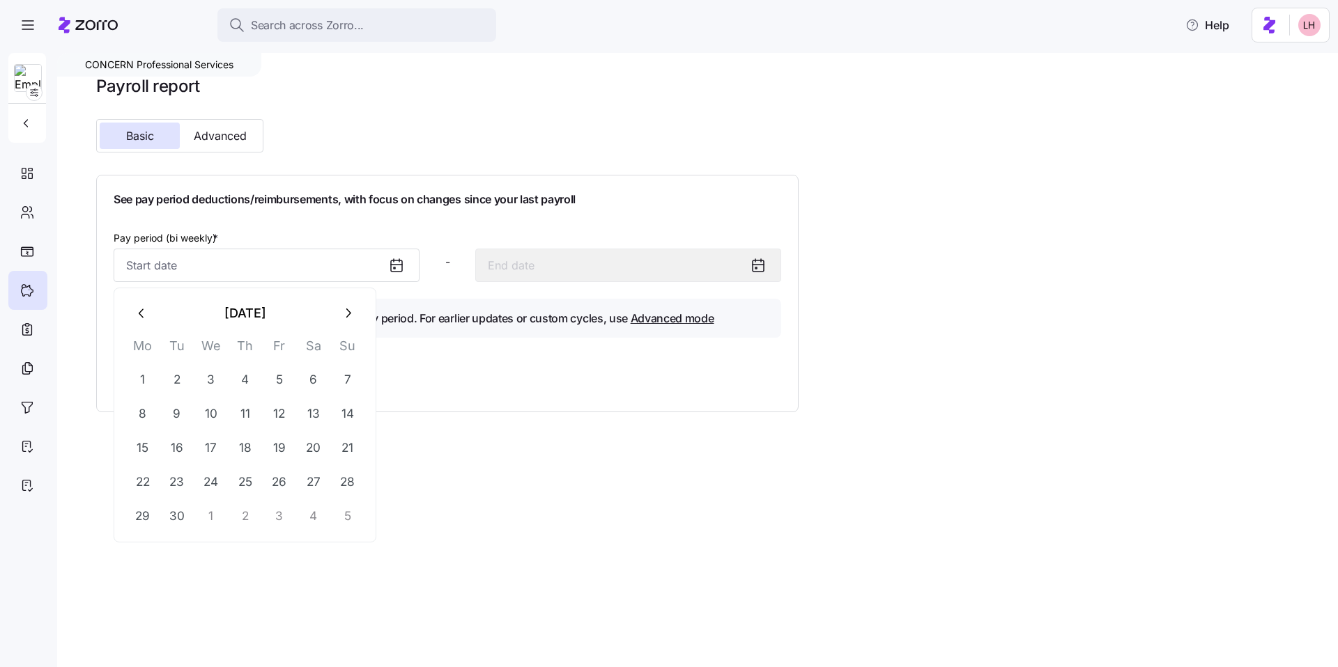
click at [138, 314] on icon "button" at bounding box center [141, 313] width 15 height 15
click at [275, 371] on button "1" at bounding box center [279, 379] width 33 height 33
type input "August 1, 2025"
type input "August 14, 2025"
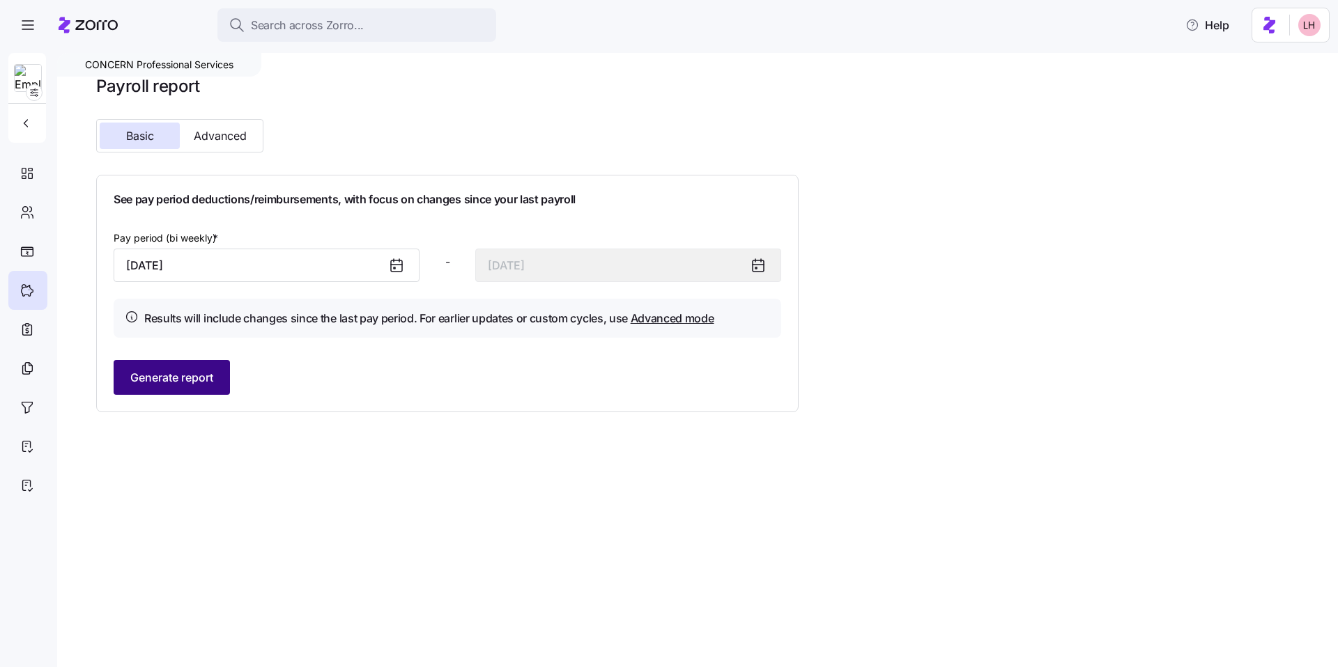
click at [192, 373] on span "Generate report" at bounding box center [171, 377] width 83 height 17
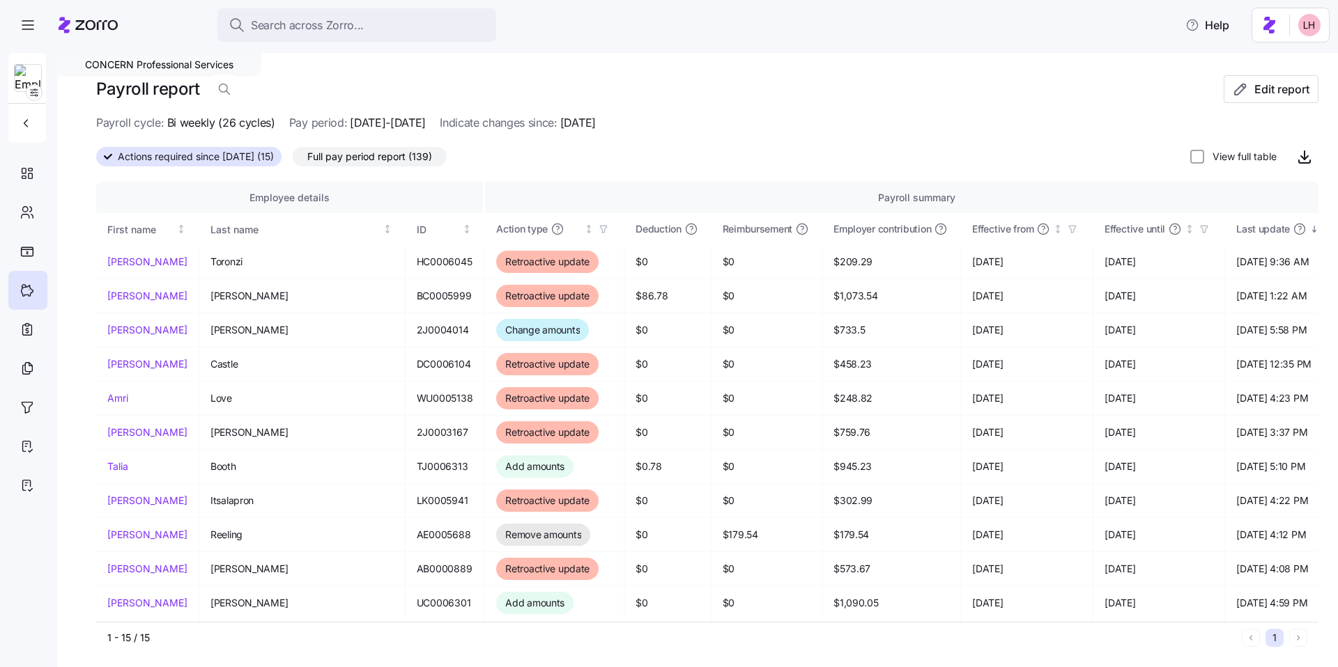
click at [381, 160] on span "Full pay period report (139)" at bounding box center [369, 157] width 125 height 18
click at [293, 160] on input "Full pay period report (139)" at bounding box center [293, 160] width 0 height 0
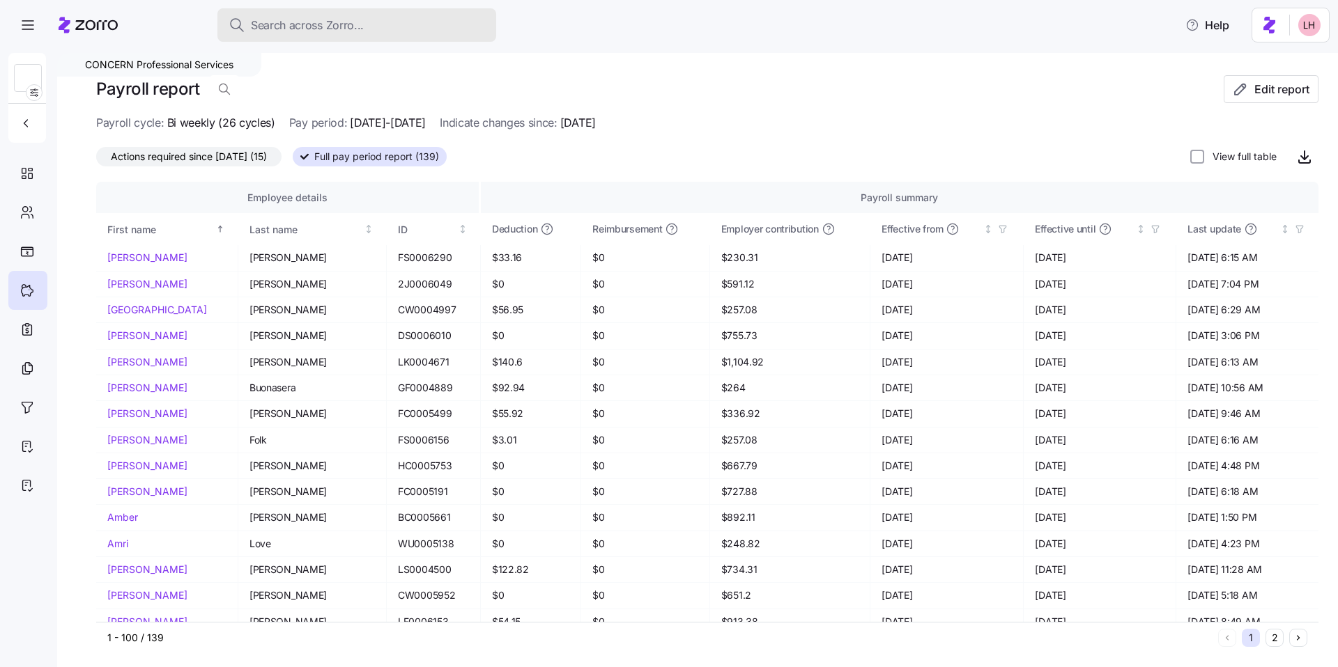
click at [367, 25] on div "Search across Zorro..." at bounding box center [357, 25] width 256 height 17
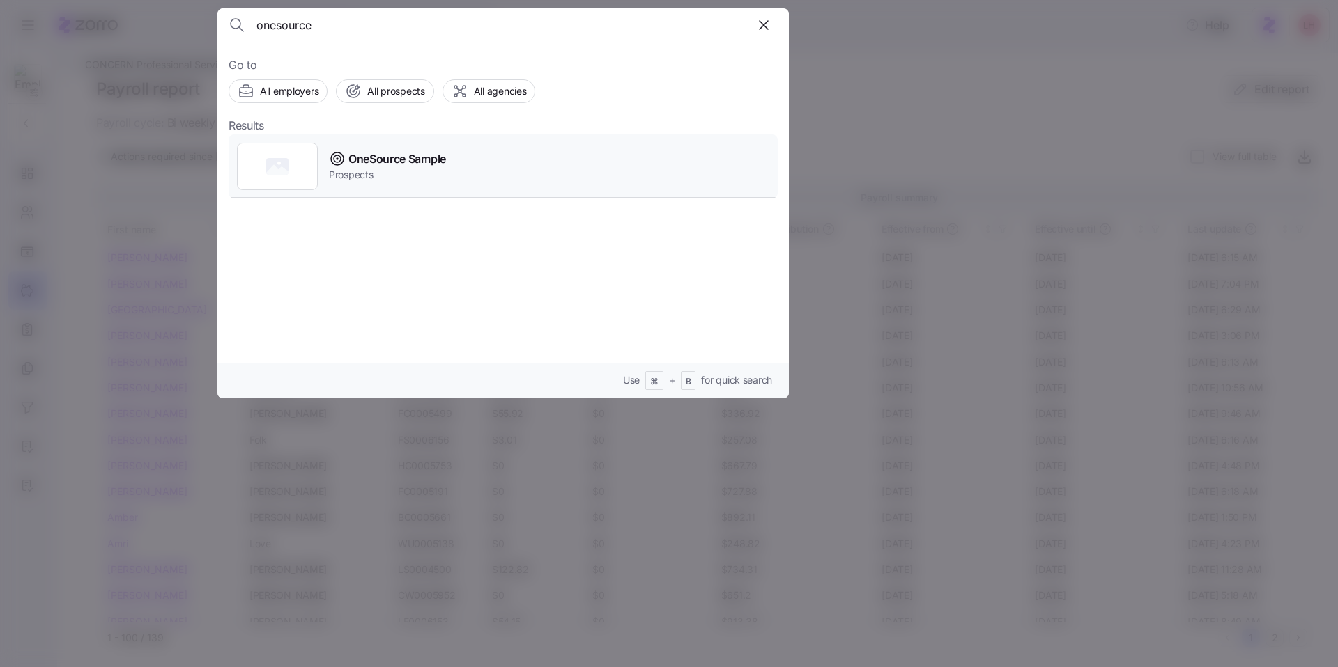
type input "onesource"
click at [422, 168] on span "Prospects" at bounding box center [387, 175] width 117 height 14
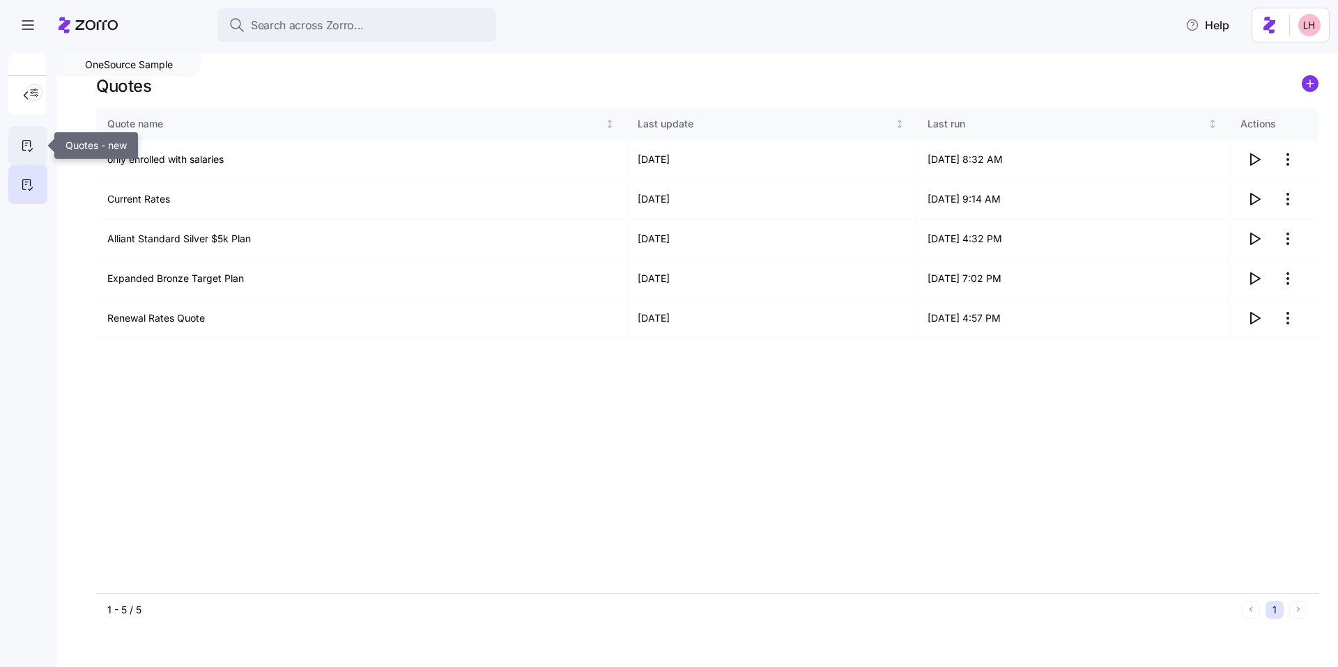
click at [22, 150] on icon at bounding box center [27, 145] width 15 height 17
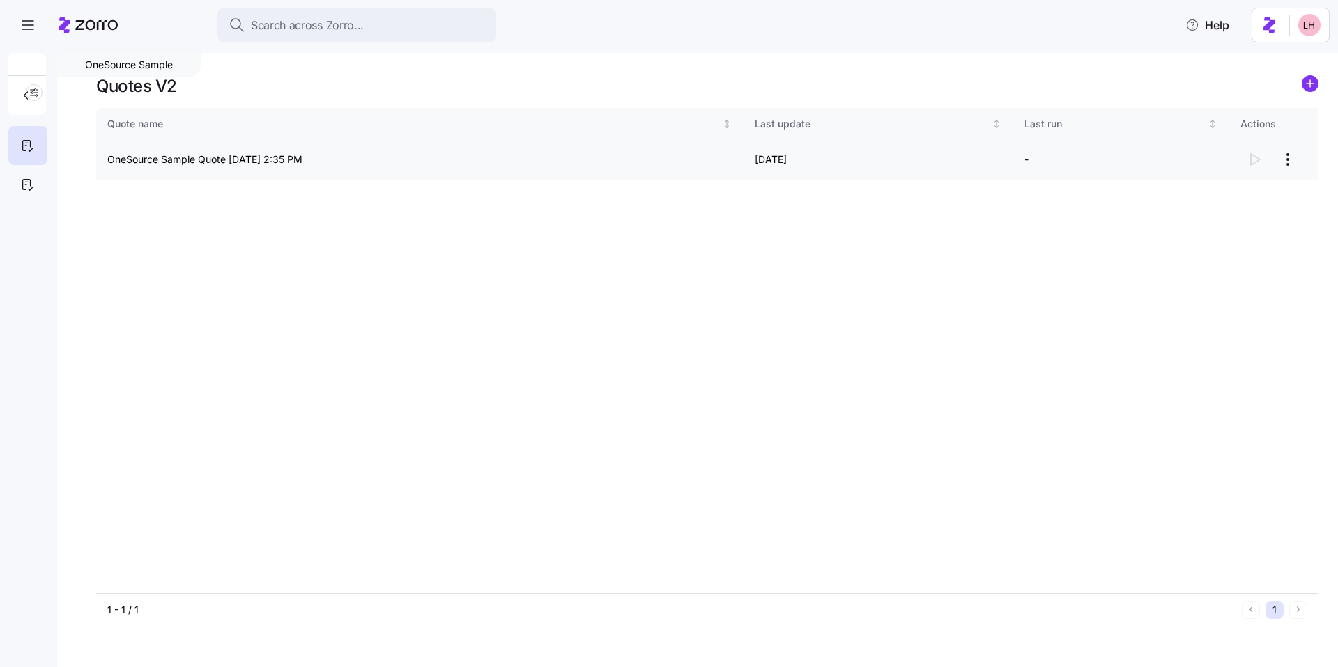
click at [1283, 155] on html "Search across Zorro... Help OneSource Sample Quotes V2 Quote name Last update L…" at bounding box center [669, 329] width 1338 height 659
click at [1258, 190] on div "Continue setup" at bounding box center [1232, 194] width 128 height 22
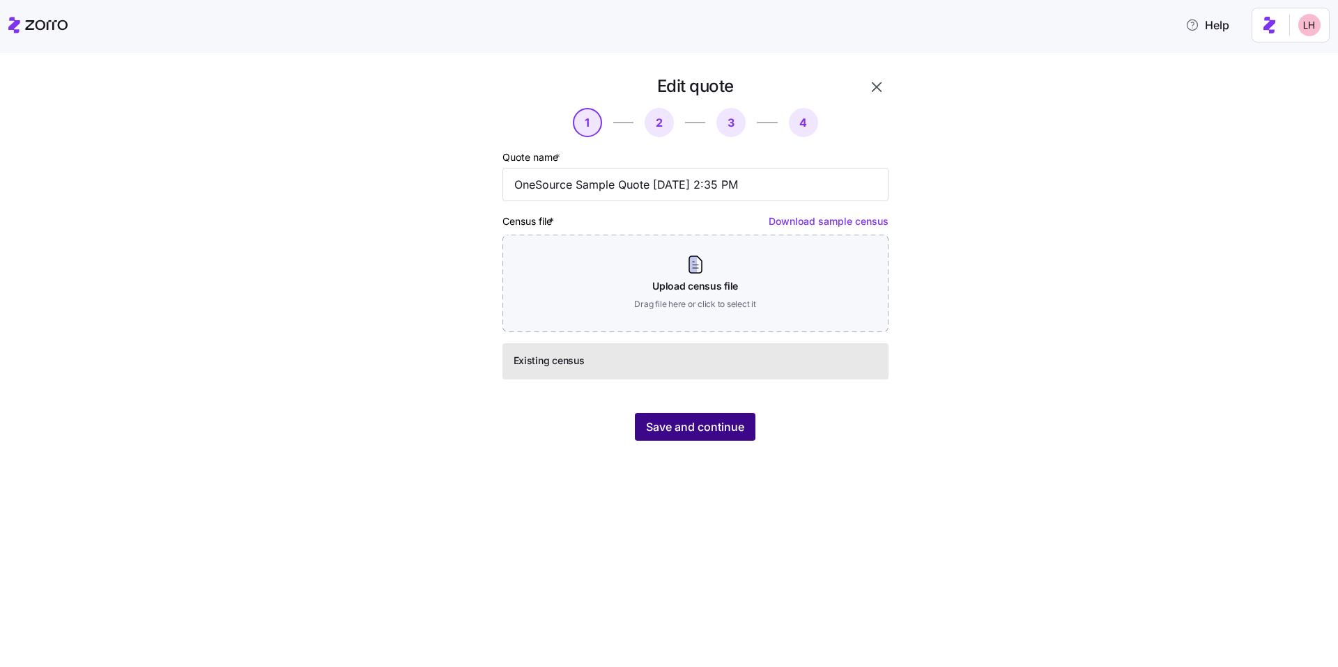
click at [727, 420] on span "Save and continue" at bounding box center [695, 427] width 98 height 17
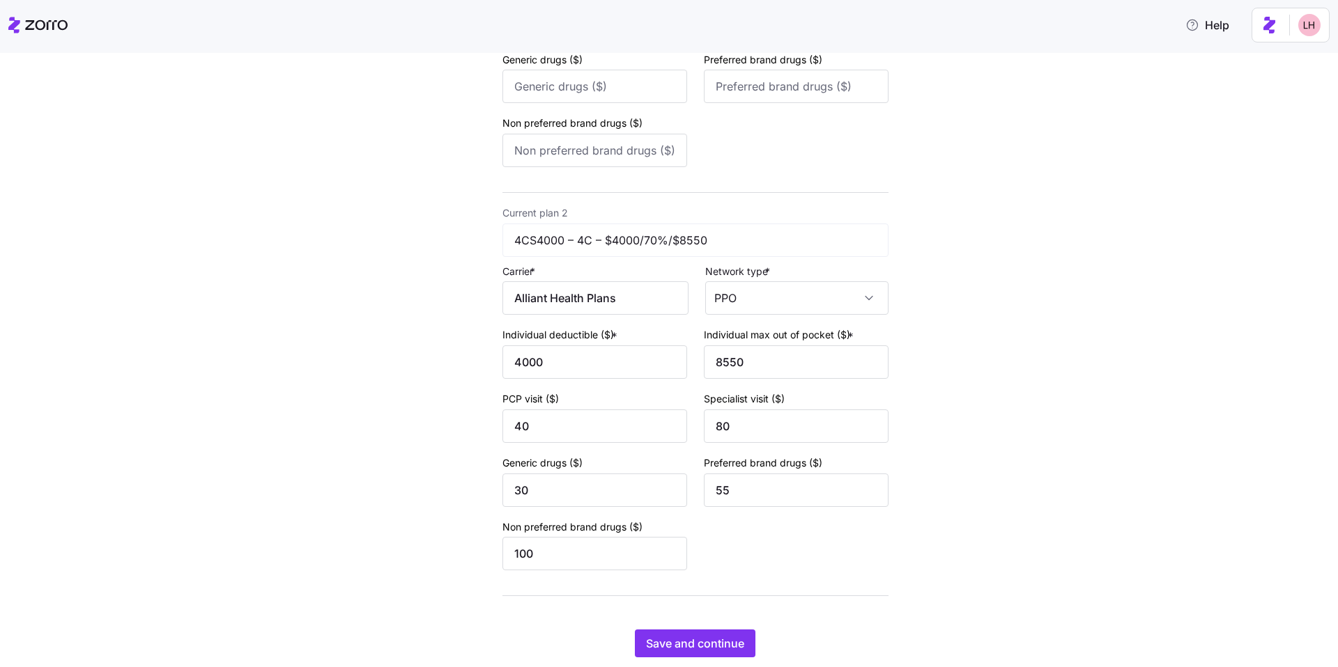
scroll to position [417, 0]
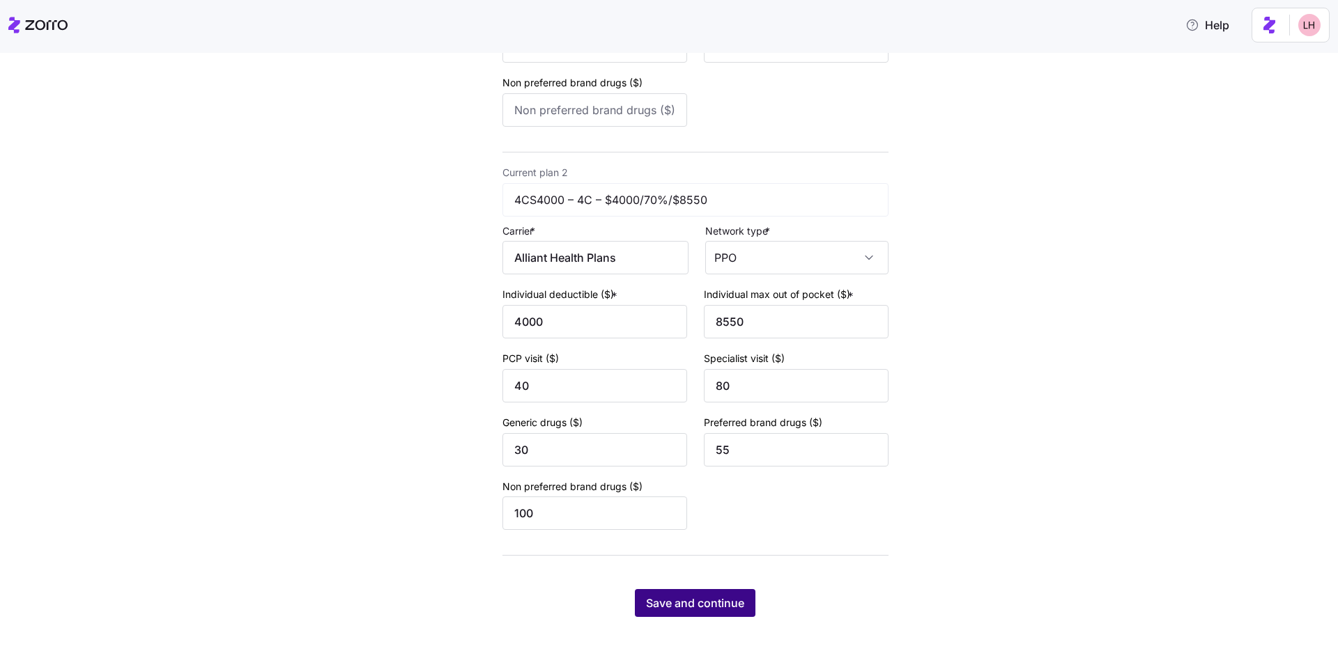
click at [723, 593] on button "Save and continue" at bounding box center [695, 603] width 121 height 28
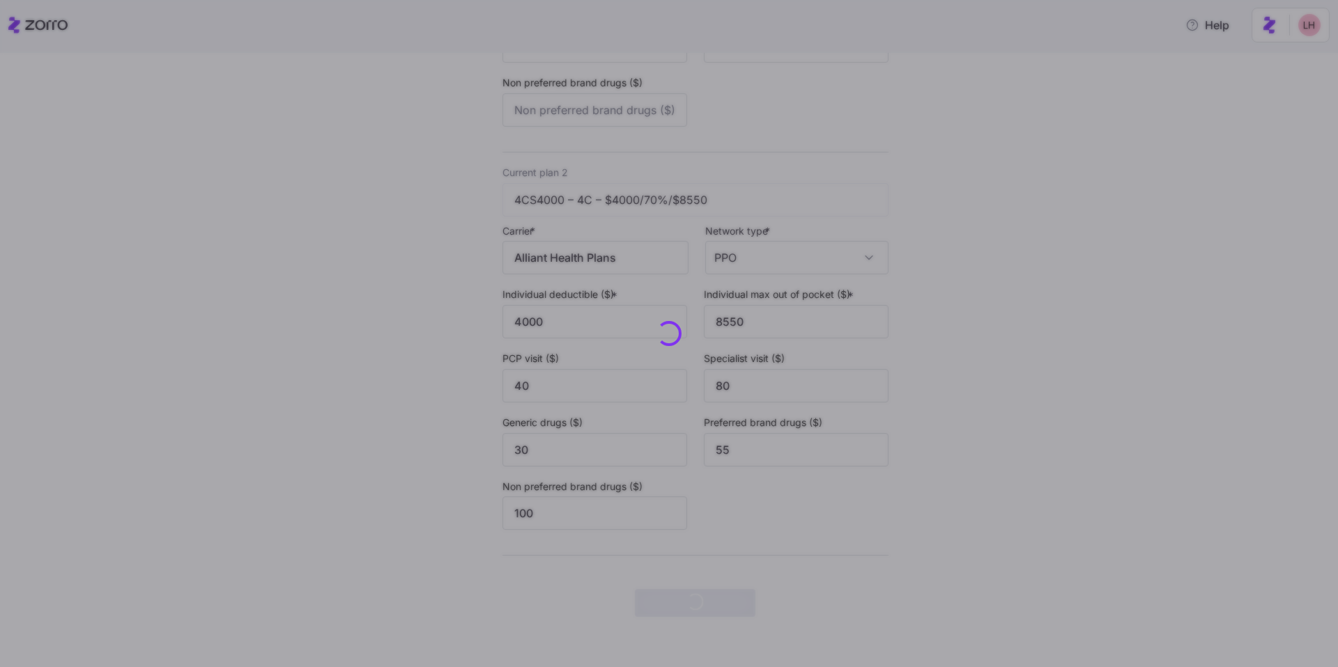
scroll to position [0, 0]
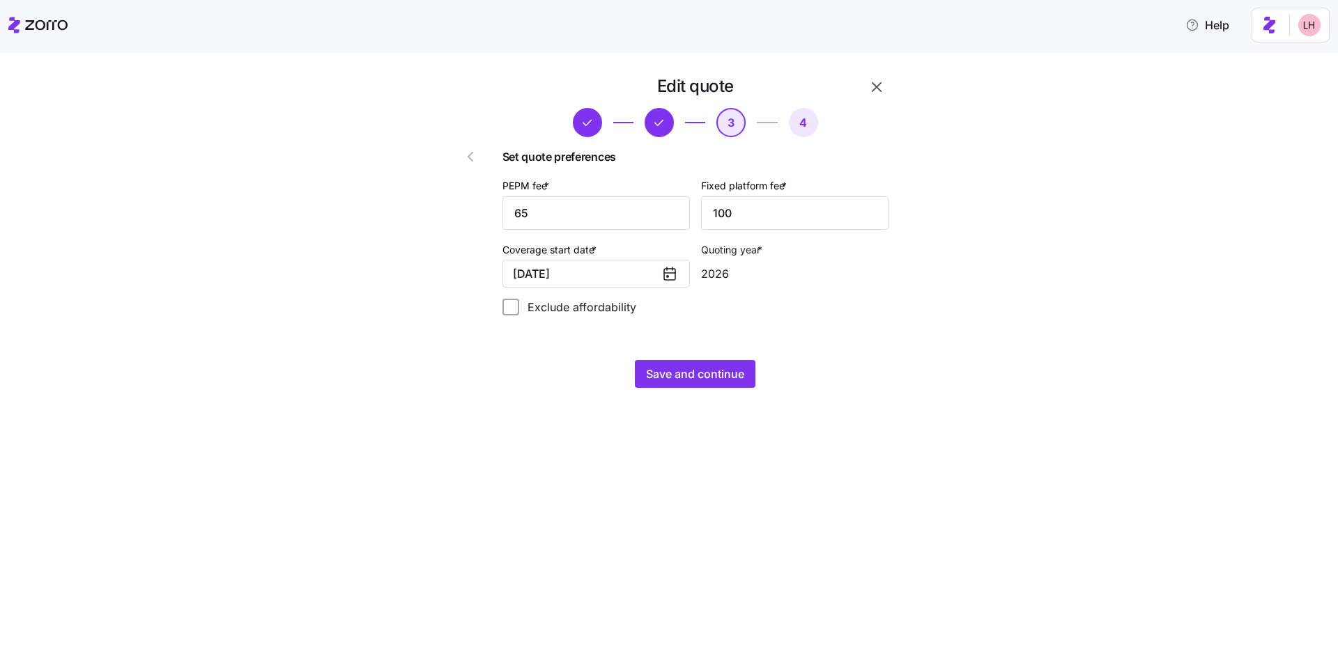
click at [687, 356] on div "Edit quote 3 4 Set quote preferences PEPM fee * 65 Fixed platform fee * 100 Cov…" at bounding box center [695, 232] width 397 height 324
click at [713, 383] on button "Save and continue" at bounding box center [695, 374] width 121 height 28
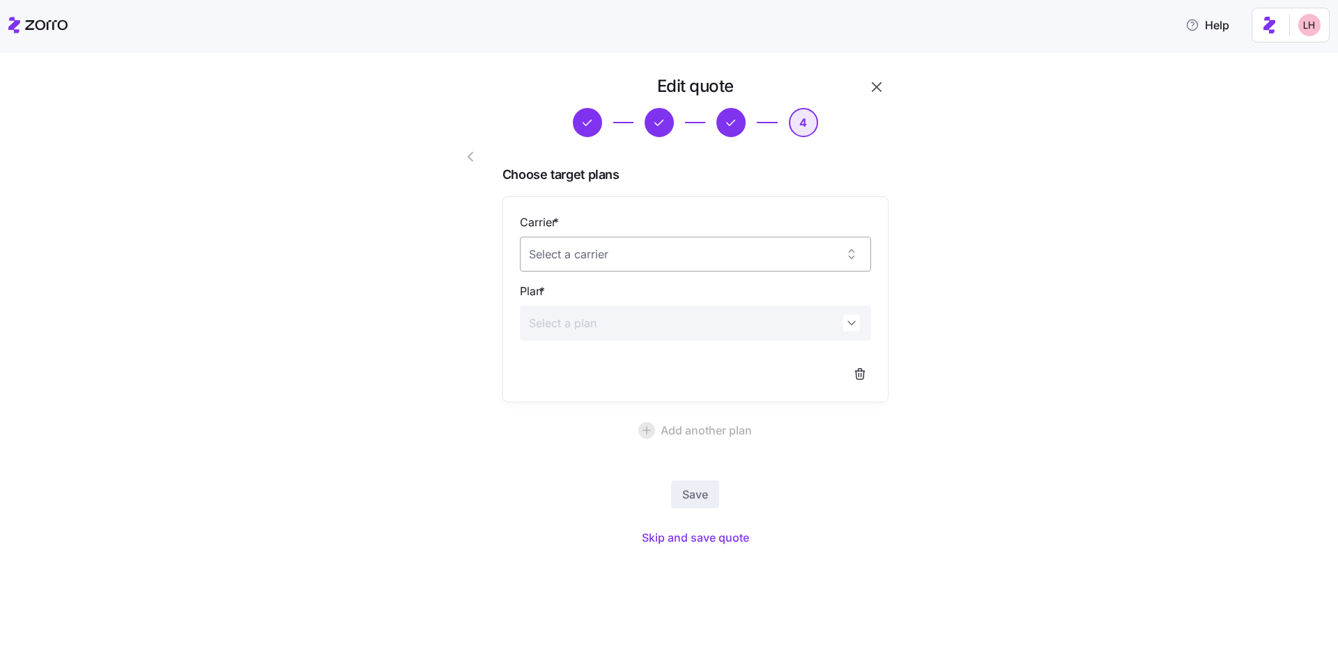
click at [702, 253] on input "Carrier *" at bounding box center [695, 254] width 351 height 35
click at [699, 293] on div "Alliant Health Plans" at bounding box center [695, 297] width 340 height 29
type input "Alliant Health Plans"
drag, startPoint x: 663, startPoint y: 326, endPoint x: 664, endPoint y: 318, distance: 8.5
click at [663, 325] on input "Plan *" at bounding box center [695, 323] width 351 height 35
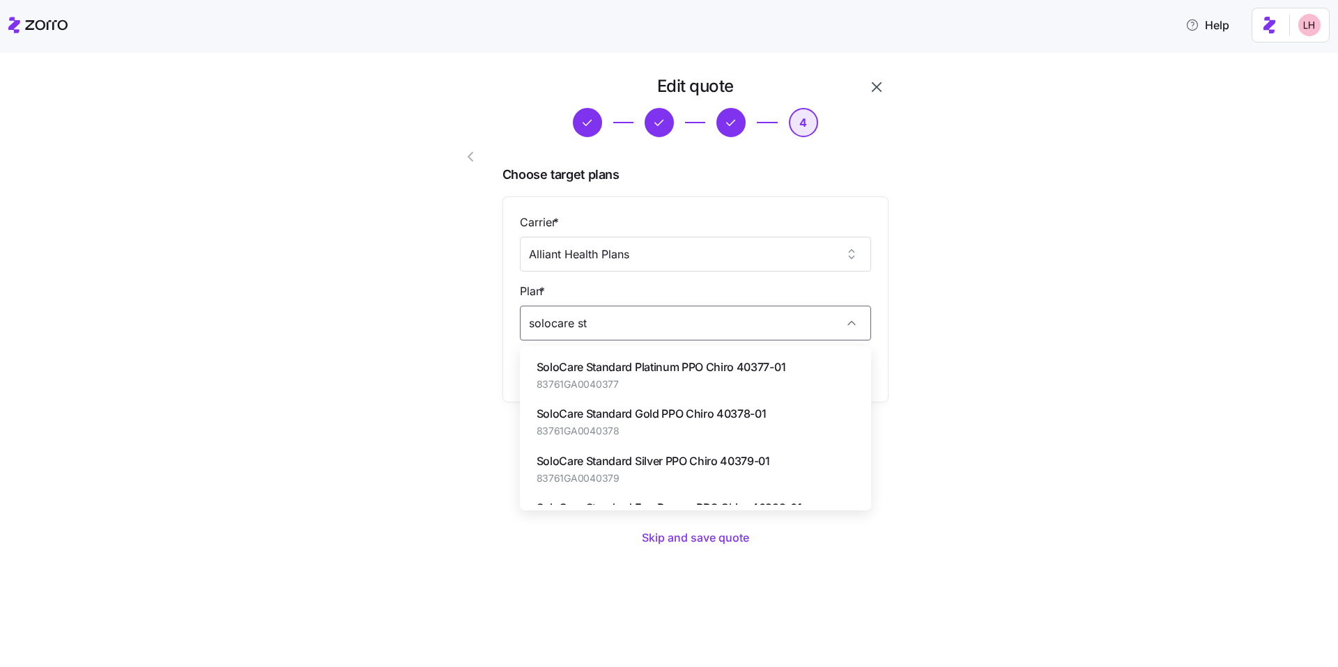
click at [667, 451] on div "SoloCare Standard Silver PPO Chiro 40379-01 83761GA0040379" at bounding box center [695, 469] width 340 height 47
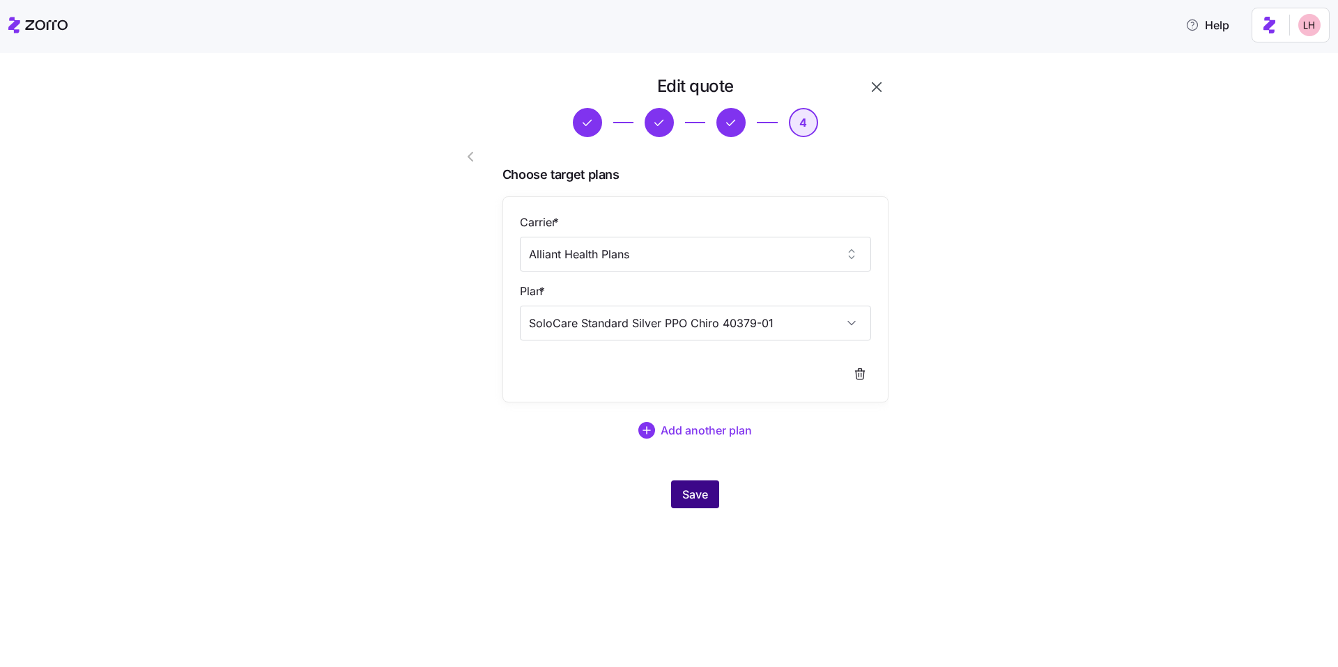
type input "SoloCare Standard Silver PPO Chiro 40379-01"
click at [711, 492] on button "Save" at bounding box center [695, 495] width 48 height 28
click at [1311, 33] on icon "button" at bounding box center [1311, 31] width 11 height 11
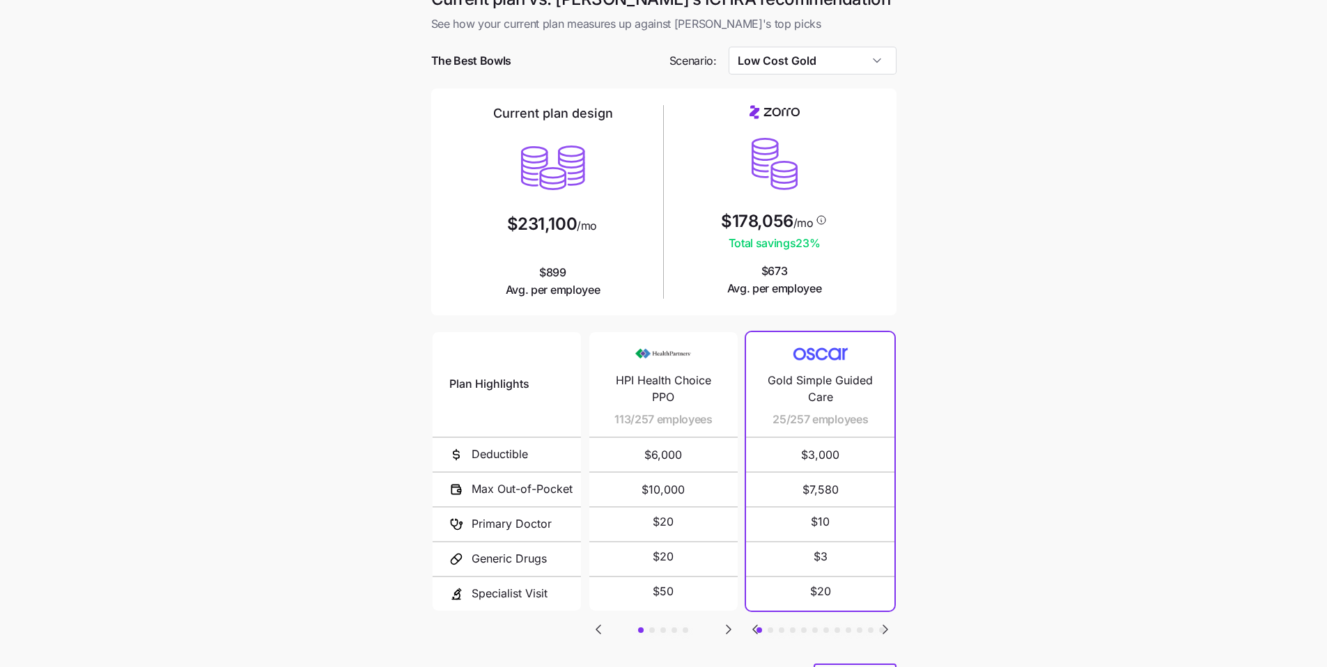
scroll to position [22, 0]
click at [855, 65] on input "Low Cost Gold" at bounding box center [813, 59] width 168 height 28
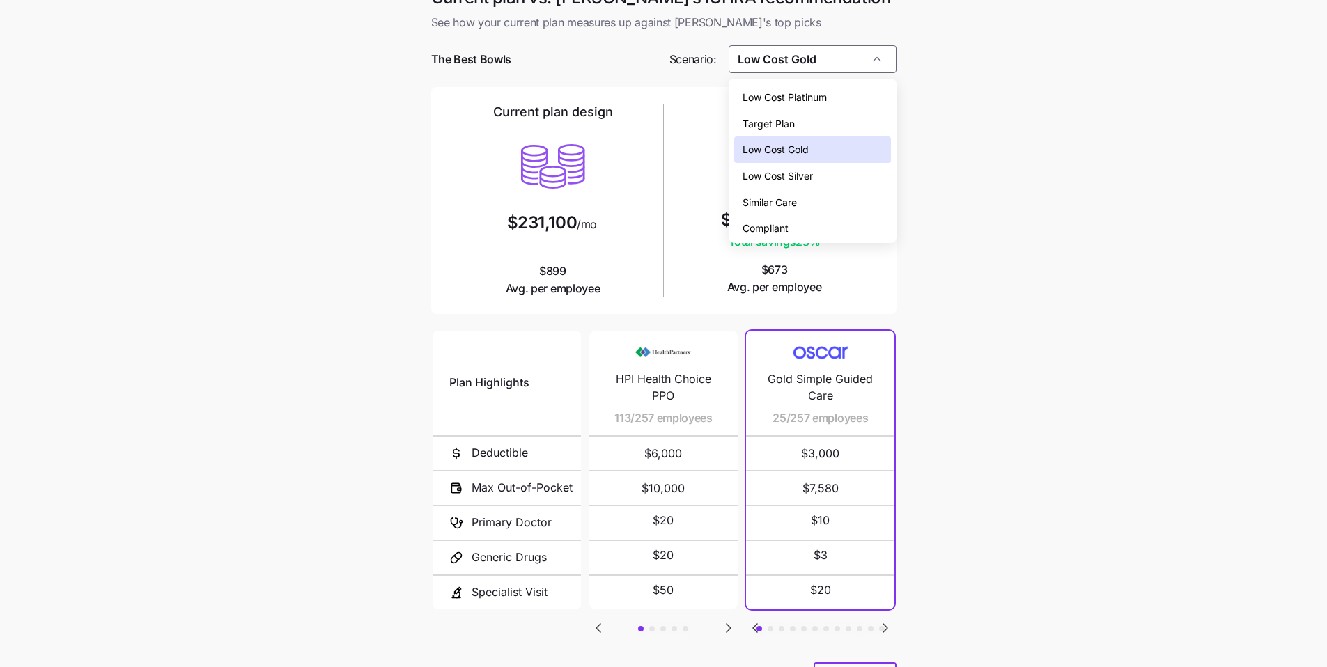
click at [834, 177] on div "Low Cost Silver" at bounding box center [812, 176] width 157 height 26
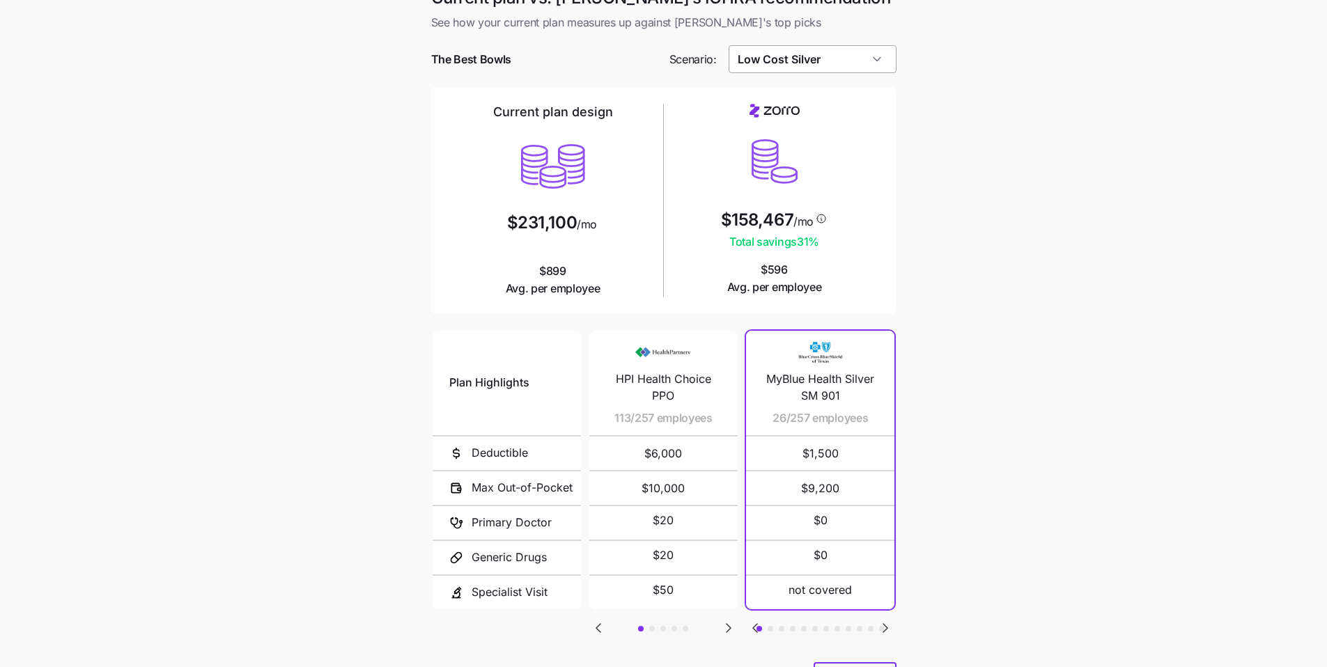
click at [832, 65] on input "Low Cost Silver" at bounding box center [813, 59] width 168 height 28
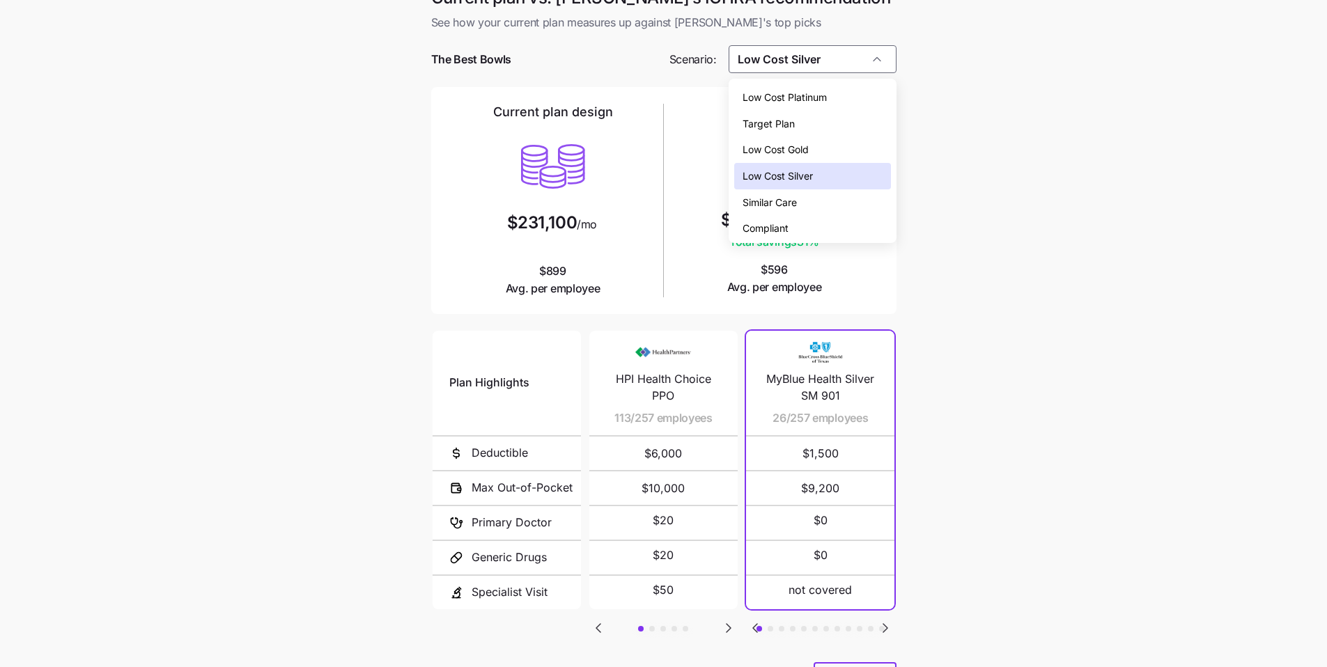
click at [810, 123] on div "Target Plan" at bounding box center [812, 124] width 157 height 26
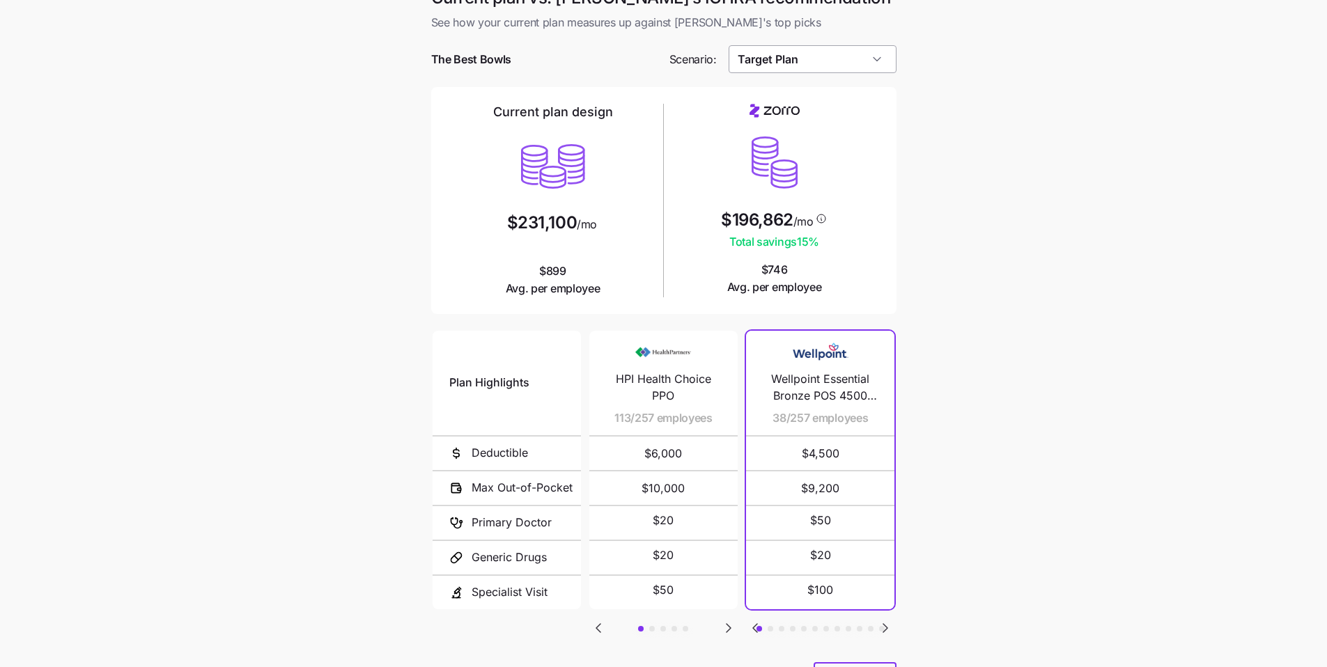
click at [867, 52] on input "Target Plan" at bounding box center [813, 59] width 168 height 28
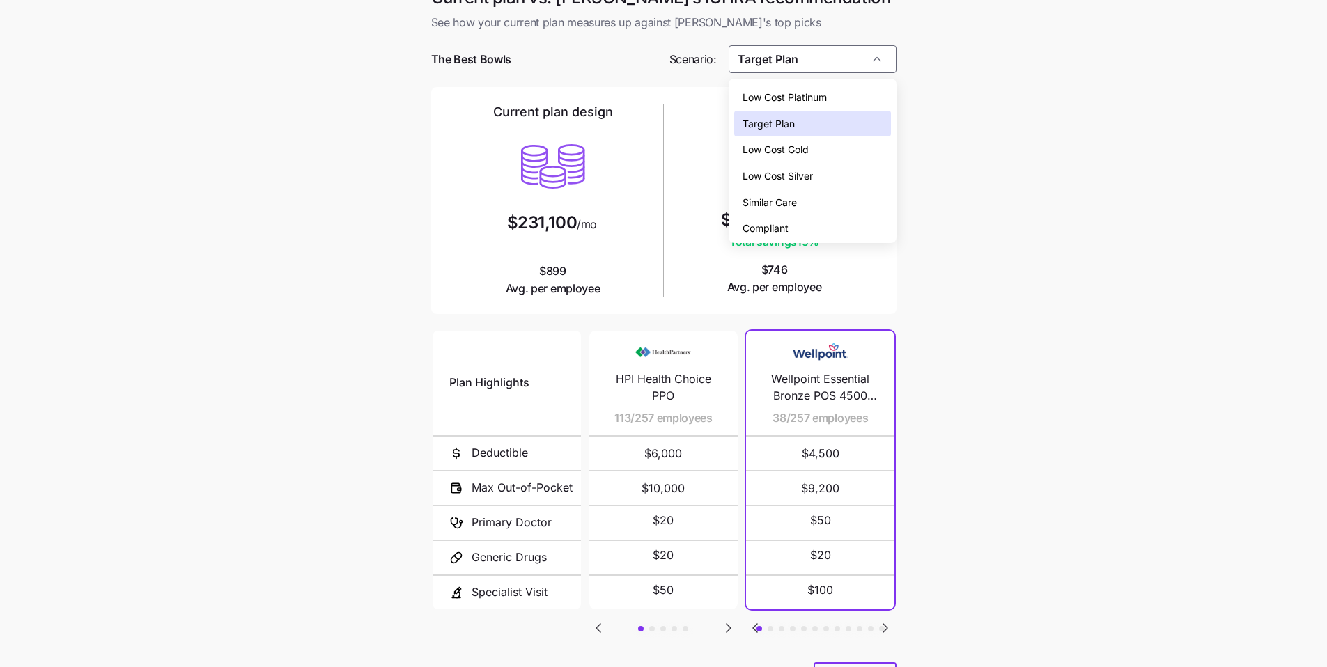
click at [812, 157] on div "Low Cost Gold" at bounding box center [812, 150] width 157 height 26
type input "Low Cost Gold"
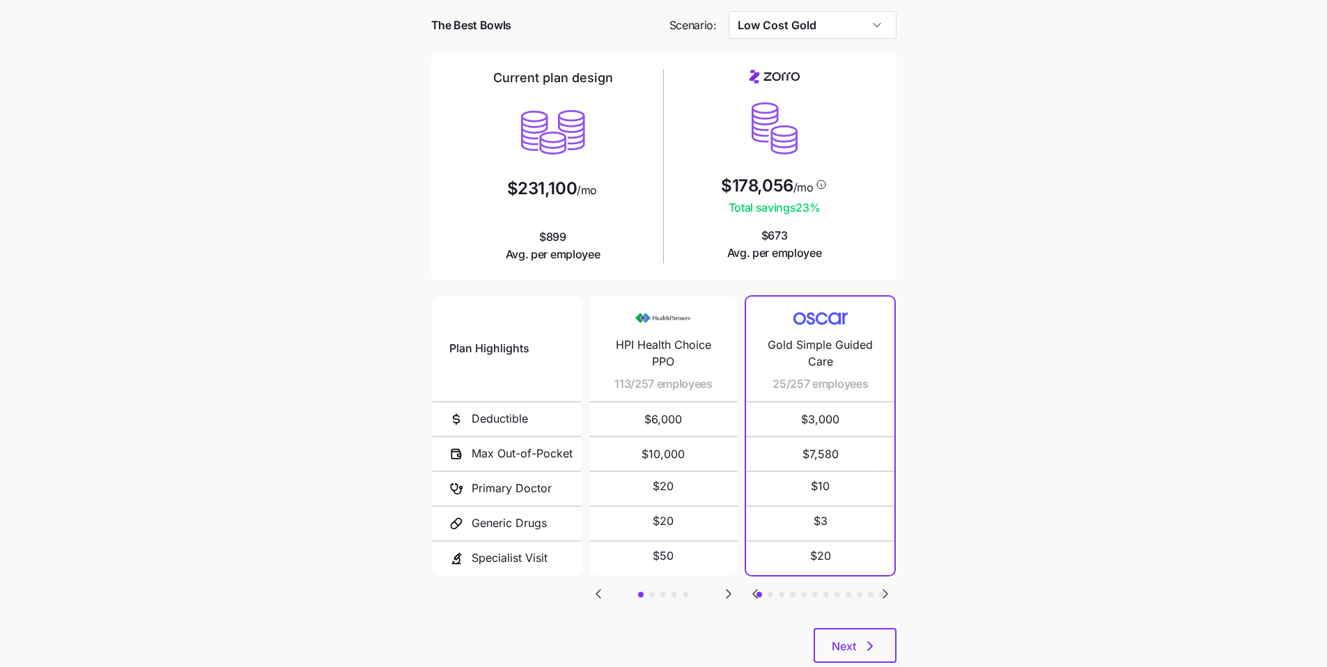
scroll to position [93, 0]
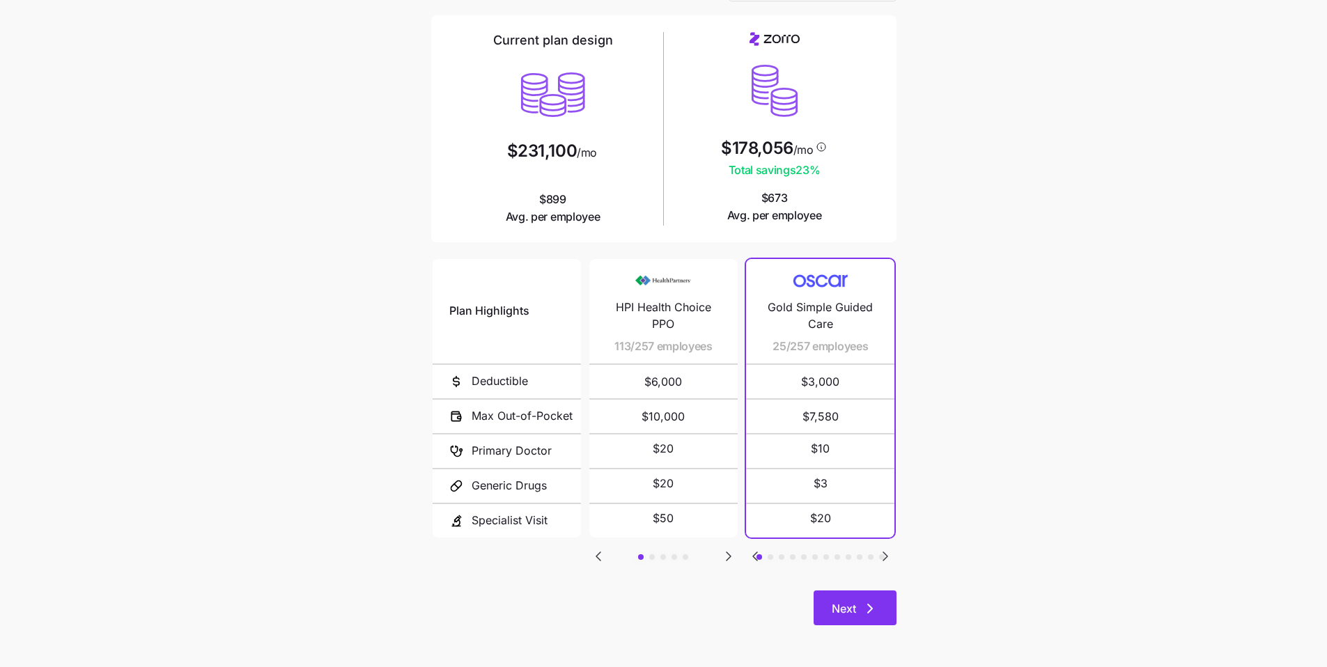
click at [877, 610] on icon "button" at bounding box center [870, 609] width 17 height 17
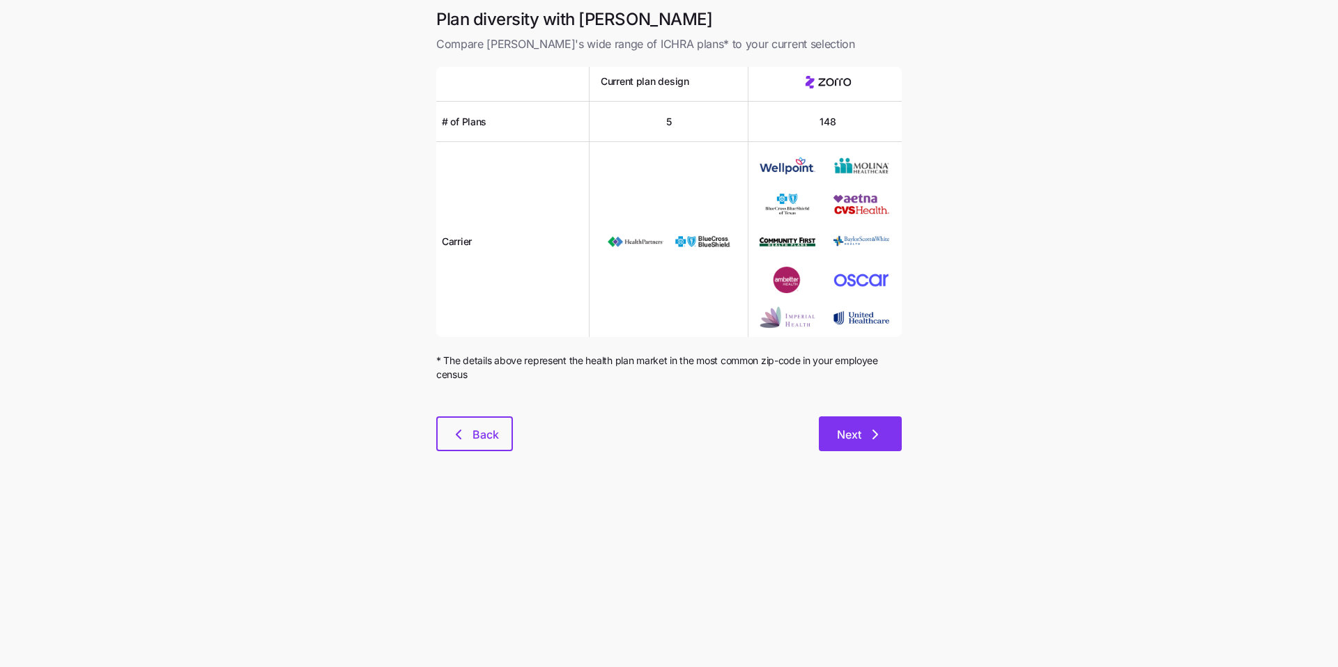
click at [876, 447] on button "Next" at bounding box center [860, 434] width 83 height 35
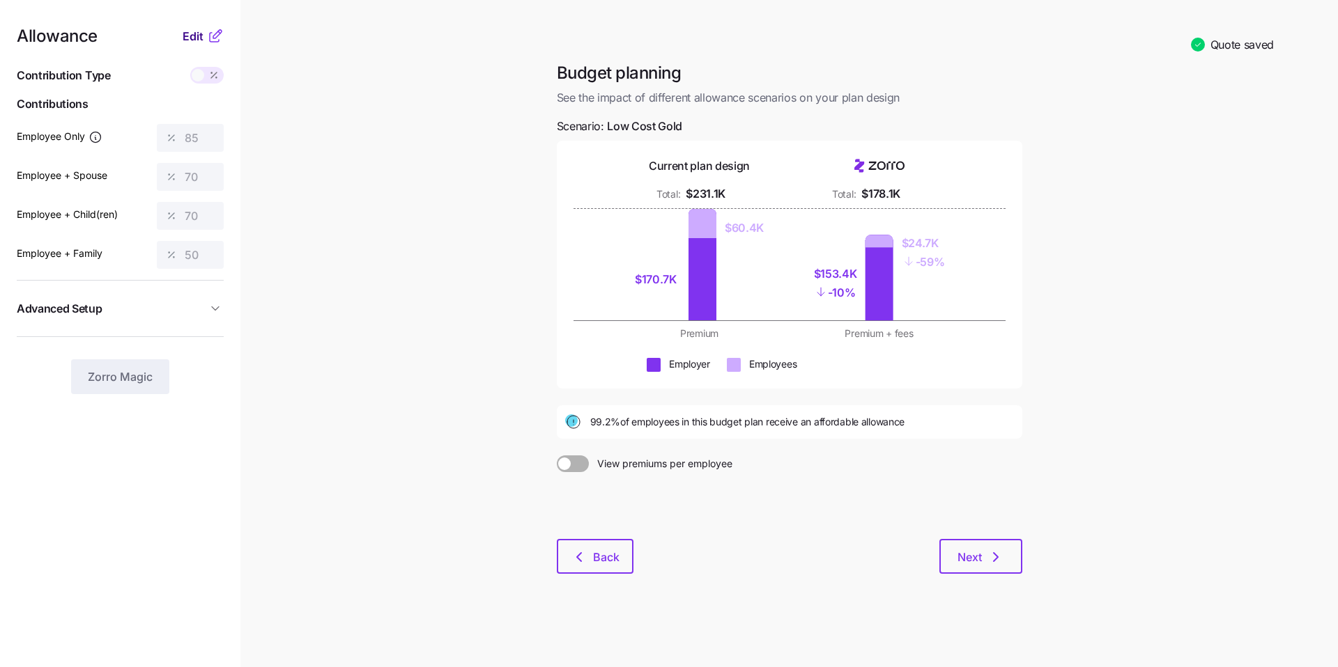
click at [196, 33] on span "Edit" at bounding box center [193, 36] width 21 height 17
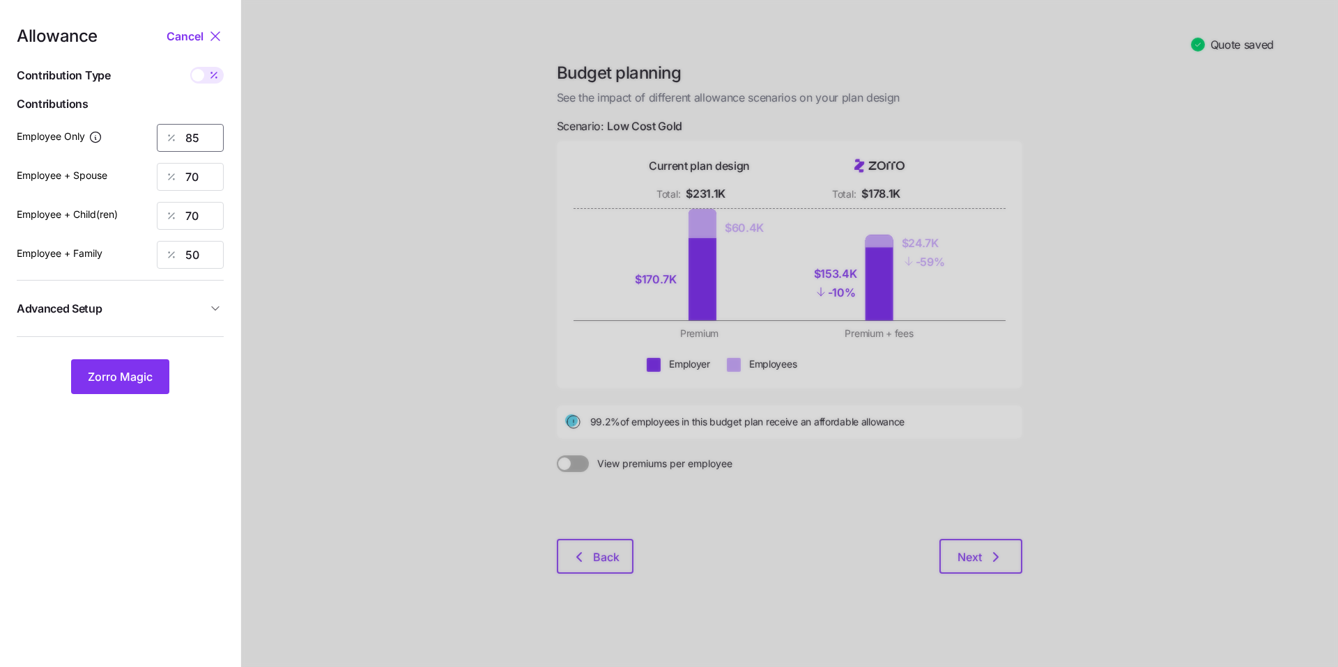
drag, startPoint x: 203, startPoint y: 134, endPoint x: 155, endPoint y: 124, distance: 49.2
click at [155, 124] on div "Employee Only 85" at bounding box center [120, 138] width 207 height 28
type input "75"
click at [128, 377] on span "Zorro Magic" at bounding box center [120, 377] width 65 height 17
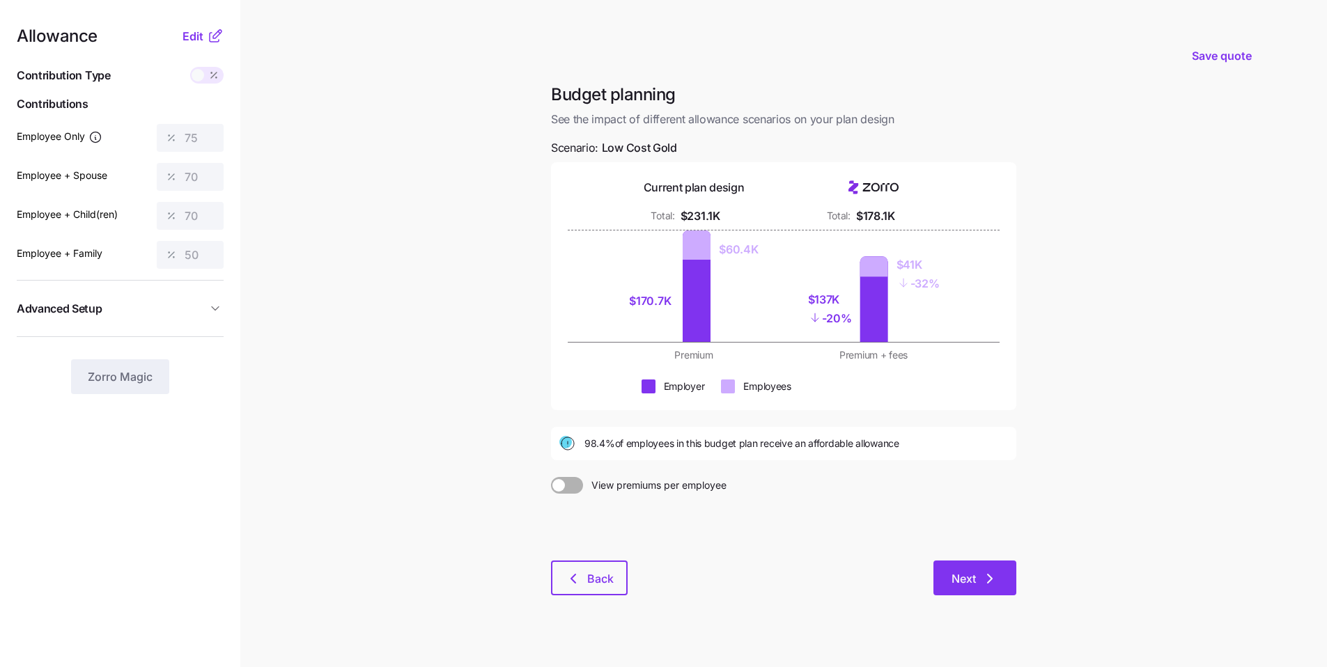
click at [984, 577] on icon "button" at bounding box center [990, 579] width 17 height 17
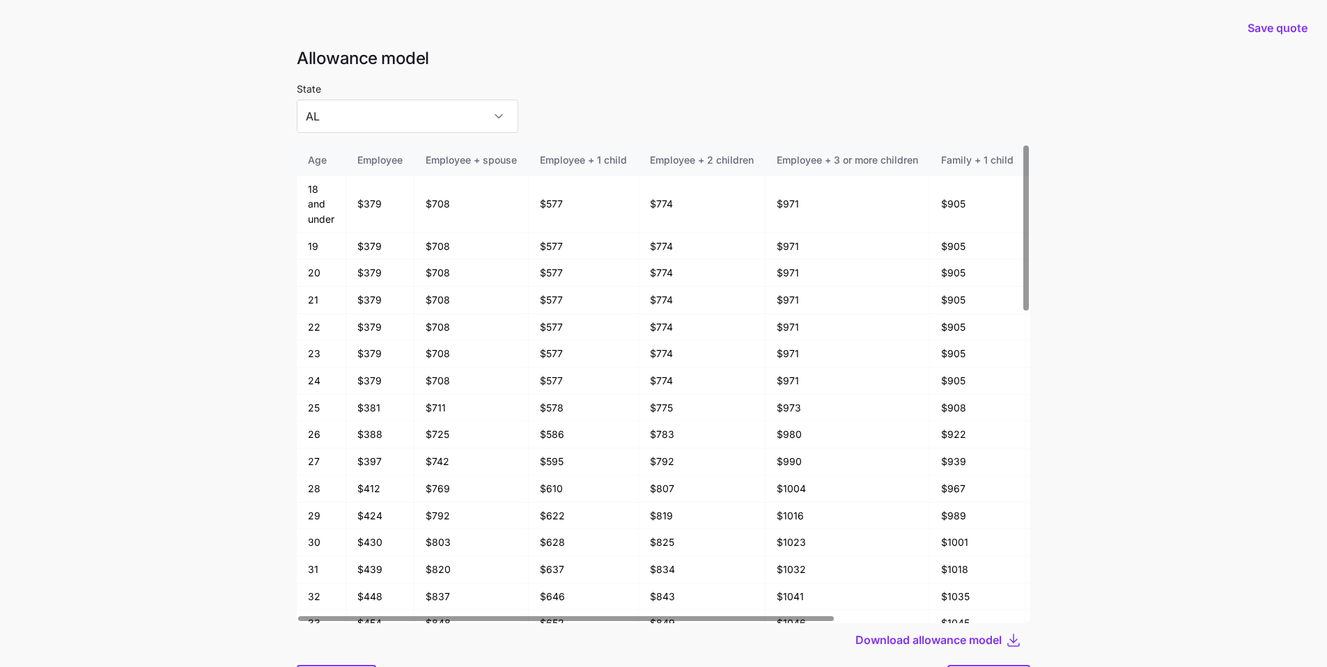
scroll to position [75, 0]
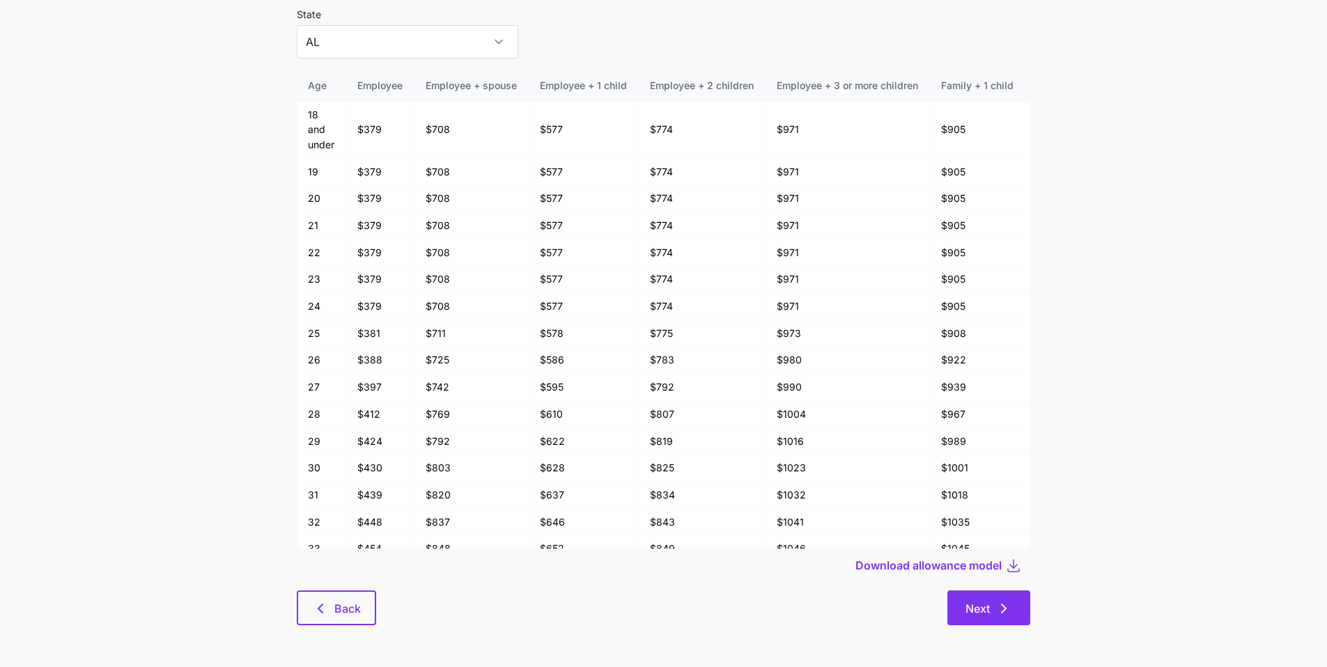
click at [1021, 603] on button "Next" at bounding box center [989, 608] width 83 height 35
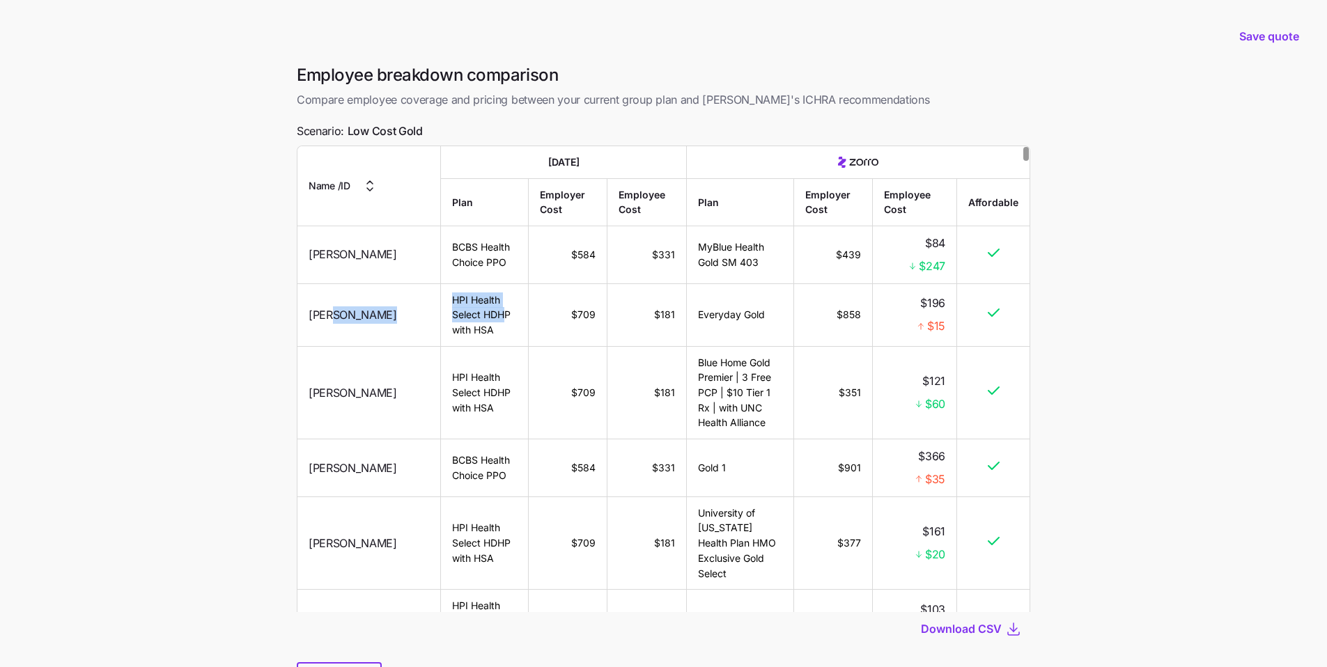
drag, startPoint x: 338, startPoint y: 316, endPoint x: 428, endPoint y: 318, distance: 90.6
click at [428, 318] on tr "[PERSON_NAME] HPI Health Select HDHP with HSA $709 $181 Everyday Gold $858 $196…" at bounding box center [663, 315] width 732 height 63
drag, startPoint x: 443, startPoint y: 134, endPoint x: 335, endPoint y: 122, distance: 108.7
click at [335, 122] on div "Employee breakdown comparison Compare employee coverage and pricing between you…" at bounding box center [664, 389] width 756 height 650
drag, startPoint x: 684, startPoint y: 311, endPoint x: 858, endPoint y: 327, distance: 174.2
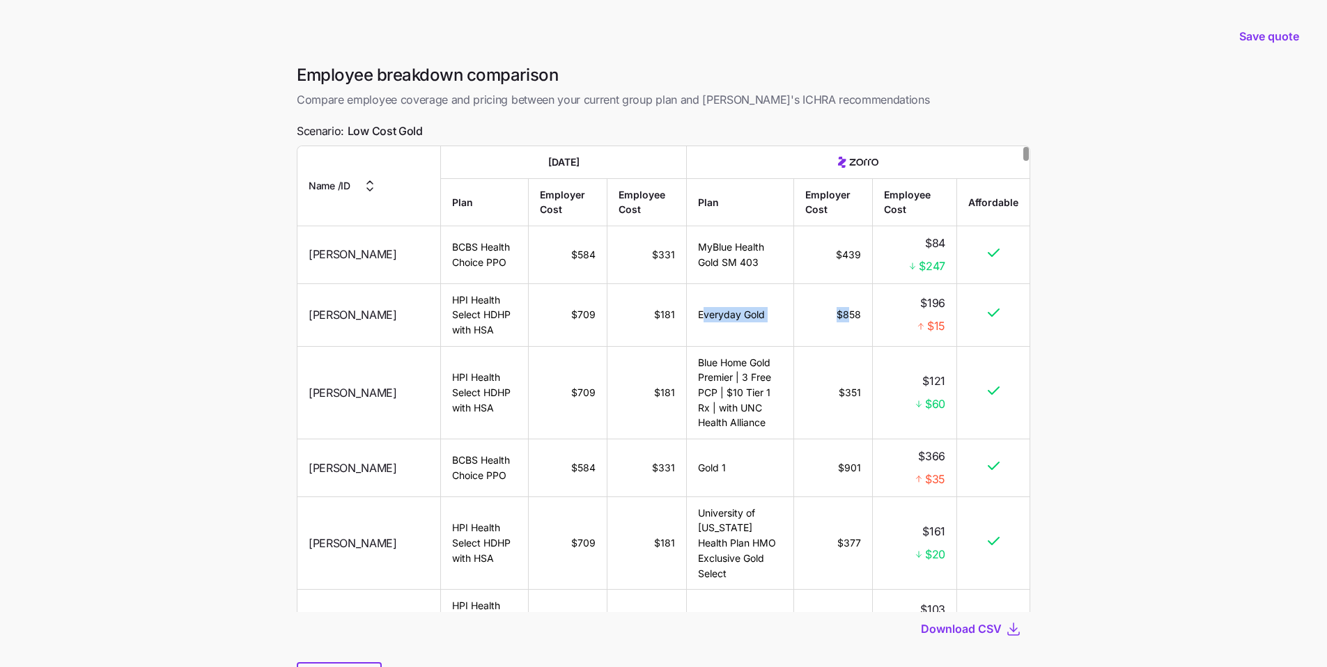
click at [844, 316] on tr "[PERSON_NAME] HPI Health Select HDHP with HSA $709 $181 Everyday Gold $858 $196…" at bounding box center [663, 315] width 732 height 63
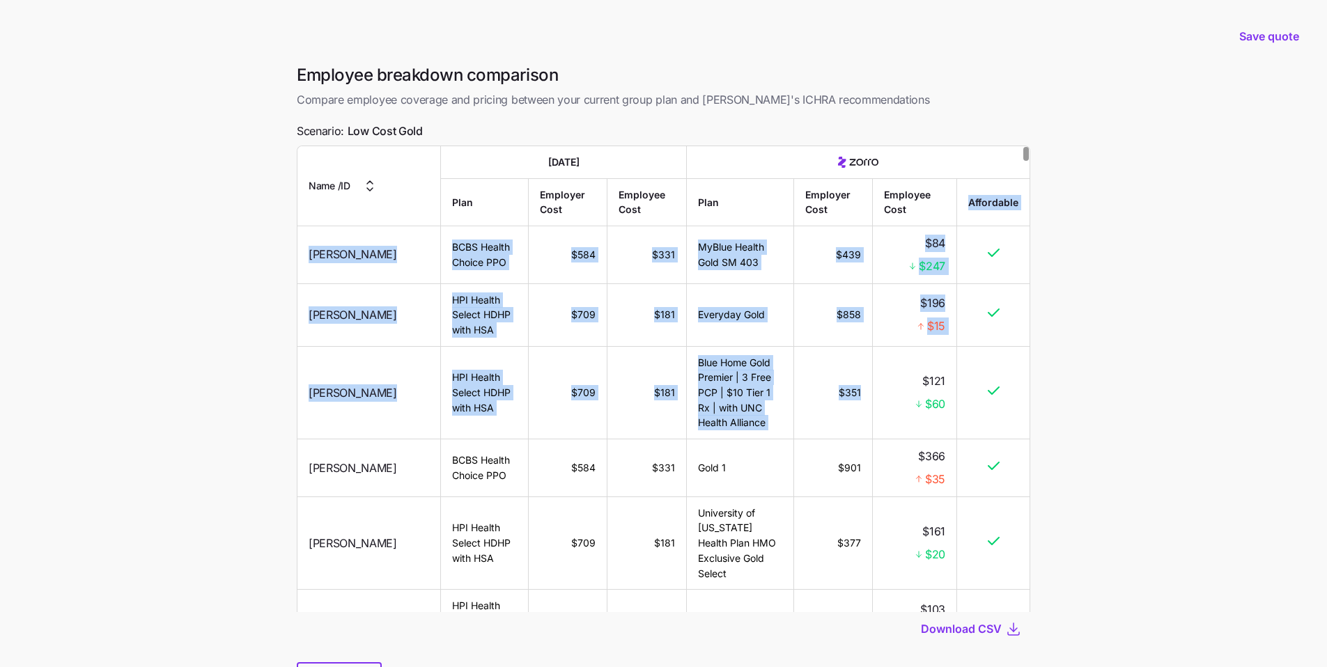
drag, startPoint x: 926, startPoint y: 220, endPoint x: 952, endPoint y: 394, distance: 175.4
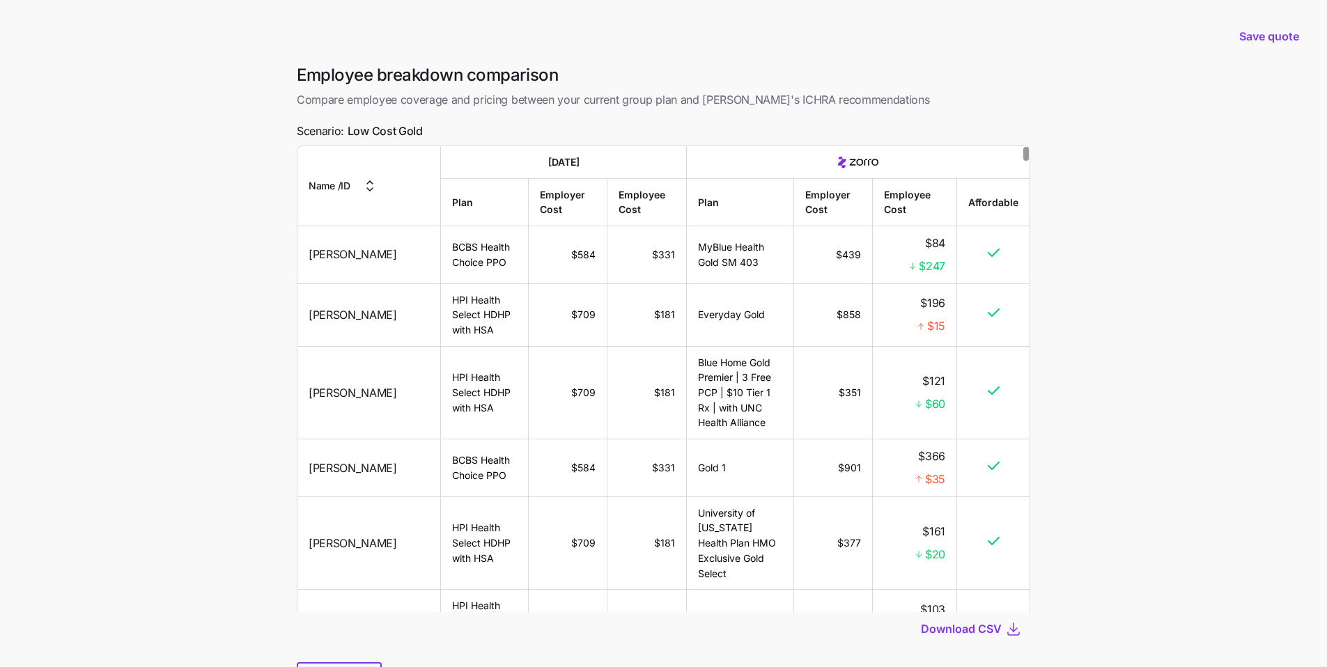
click at [995, 355] on td at bounding box center [993, 393] width 72 height 93
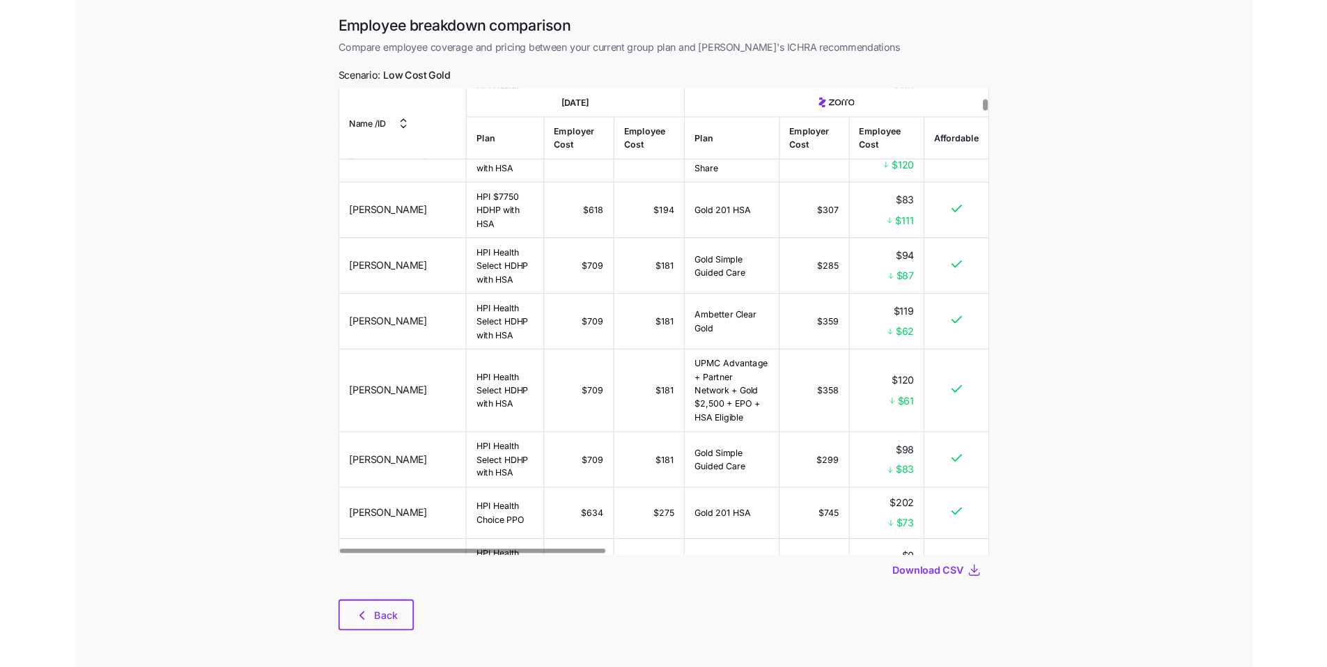
scroll to position [587, 0]
